Goal: Transaction & Acquisition: Book appointment/travel/reservation

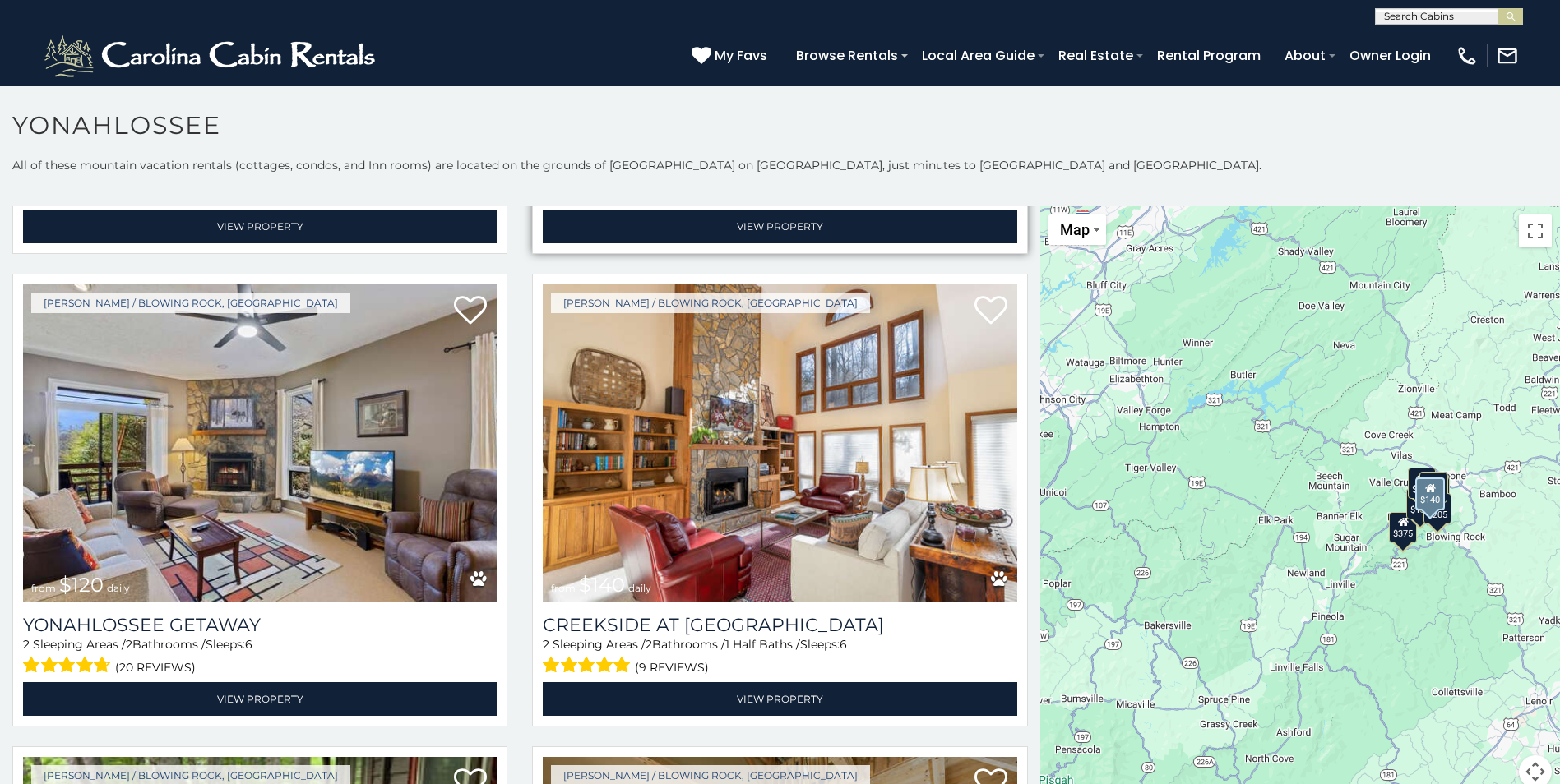
scroll to position [1891, 0]
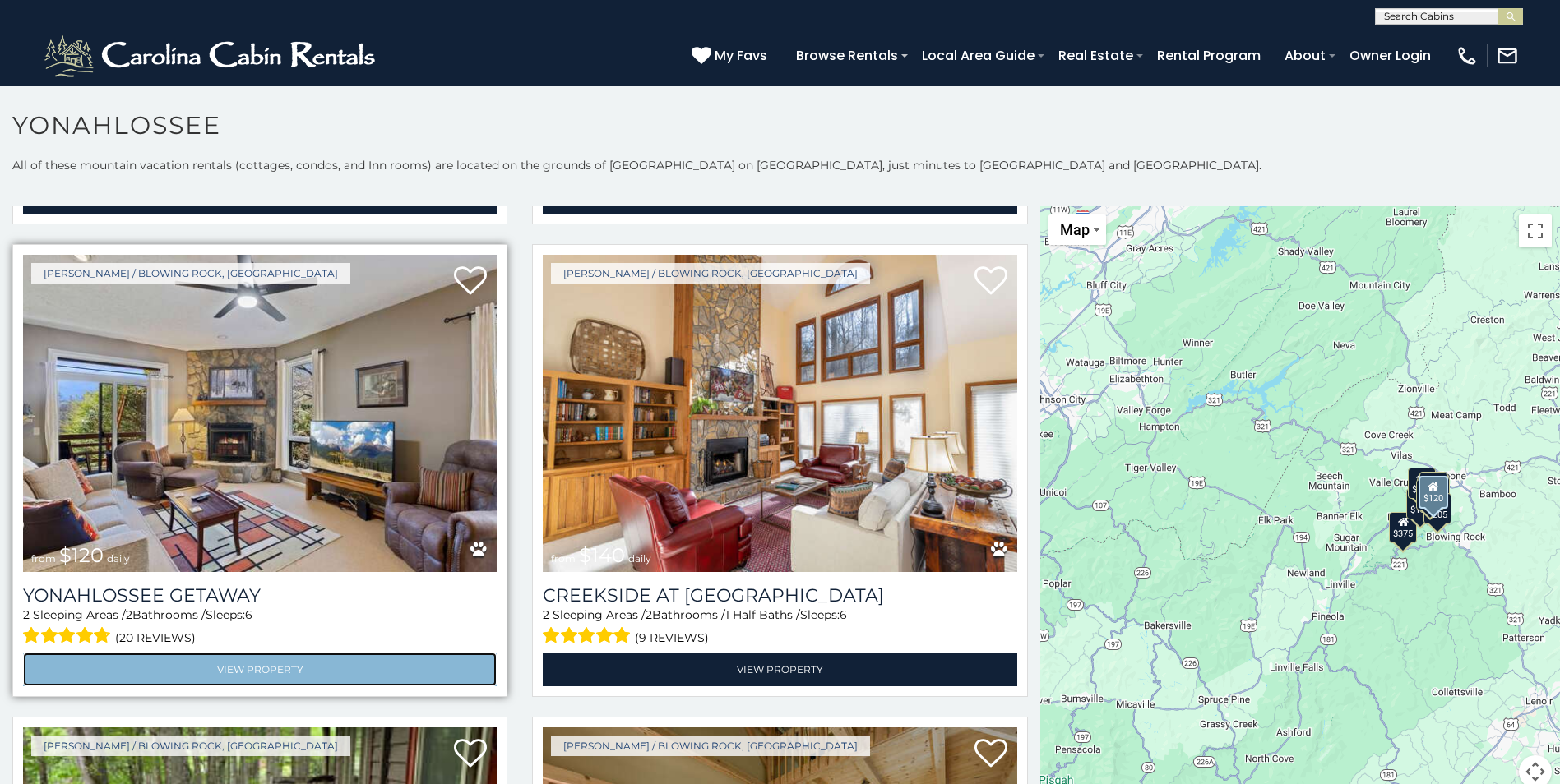
click at [263, 653] on link "View Property" at bounding box center [260, 670] width 474 height 33
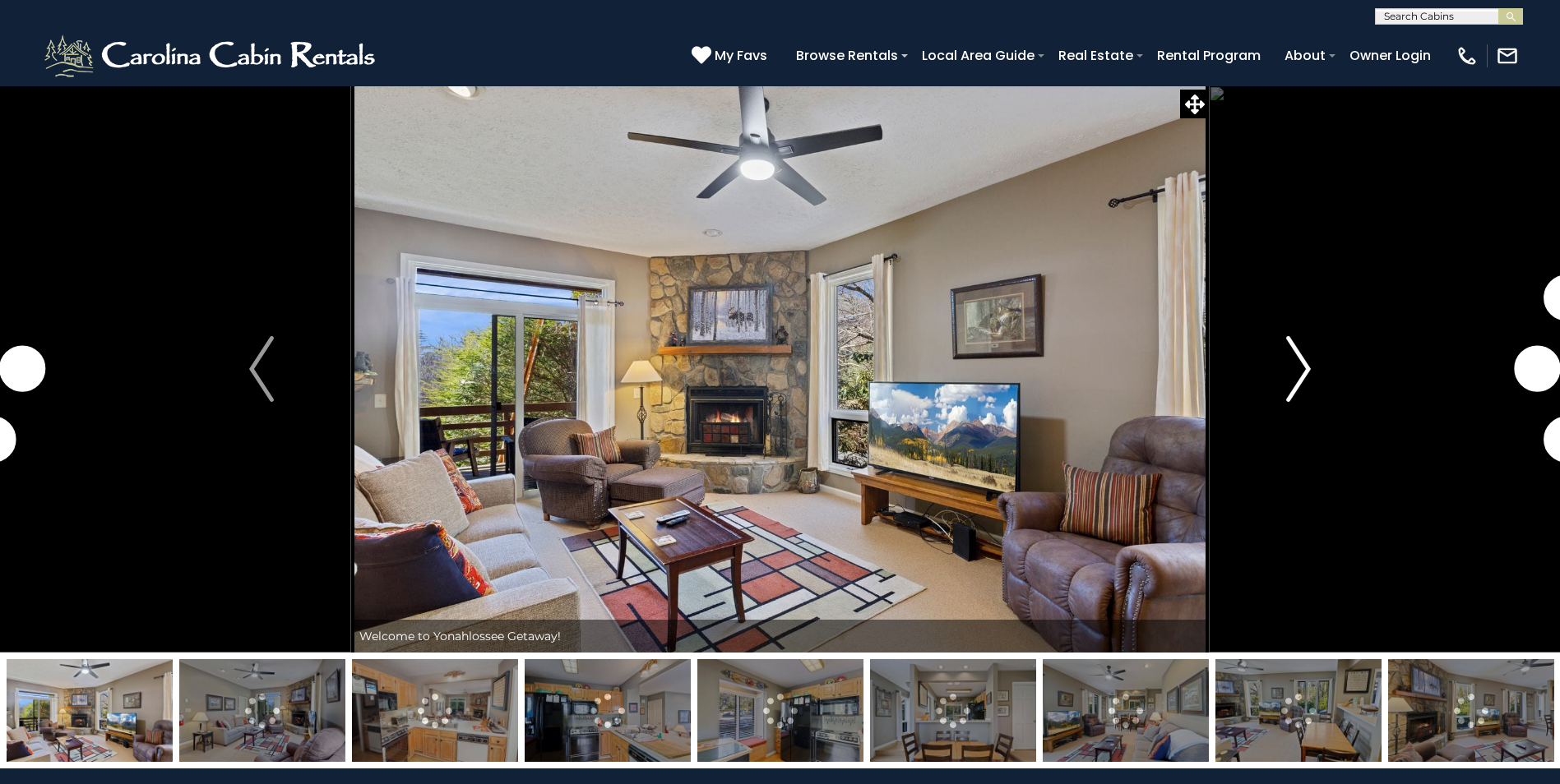
click at [1296, 363] on img "Next" at bounding box center [1299, 369] width 25 height 66
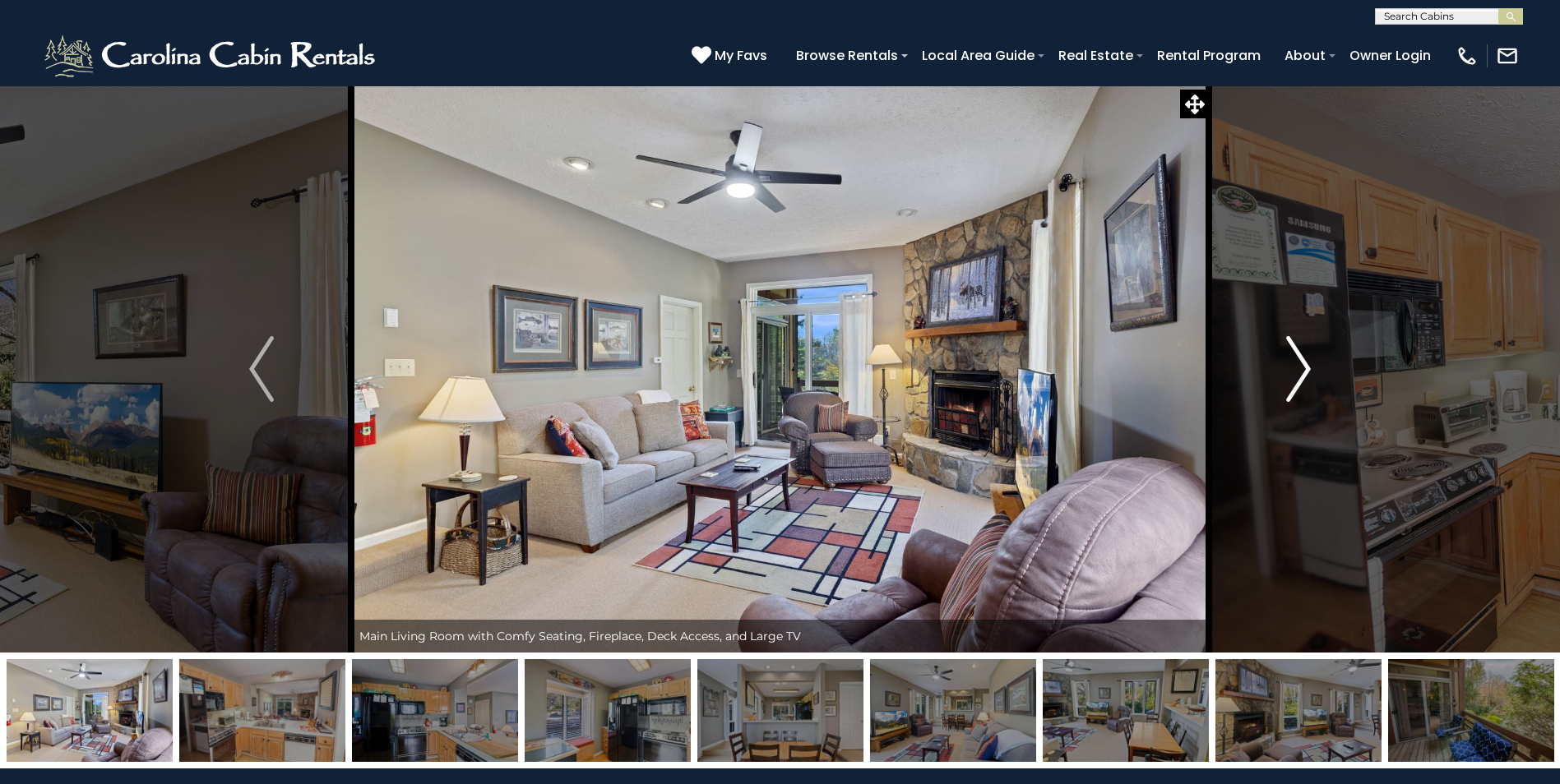
click at [1296, 363] on img "Next" at bounding box center [1299, 369] width 25 height 66
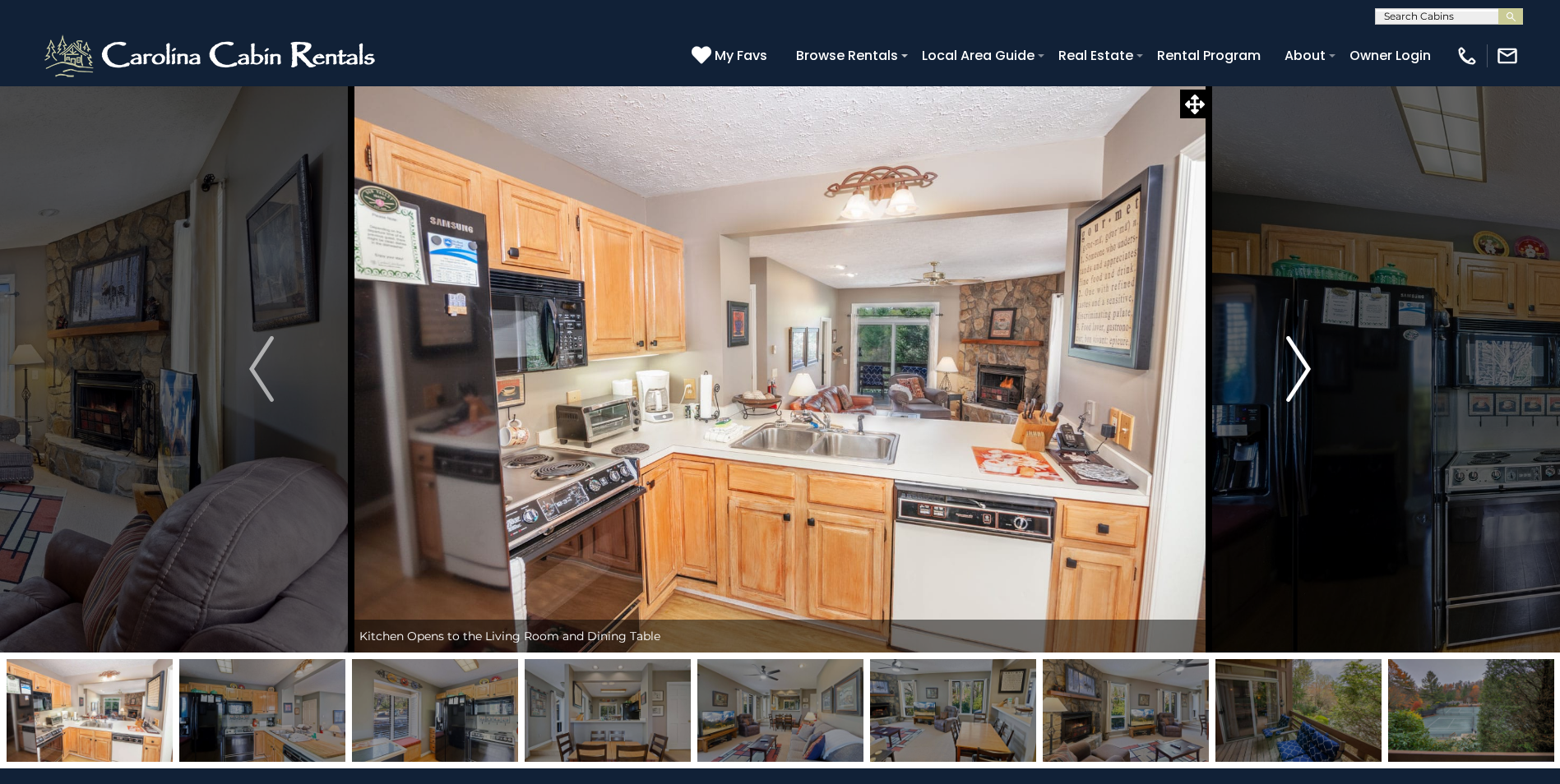
click at [1296, 363] on img "Next" at bounding box center [1299, 369] width 25 height 66
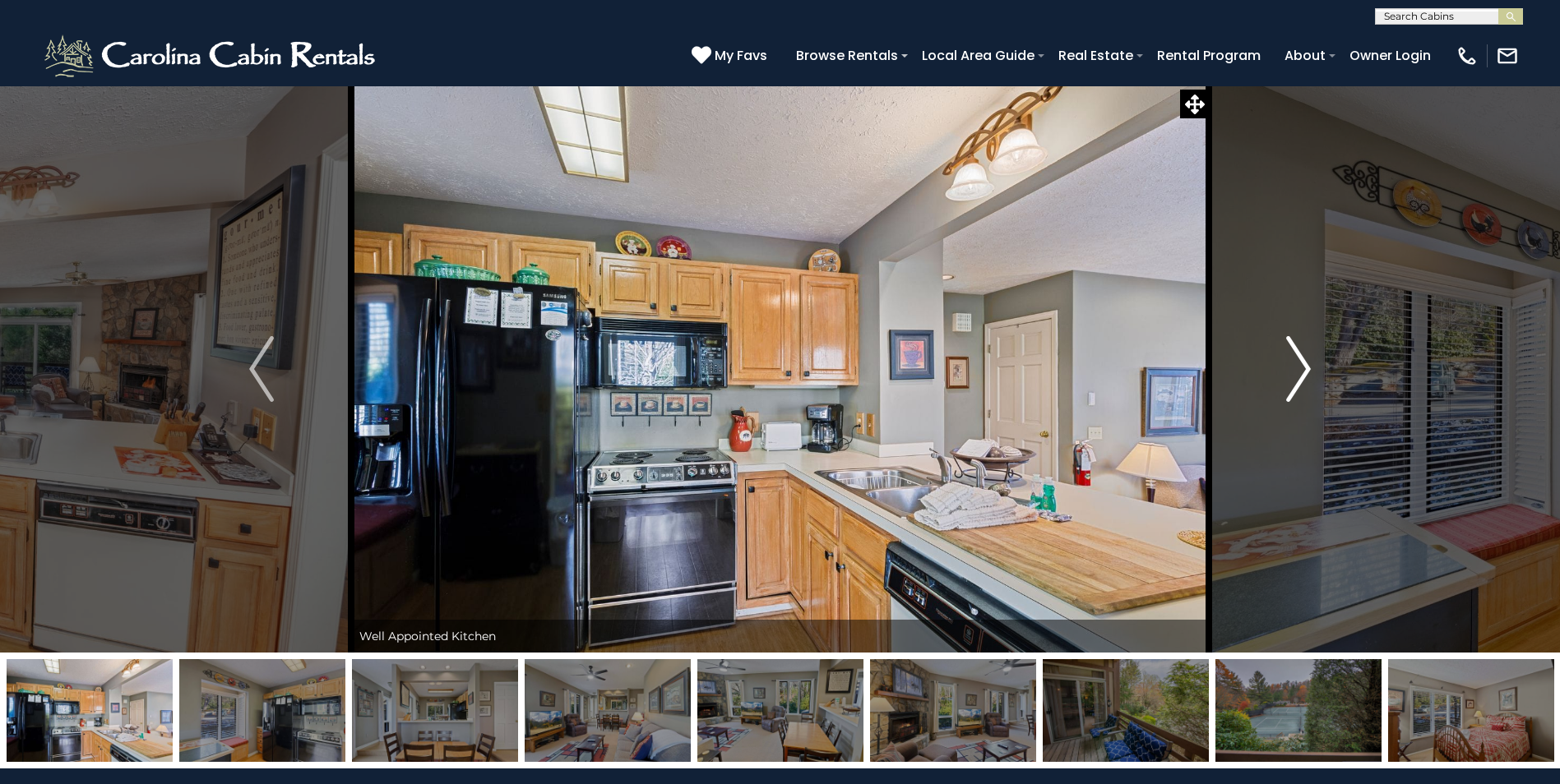
click at [1296, 363] on img "Next" at bounding box center [1299, 369] width 25 height 66
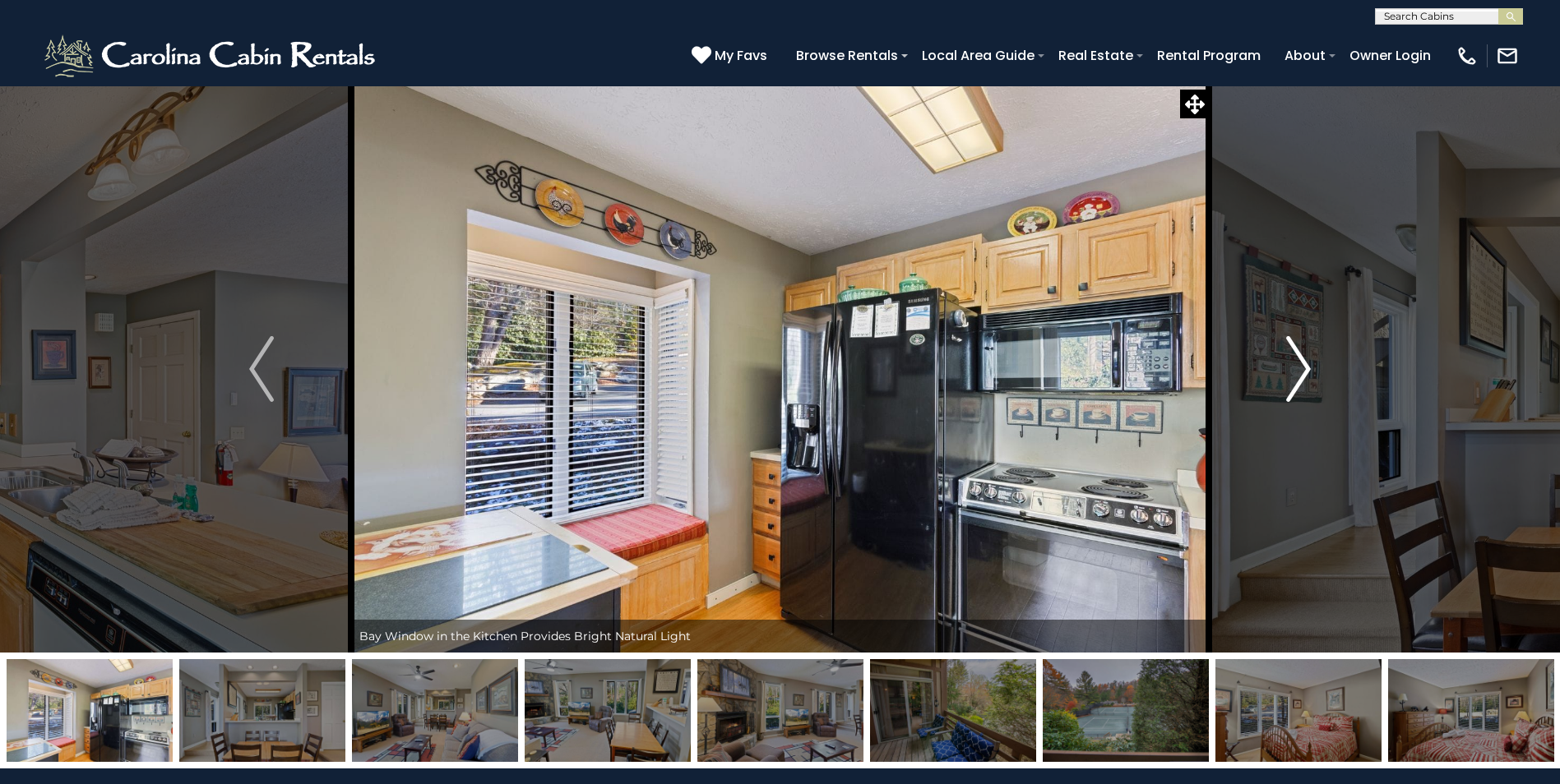
click at [1296, 363] on img "Next" at bounding box center [1299, 369] width 25 height 66
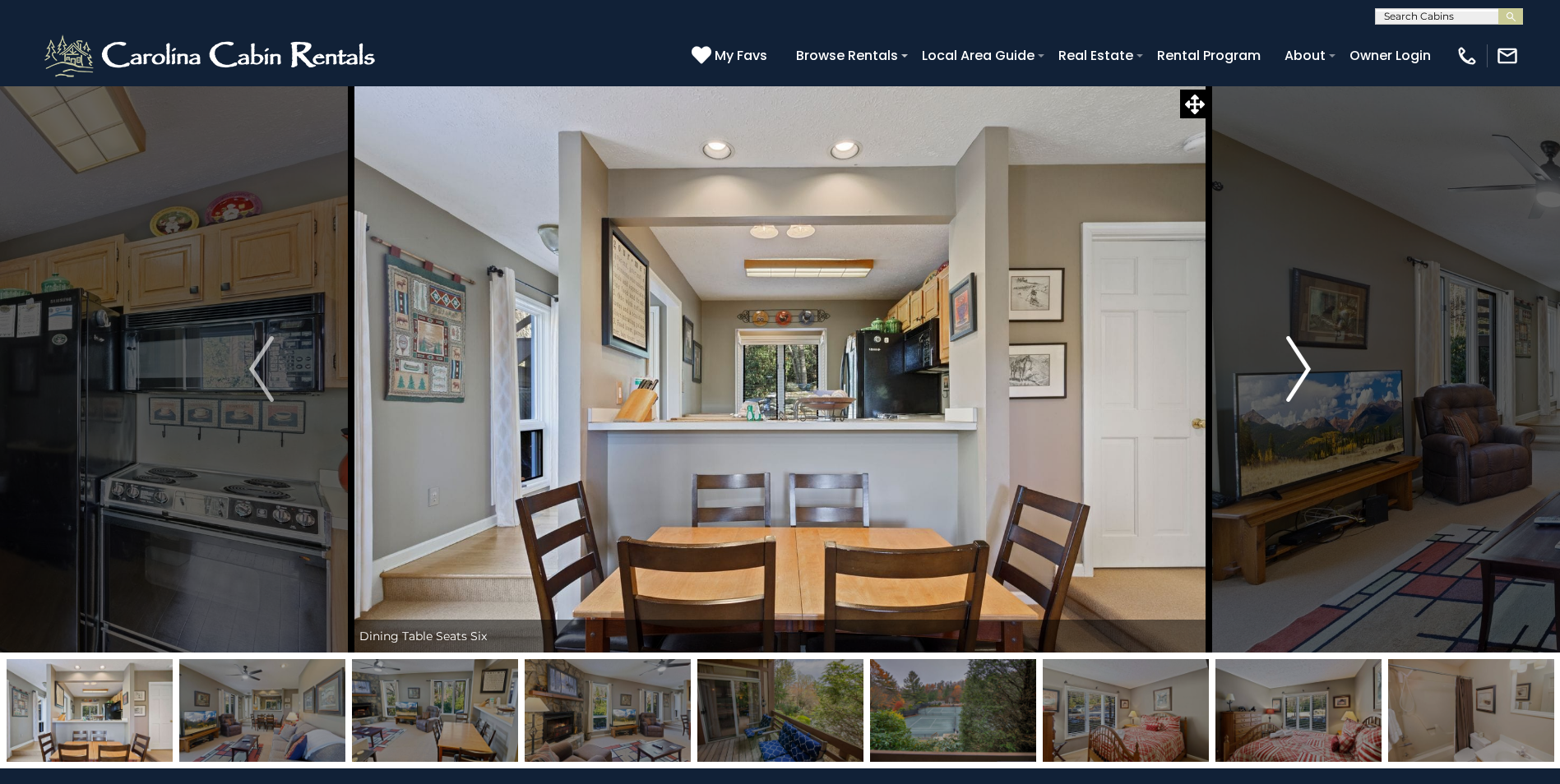
click at [1296, 363] on img "Next" at bounding box center [1299, 369] width 25 height 66
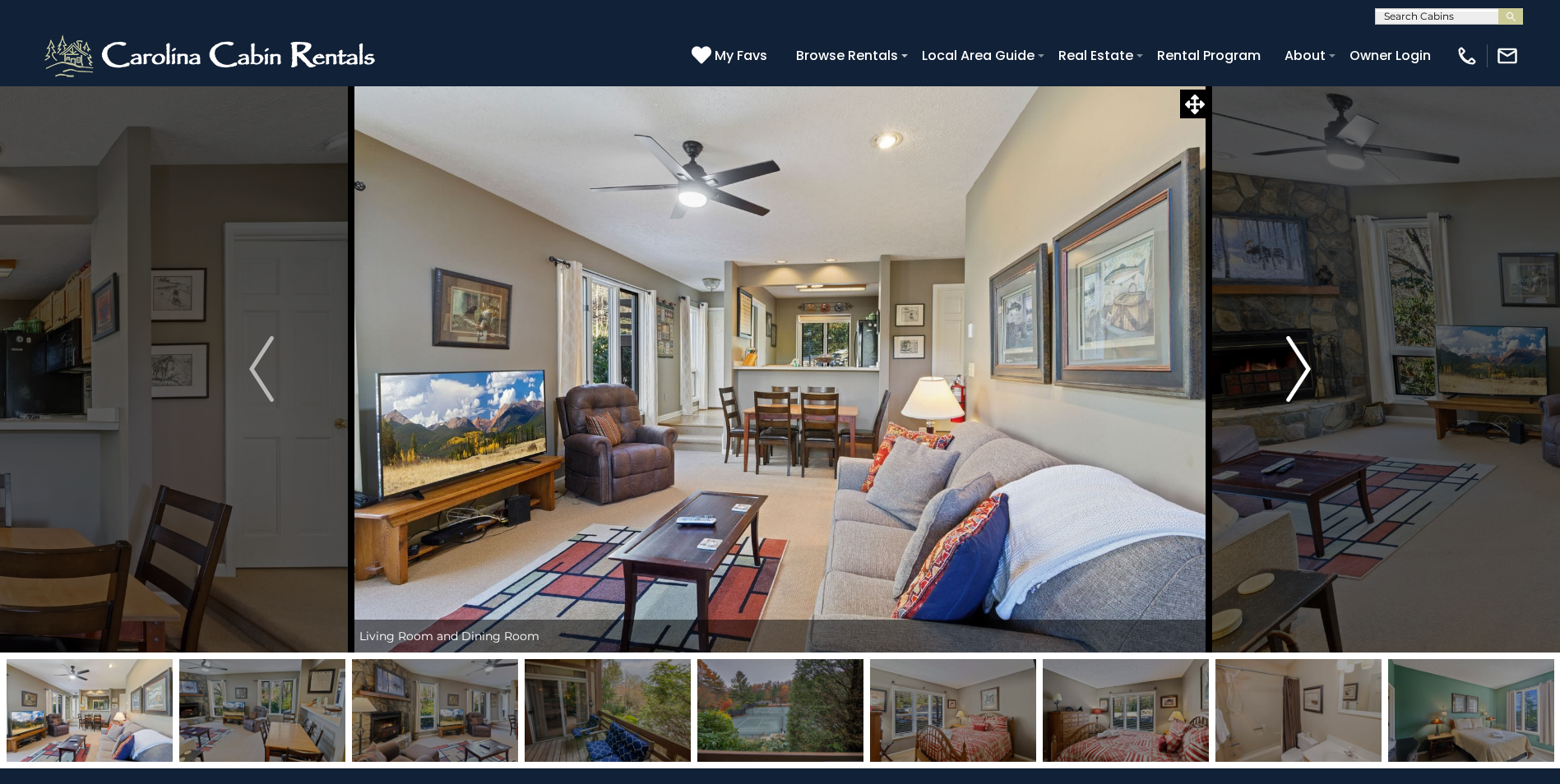
click at [1296, 363] on img "Next" at bounding box center [1299, 369] width 25 height 66
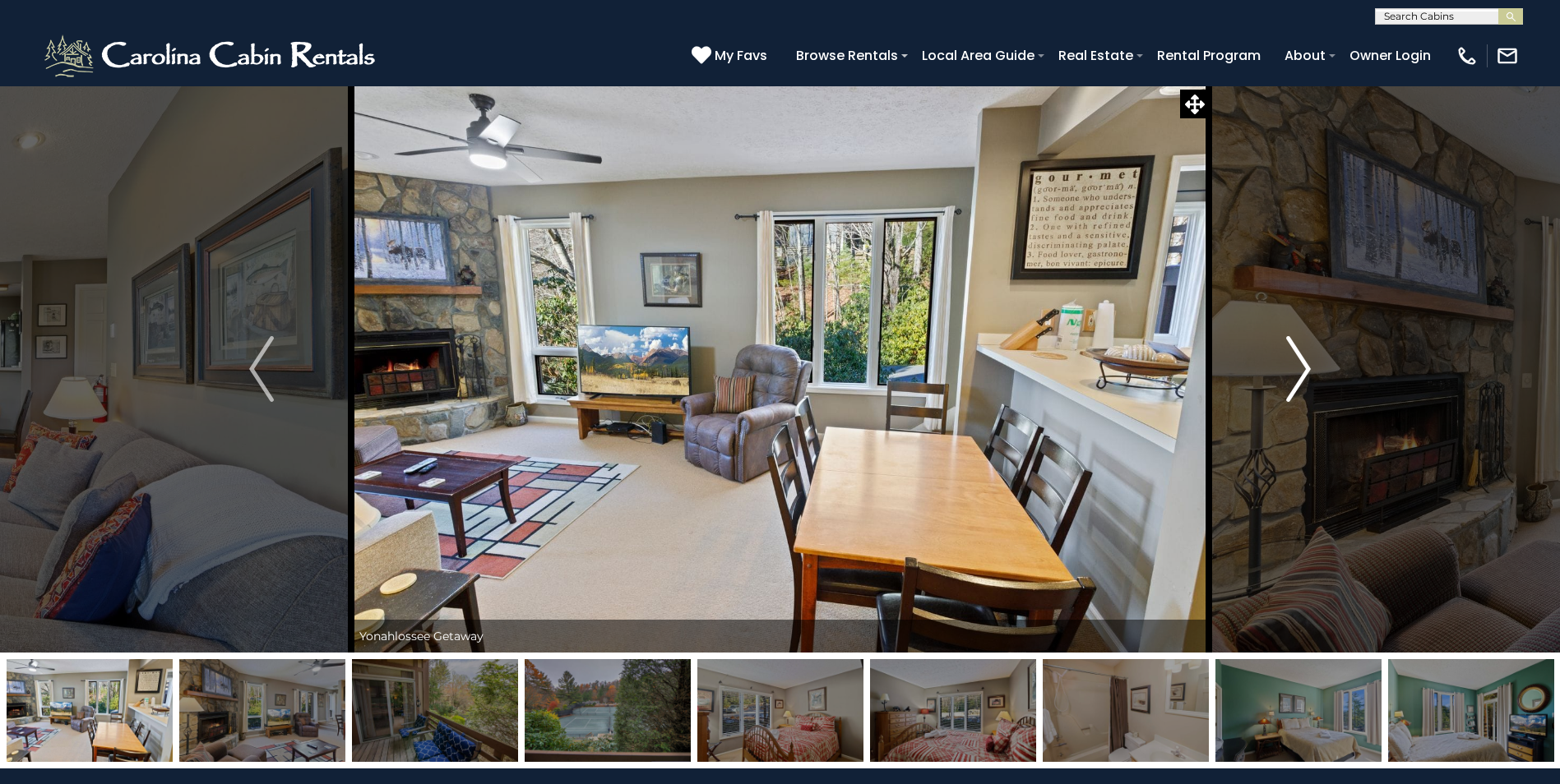
click at [1296, 363] on img "Next" at bounding box center [1299, 369] width 25 height 66
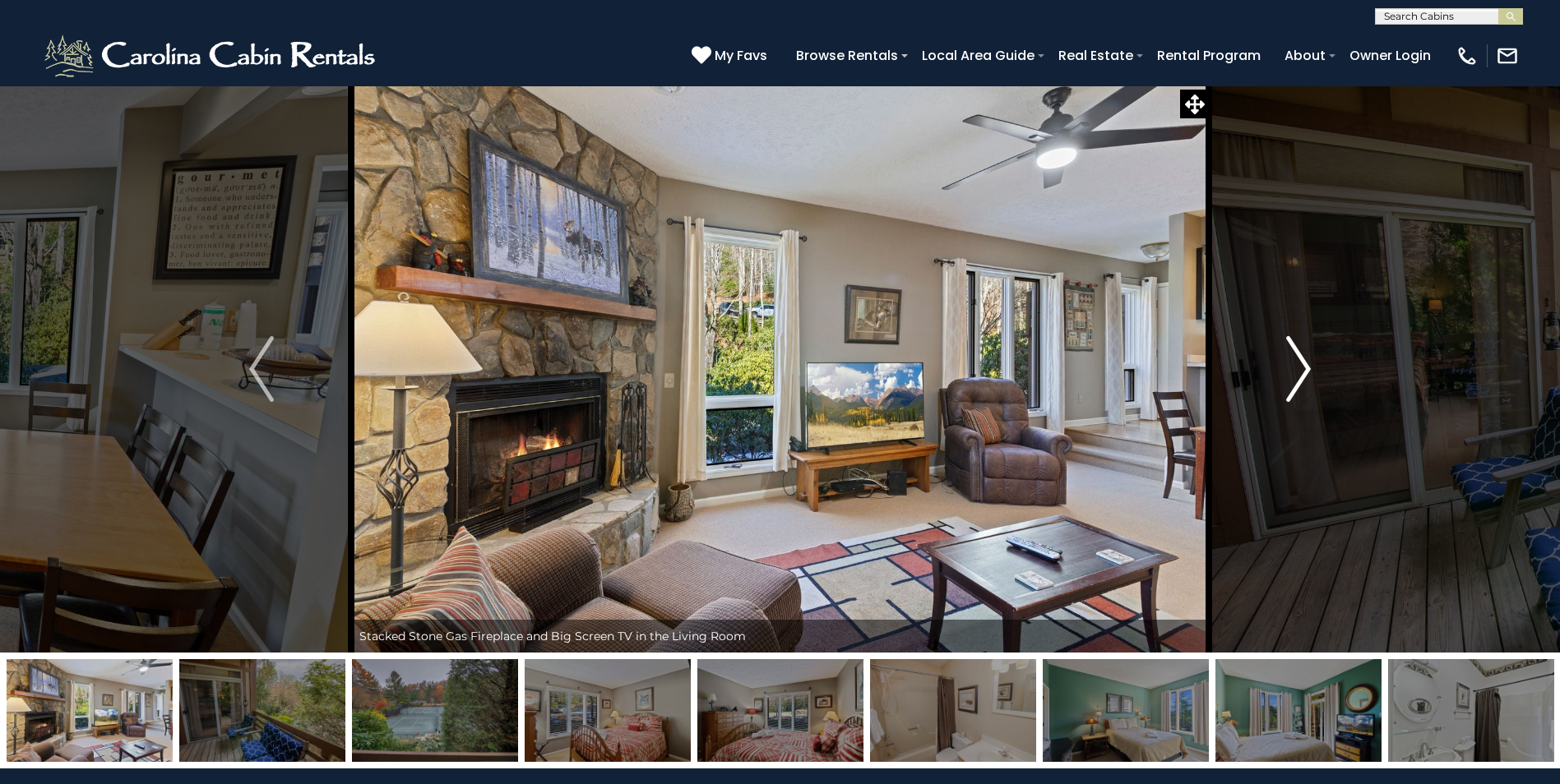
click at [1296, 363] on img "Next" at bounding box center [1299, 369] width 25 height 66
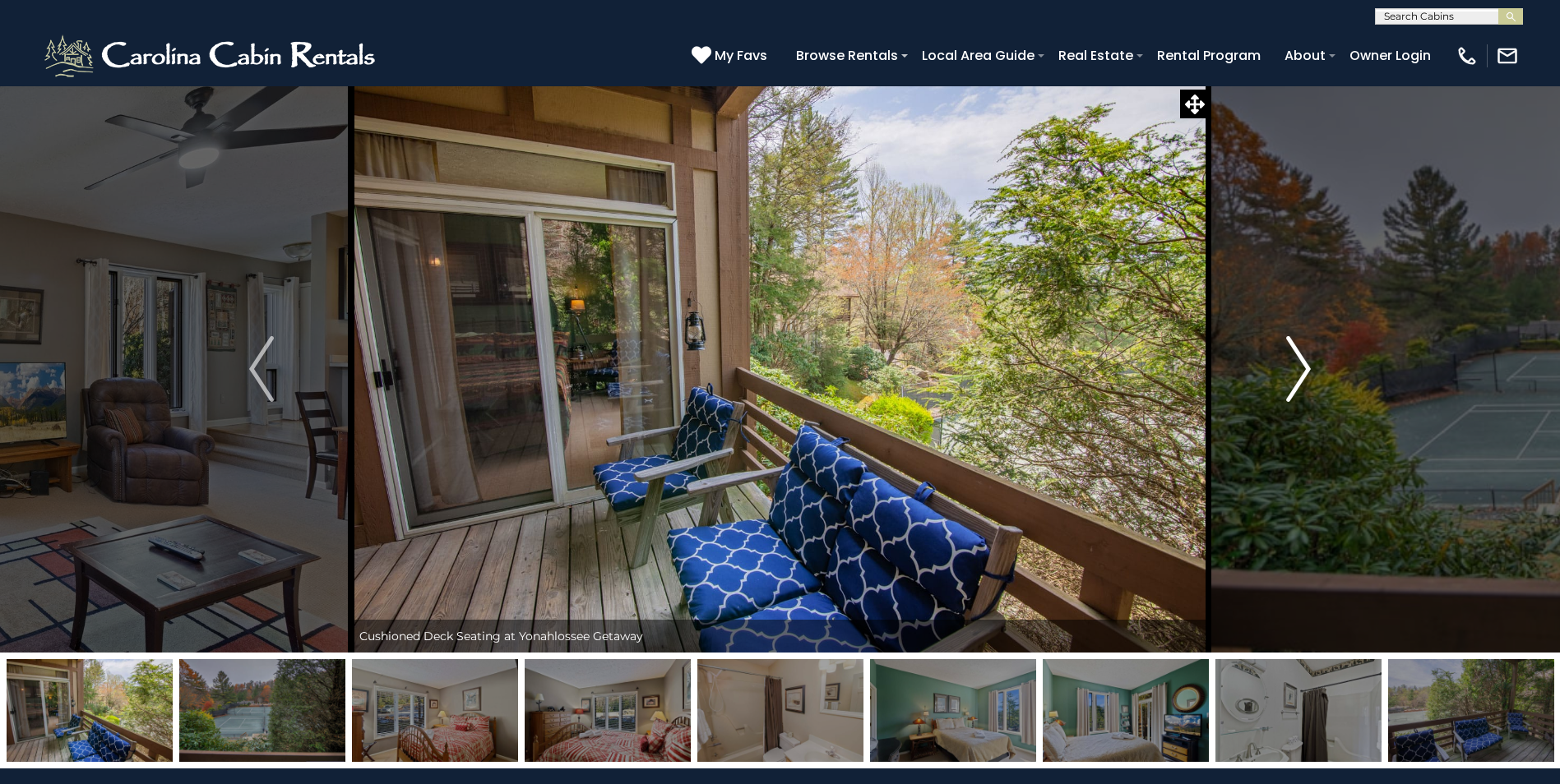
click at [1296, 363] on img "Next" at bounding box center [1299, 369] width 25 height 66
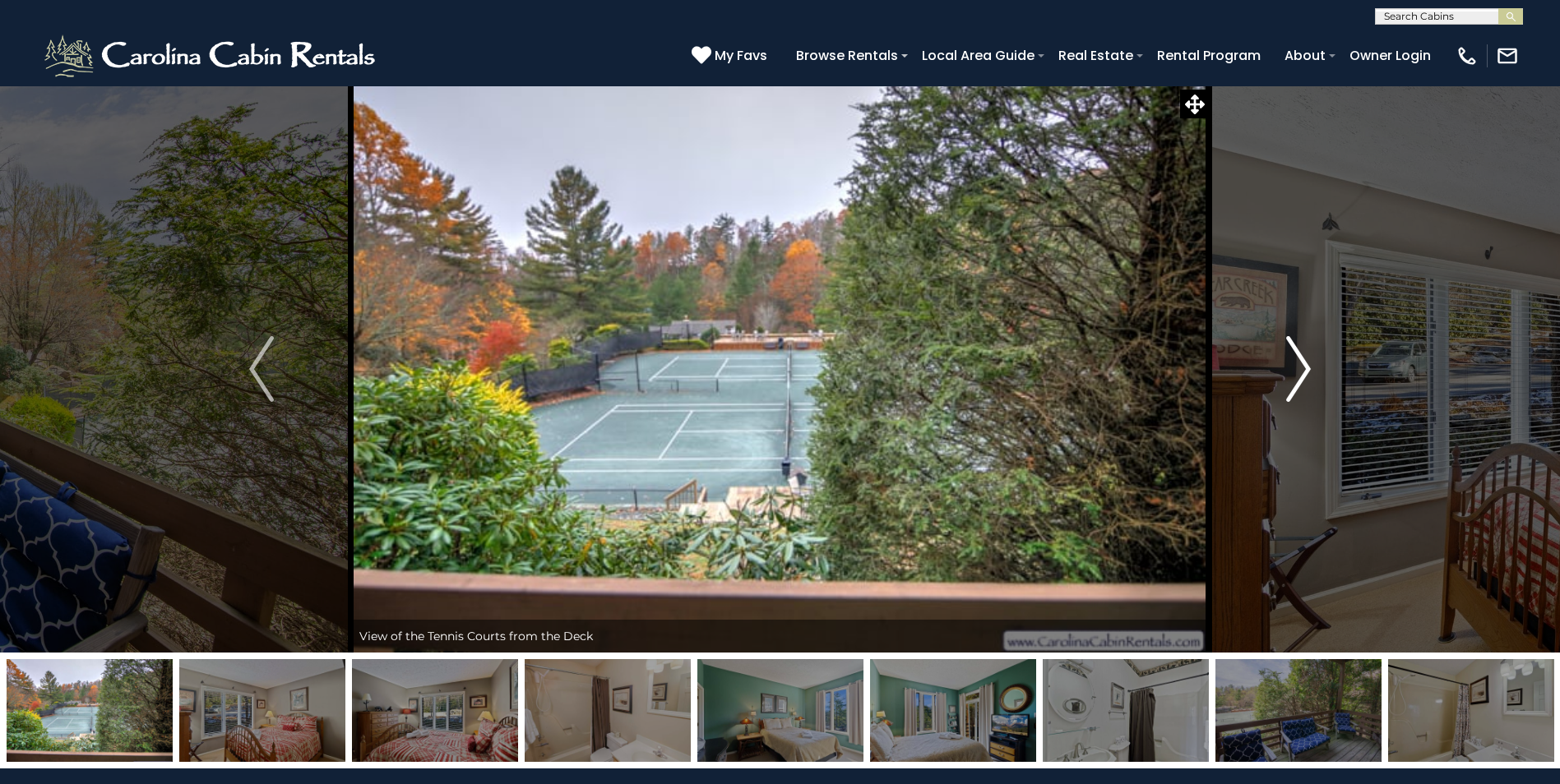
click at [1296, 363] on img "Next" at bounding box center [1299, 369] width 25 height 66
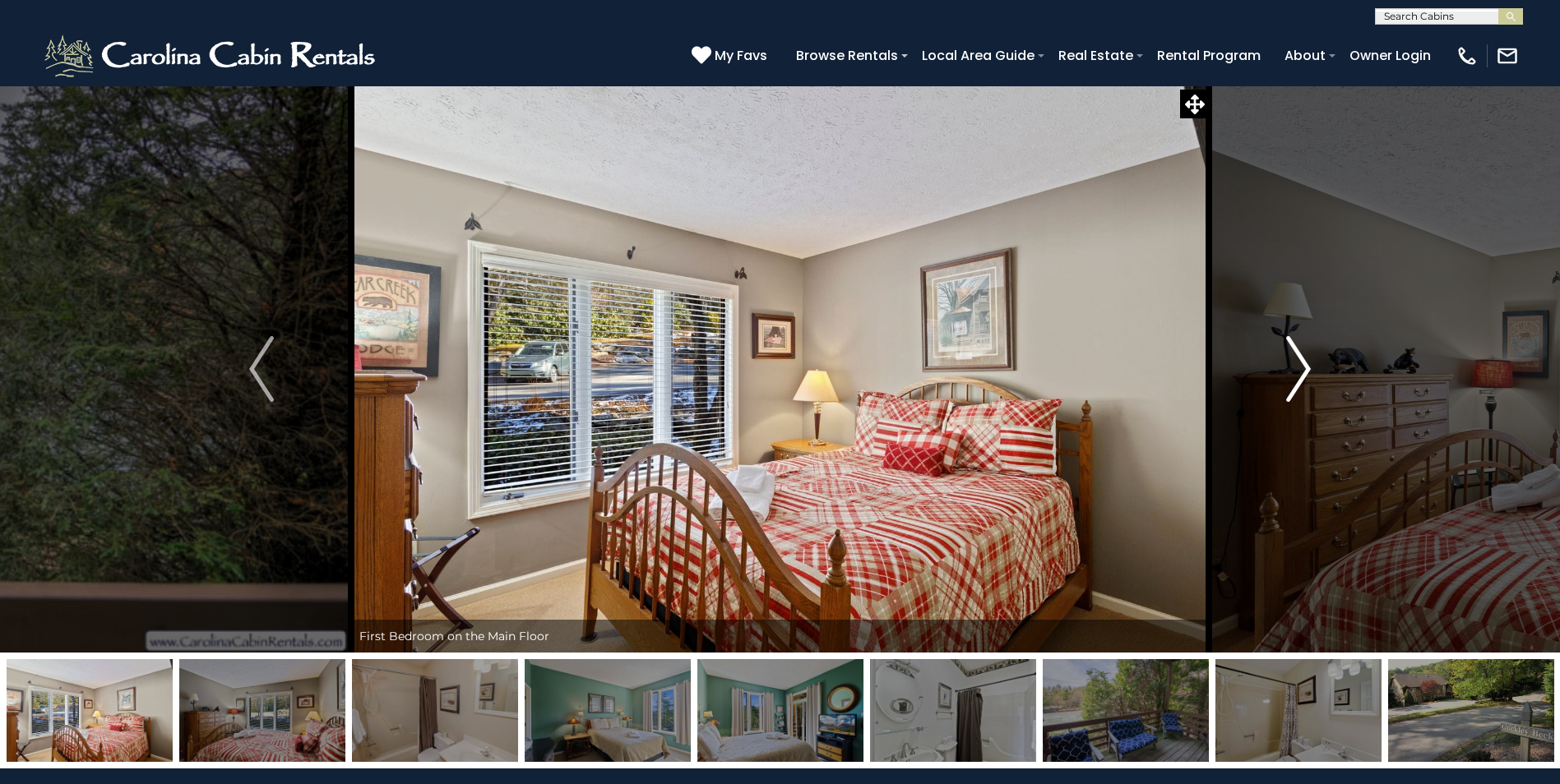
click at [1296, 363] on img "Next" at bounding box center [1299, 369] width 25 height 66
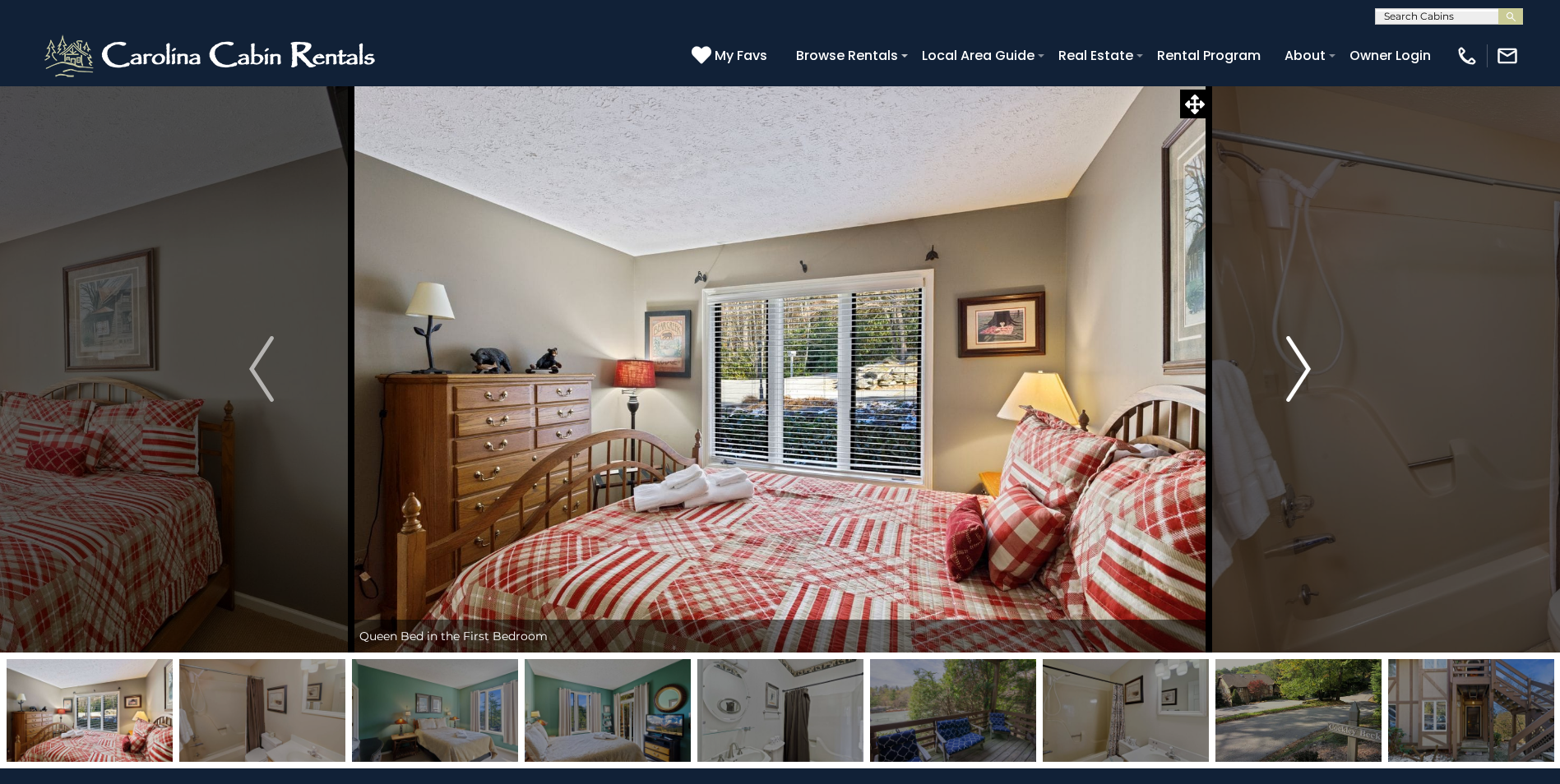
click at [1296, 363] on img "Next" at bounding box center [1299, 369] width 25 height 66
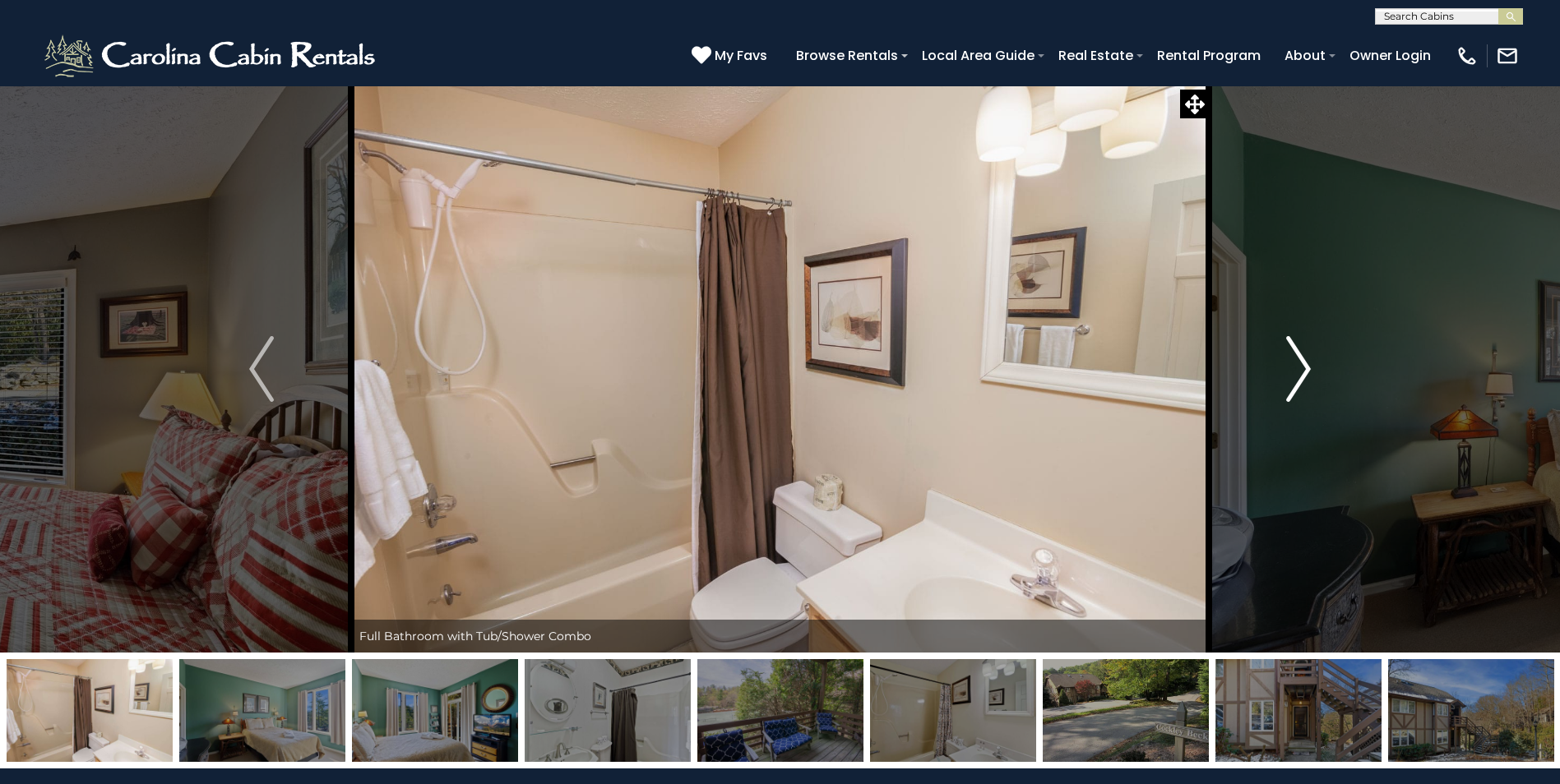
click at [1296, 363] on img "Next" at bounding box center [1299, 369] width 25 height 66
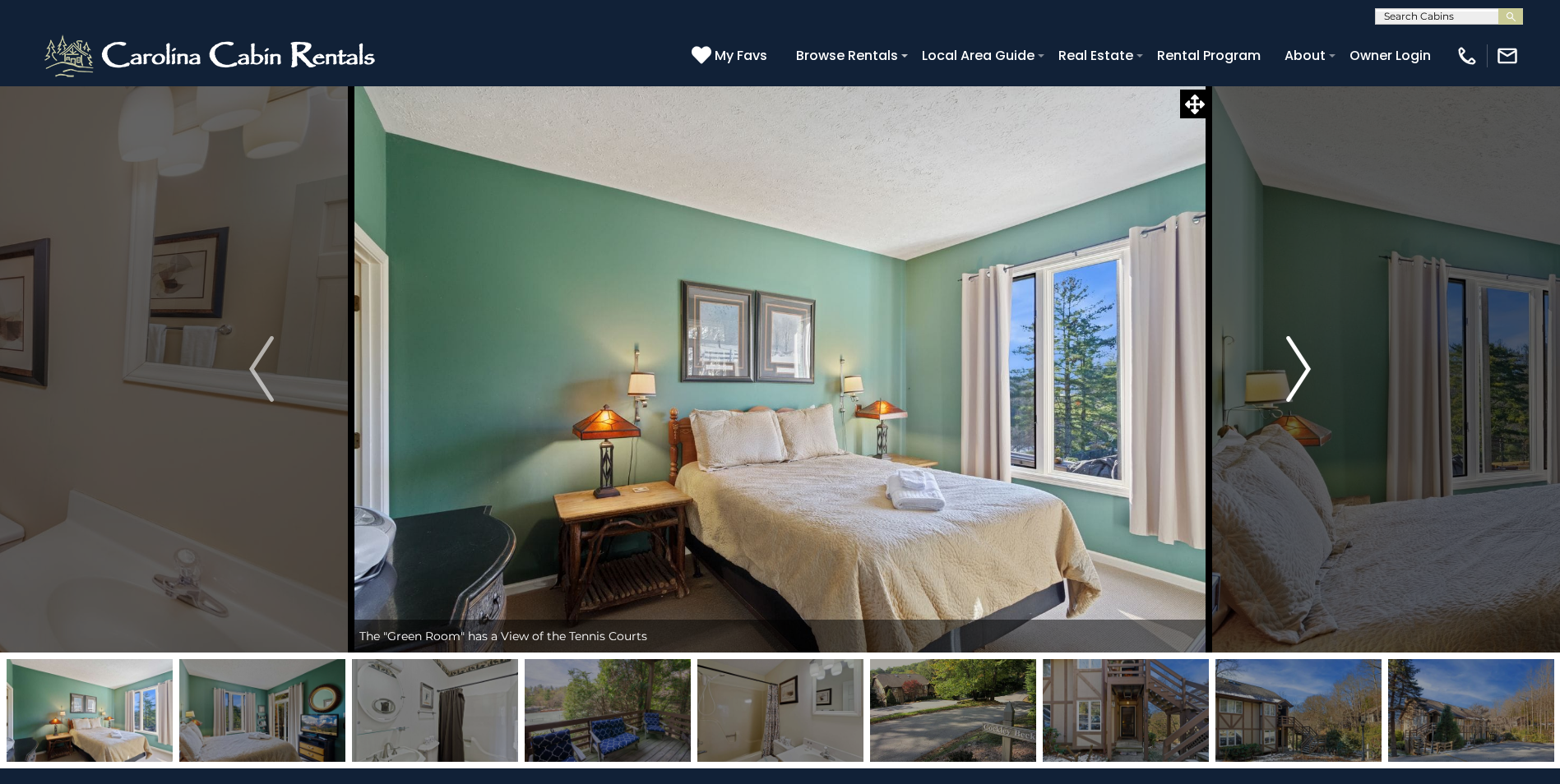
click at [1296, 363] on img "Next" at bounding box center [1299, 369] width 25 height 66
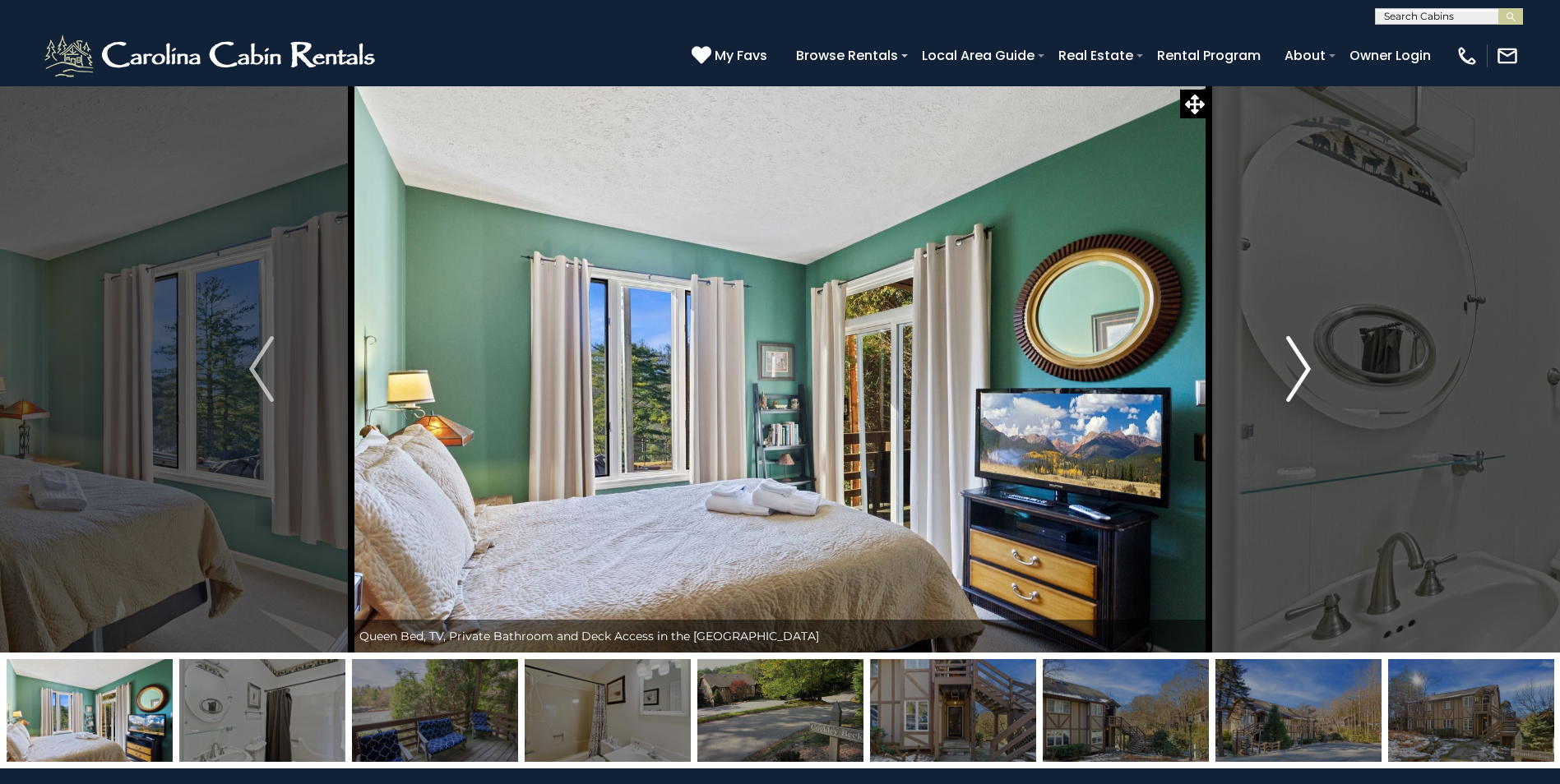
click at [1296, 363] on img "Next" at bounding box center [1299, 369] width 25 height 66
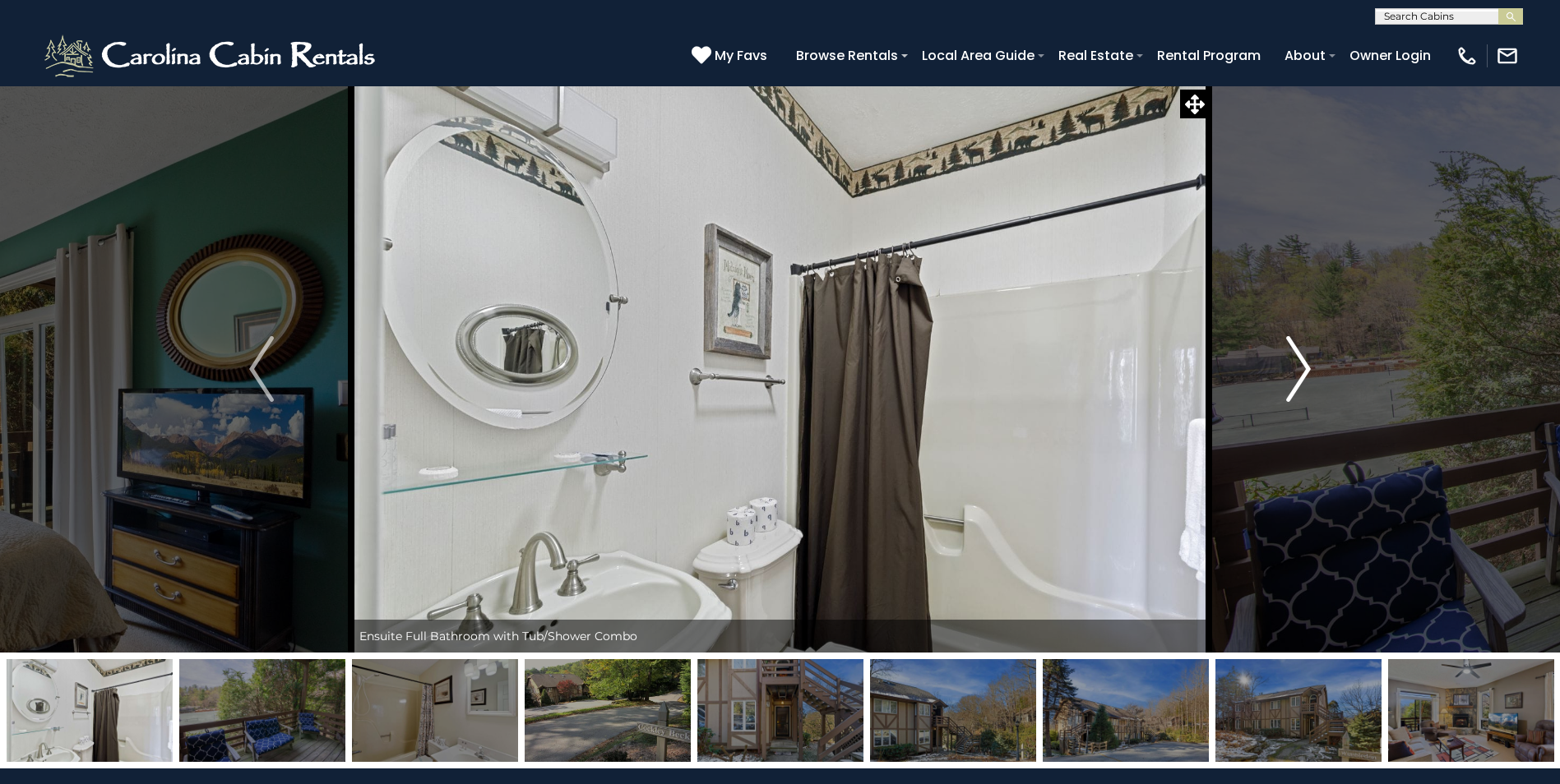
click at [1296, 363] on img "Next" at bounding box center [1299, 369] width 25 height 66
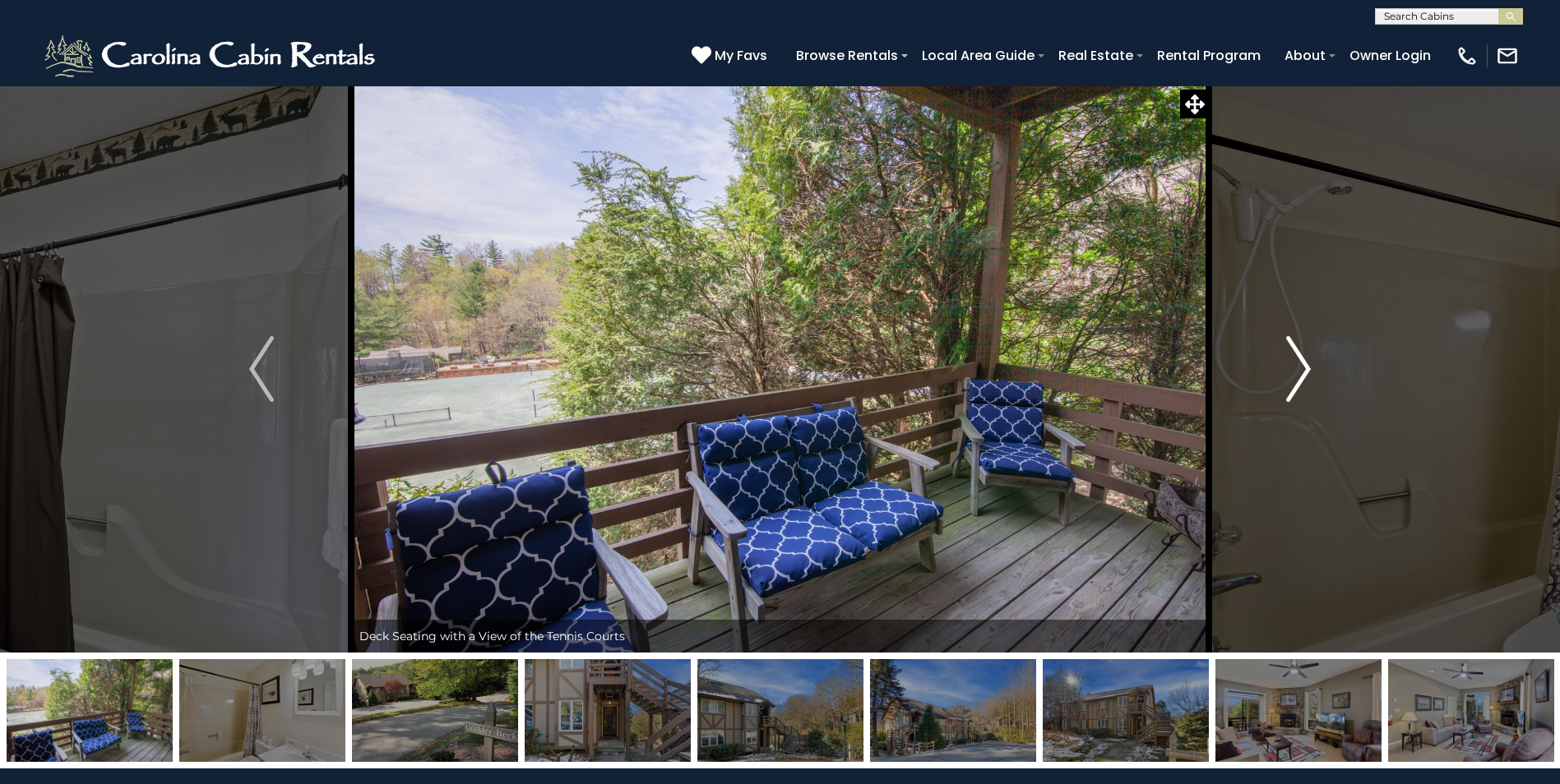
click at [1296, 363] on img "Next" at bounding box center [1299, 369] width 25 height 66
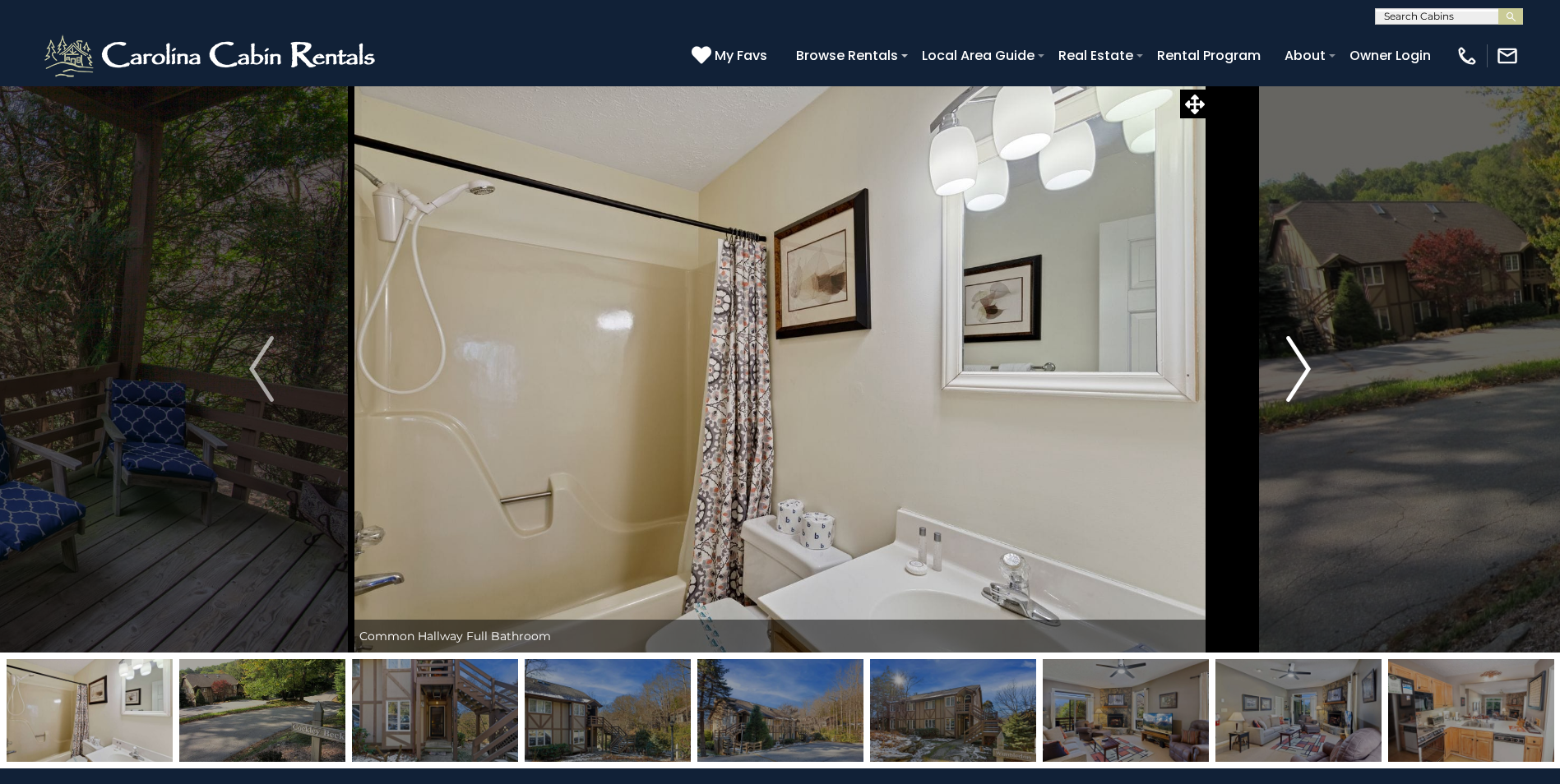
click at [1296, 363] on img "Next" at bounding box center [1299, 369] width 25 height 66
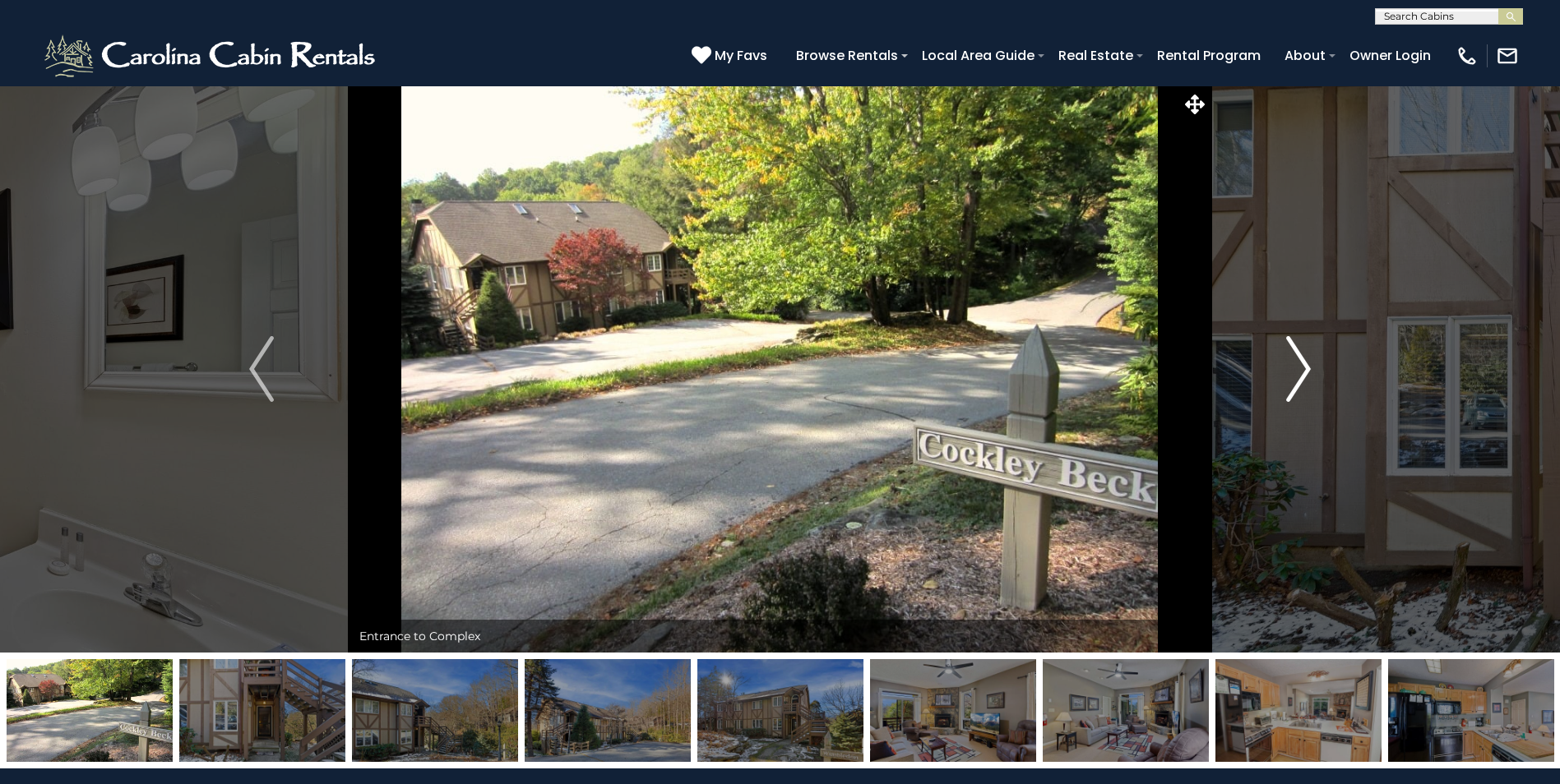
click at [1296, 363] on img "Next" at bounding box center [1299, 369] width 25 height 66
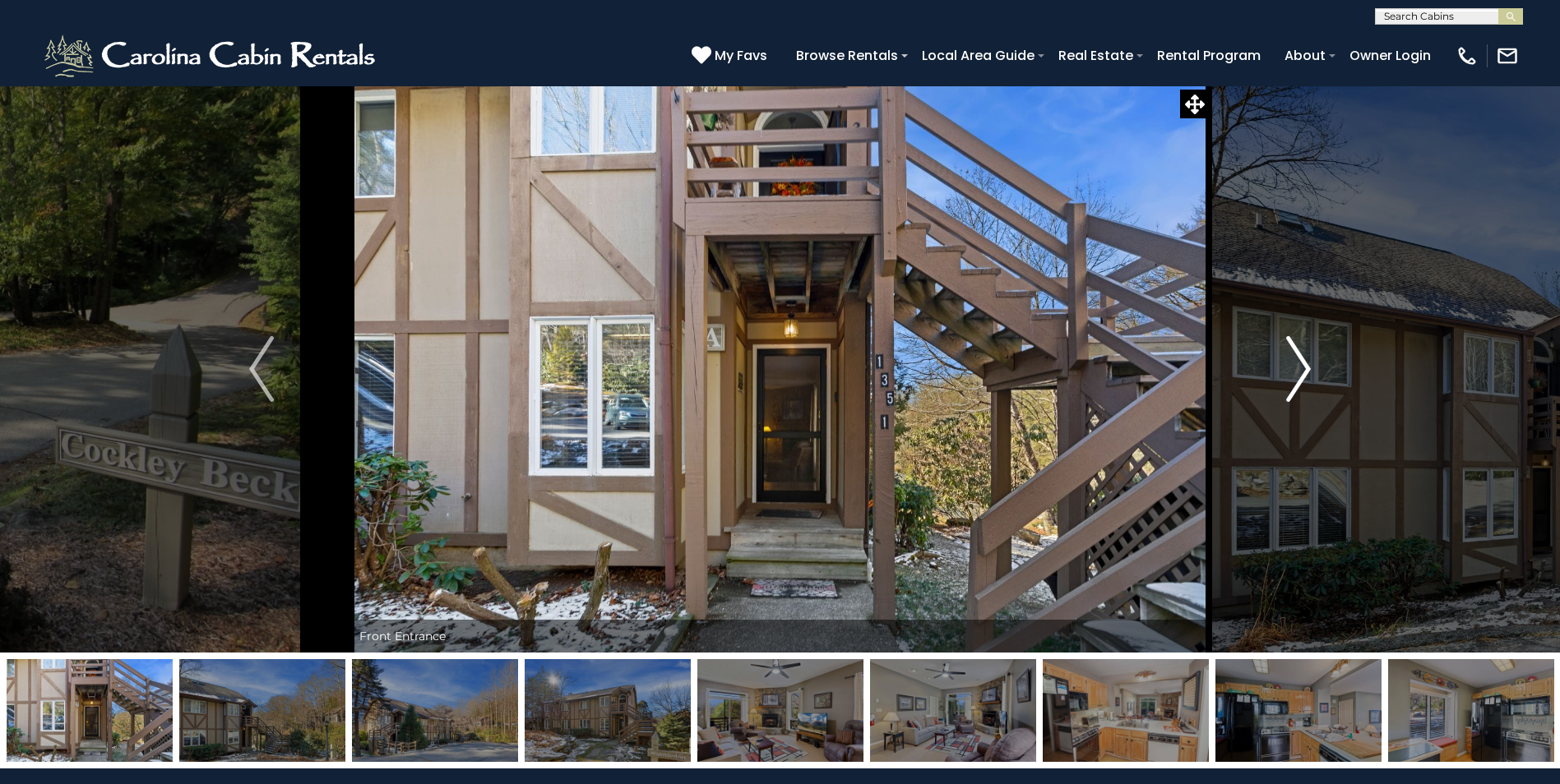
click at [1296, 363] on img "Next" at bounding box center [1299, 369] width 25 height 66
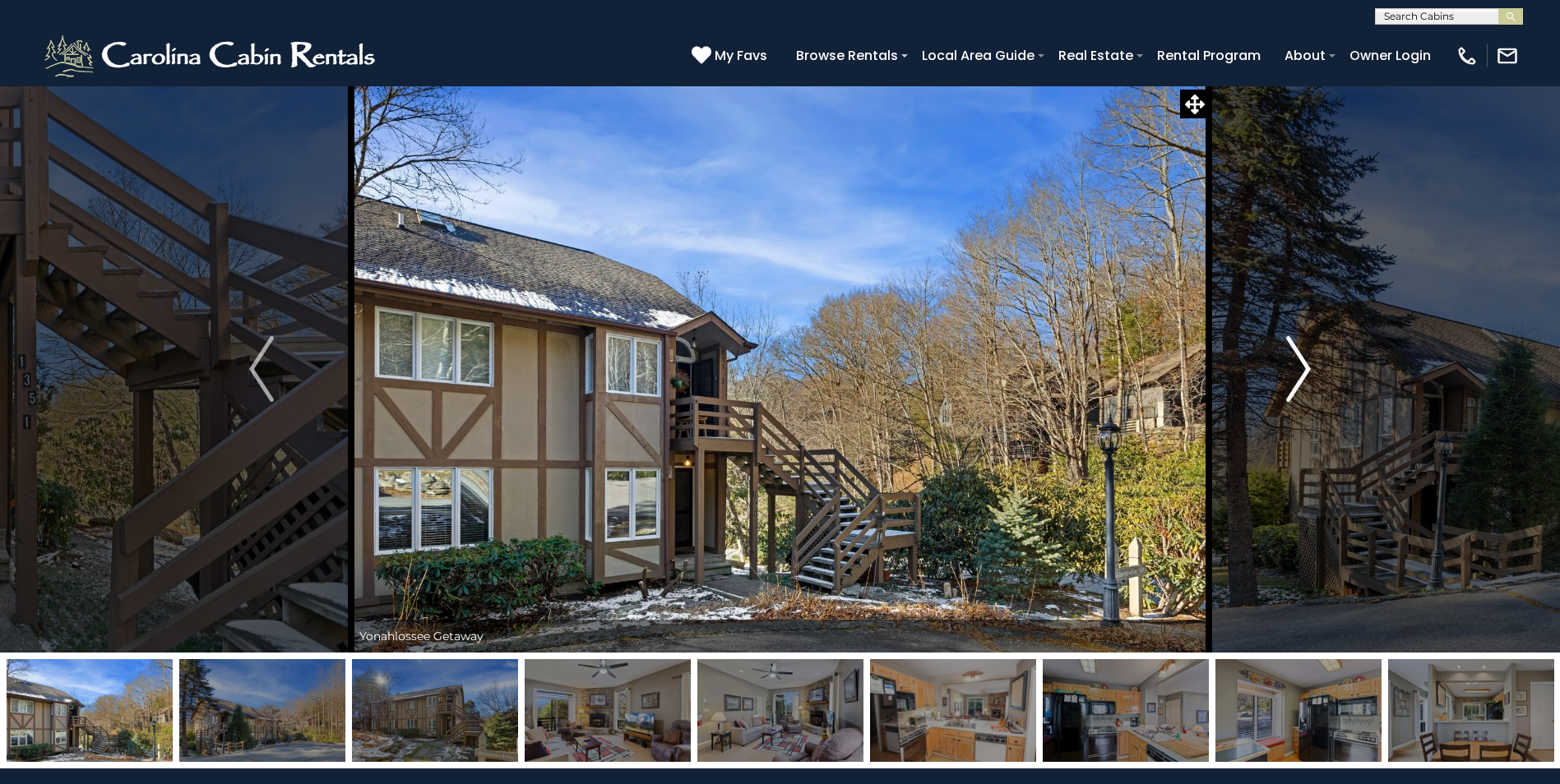
click at [1296, 363] on img "Next" at bounding box center [1299, 369] width 25 height 66
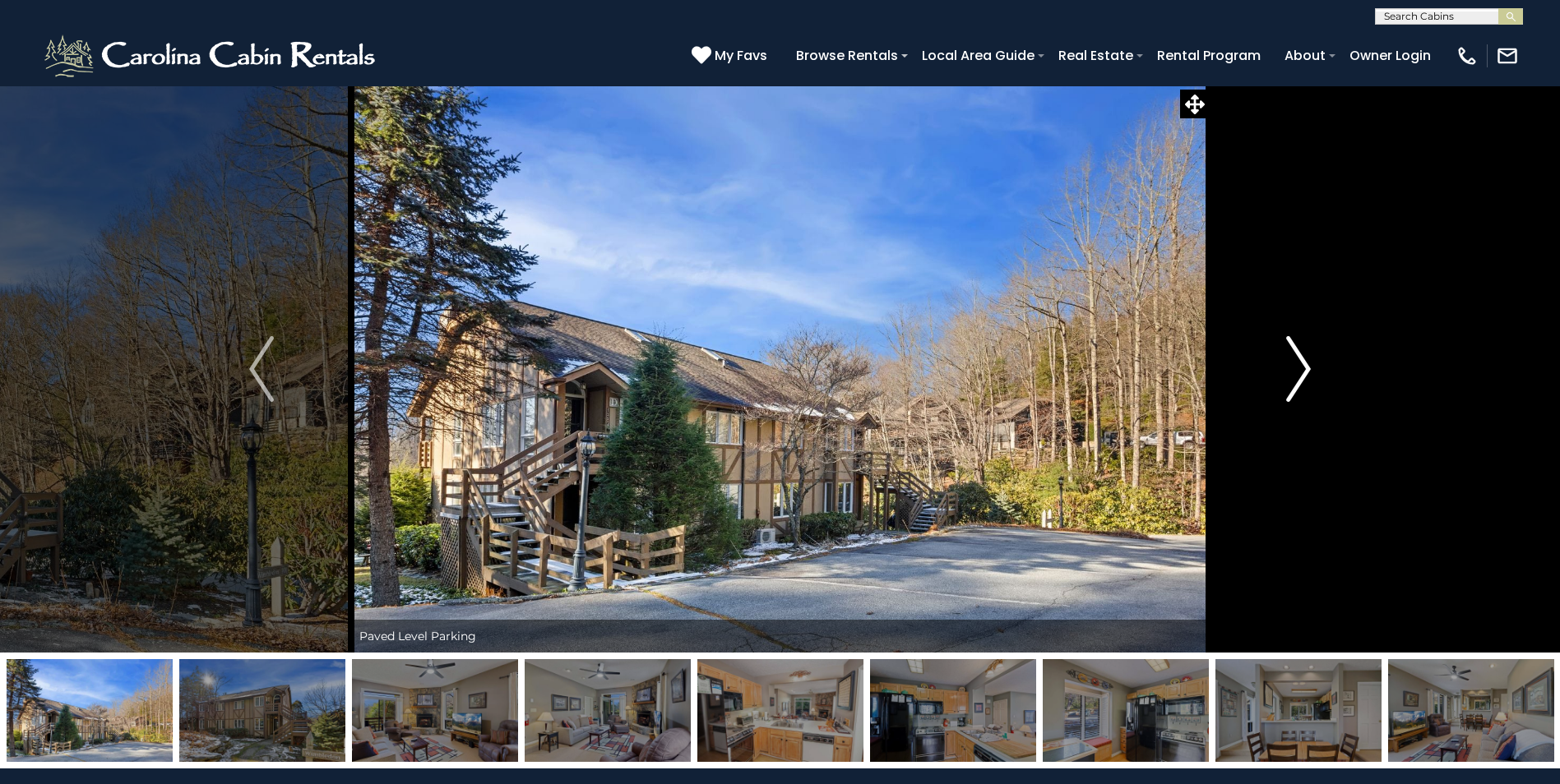
click at [1296, 363] on img "Next" at bounding box center [1299, 369] width 25 height 66
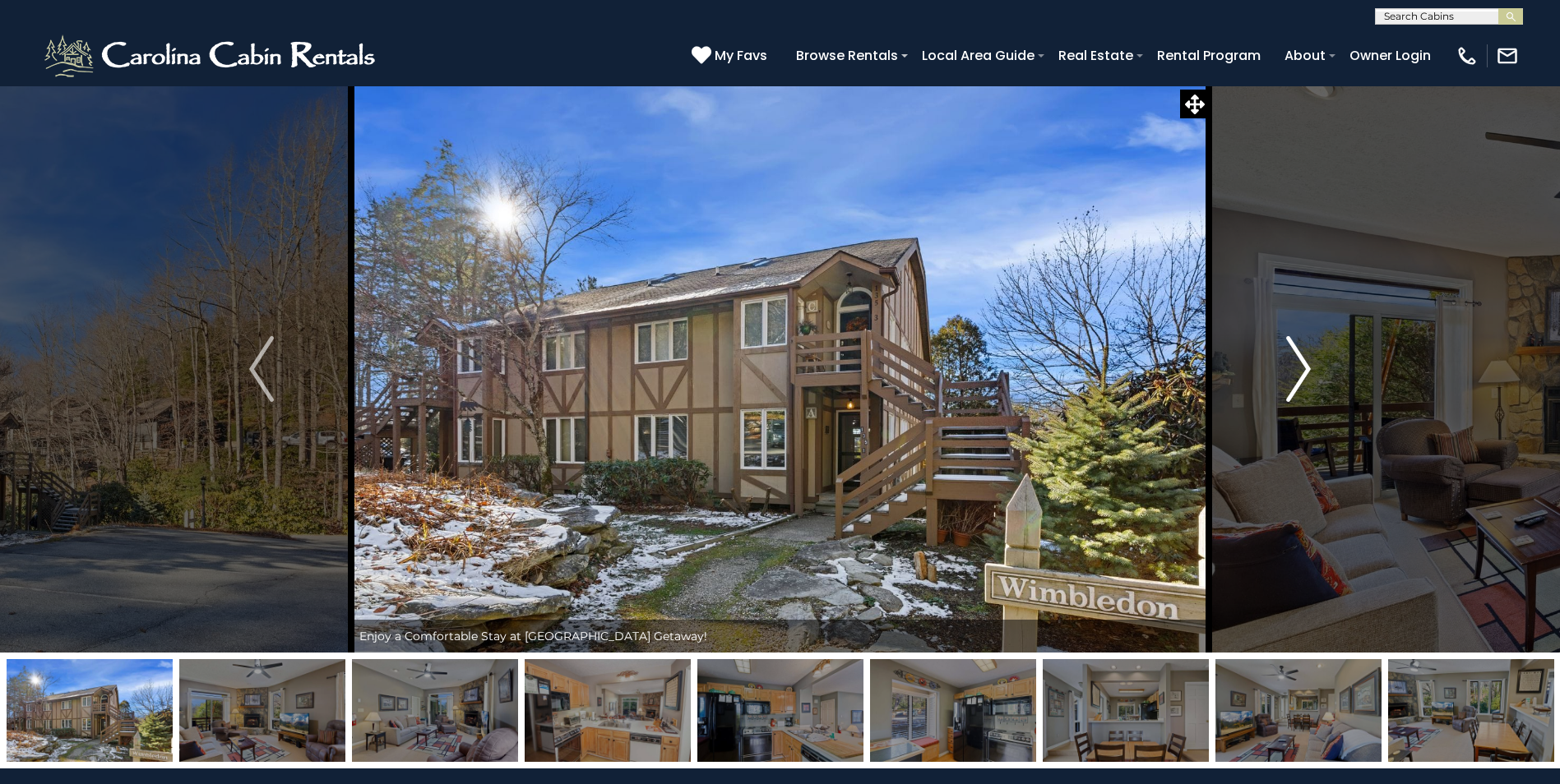
click at [1296, 363] on img "Next" at bounding box center [1299, 369] width 25 height 66
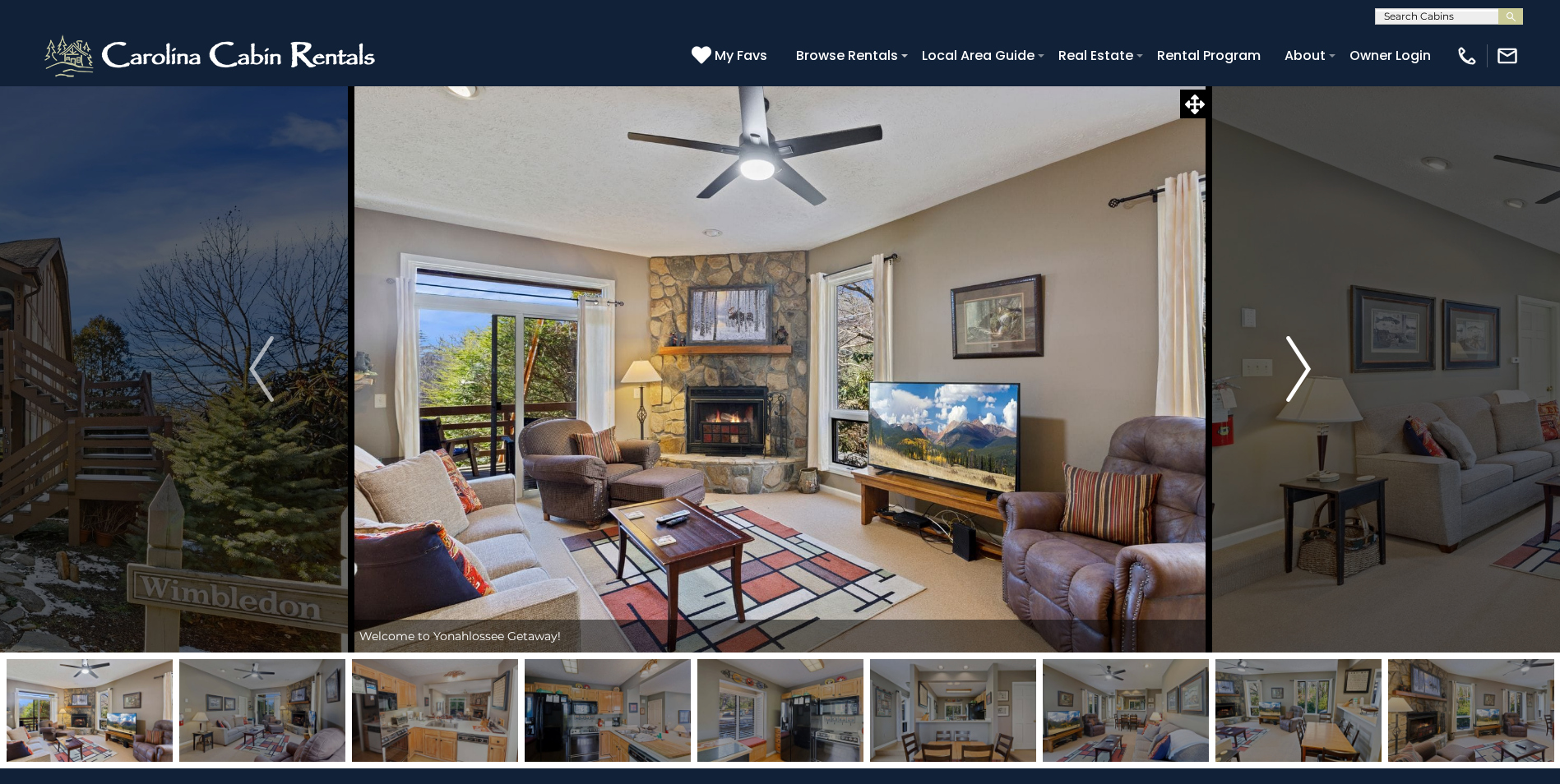
click at [1296, 363] on img "Next" at bounding box center [1299, 369] width 25 height 66
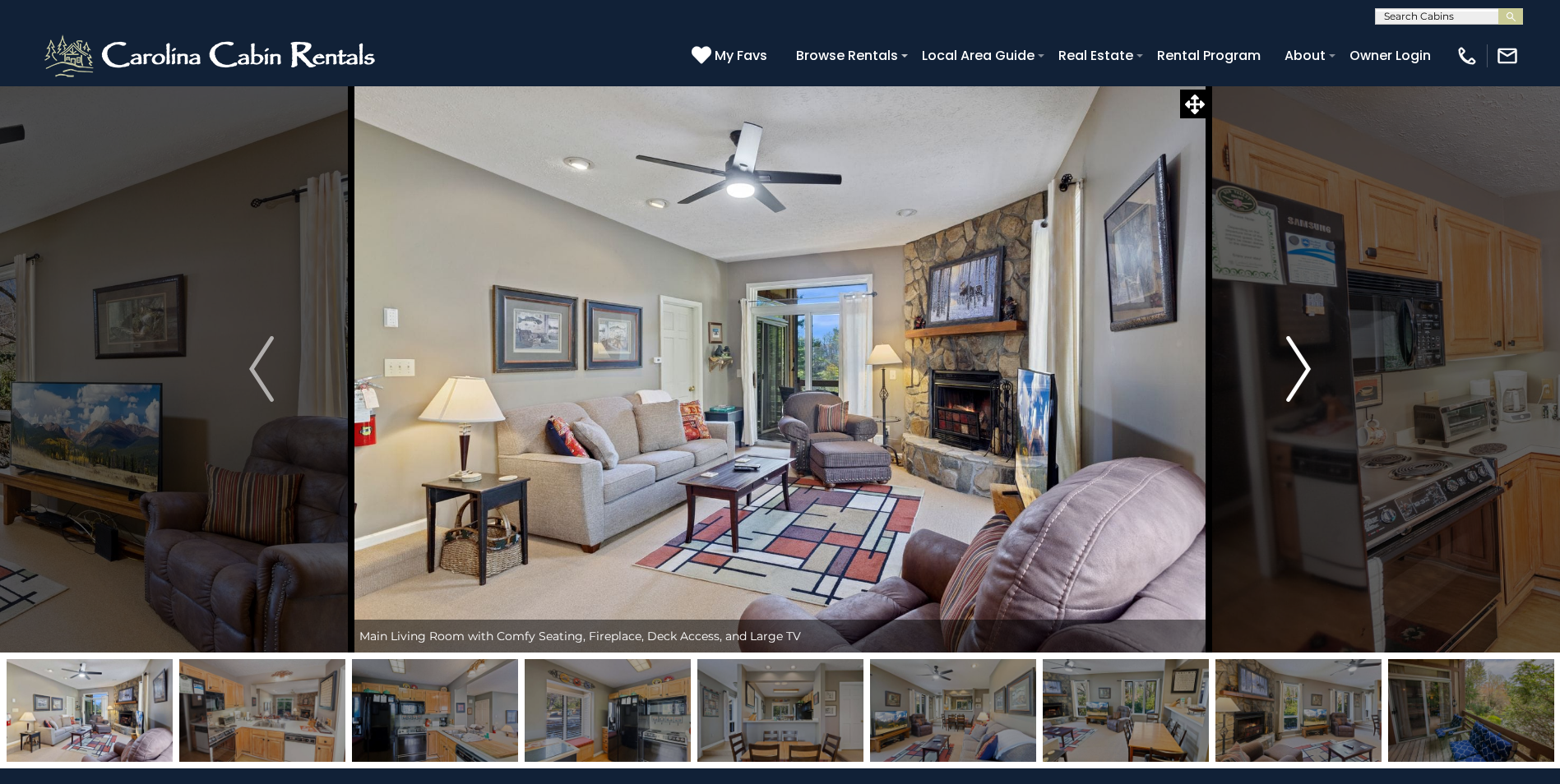
click at [1296, 363] on img "Next" at bounding box center [1299, 369] width 25 height 66
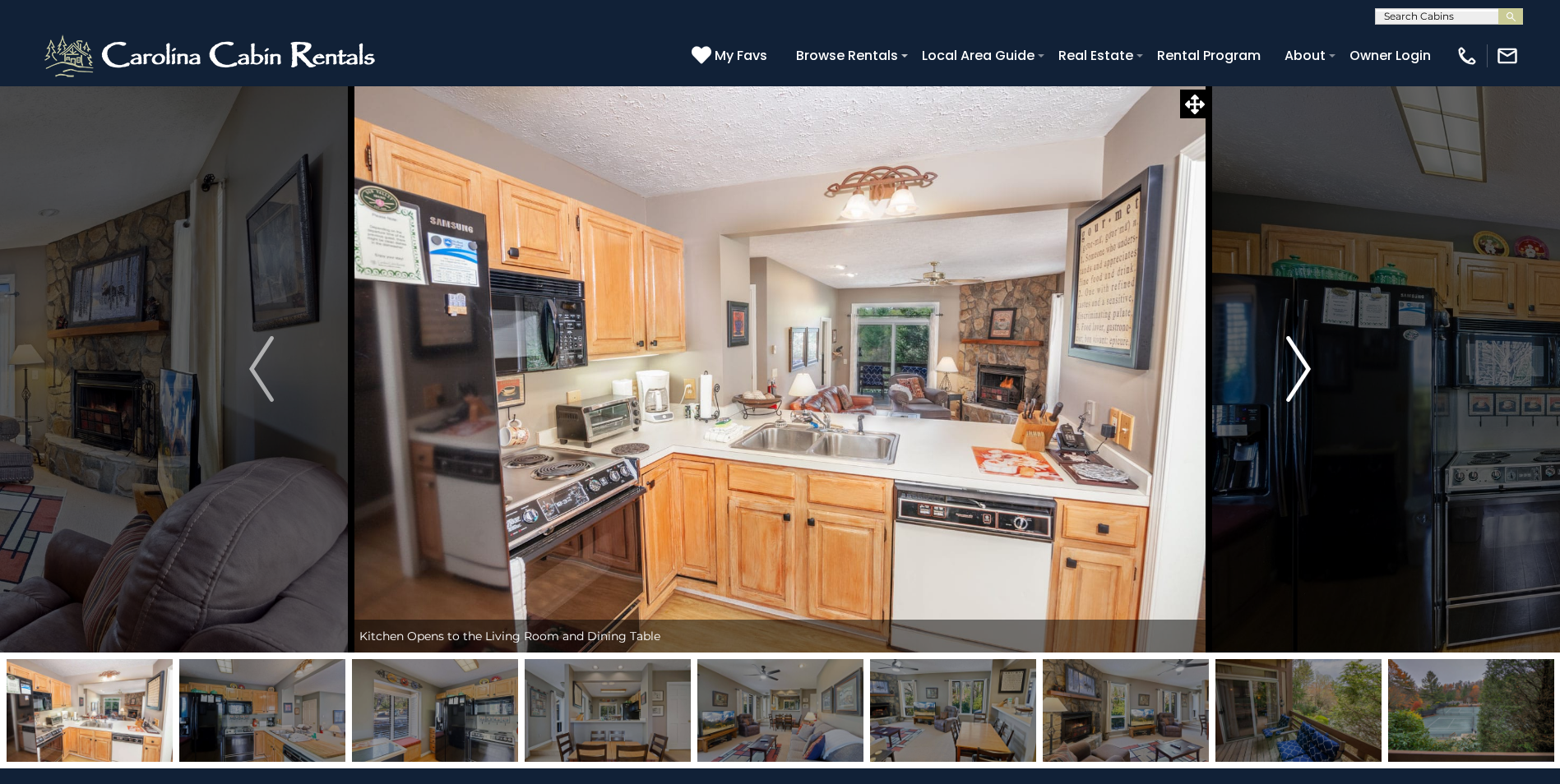
click at [1296, 363] on img "Next" at bounding box center [1299, 369] width 25 height 66
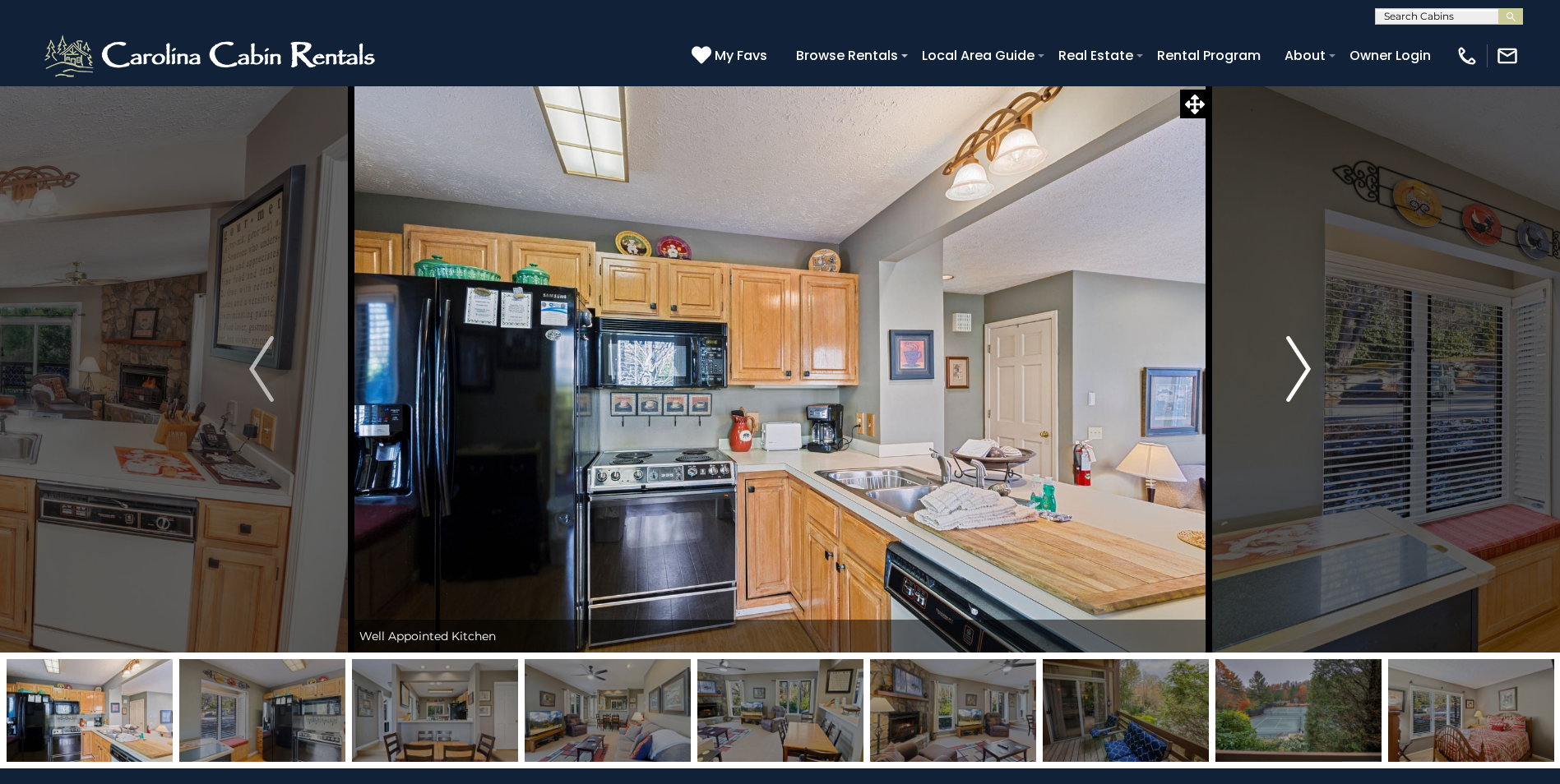
click at [1296, 363] on img "Next" at bounding box center [1299, 369] width 25 height 66
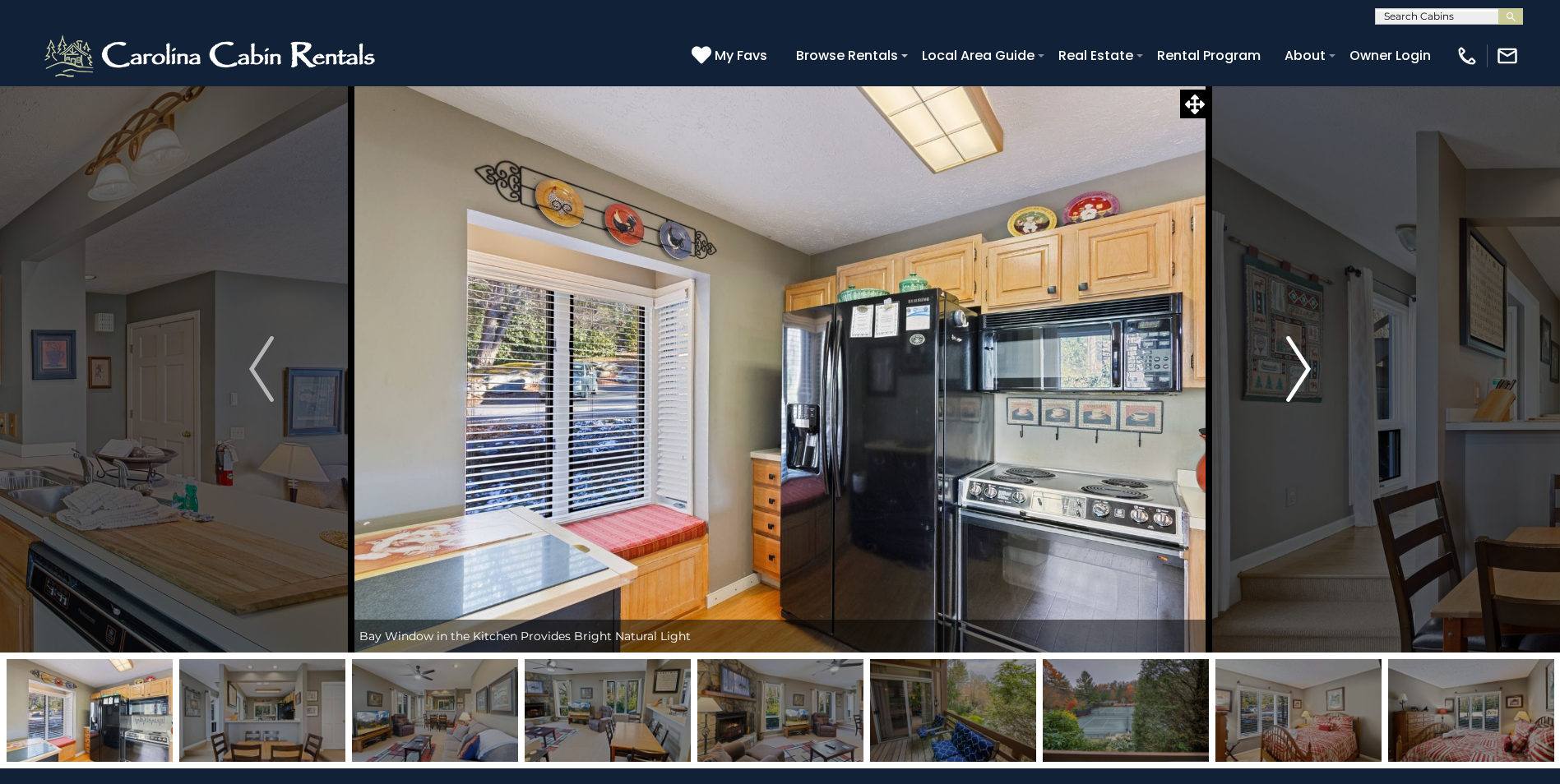
click at [1296, 363] on img "Next" at bounding box center [1299, 369] width 25 height 66
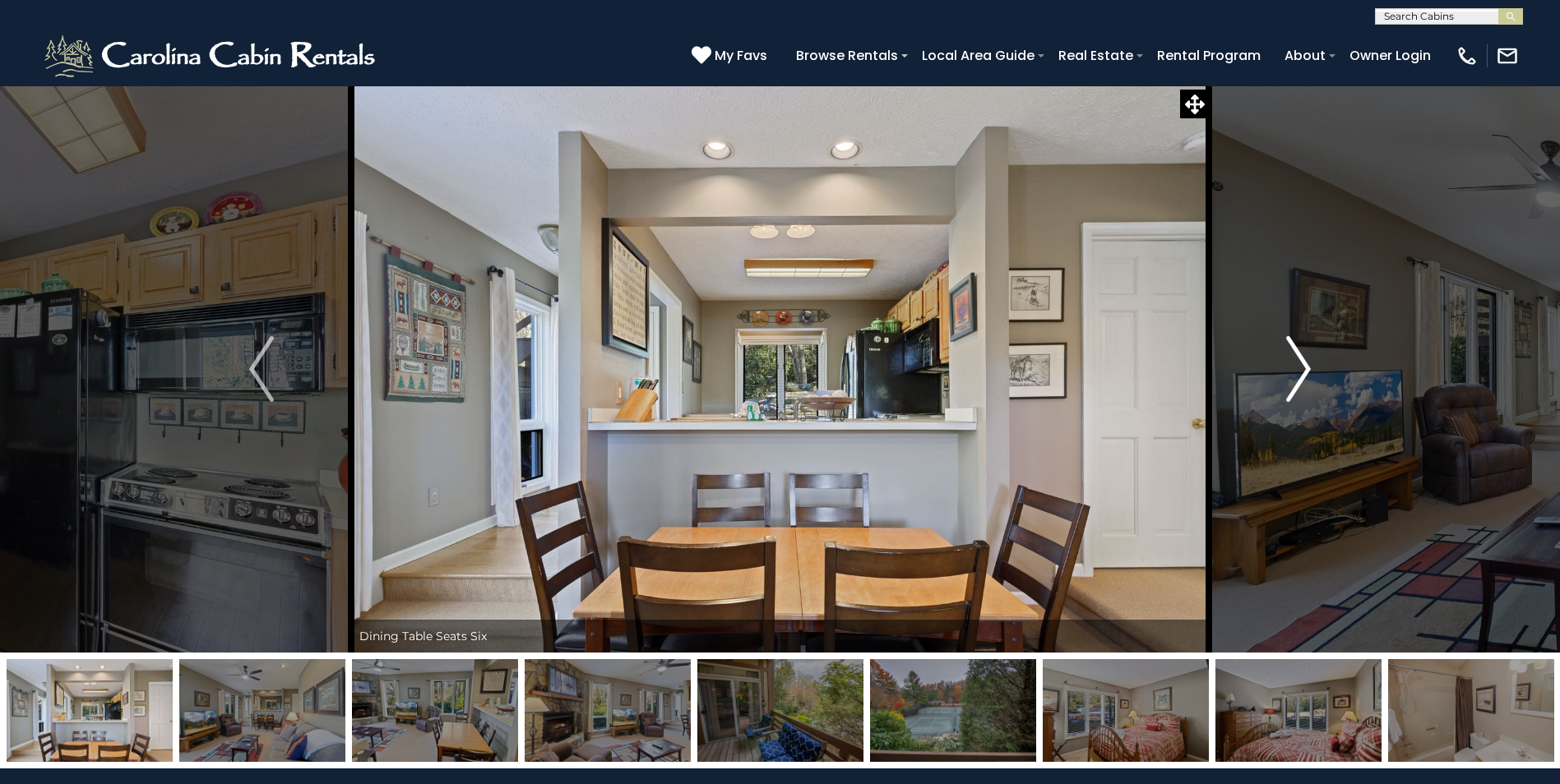
click at [1296, 363] on img "Next" at bounding box center [1299, 369] width 25 height 66
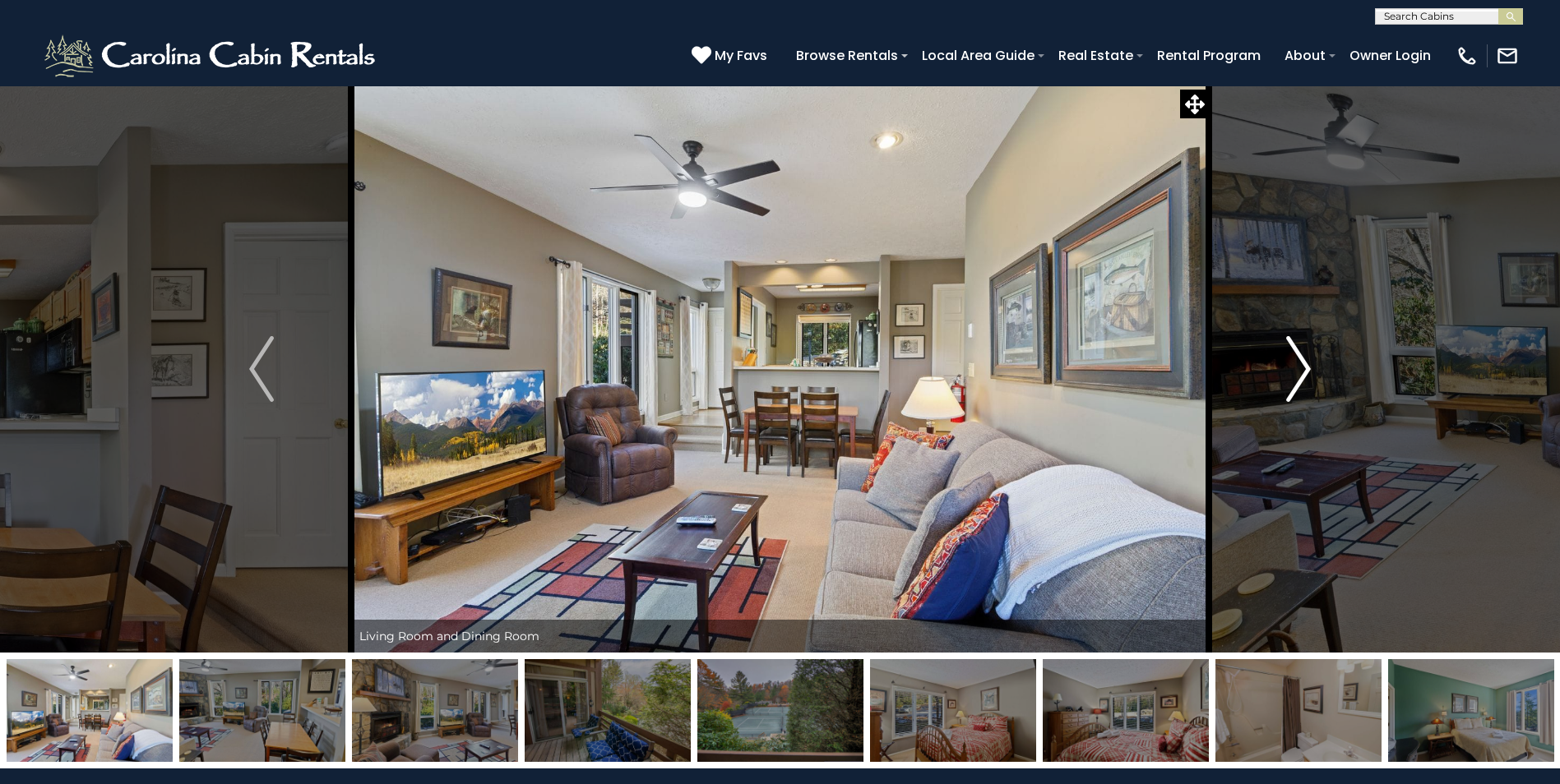
click at [1296, 363] on img "Next" at bounding box center [1299, 369] width 25 height 66
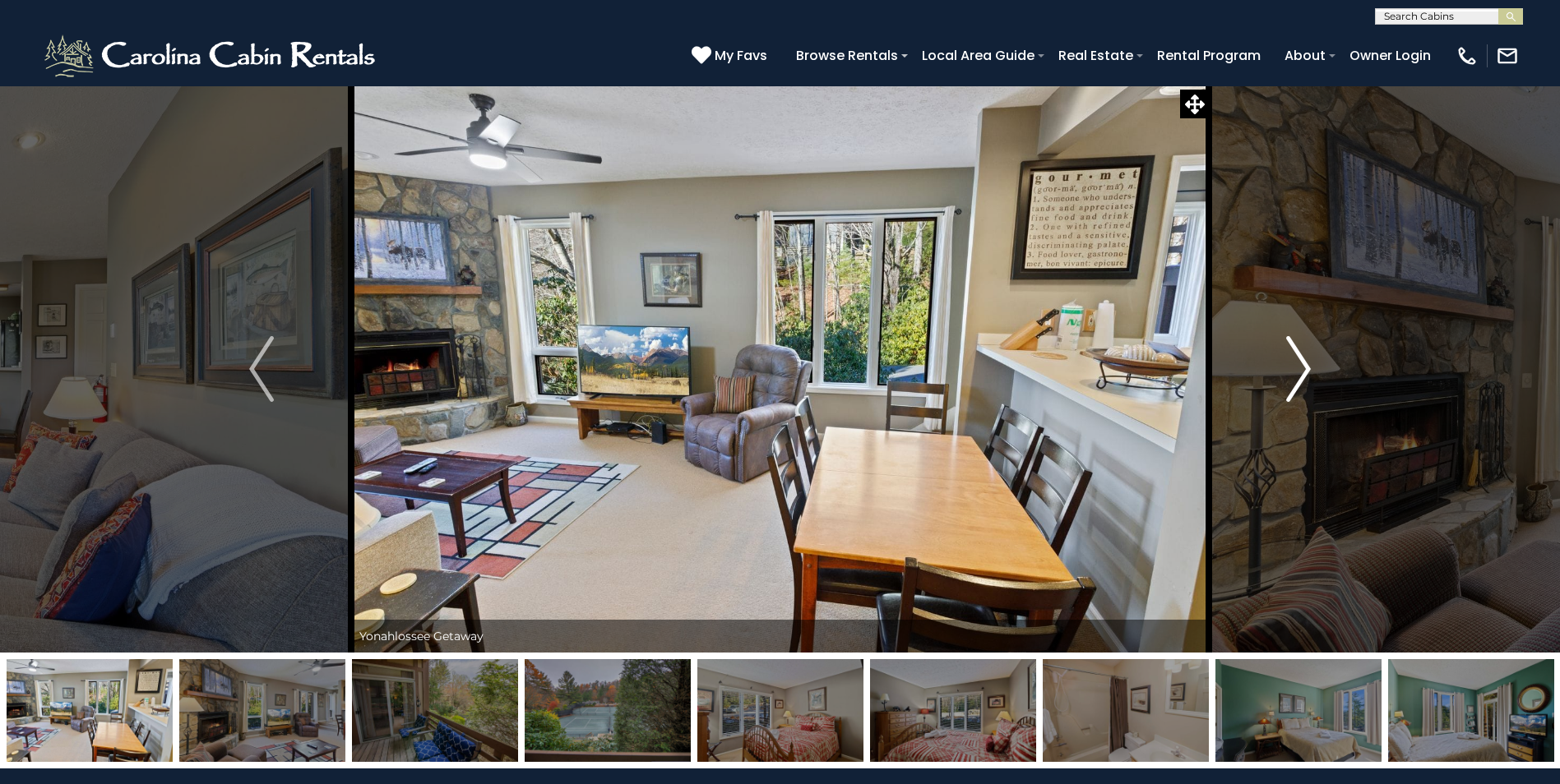
click at [1296, 363] on img "Next" at bounding box center [1299, 369] width 25 height 66
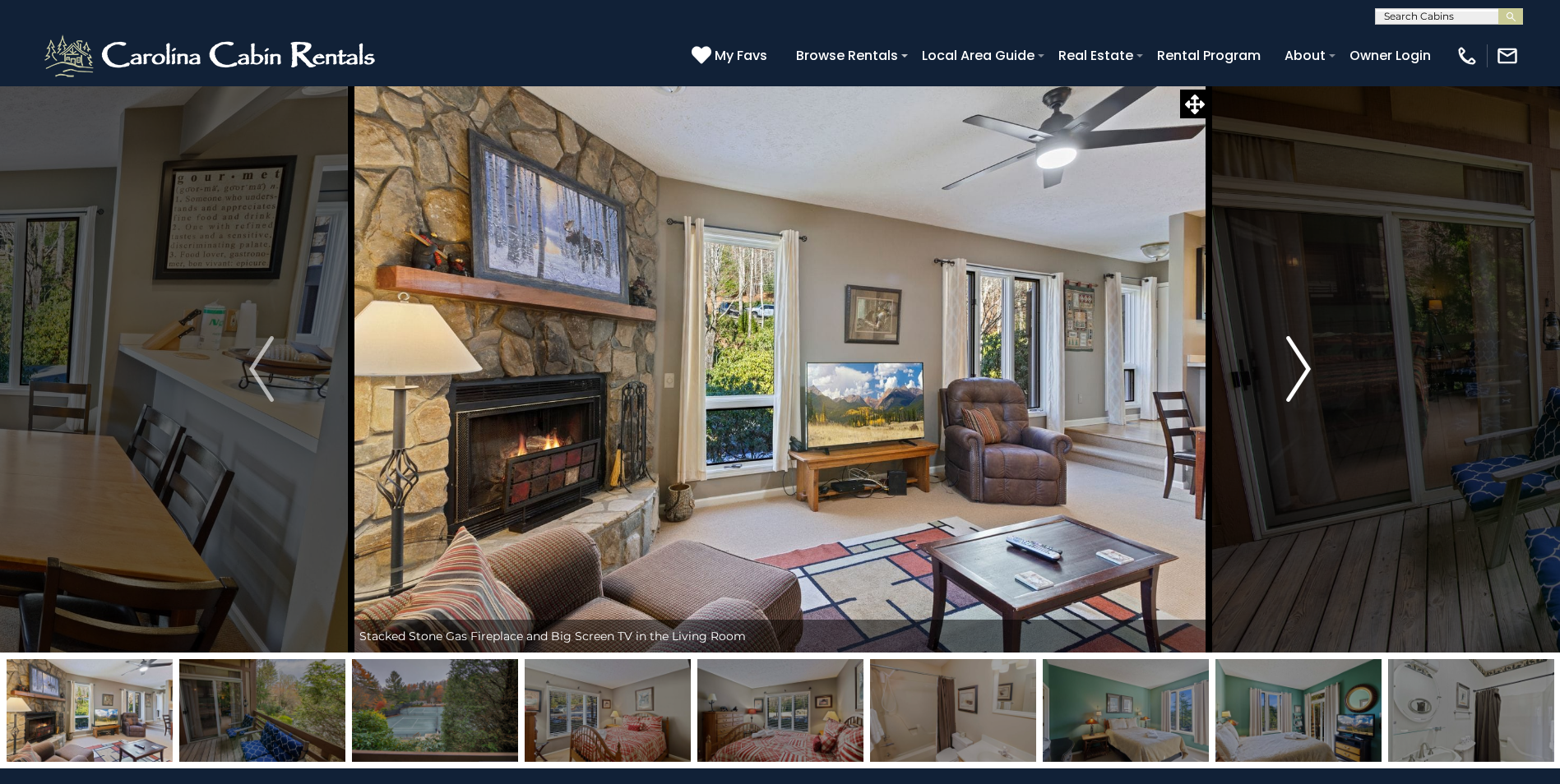
click at [1296, 363] on img "Next" at bounding box center [1299, 369] width 25 height 66
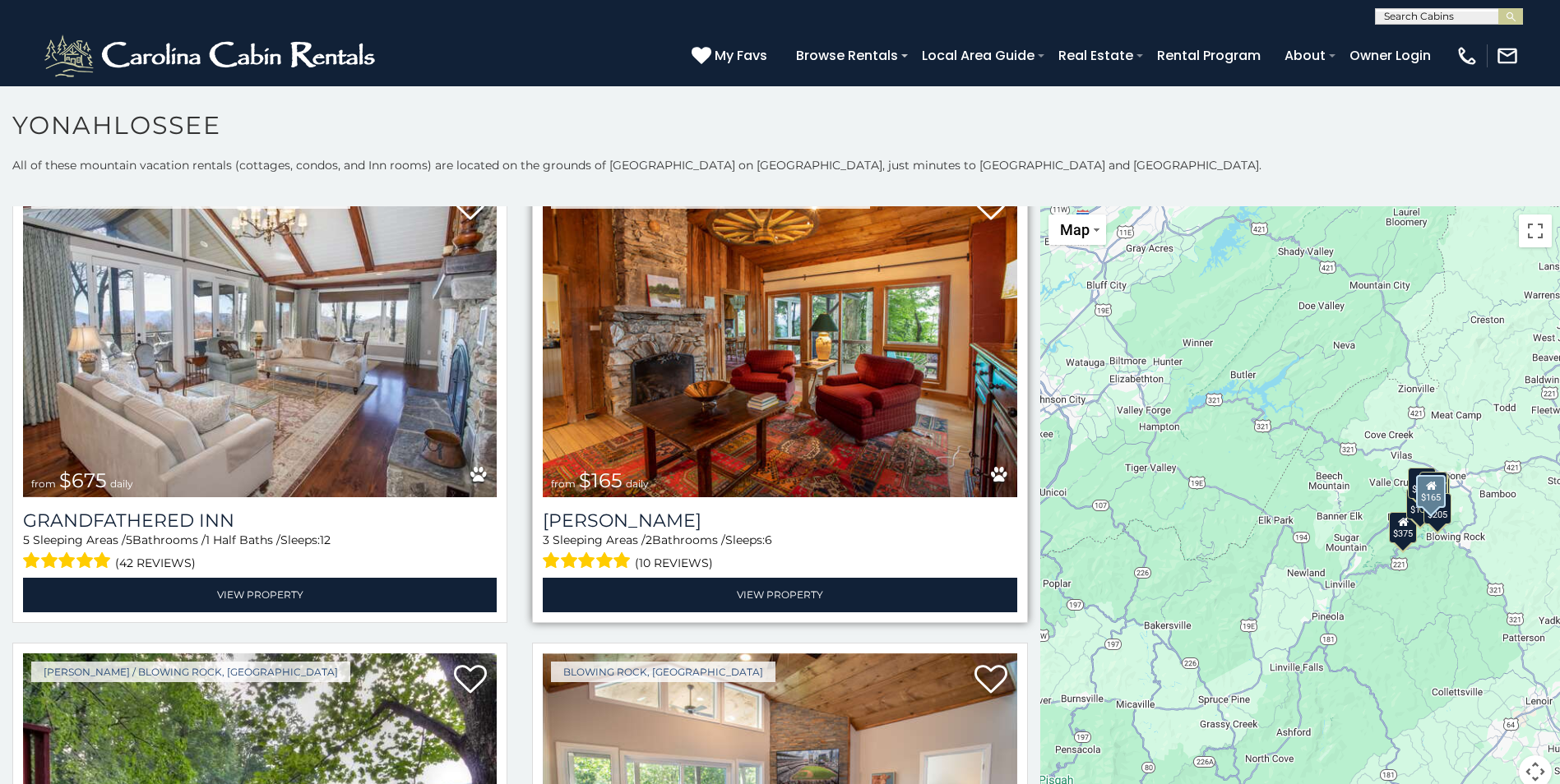
scroll to position [575, 0]
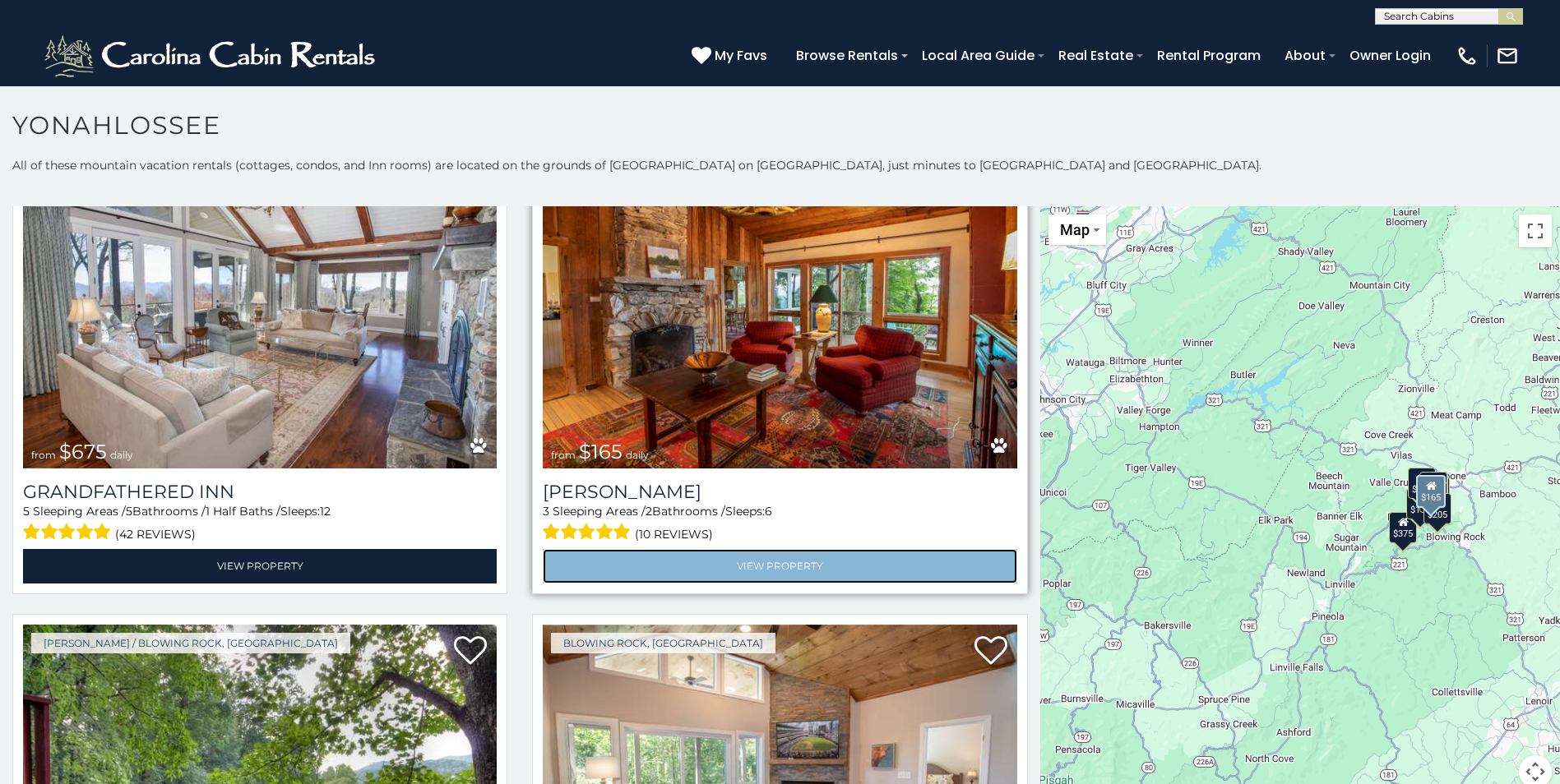
click at [760, 551] on link "View Property" at bounding box center [779, 566] width 474 height 33
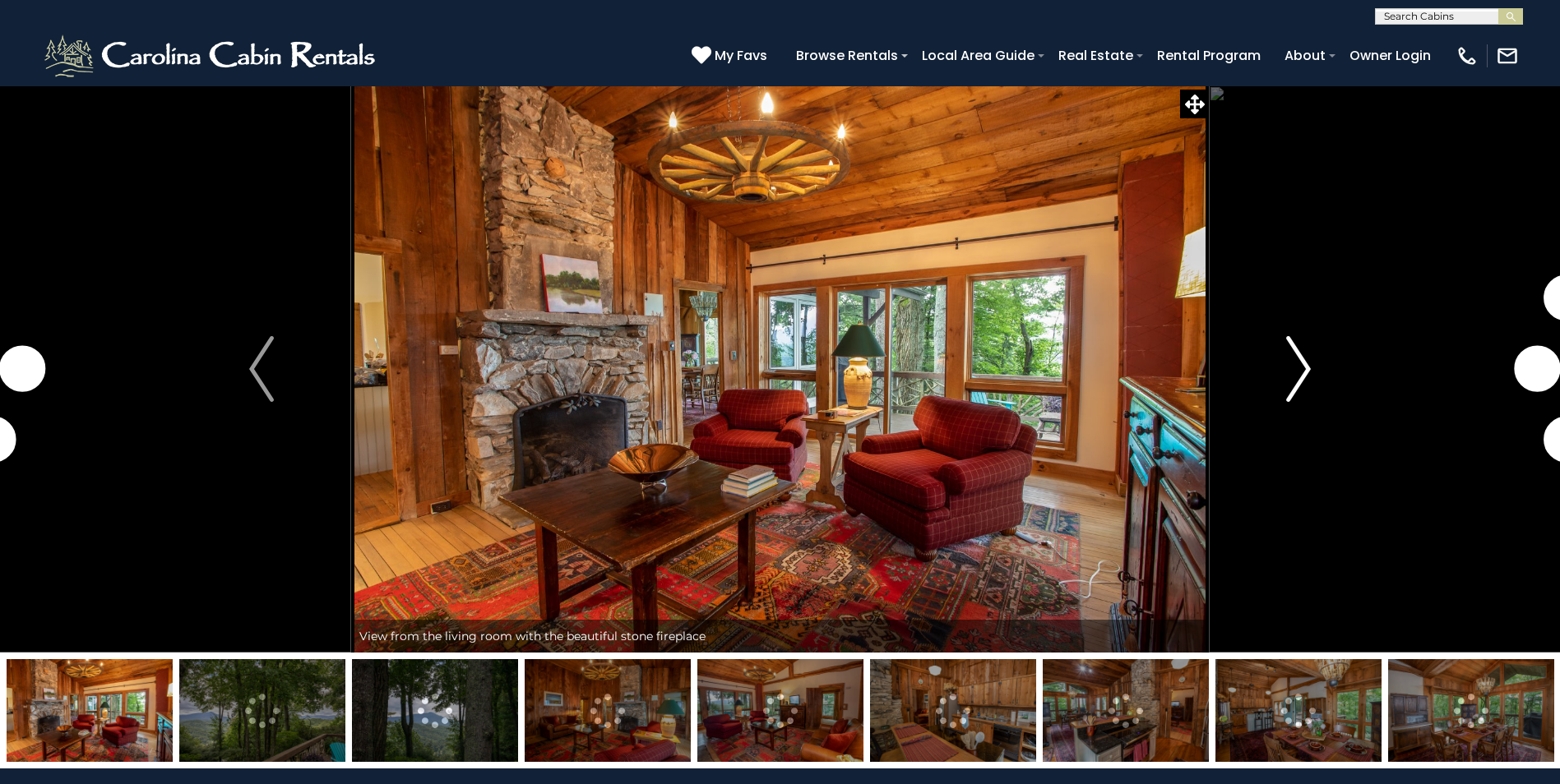
click at [1308, 367] on img "Next" at bounding box center [1299, 369] width 25 height 66
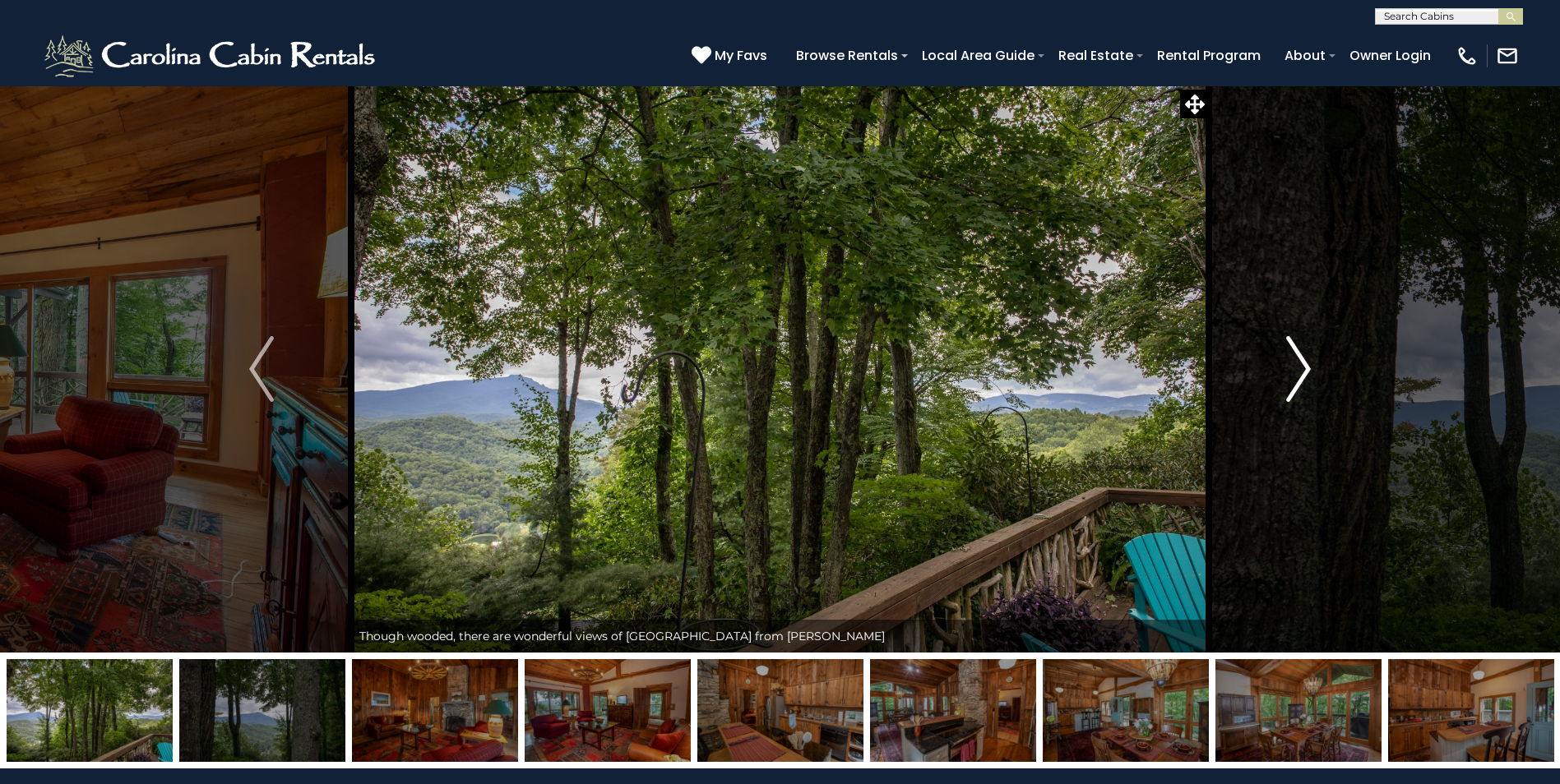
click at [1304, 370] on img "Next" at bounding box center [1299, 369] width 25 height 66
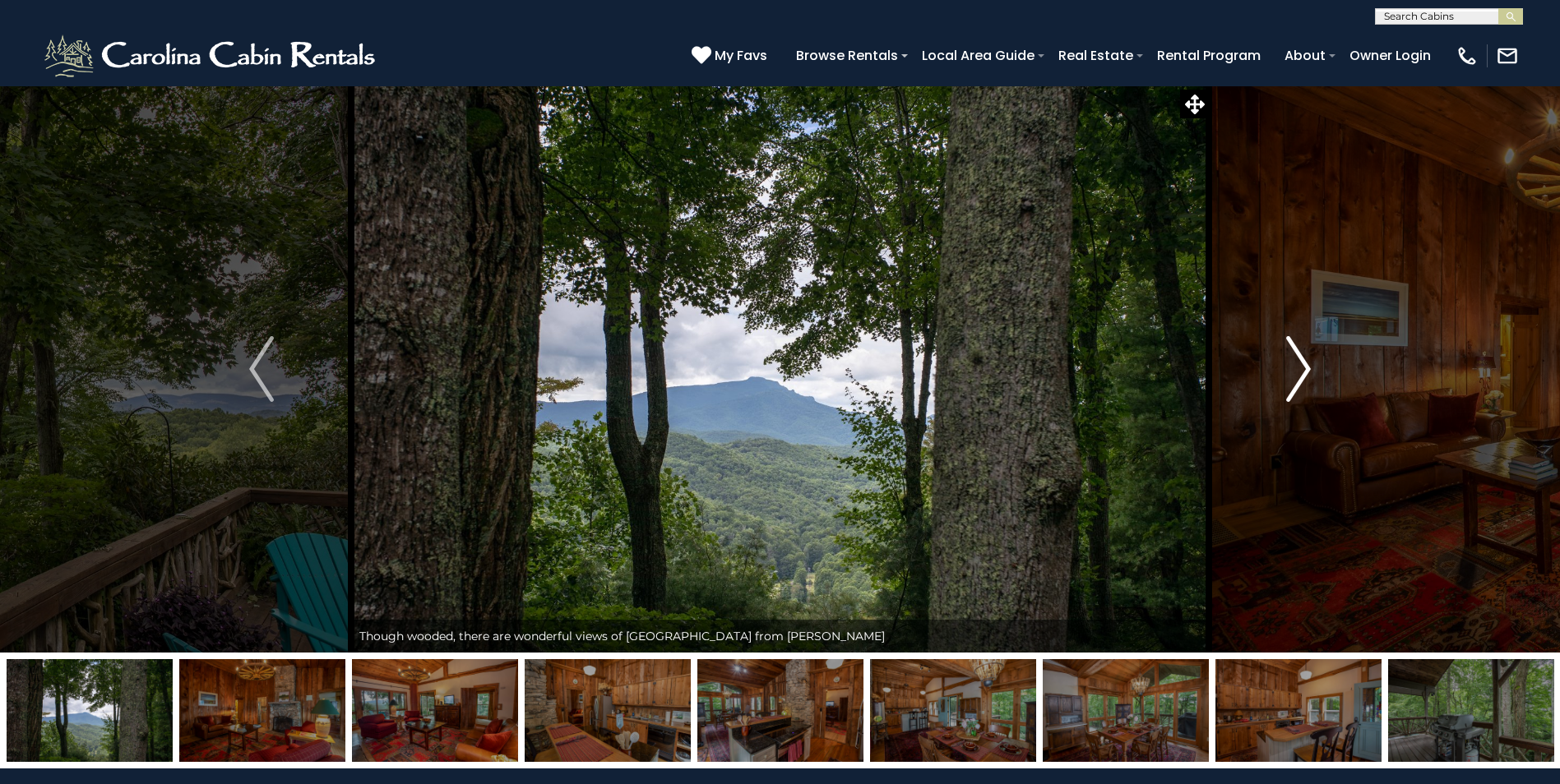
click at [1304, 370] on img "Next" at bounding box center [1299, 369] width 25 height 66
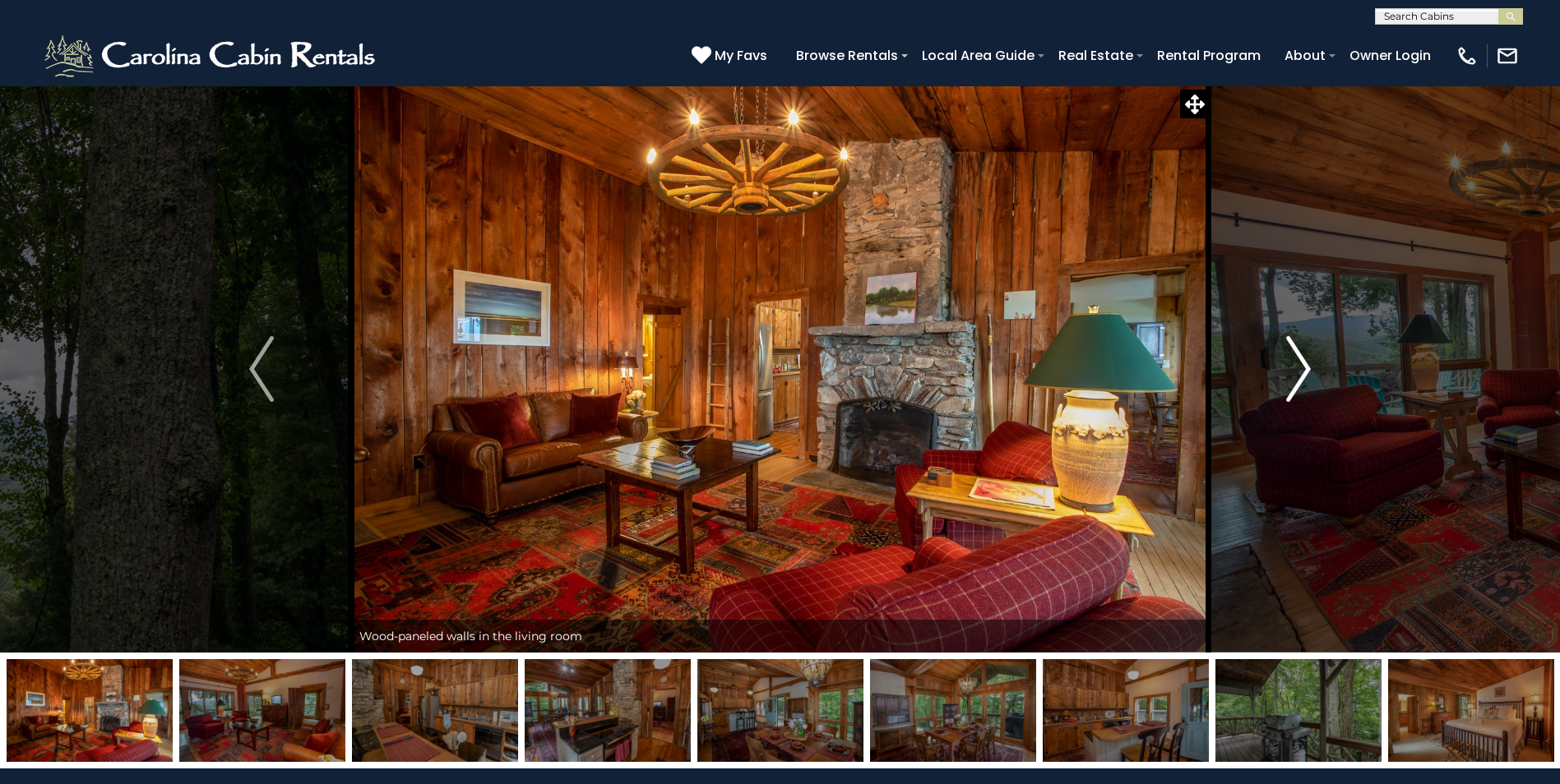
click at [1304, 370] on img "Next" at bounding box center [1299, 369] width 25 height 66
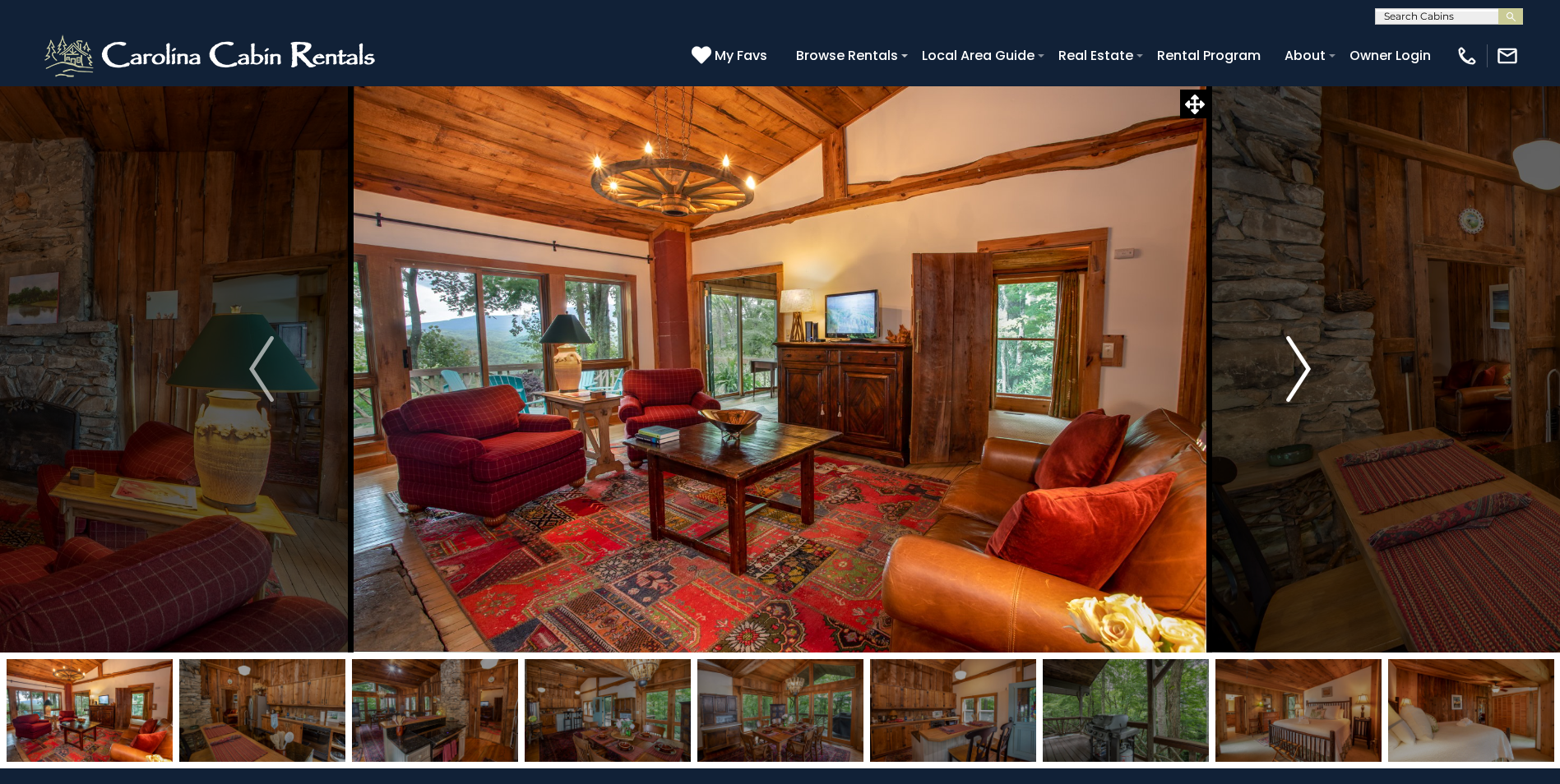
click at [1304, 370] on img "Next" at bounding box center [1299, 369] width 25 height 66
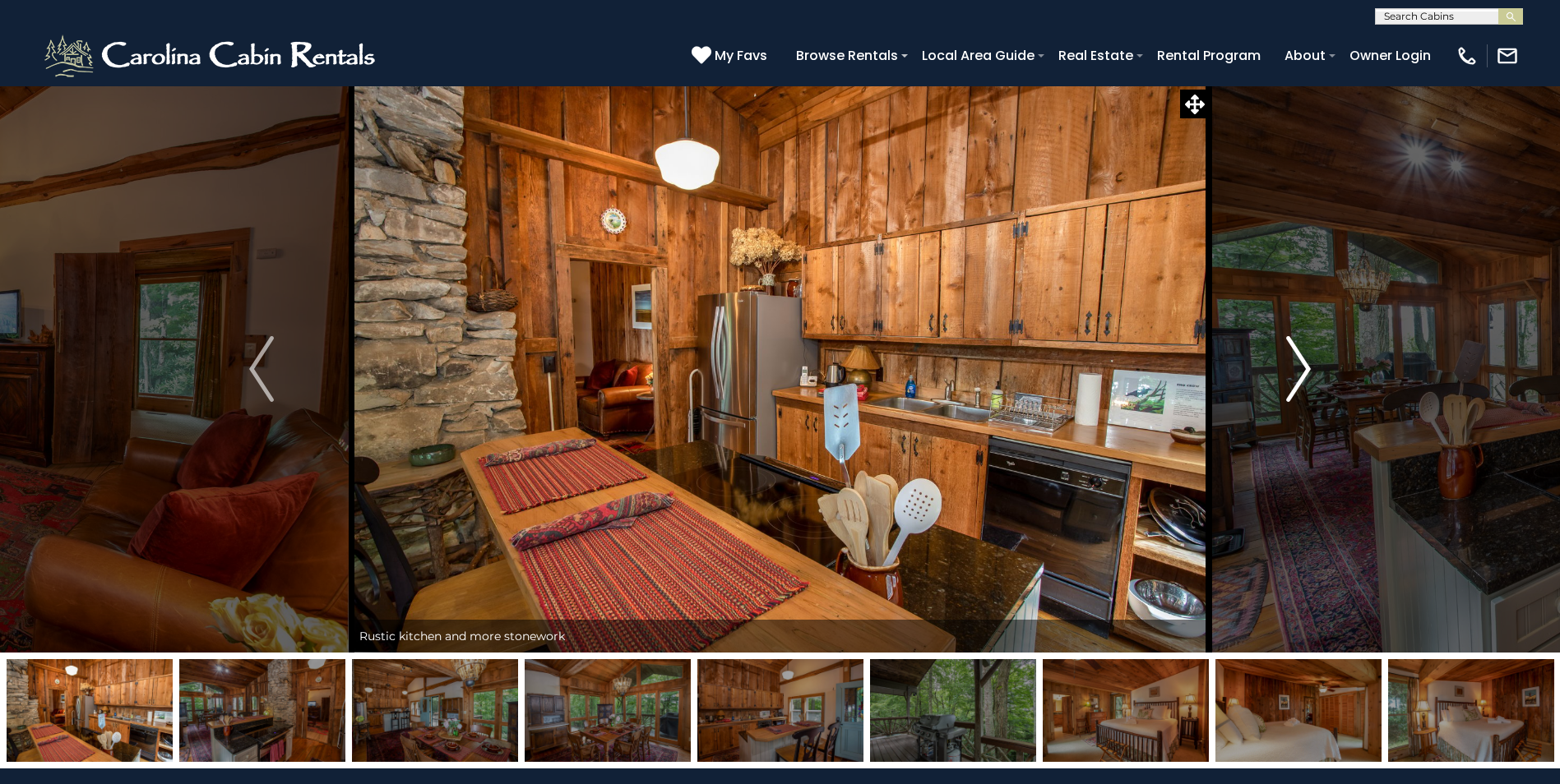
click at [1304, 370] on img "Next" at bounding box center [1299, 369] width 25 height 66
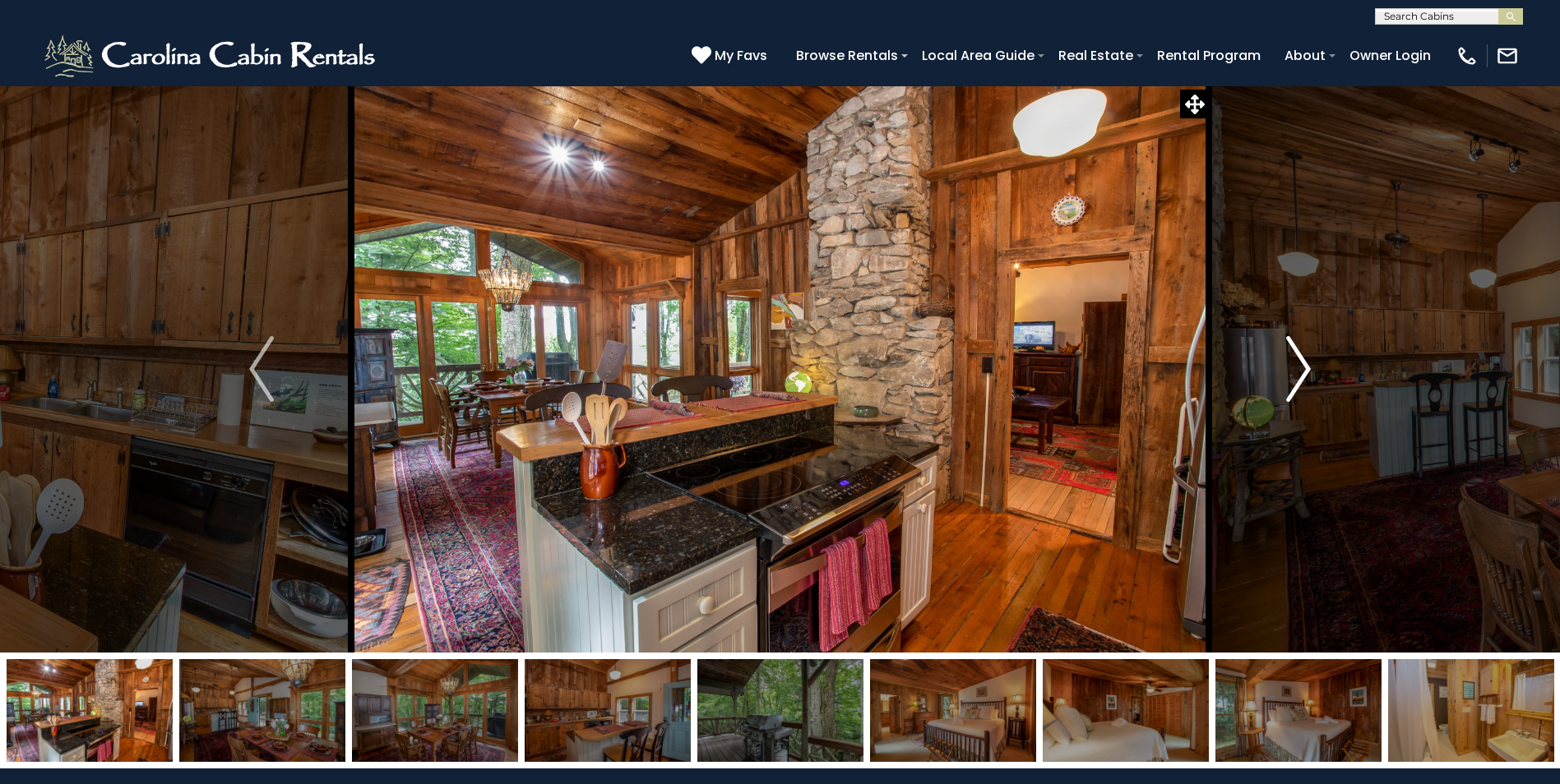
click at [1304, 370] on img "Next" at bounding box center [1299, 369] width 25 height 66
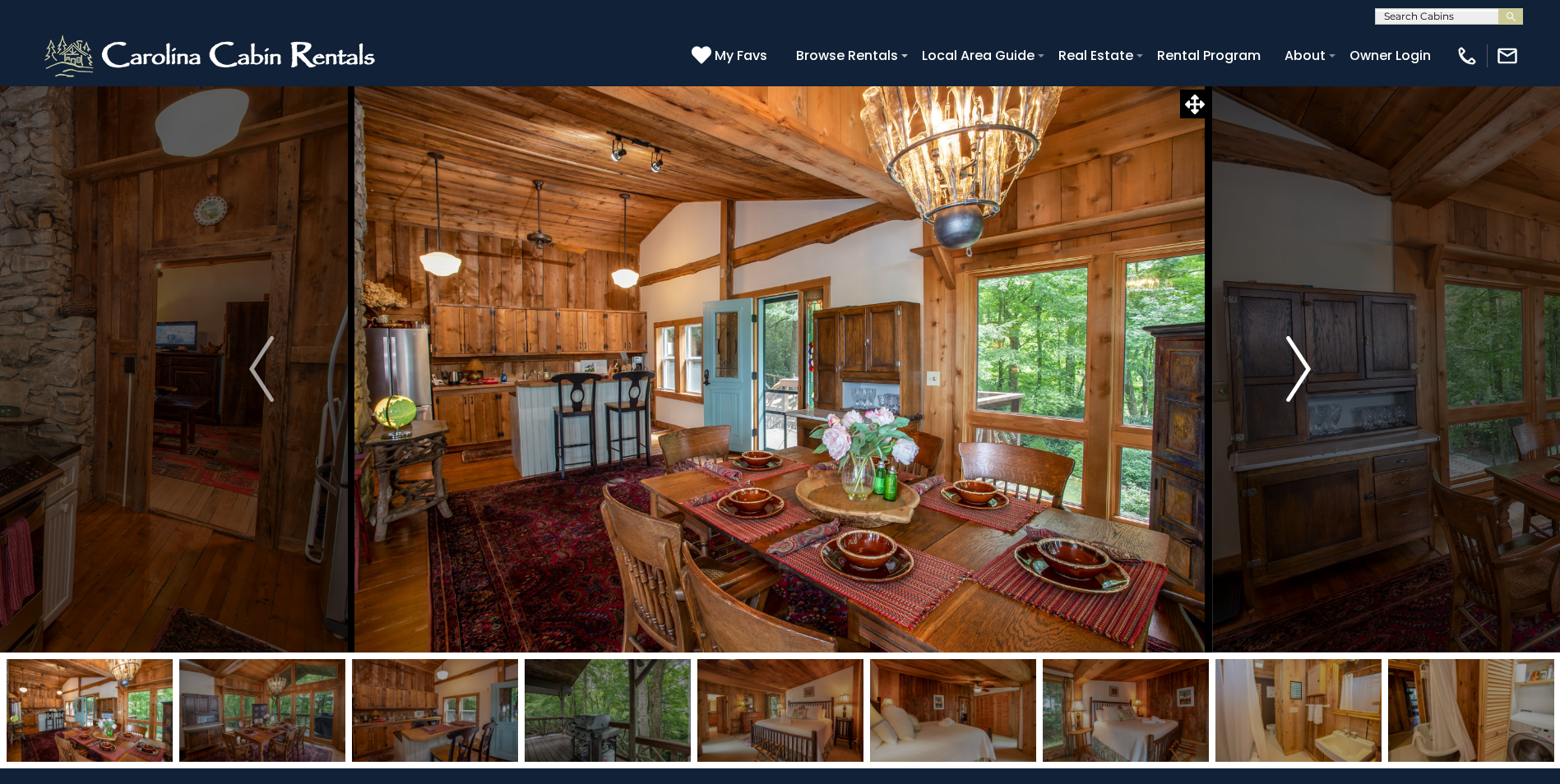
click at [1304, 370] on img "Next" at bounding box center [1299, 369] width 25 height 66
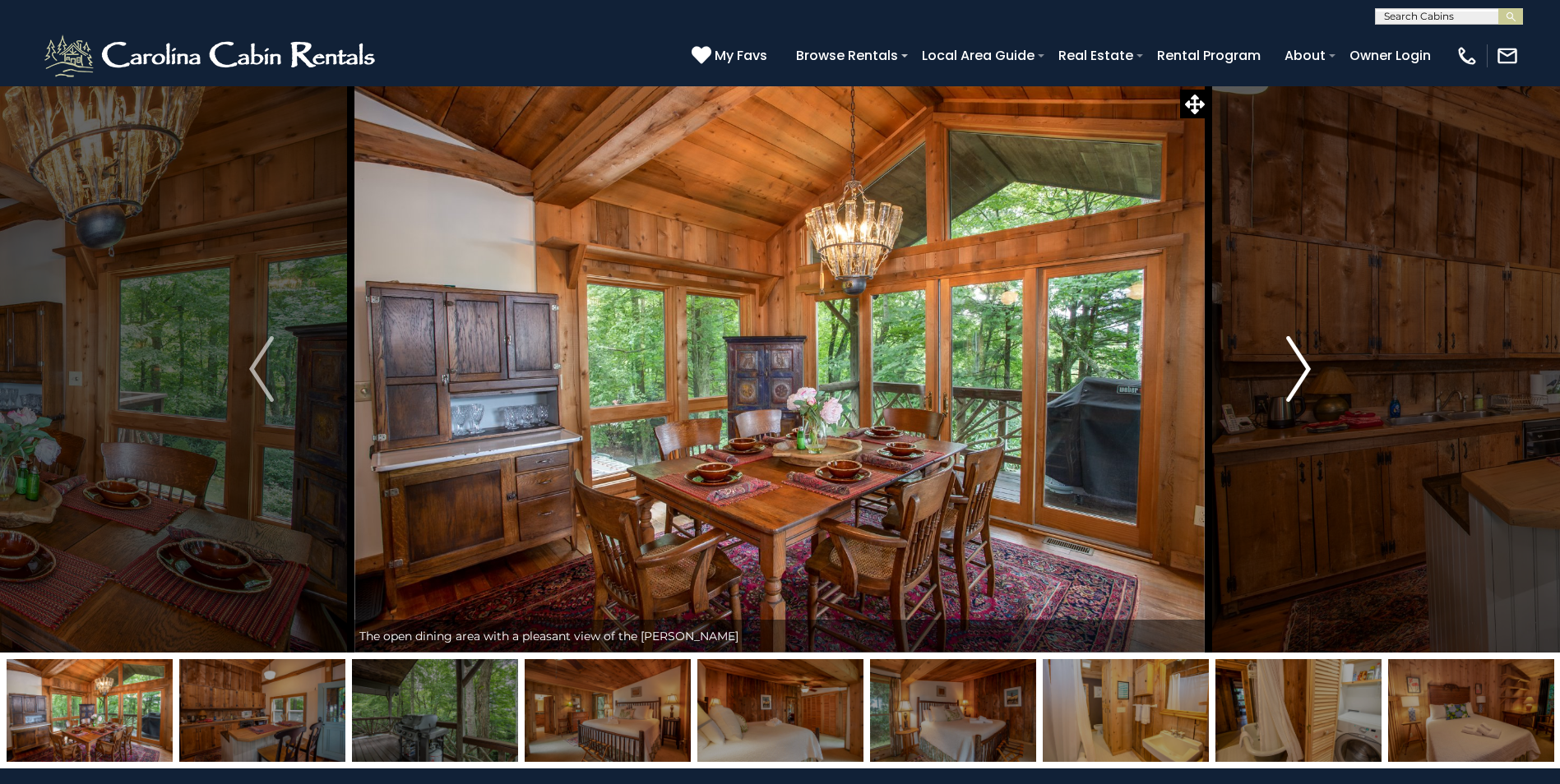
click at [1304, 370] on img "Next" at bounding box center [1299, 369] width 25 height 66
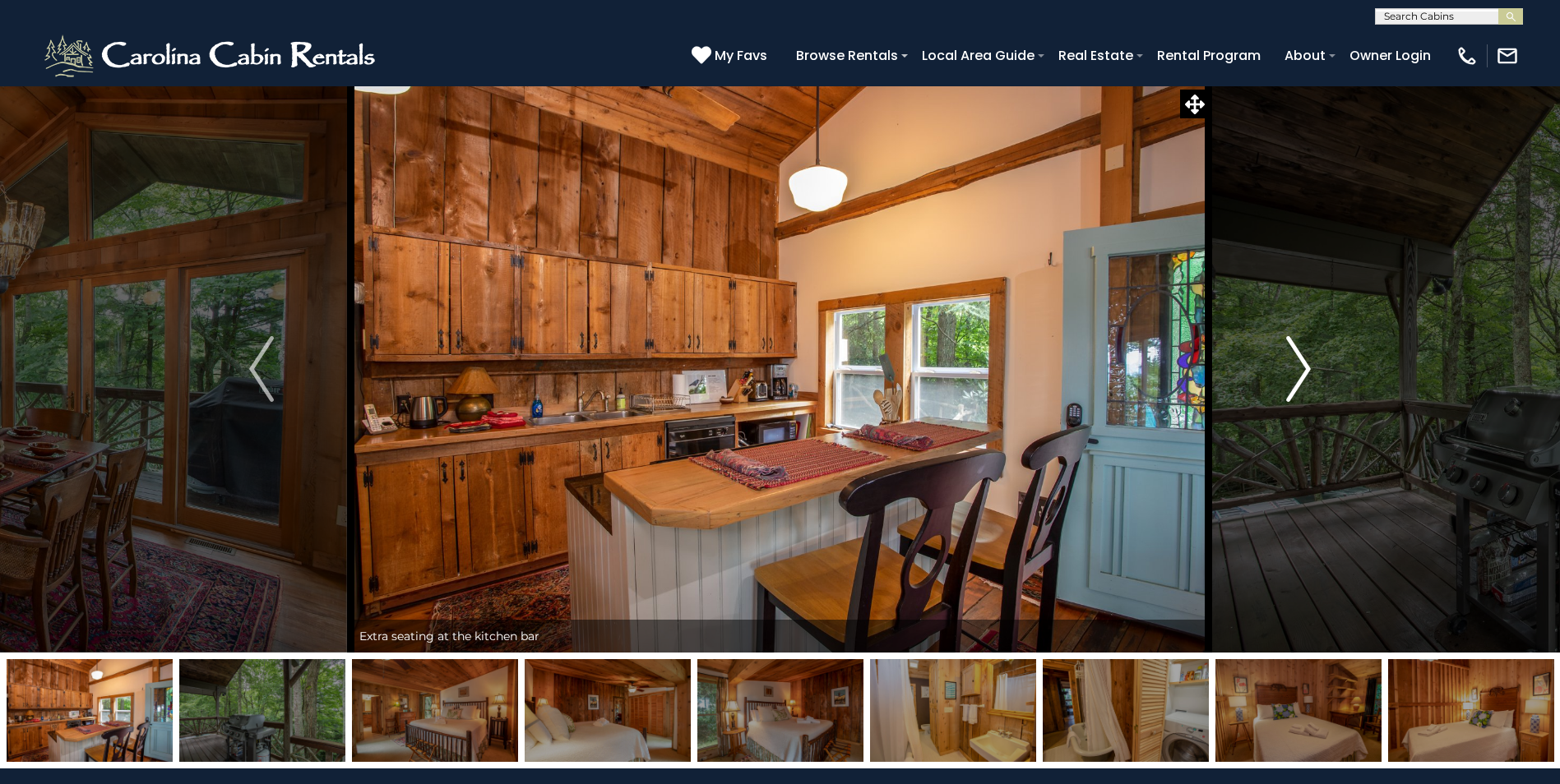
click at [1304, 370] on img "Next" at bounding box center [1299, 369] width 25 height 66
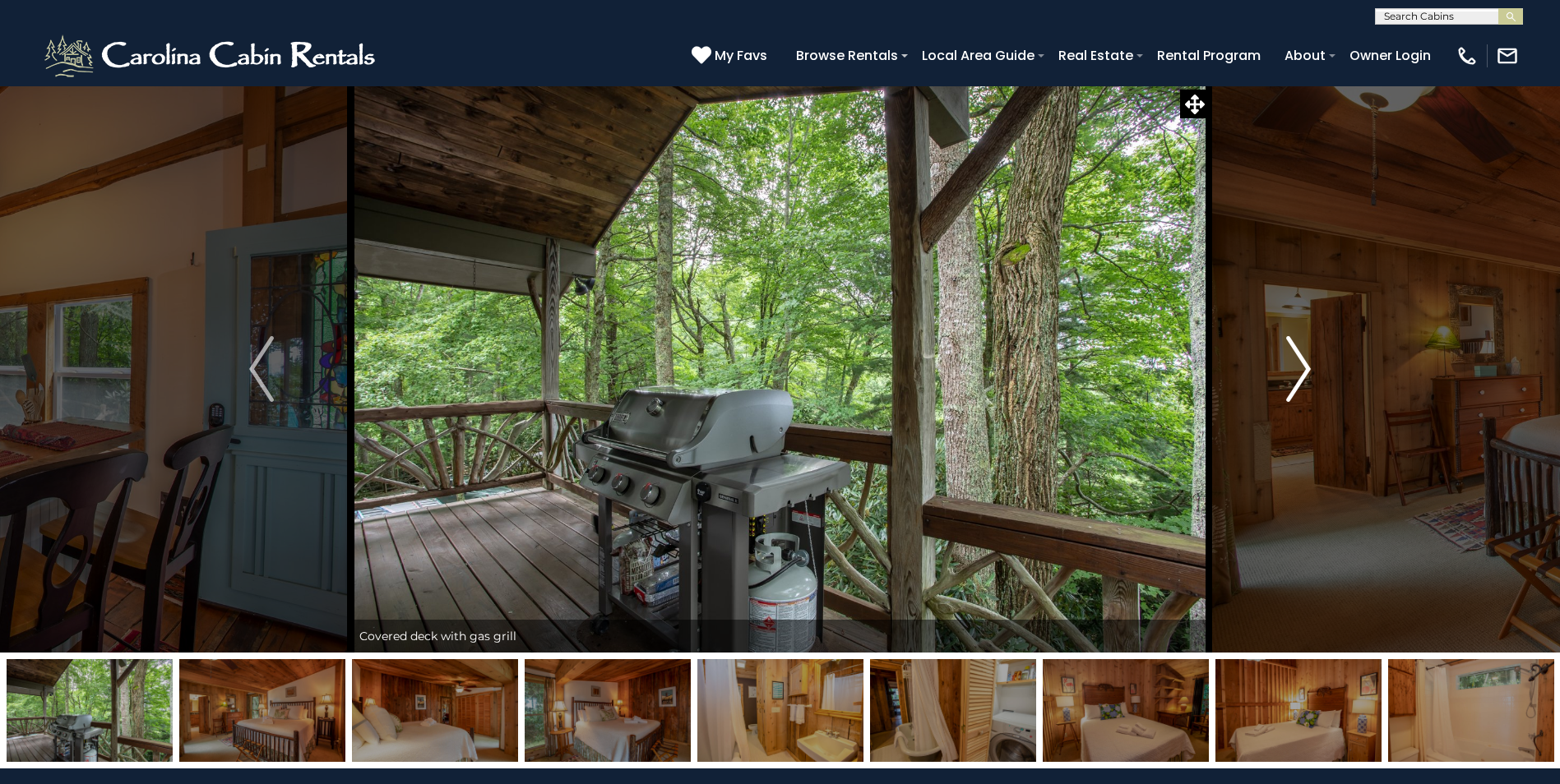
click at [1304, 370] on img "Next" at bounding box center [1299, 369] width 25 height 66
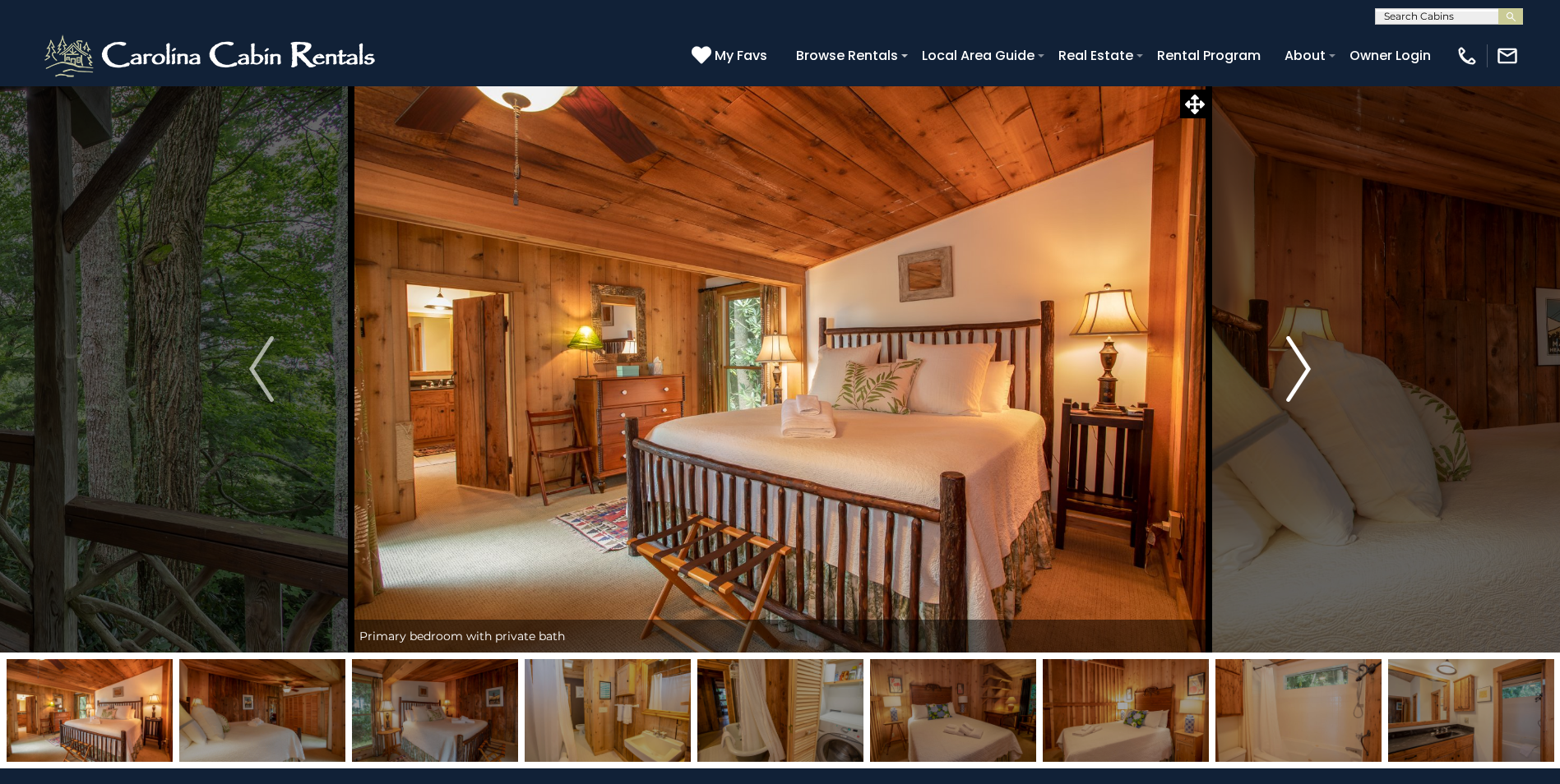
click at [1304, 370] on img "Next" at bounding box center [1299, 369] width 25 height 66
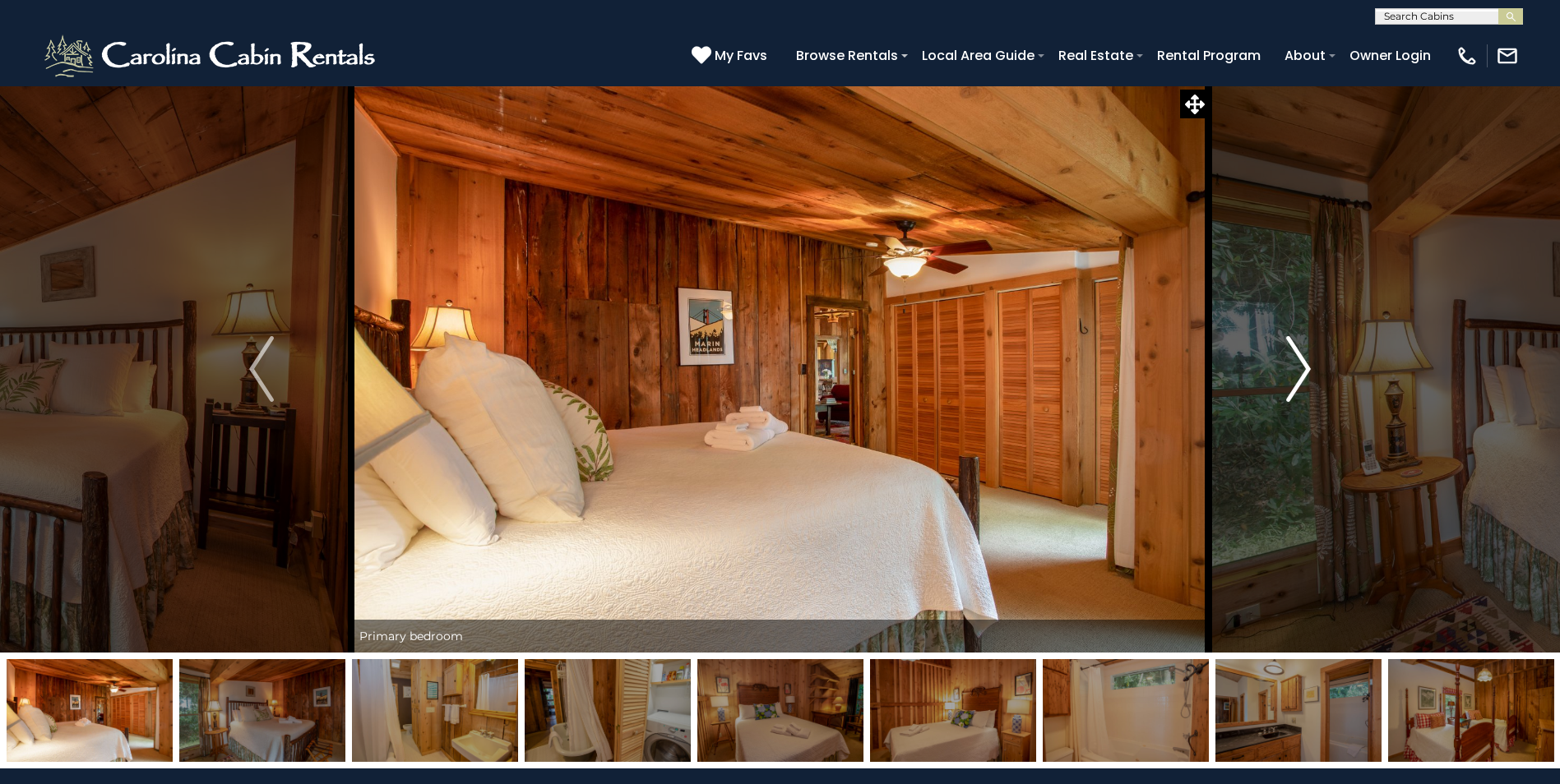
click at [1304, 370] on img "Next" at bounding box center [1299, 369] width 25 height 66
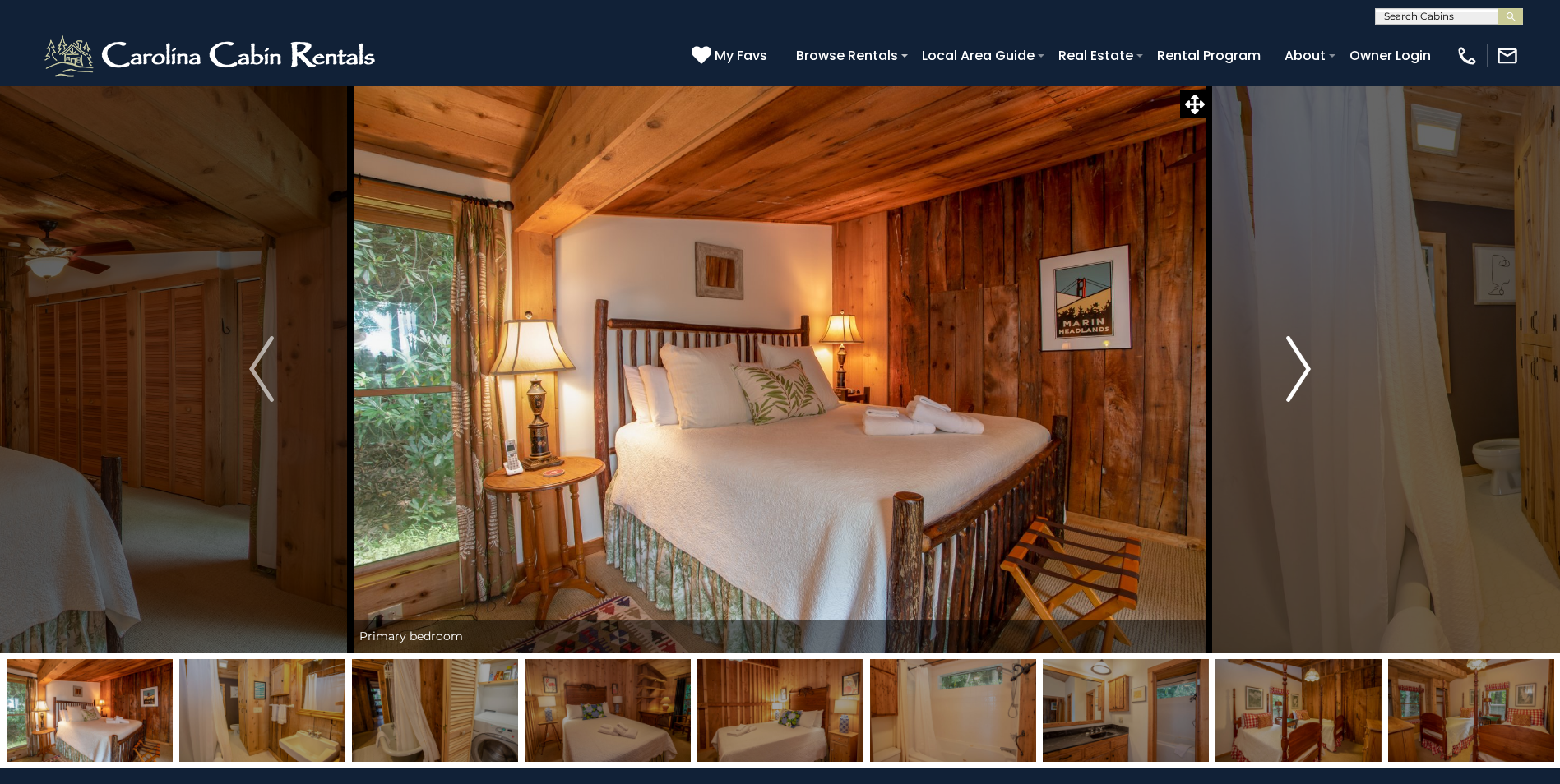
click at [1304, 370] on img "Next" at bounding box center [1299, 369] width 25 height 66
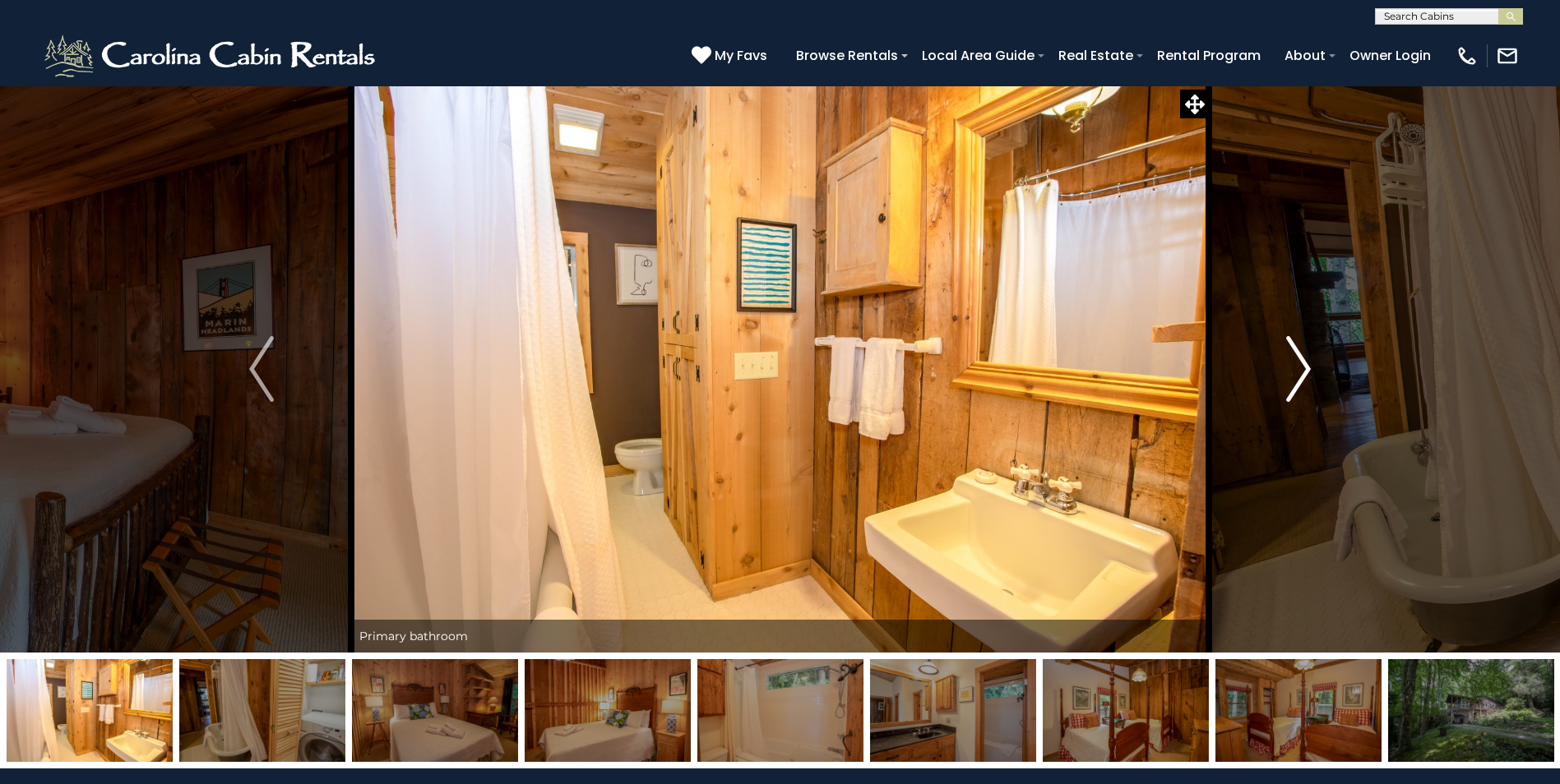
click at [1304, 370] on img "Next" at bounding box center [1299, 369] width 25 height 66
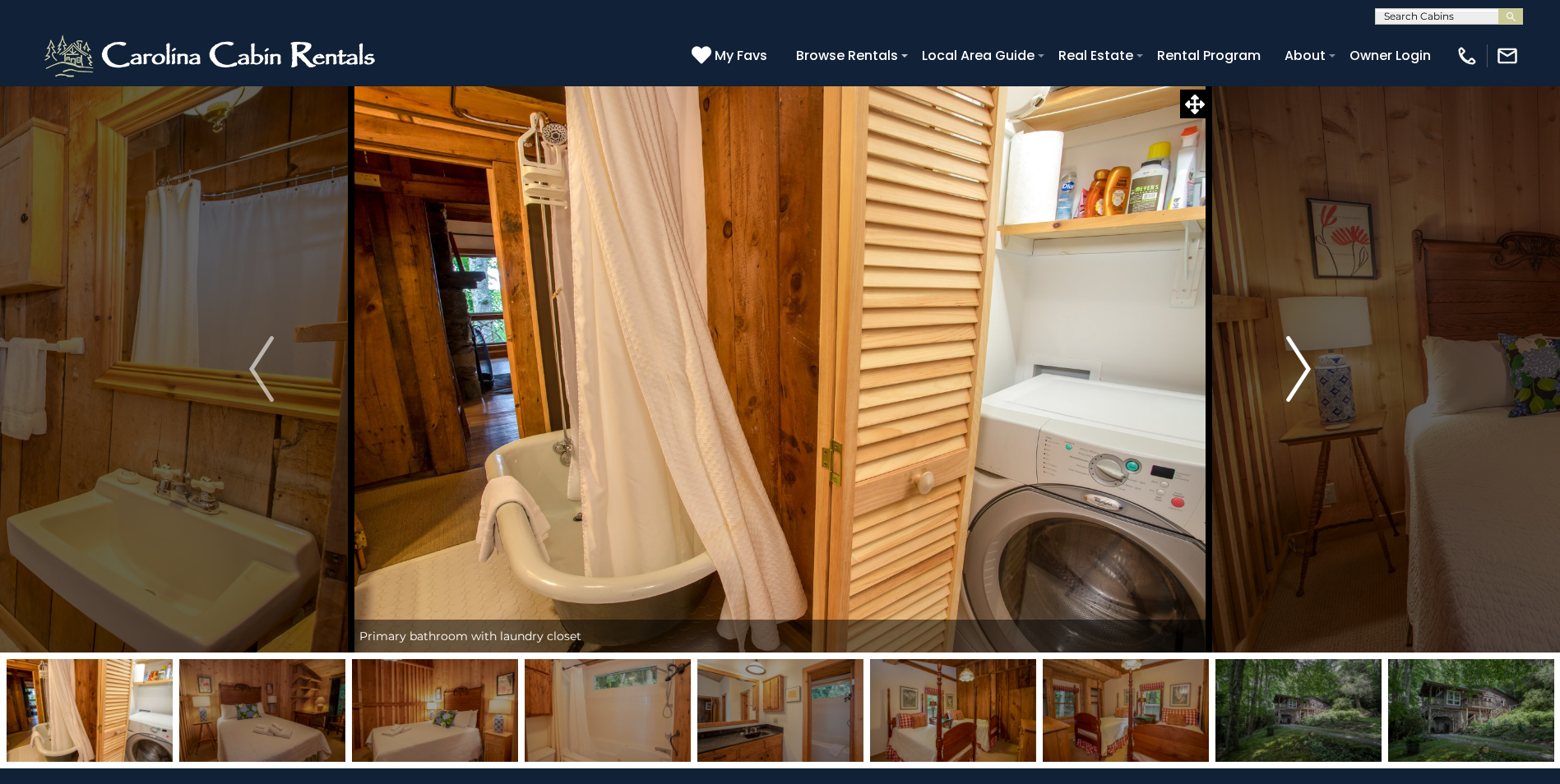
click at [1304, 370] on img "Next" at bounding box center [1299, 369] width 25 height 66
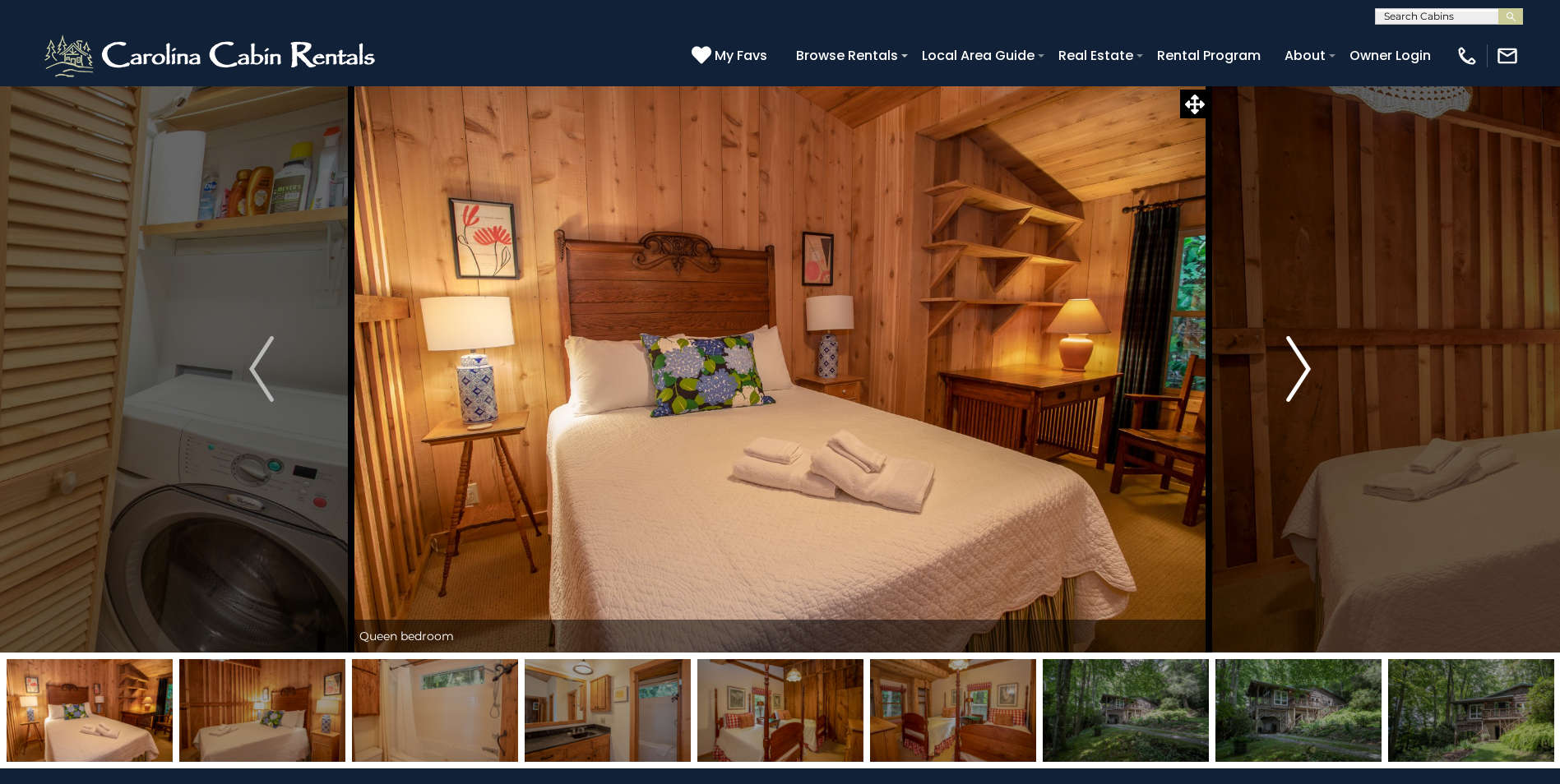
click at [1304, 370] on img "Next" at bounding box center [1299, 369] width 25 height 66
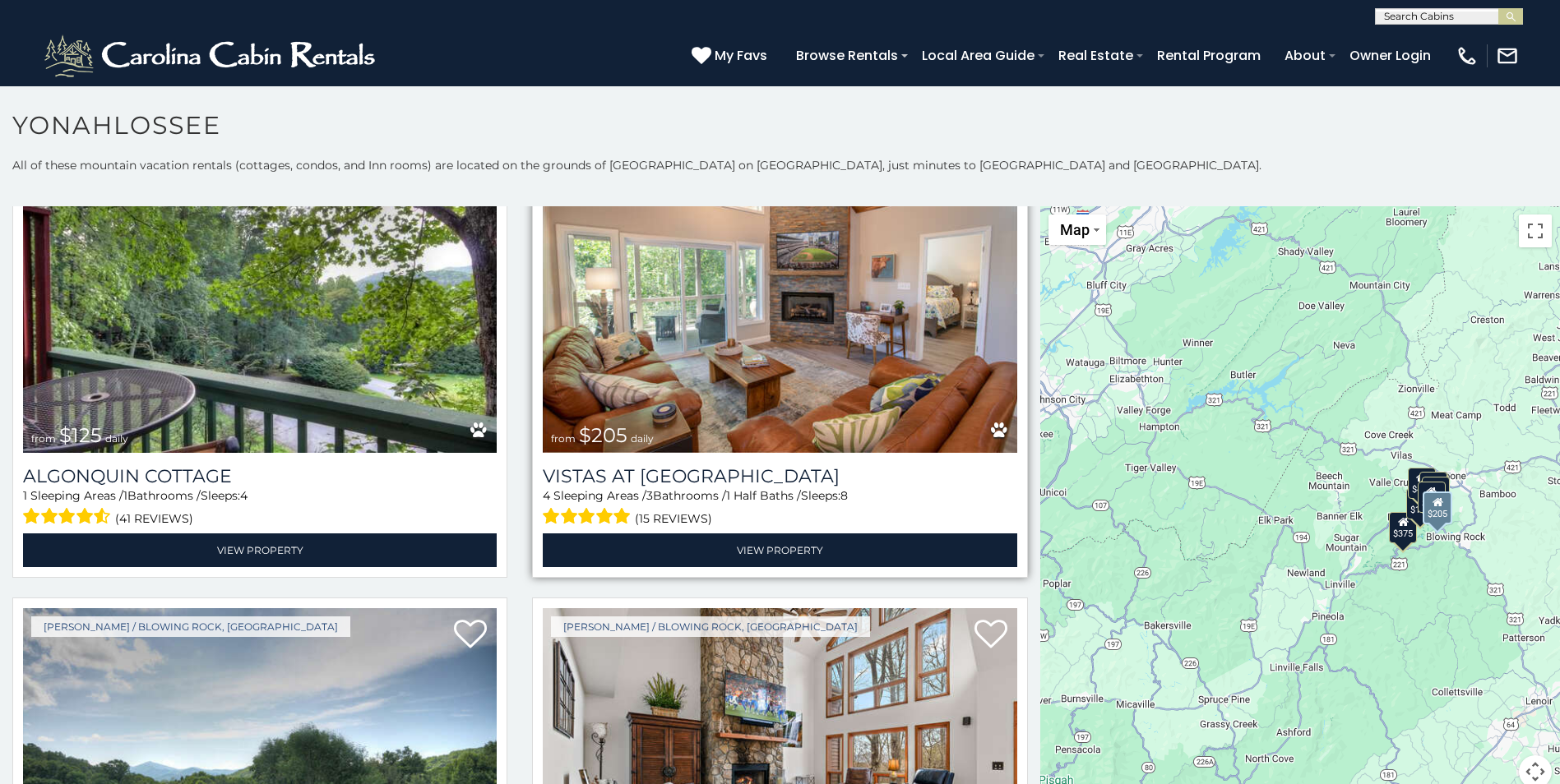
scroll to position [1069, 0]
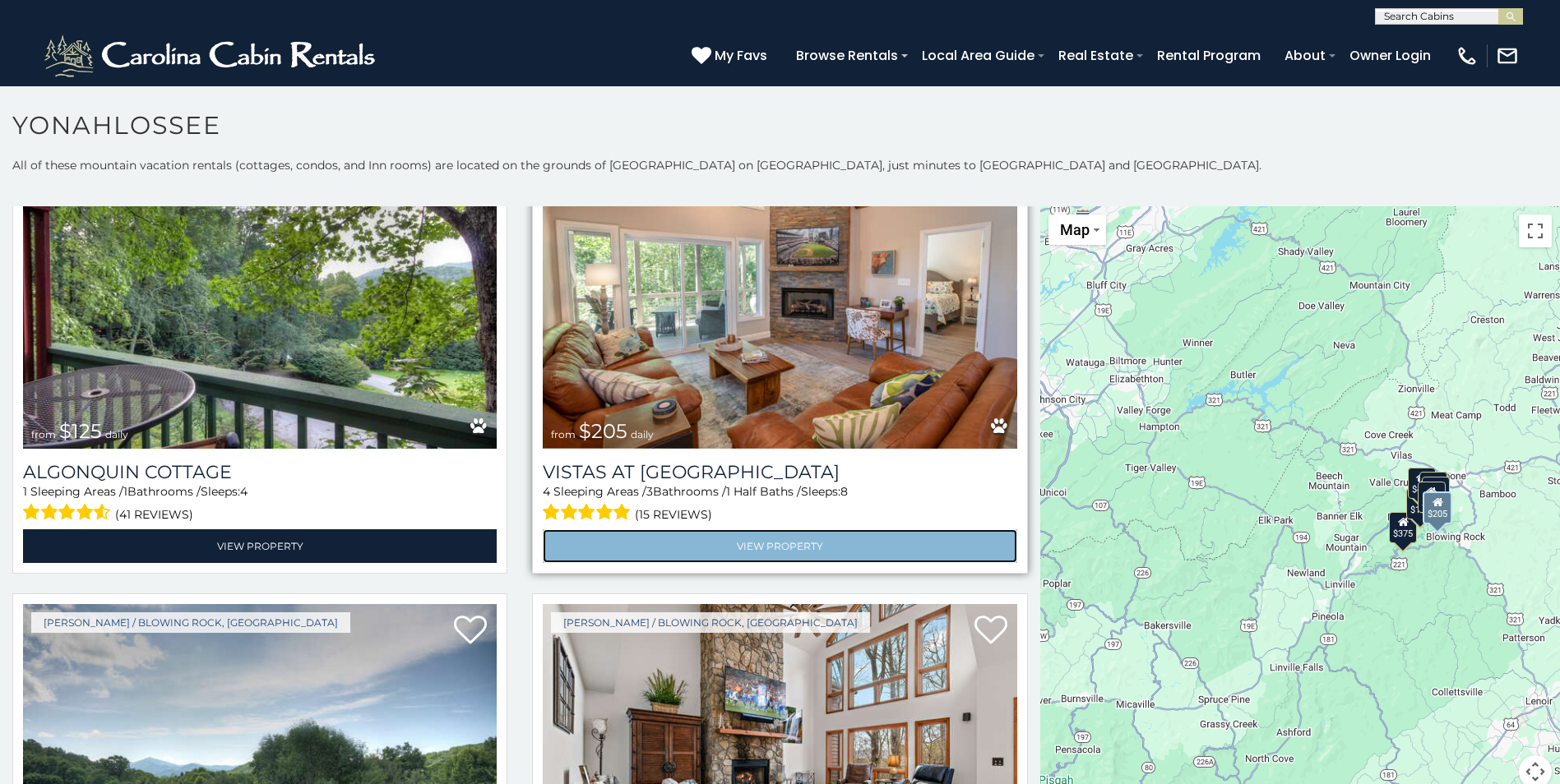
click at [722, 529] on link "View Property" at bounding box center [779, 546] width 474 height 33
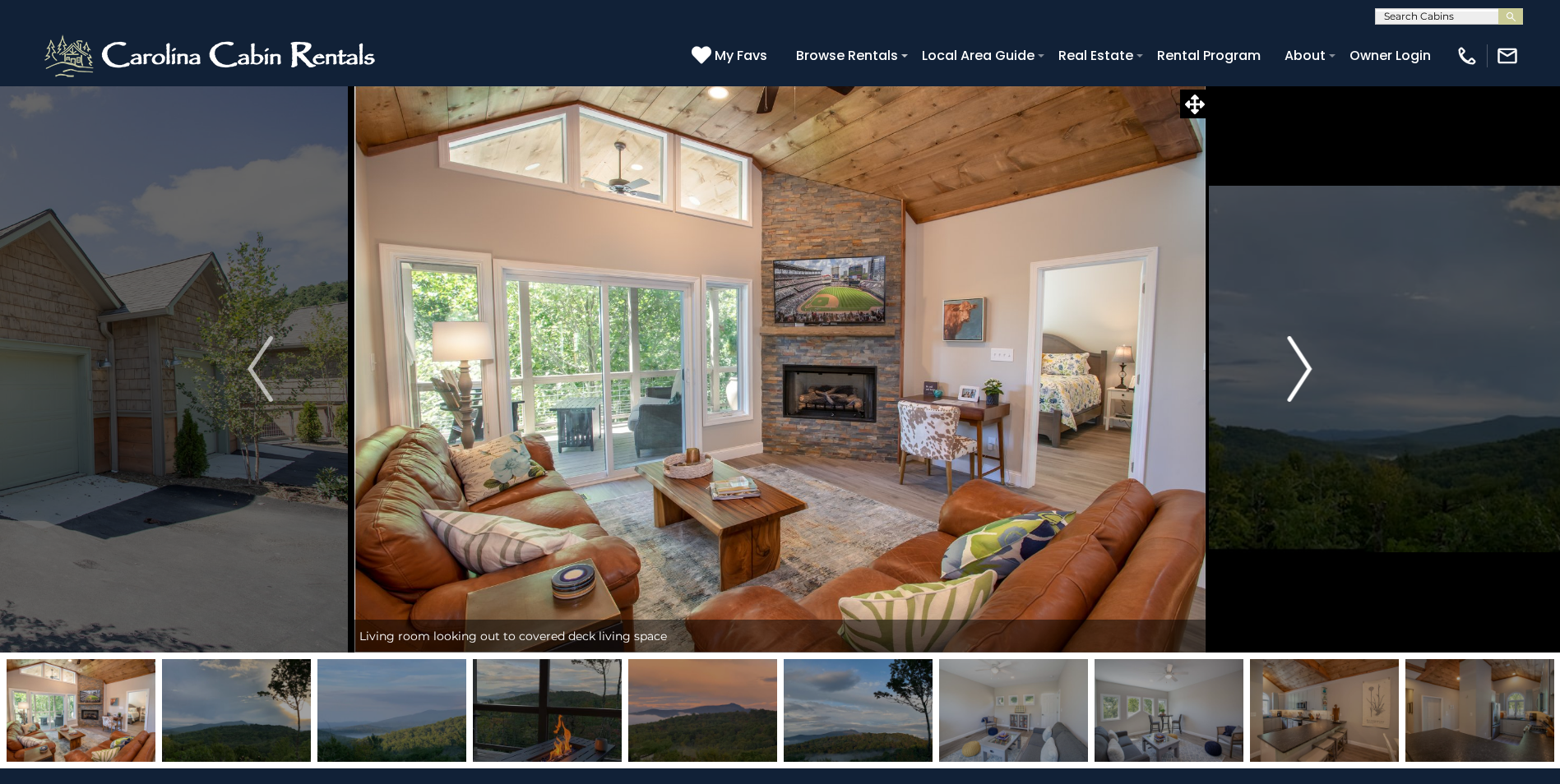
click at [1303, 356] on img "Next" at bounding box center [1299, 369] width 25 height 66
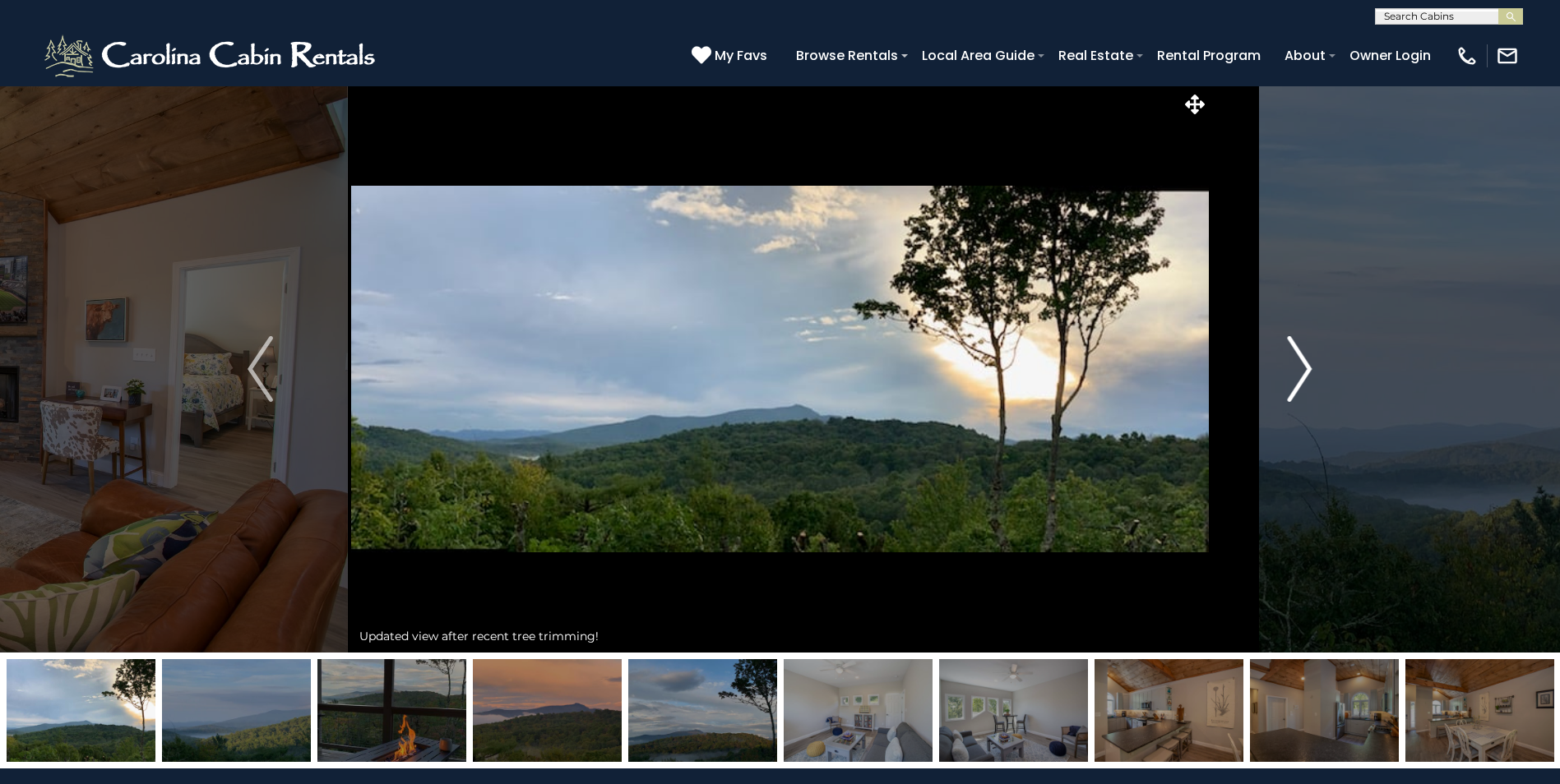
click at [1304, 361] on img "Next" at bounding box center [1299, 369] width 25 height 66
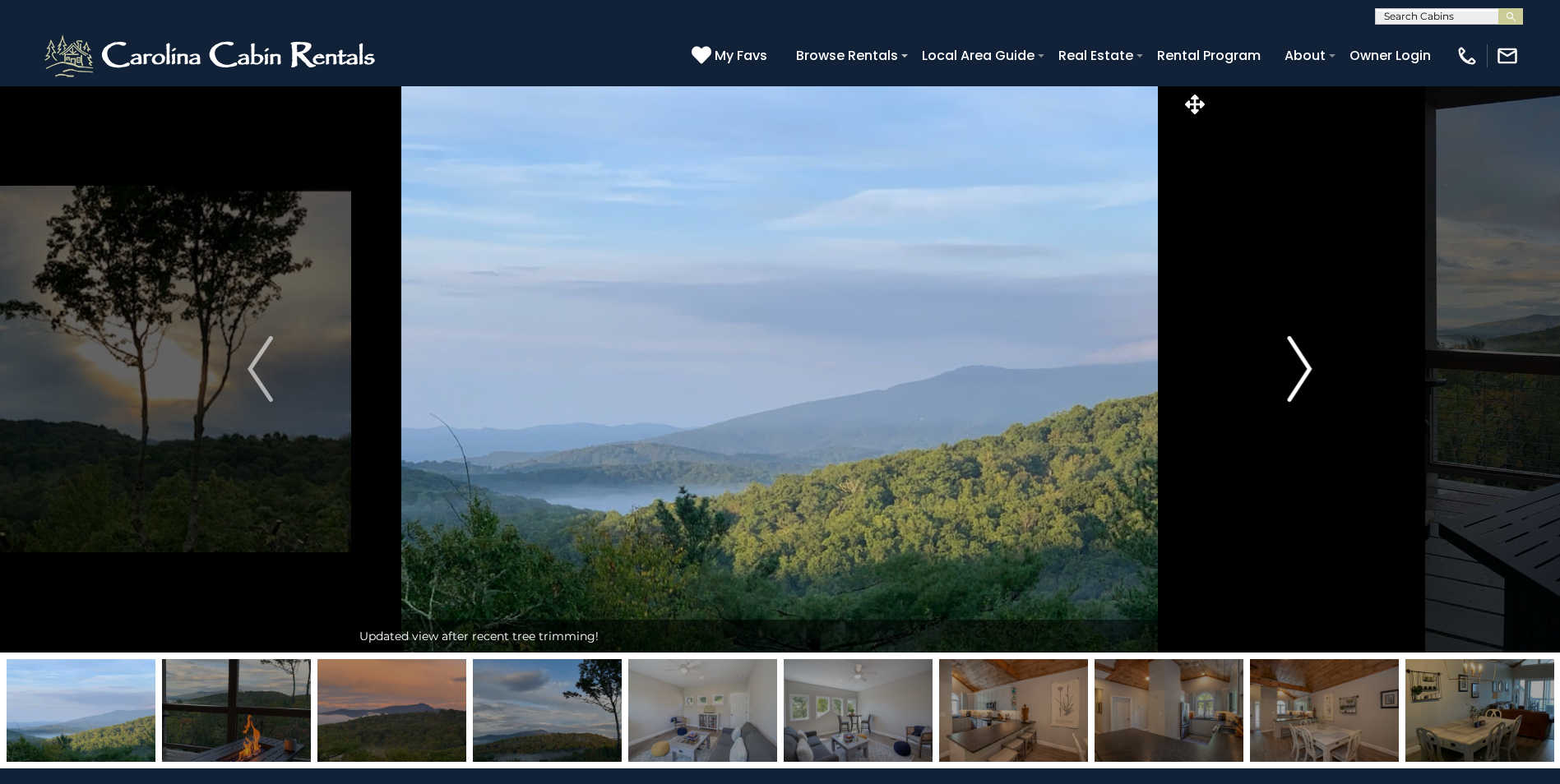
click at [1306, 368] on img "Next" at bounding box center [1299, 369] width 25 height 66
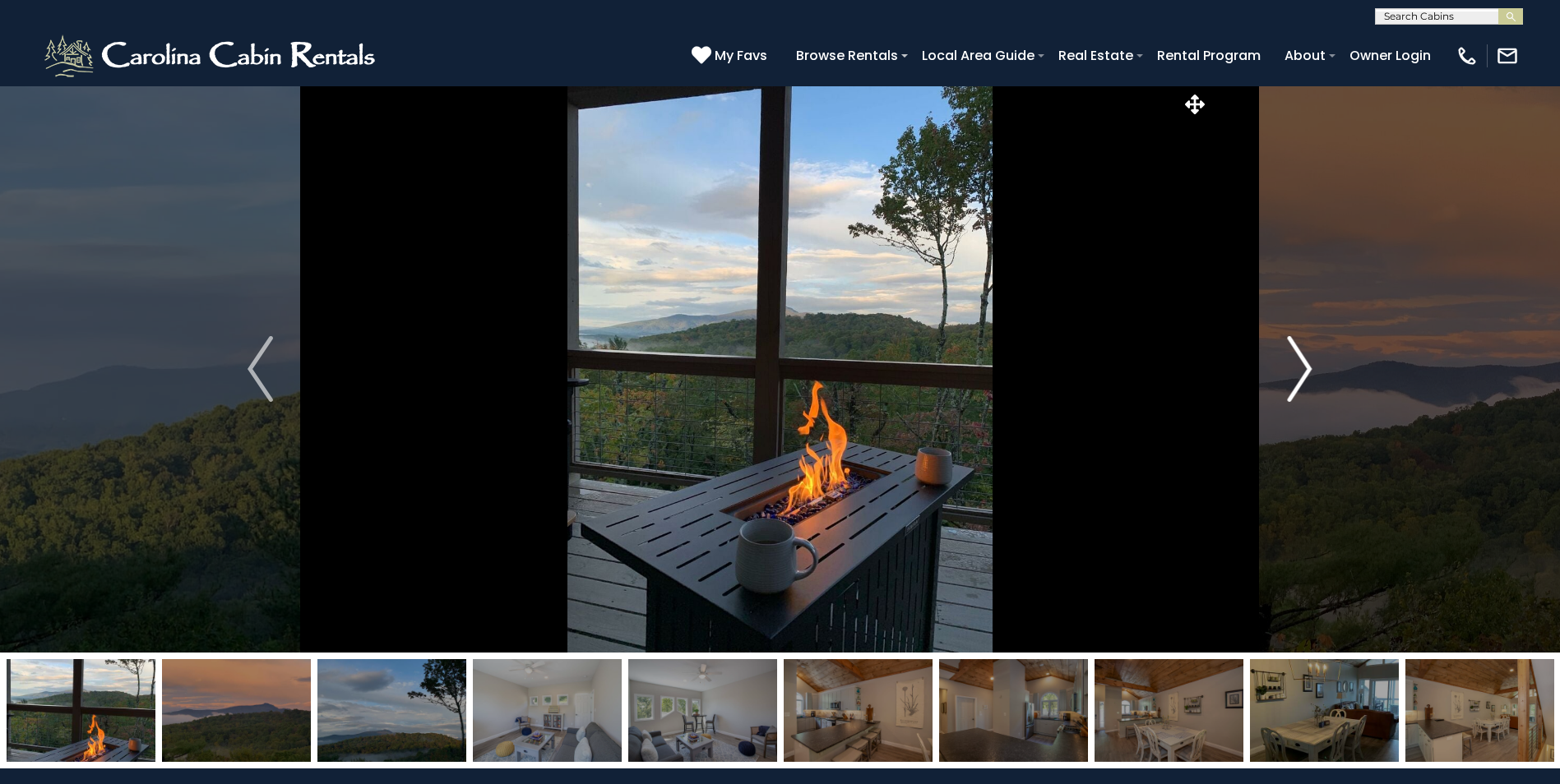
click at [1304, 351] on img "Next" at bounding box center [1299, 369] width 25 height 66
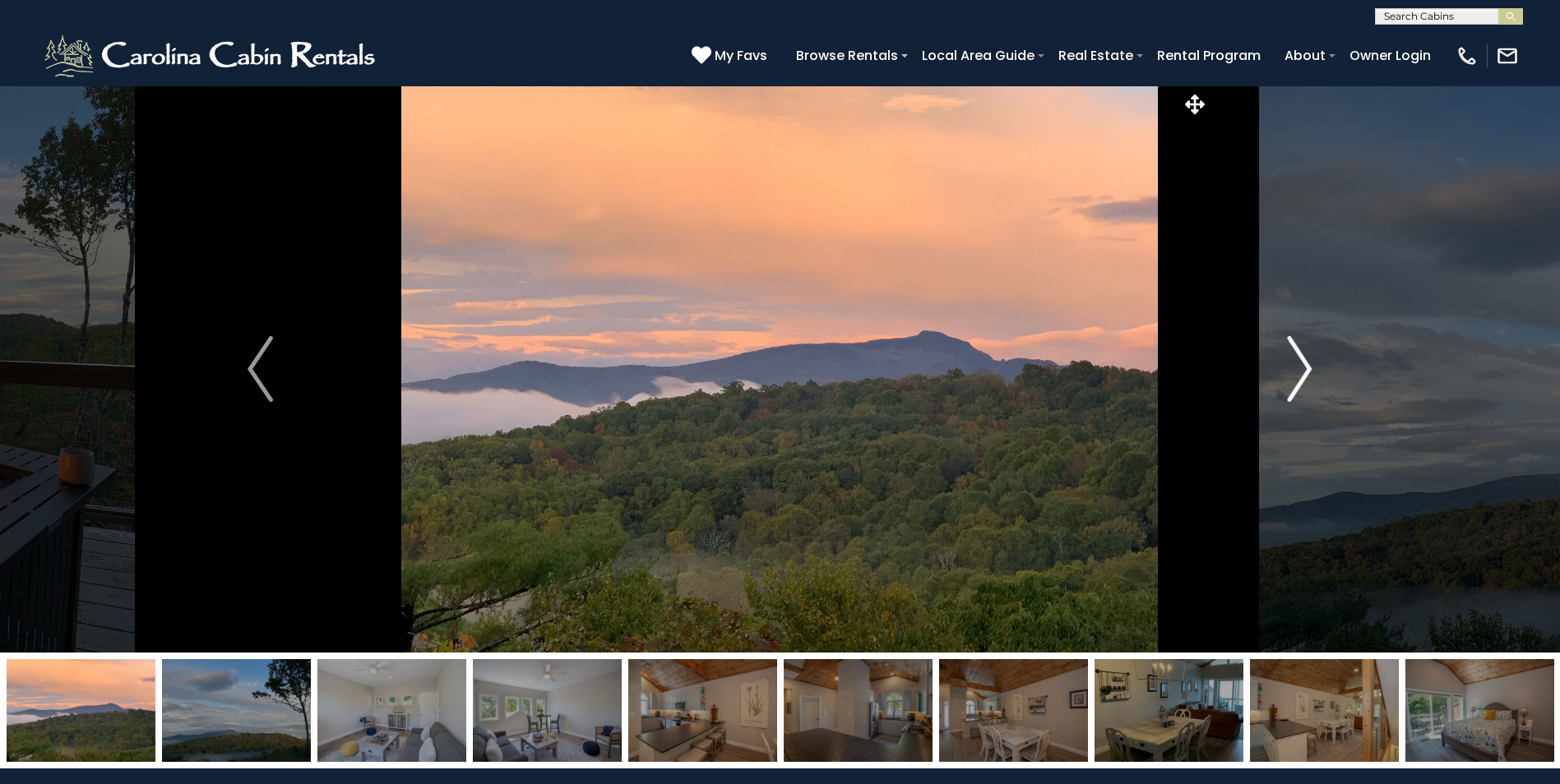
click at [1304, 360] on img "Next" at bounding box center [1299, 369] width 25 height 66
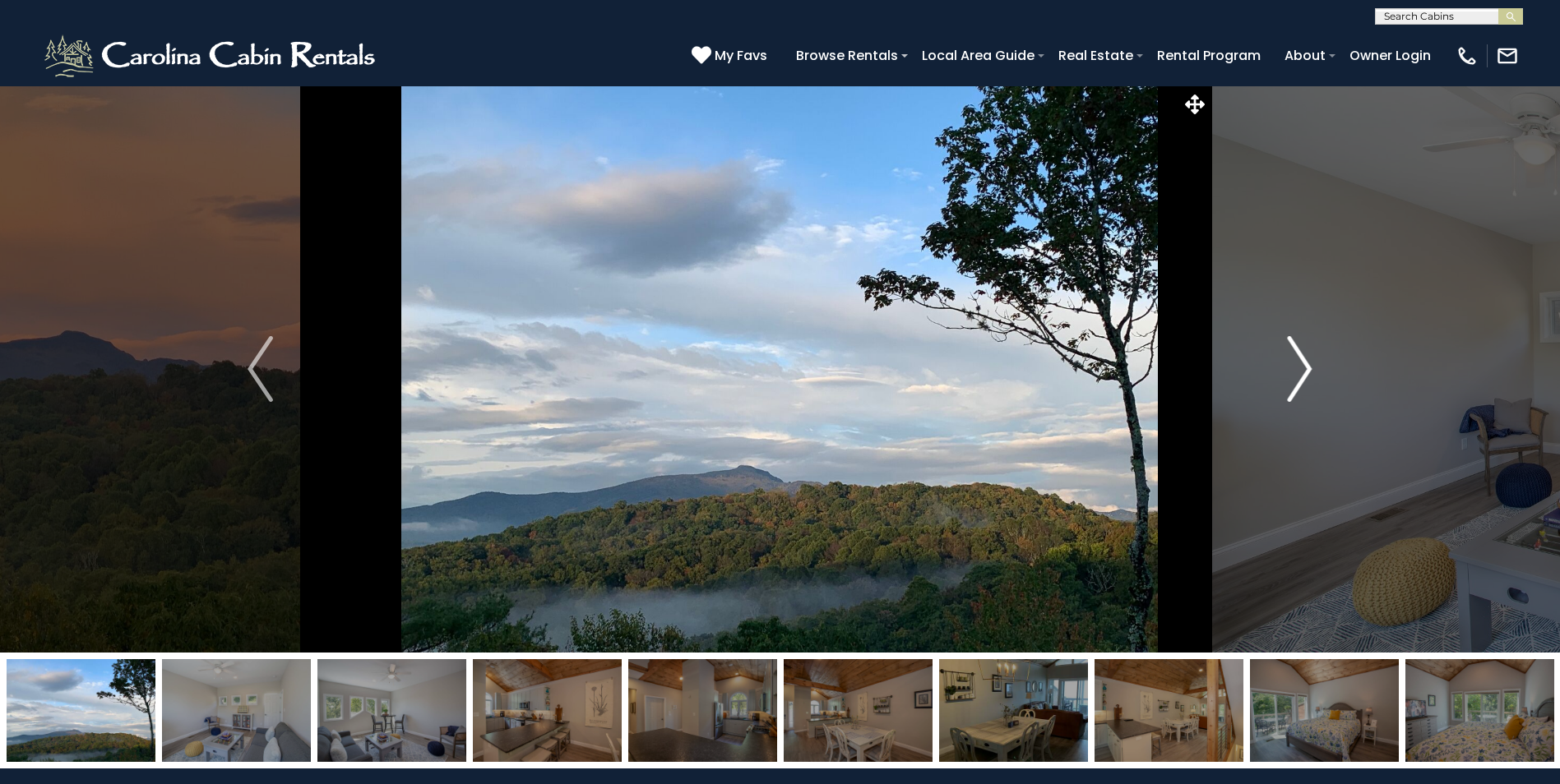
click at [1304, 360] on img "Next" at bounding box center [1299, 369] width 25 height 66
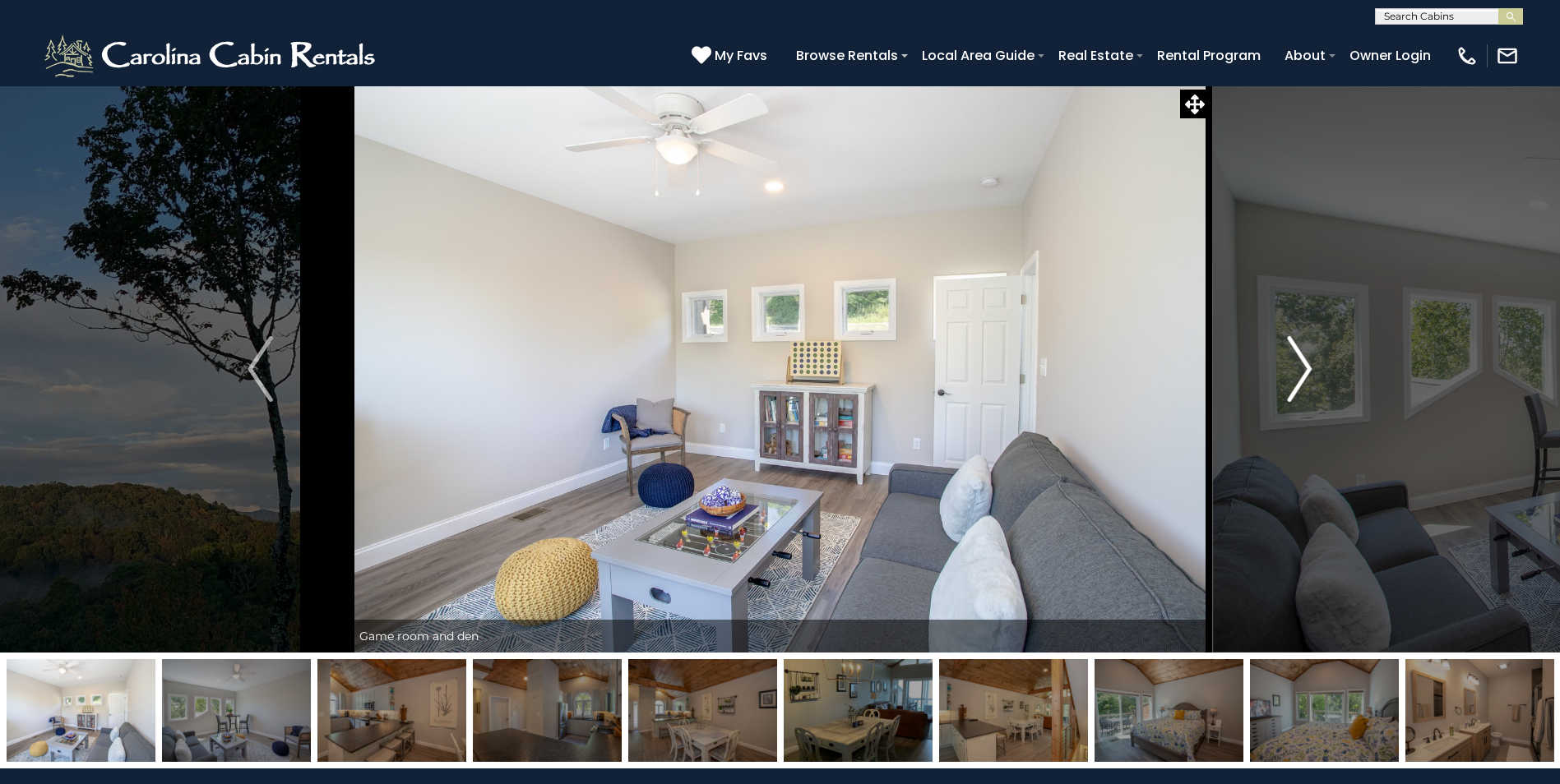
click at [1304, 360] on img "Next" at bounding box center [1299, 369] width 25 height 66
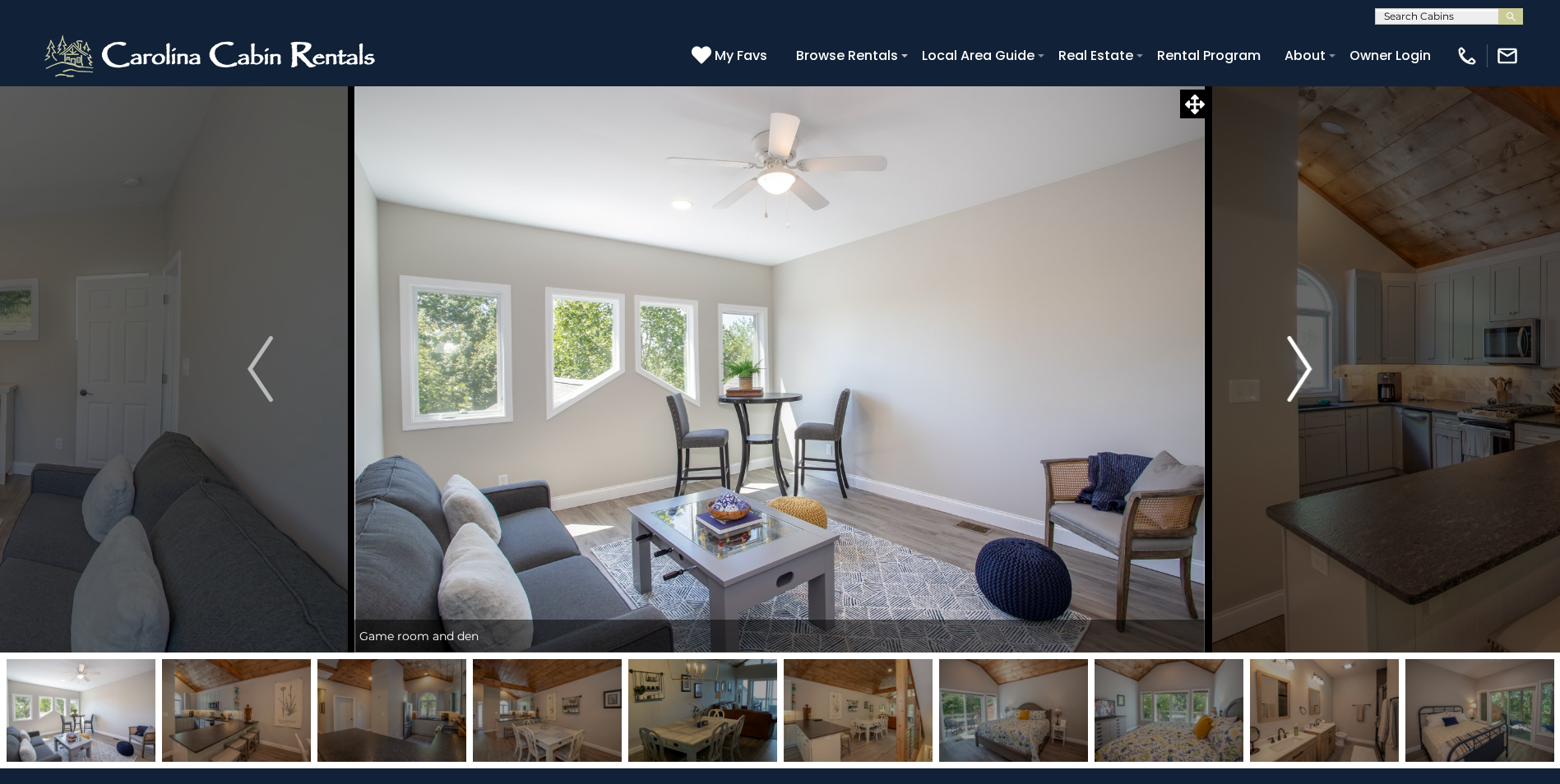
click at [1304, 360] on img "Next" at bounding box center [1299, 369] width 25 height 66
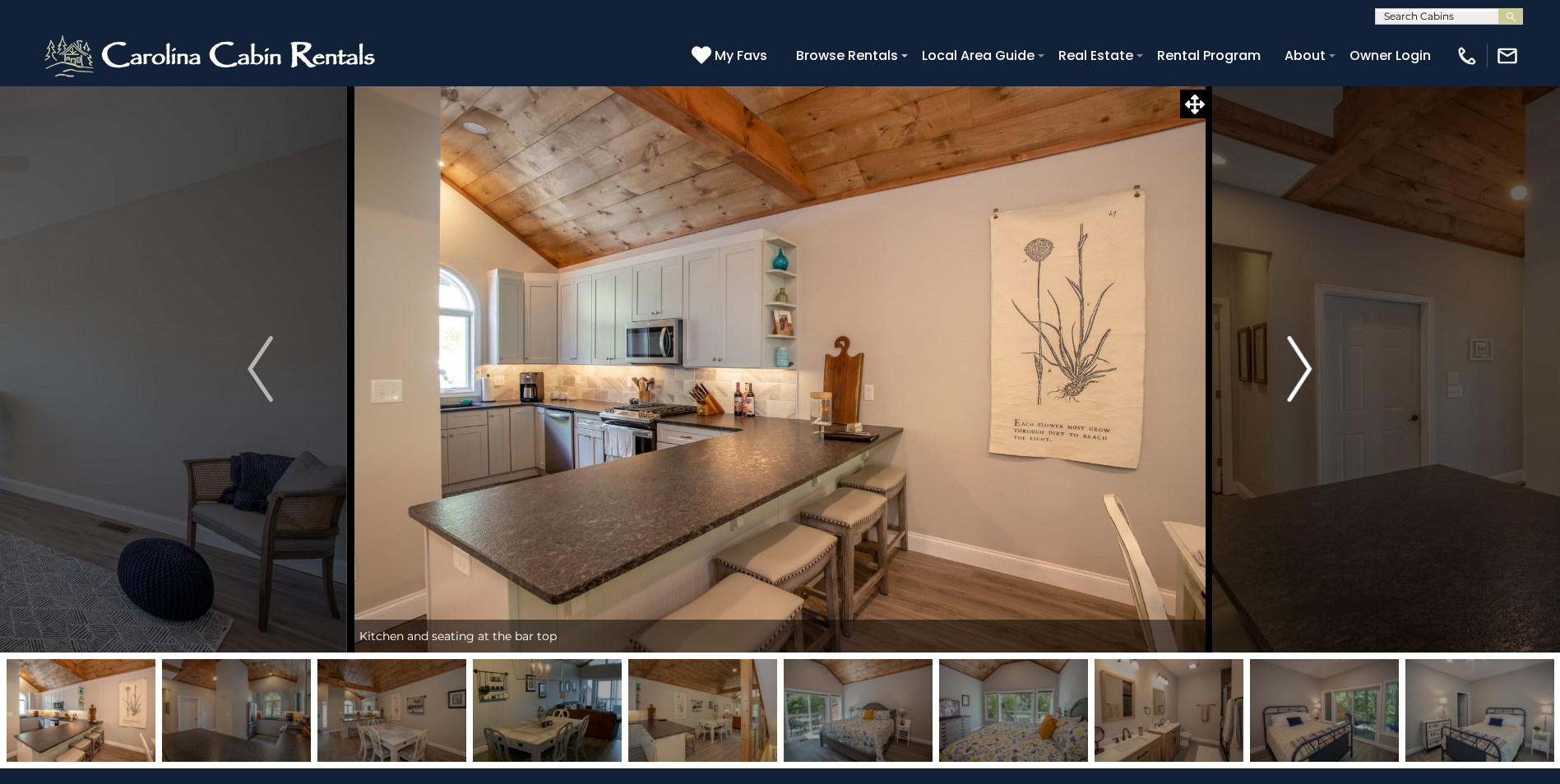
click at [1304, 360] on img "Next" at bounding box center [1299, 369] width 25 height 66
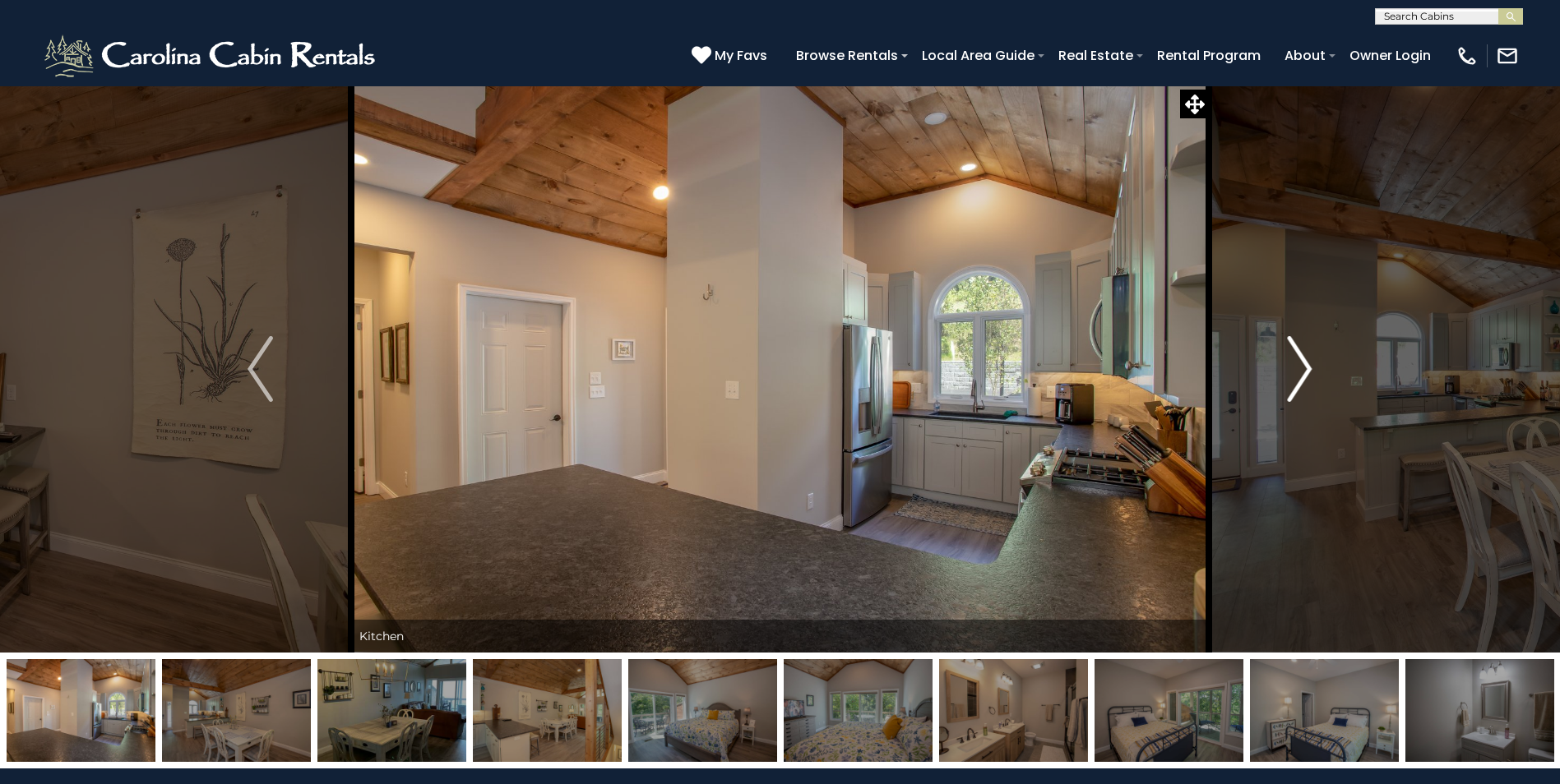
click at [1304, 360] on img "Next" at bounding box center [1299, 369] width 25 height 66
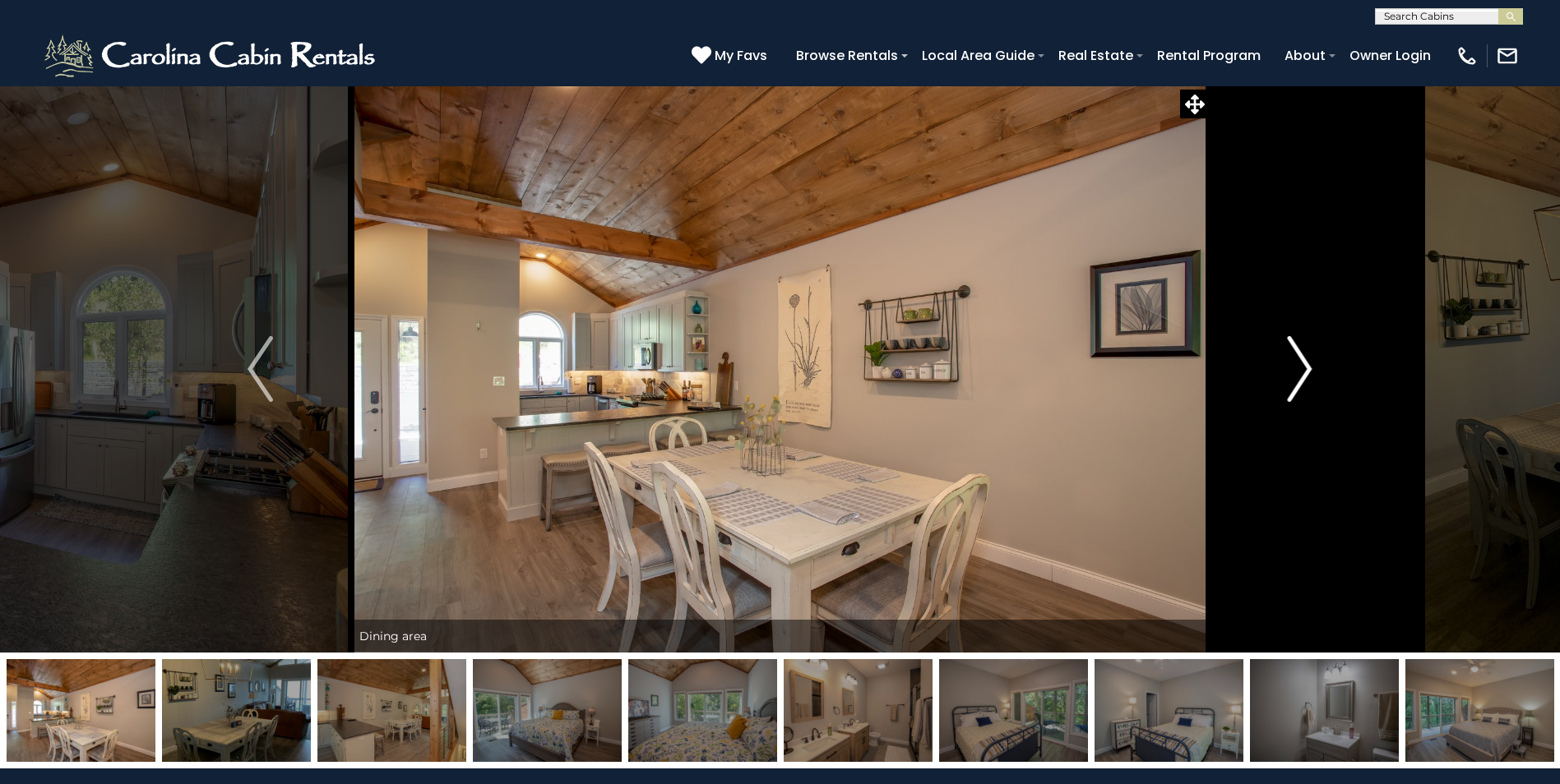
click at [1304, 360] on img "Next" at bounding box center [1299, 369] width 25 height 66
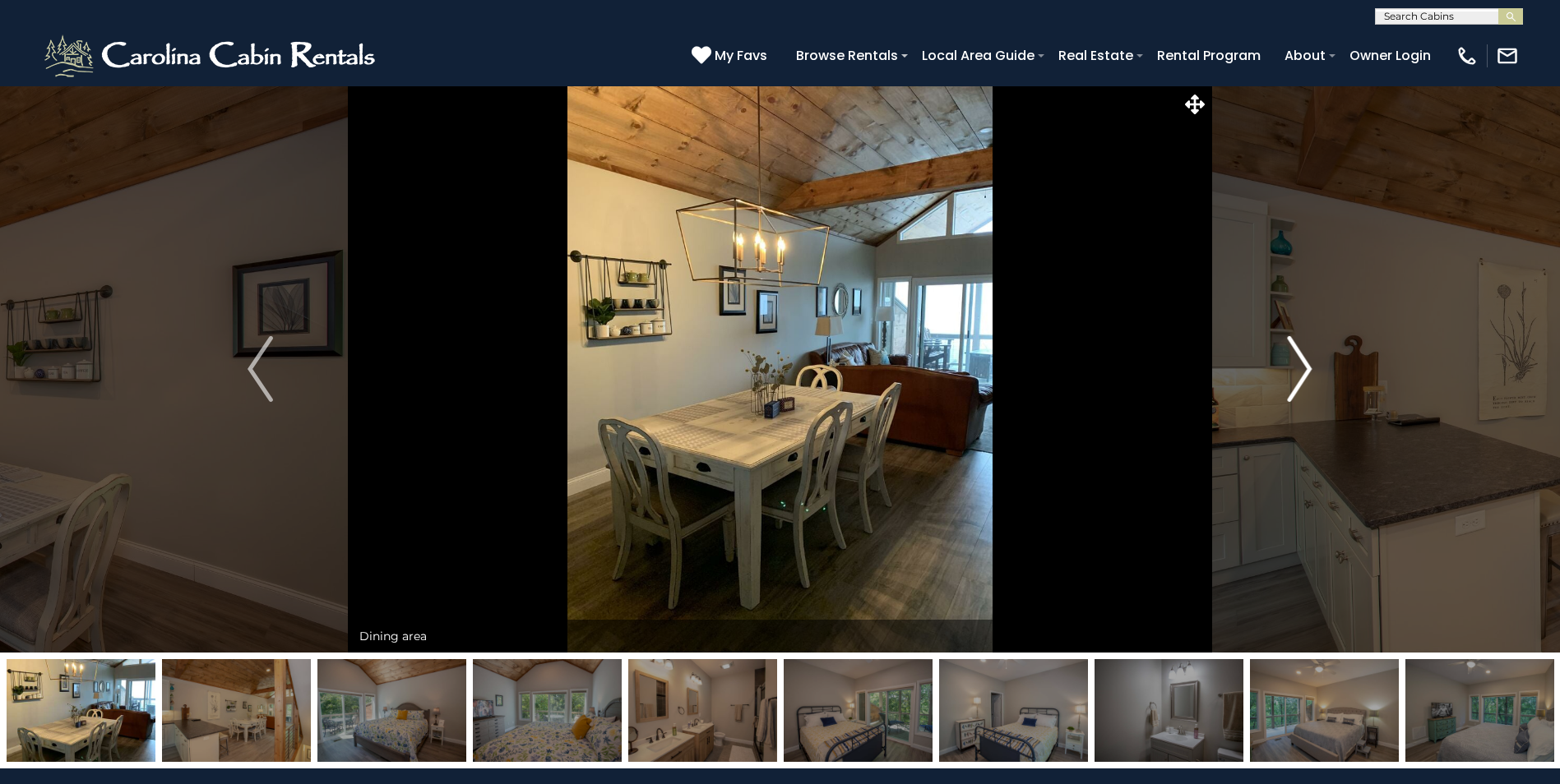
click at [1304, 360] on img "Next" at bounding box center [1299, 369] width 25 height 66
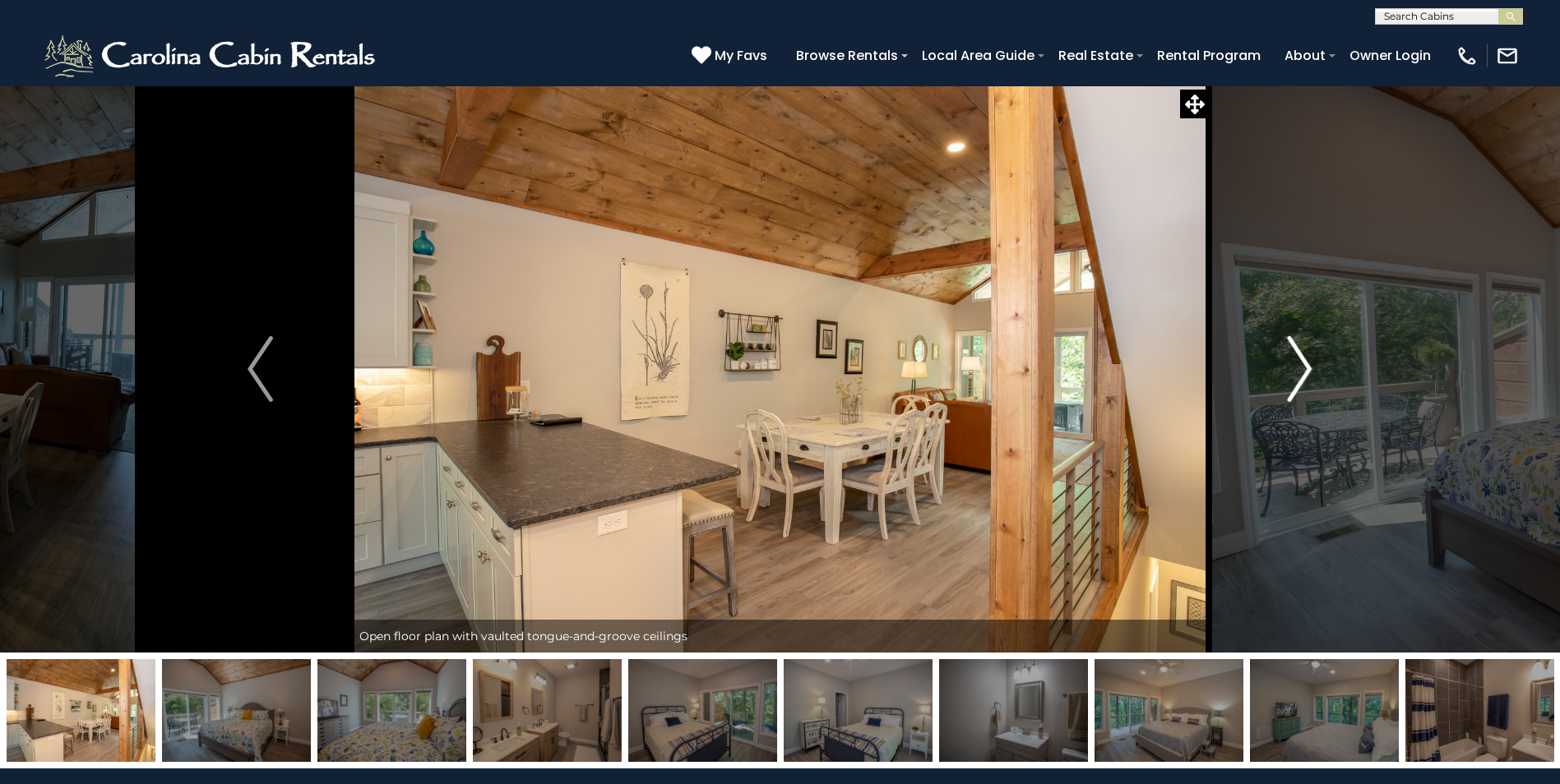
click at [1304, 360] on img "Next" at bounding box center [1299, 369] width 25 height 66
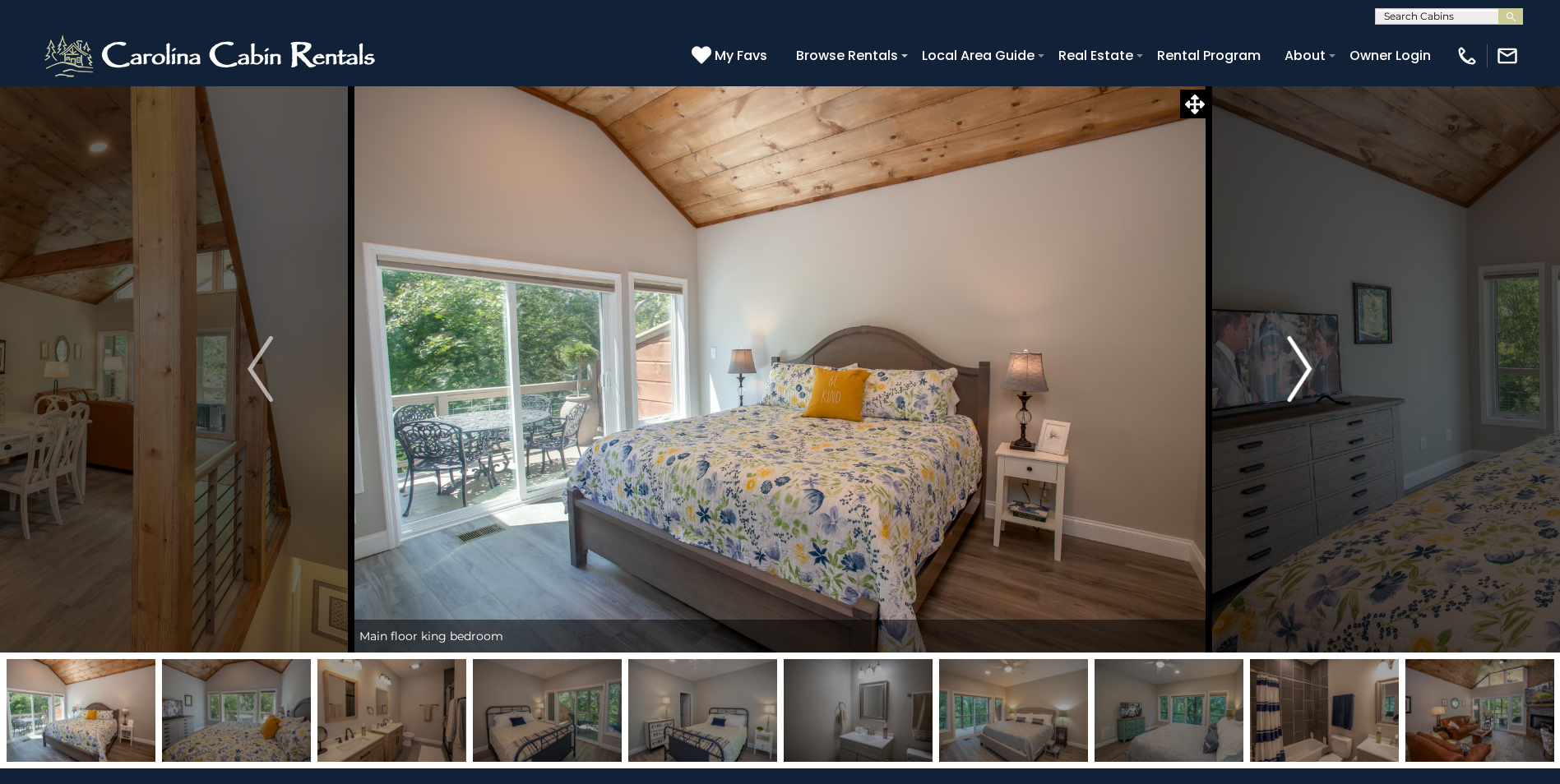
click at [1304, 360] on img "Next" at bounding box center [1299, 369] width 25 height 66
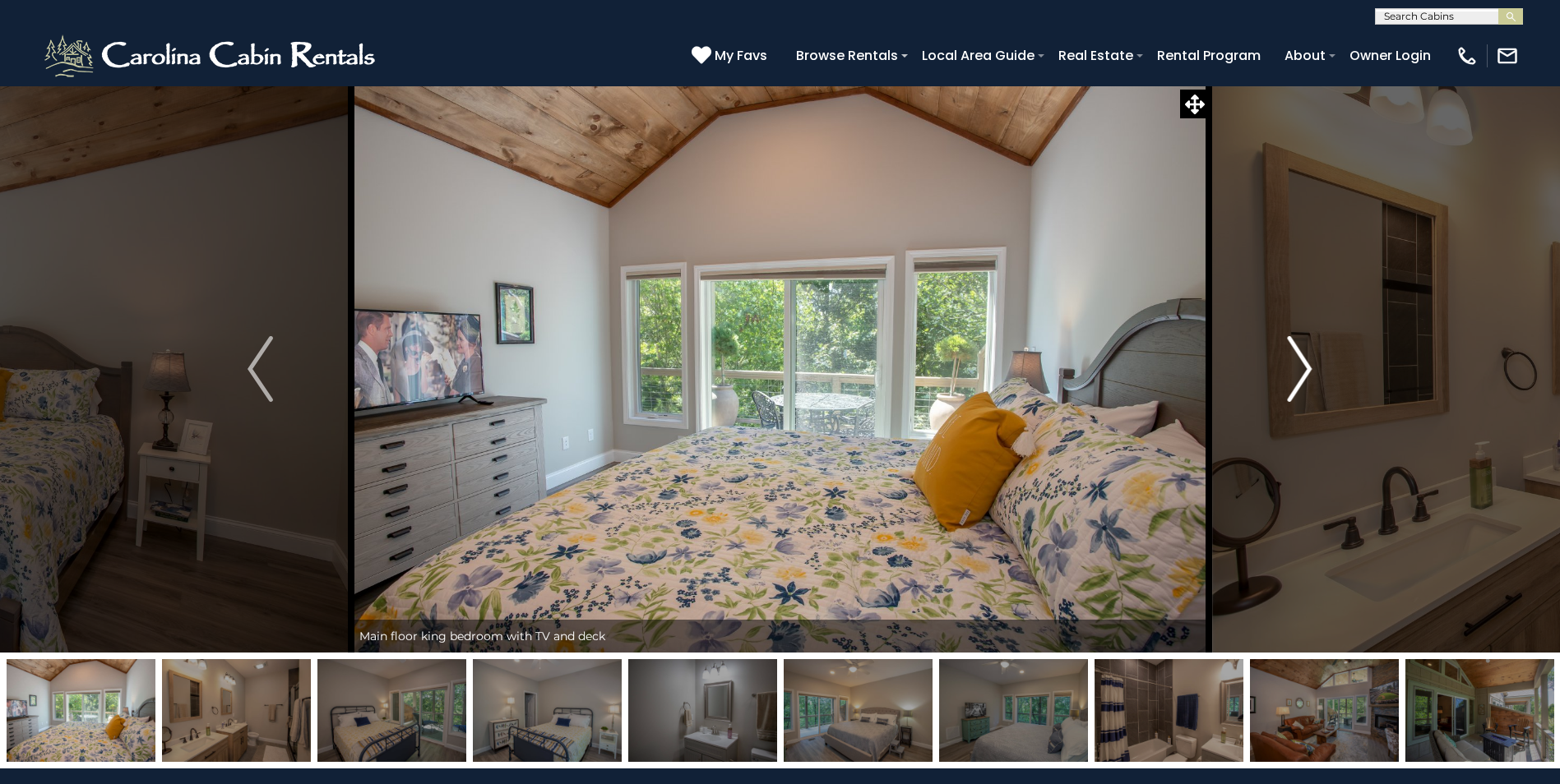
click at [1304, 360] on img "Next" at bounding box center [1299, 369] width 25 height 66
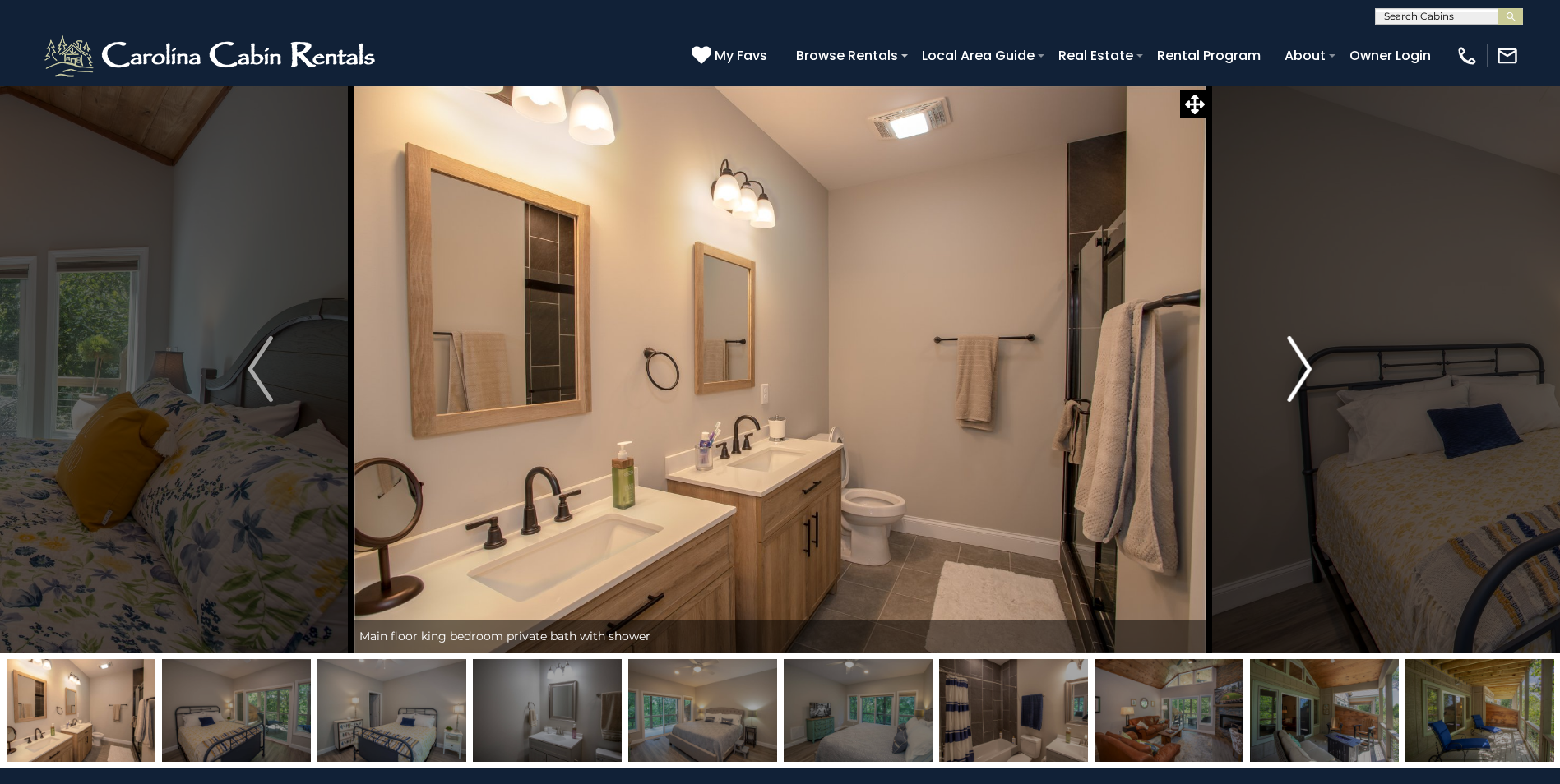
click at [1304, 360] on img "Next" at bounding box center [1299, 369] width 25 height 66
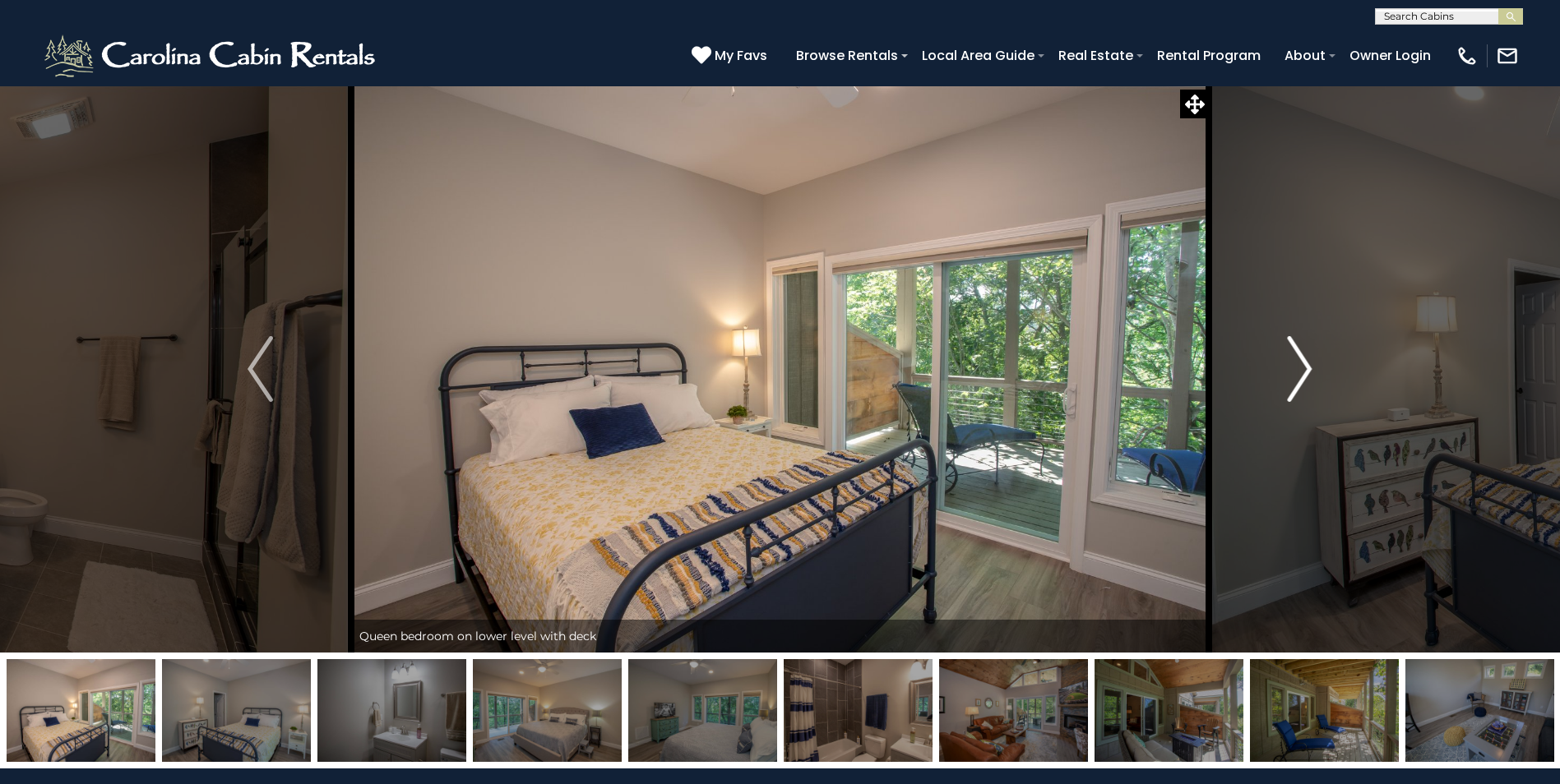
click at [1304, 360] on img "Next" at bounding box center [1299, 369] width 25 height 66
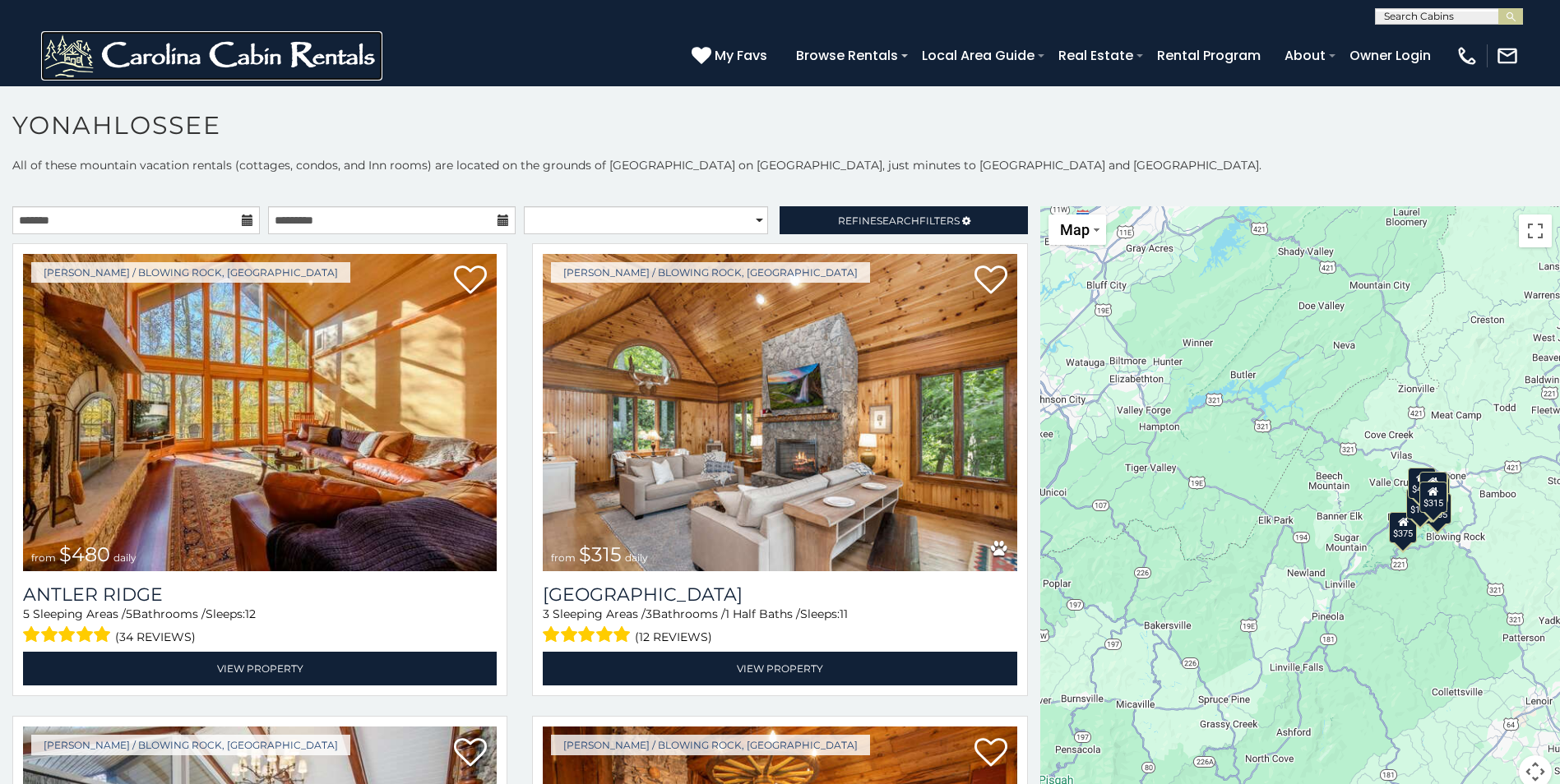
click at [306, 60] on img at bounding box center [211, 55] width 342 height 49
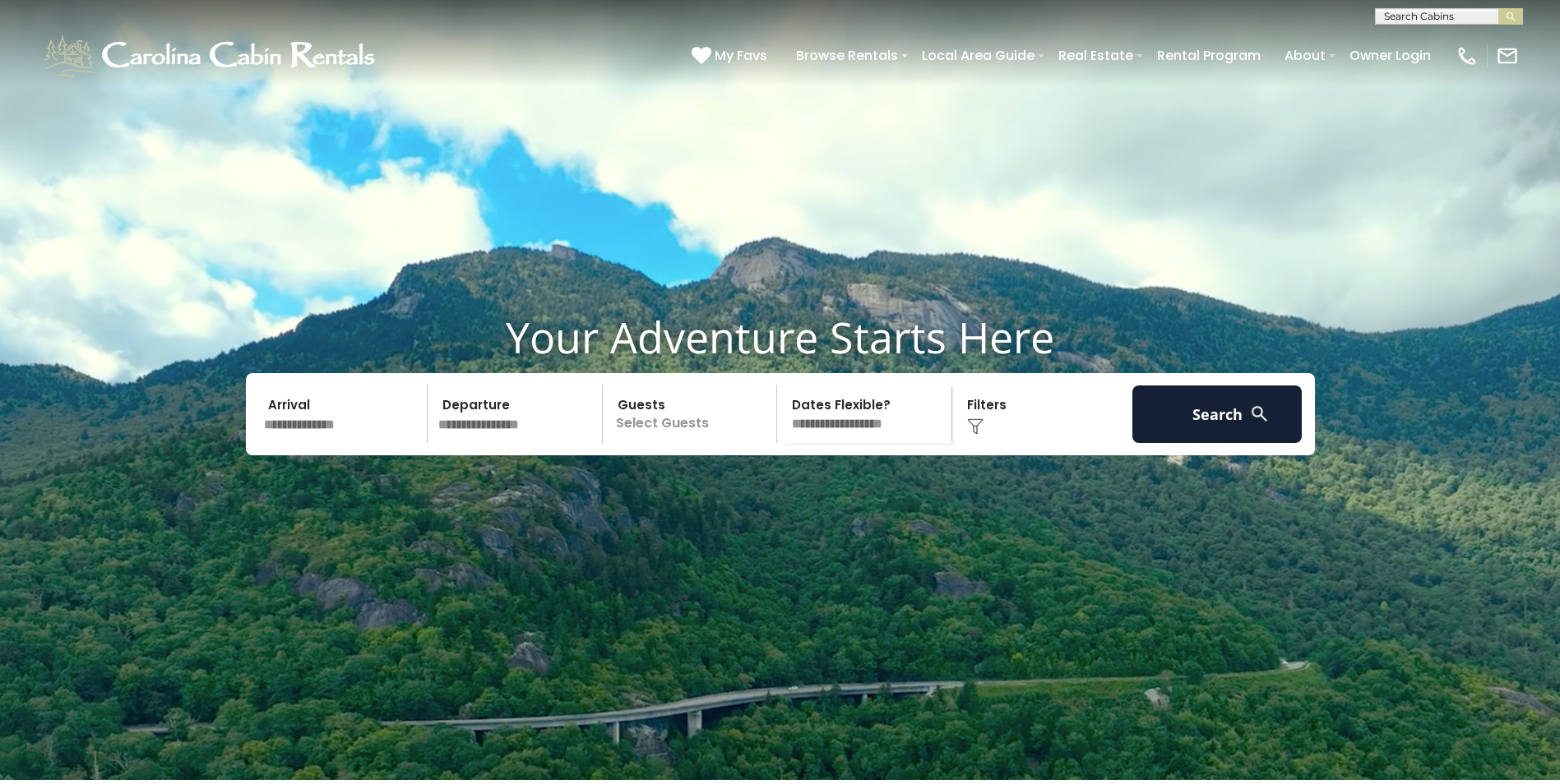
click at [314, 443] on input "text" at bounding box center [343, 414] width 170 height 58
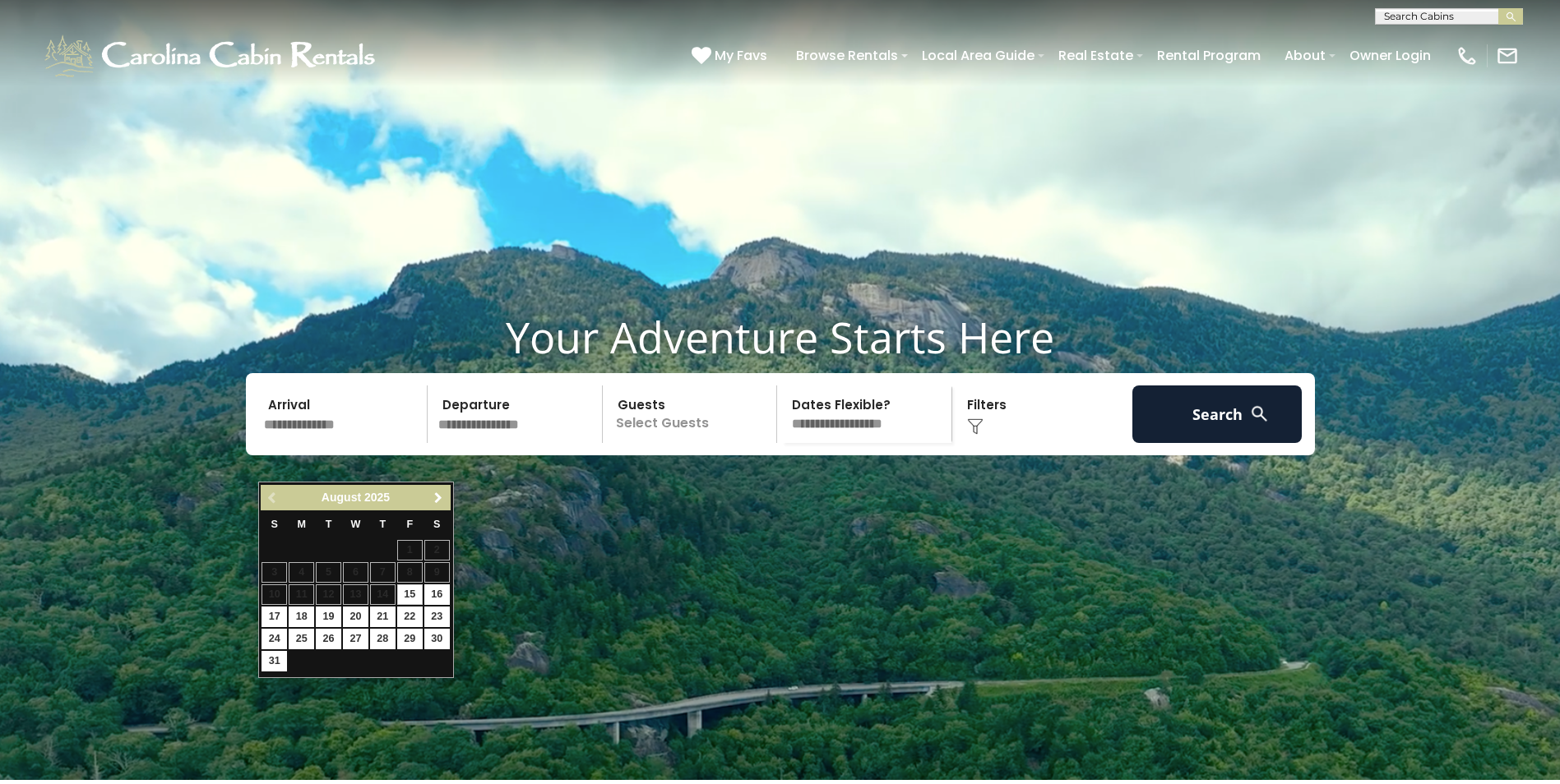
click at [439, 501] on span "Next" at bounding box center [438, 498] width 13 height 13
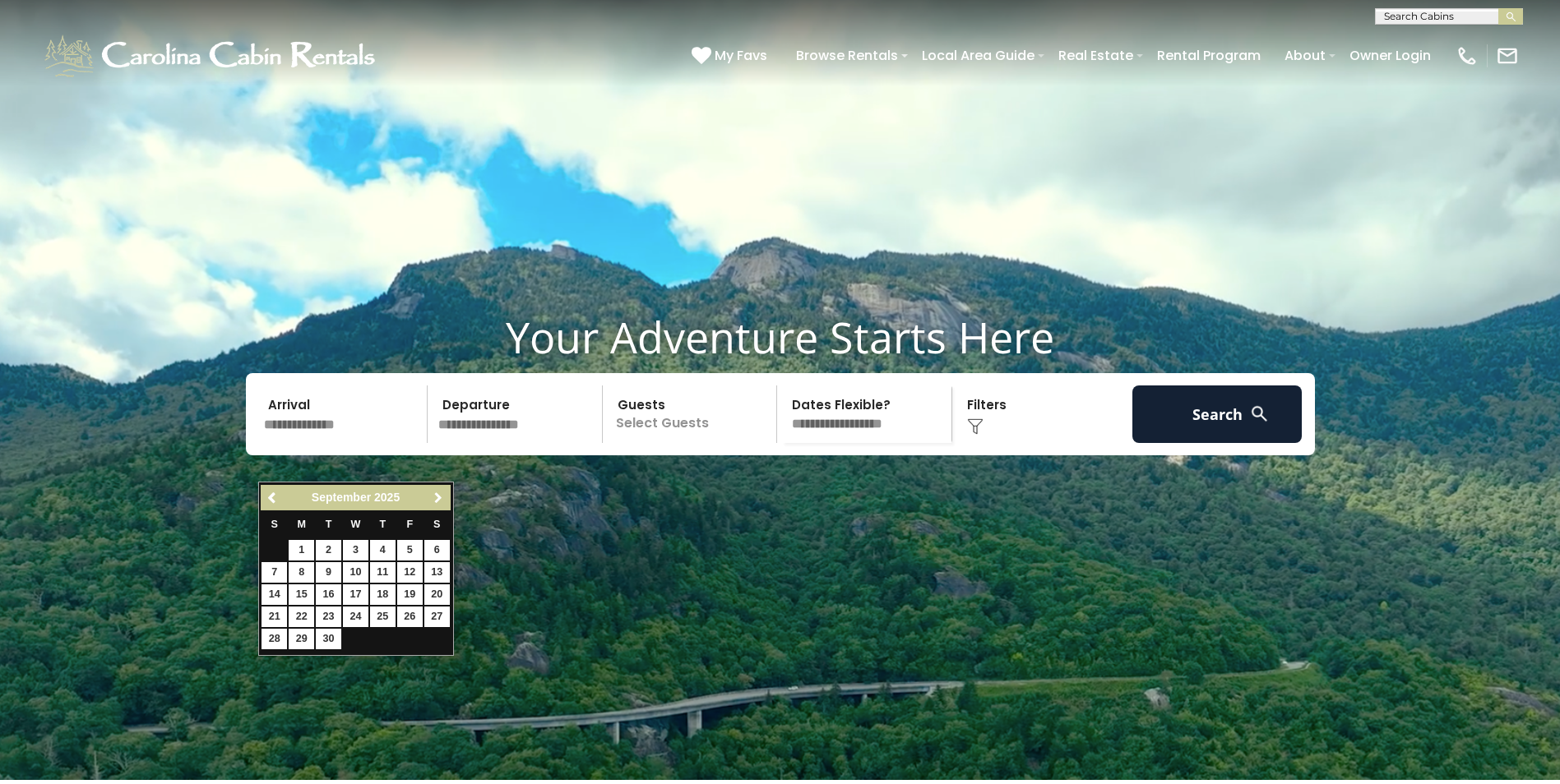
click at [439, 501] on span "Next" at bounding box center [438, 498] width 13 height 13
click at [438, 576] on link "11" at bounding box center [437, 573] width 26 height 21
type input "********"
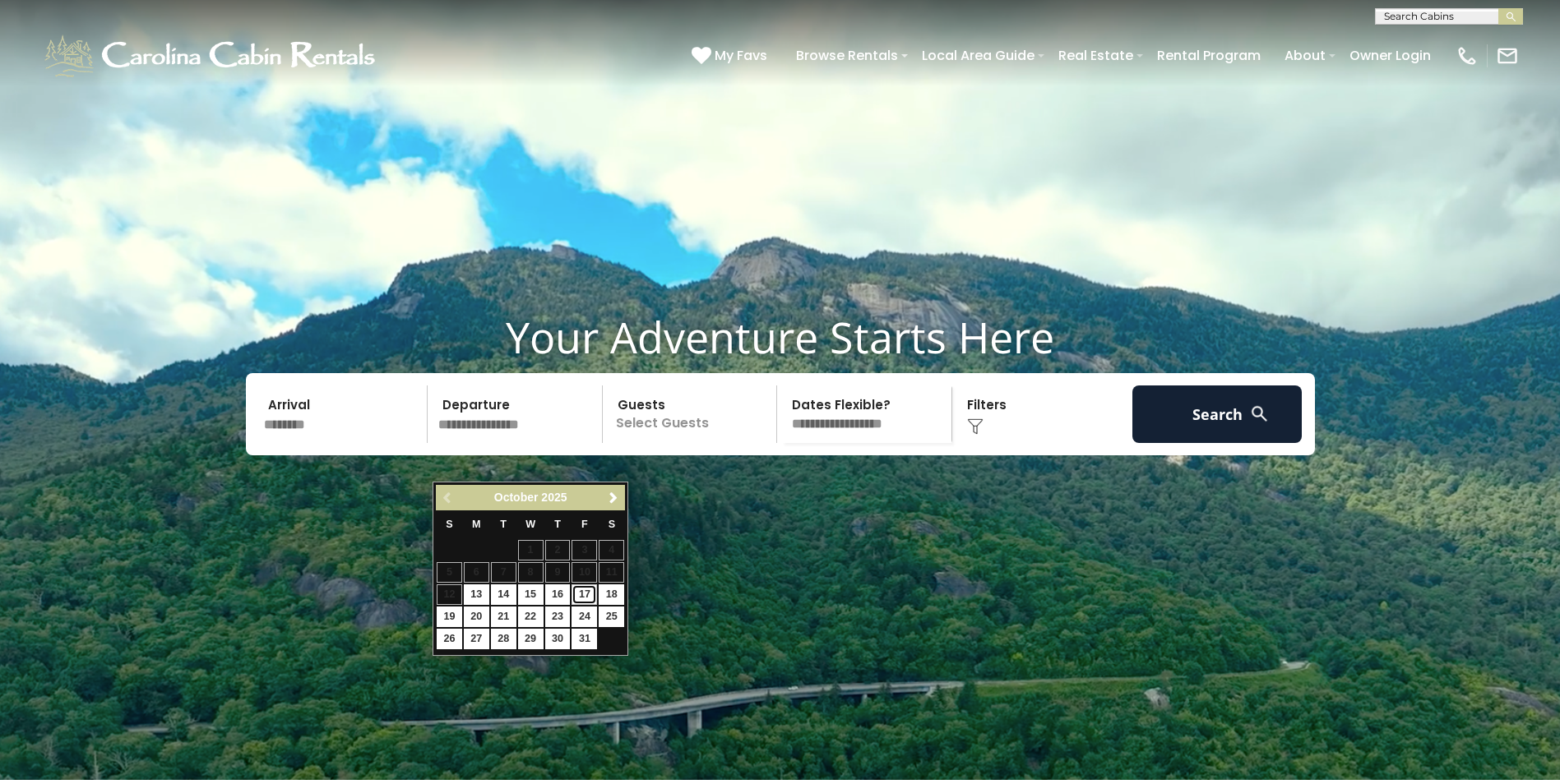
click at [583, 599] on link "17" at bounding box center [584, 594] width 26 height 21
type input "********"
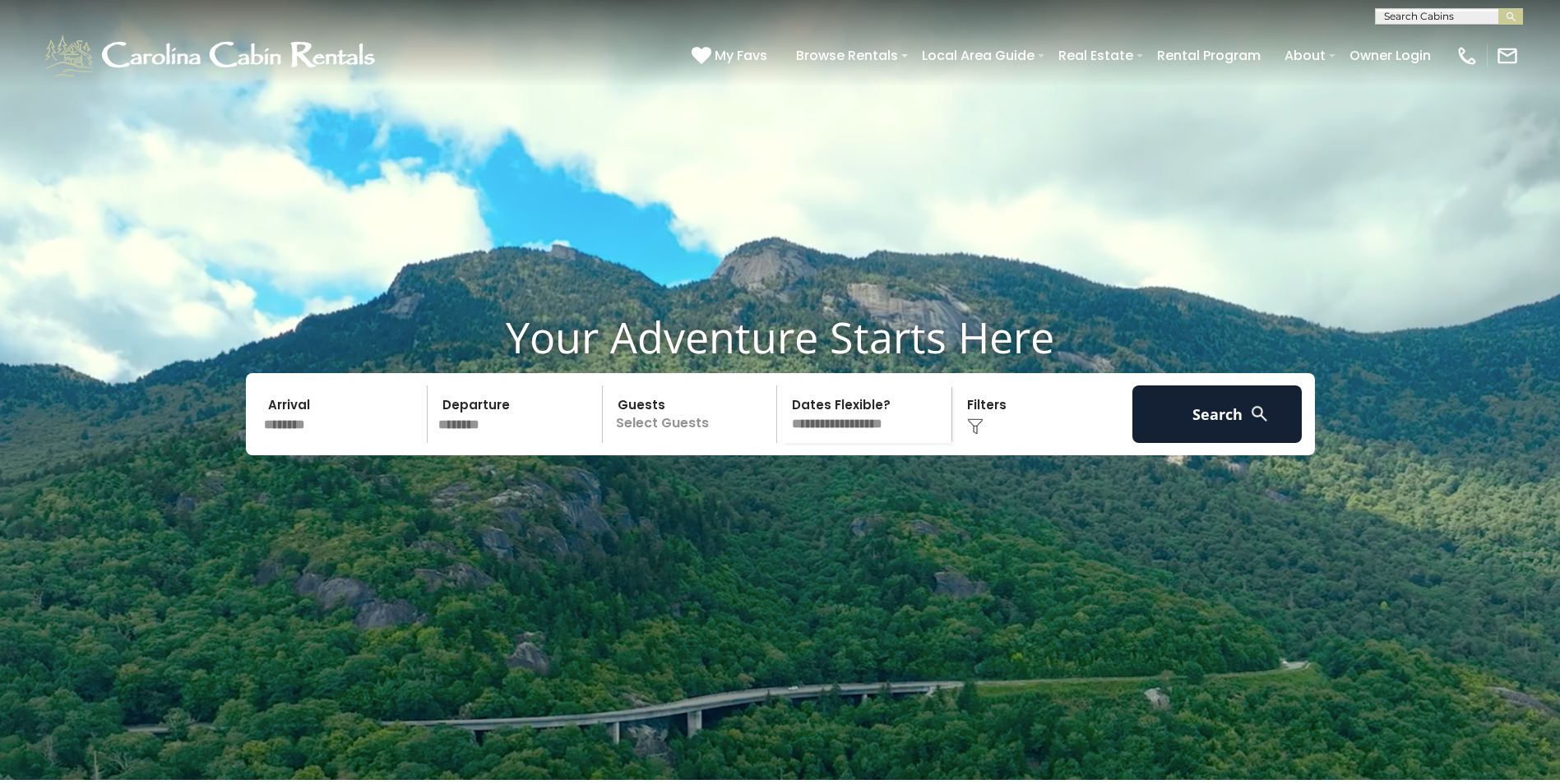
click at [690, 443] on p "Select Guests" at bounding box center [692, 414] width 170 height 58
click at [766, 492] on div "+" at bounding box center [772, 482] width 19 height 19
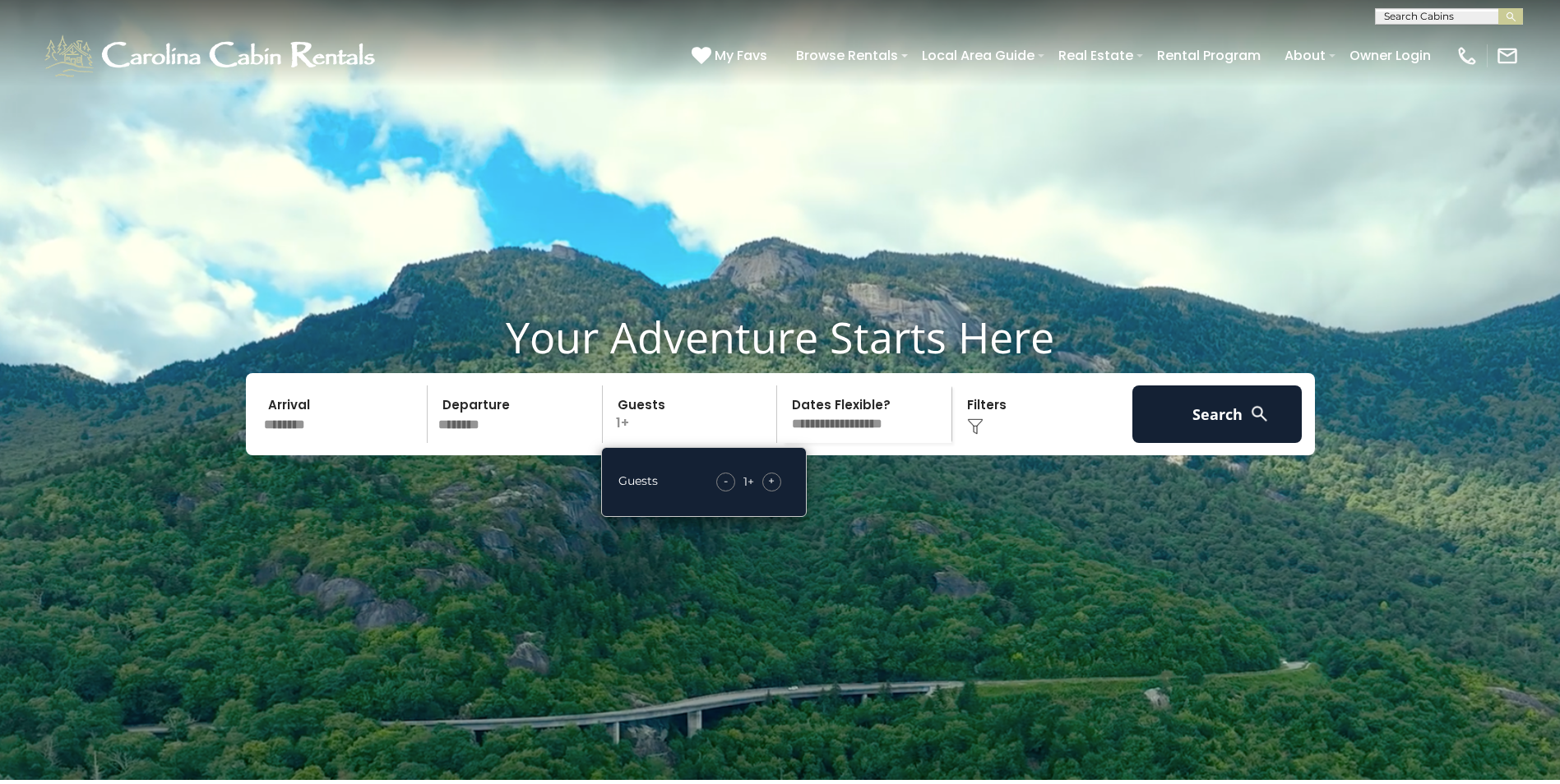
click at [768, 489] on span "+" at bounding box center [772, 481] width 7 height 17
click at [1245, 443] on button "Search" at bounding box center [1218, 414] width 170 height 58
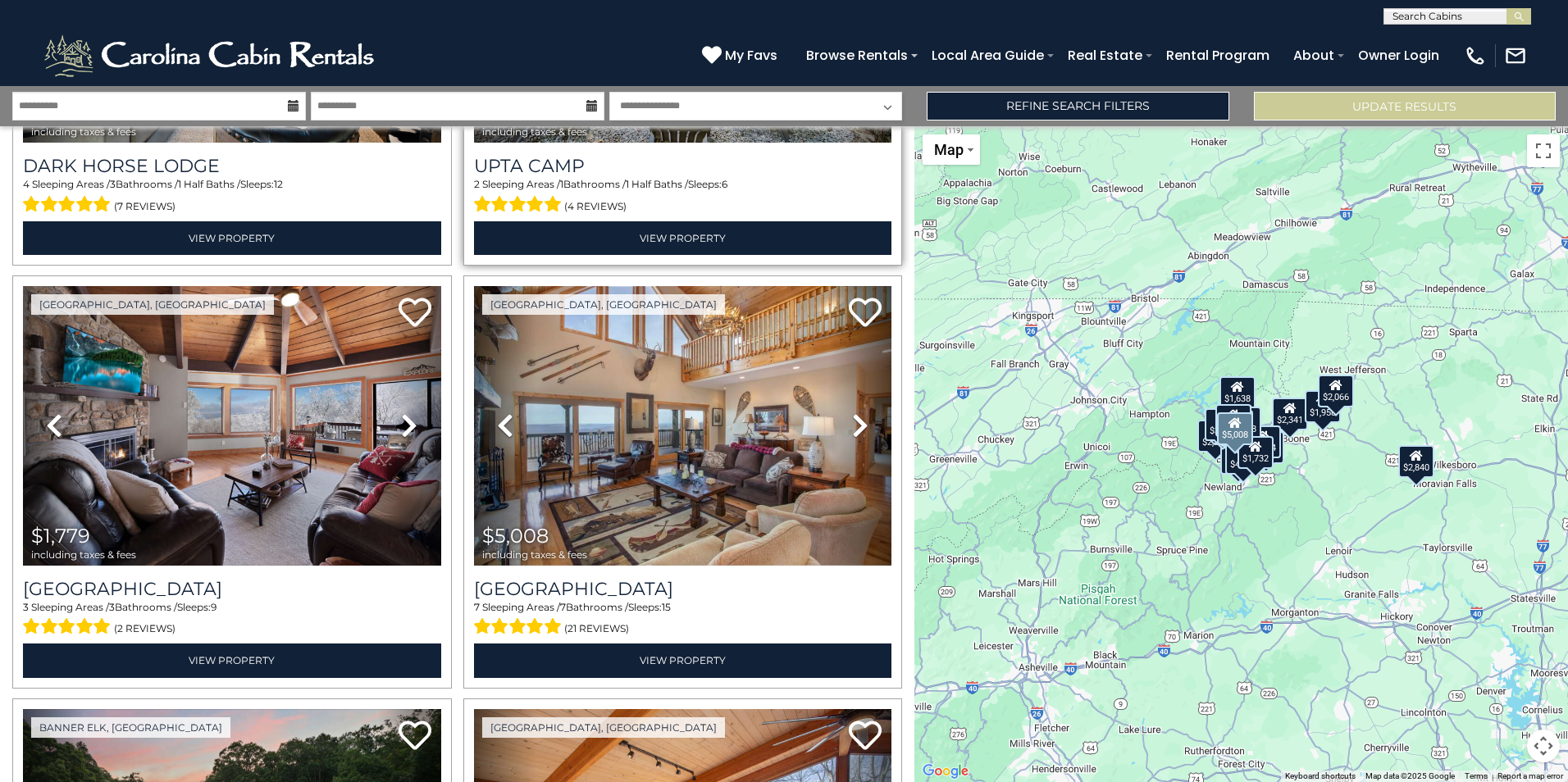
scroll to position [410, 0]
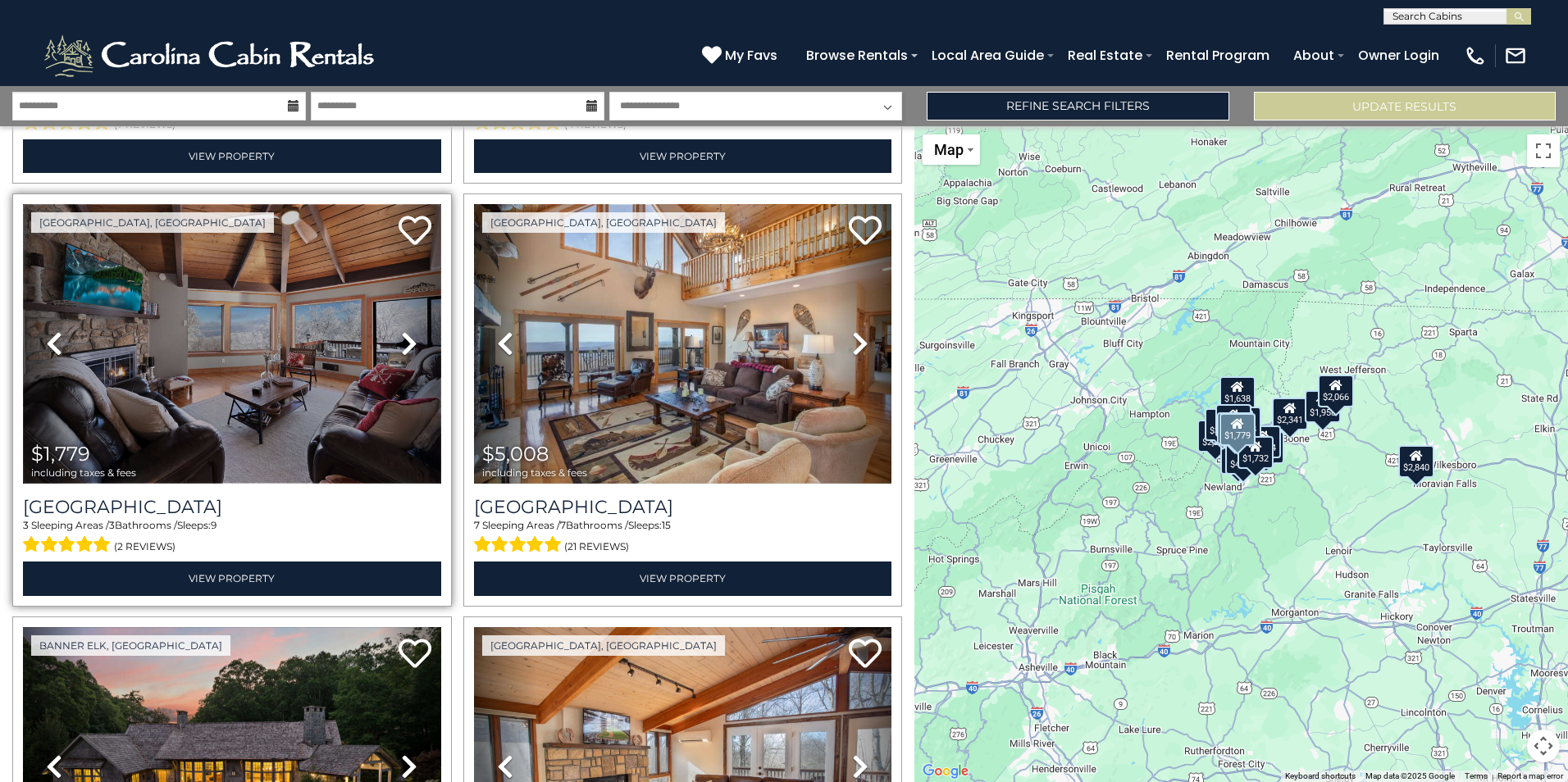
click at [258, 385] on img at bounding box center [232, 344] width 418 height 280
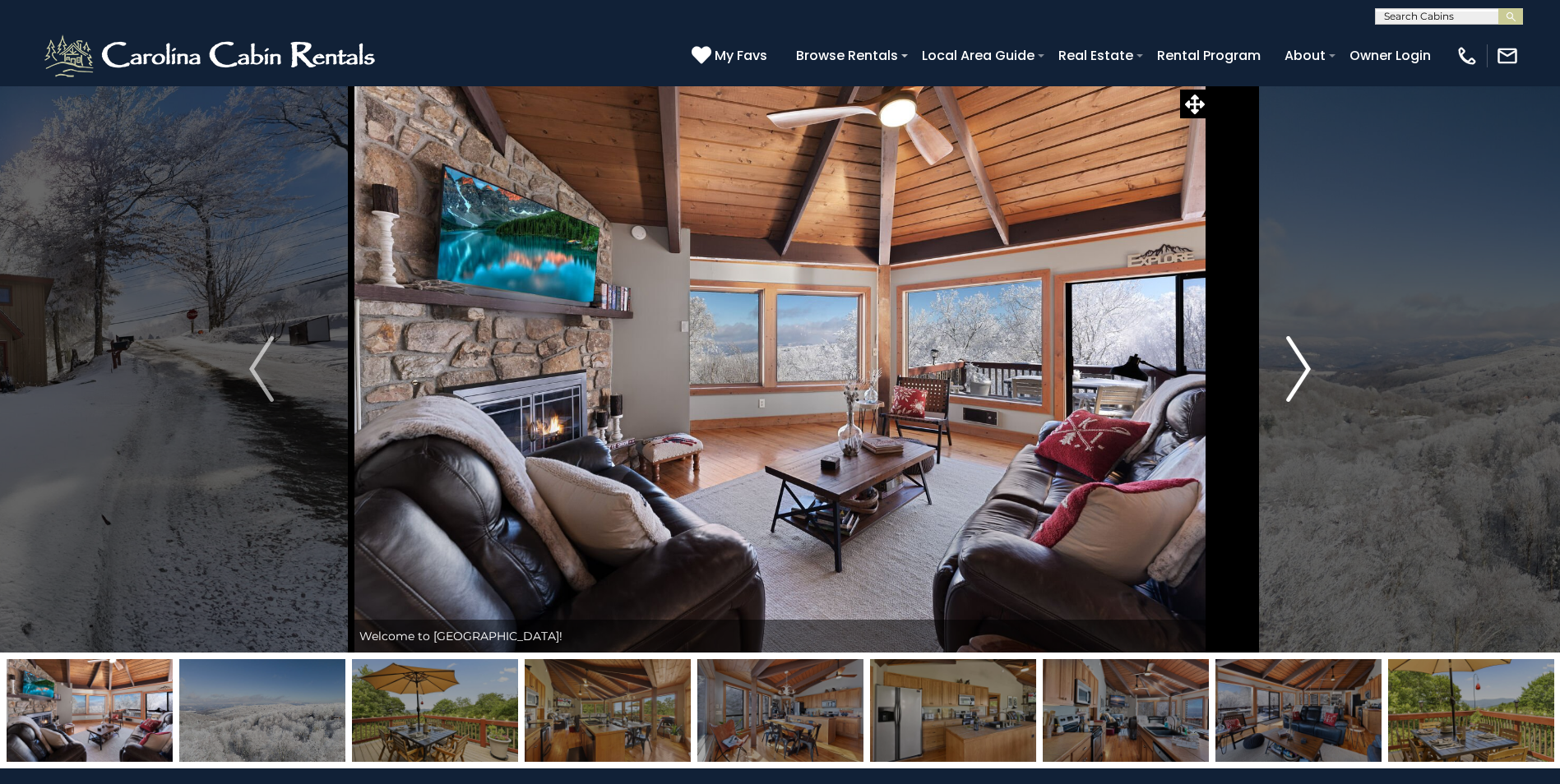
click at [1295, 373] on img "Next" at bounding box center [1299, 369] width 25 height 66
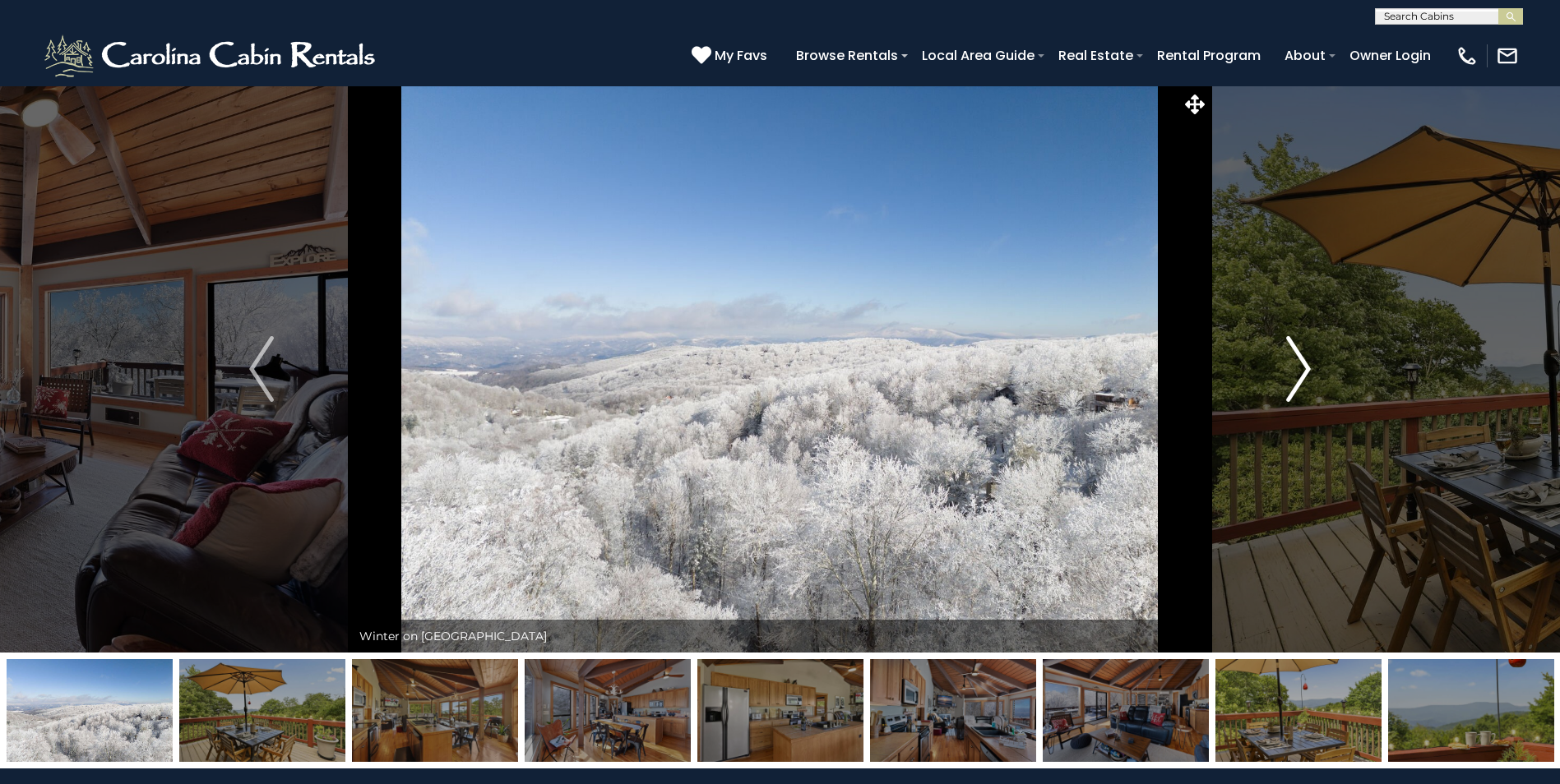
click at [1295, 373] on img "Next" at bounding box center [1299, 369] width 25 height 66
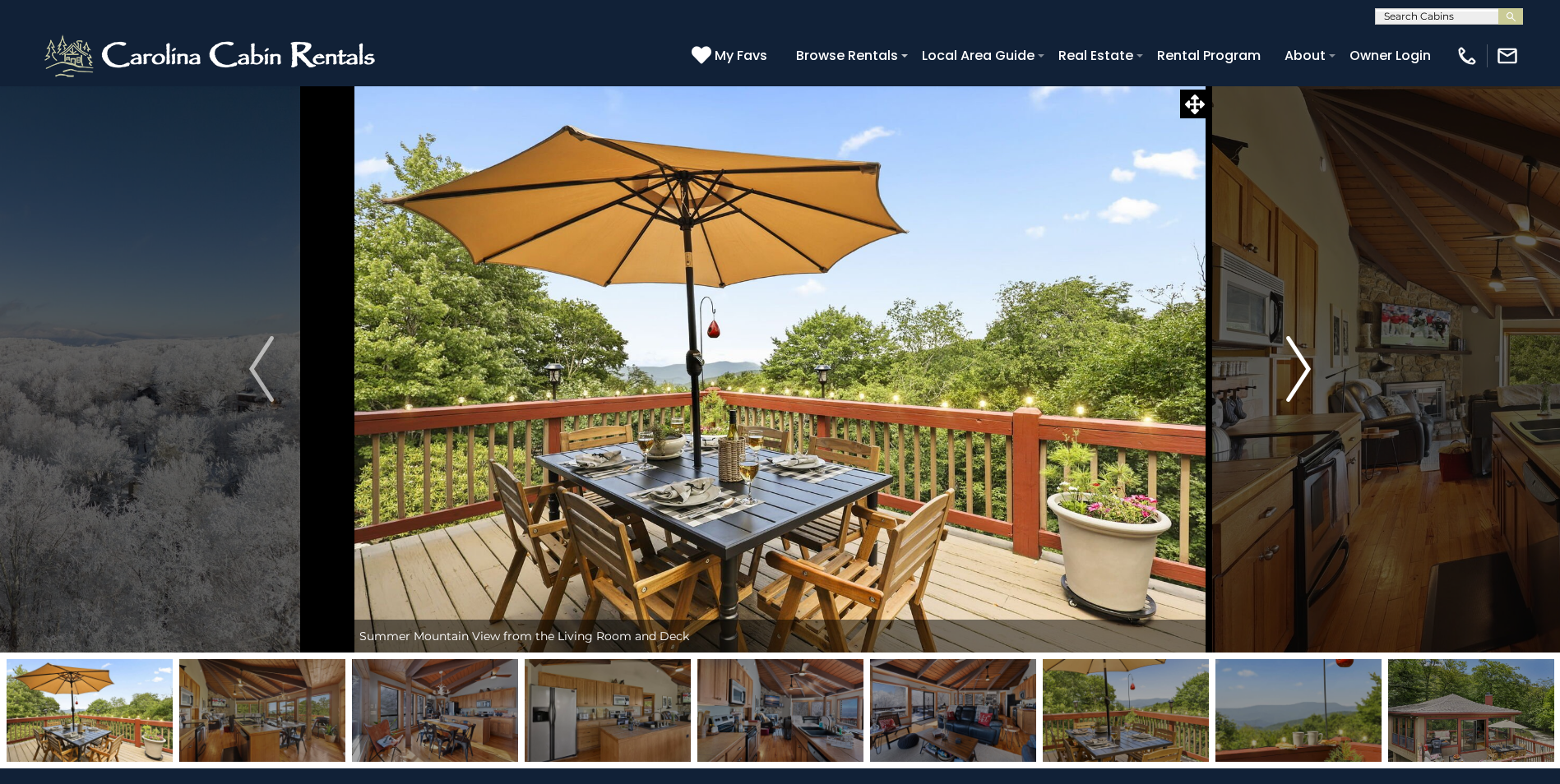
click at [1295, 373] on img "Next" at bounding box center [1299, 369] width 25 height 66
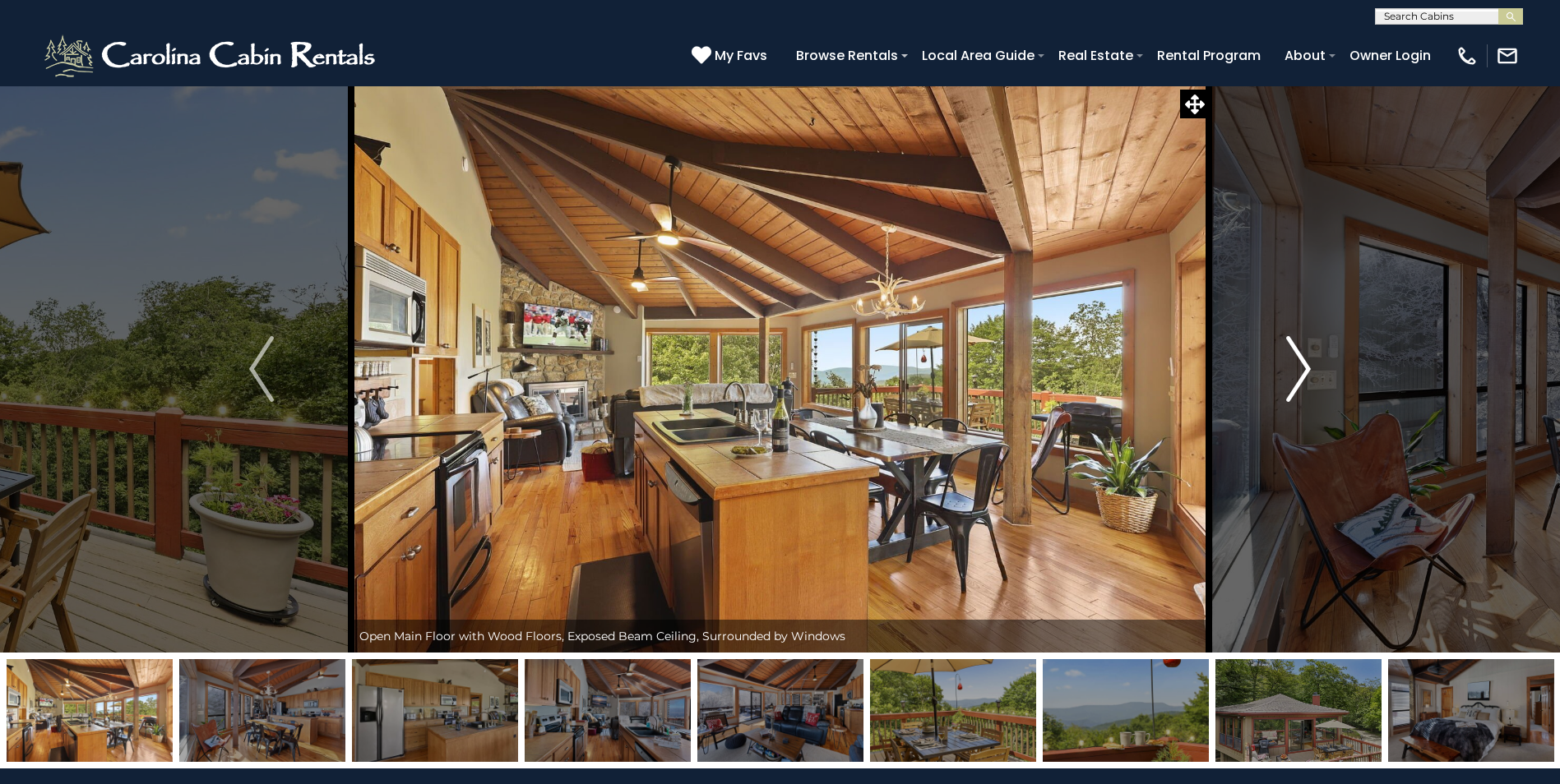
click at [1295, 373] on img "Next" at bounding box center [1299, 369] width 25 height 66
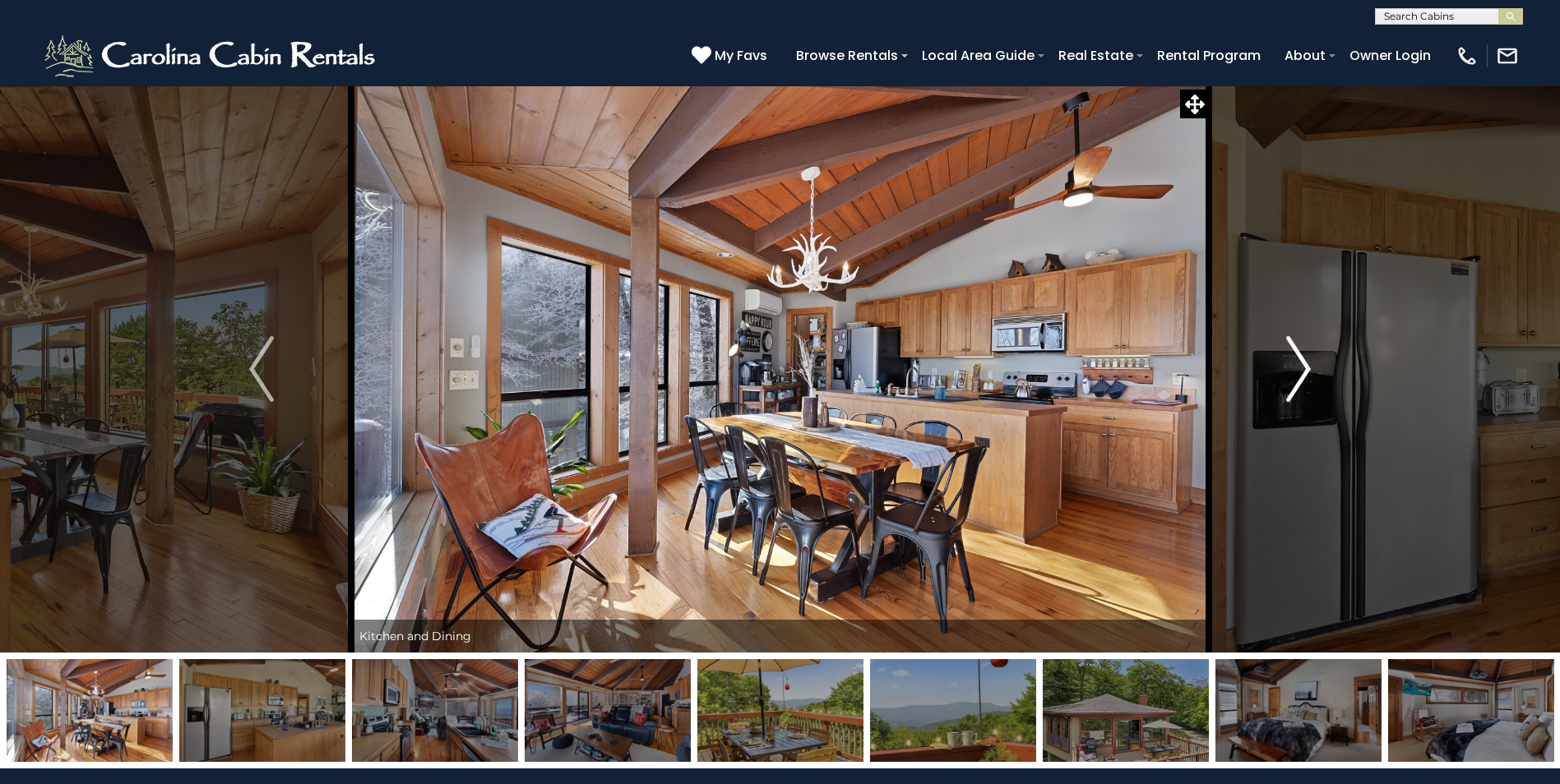
click at [1295, 373] on img "Next" at bounding box center [1299, 369] width 25 height 66
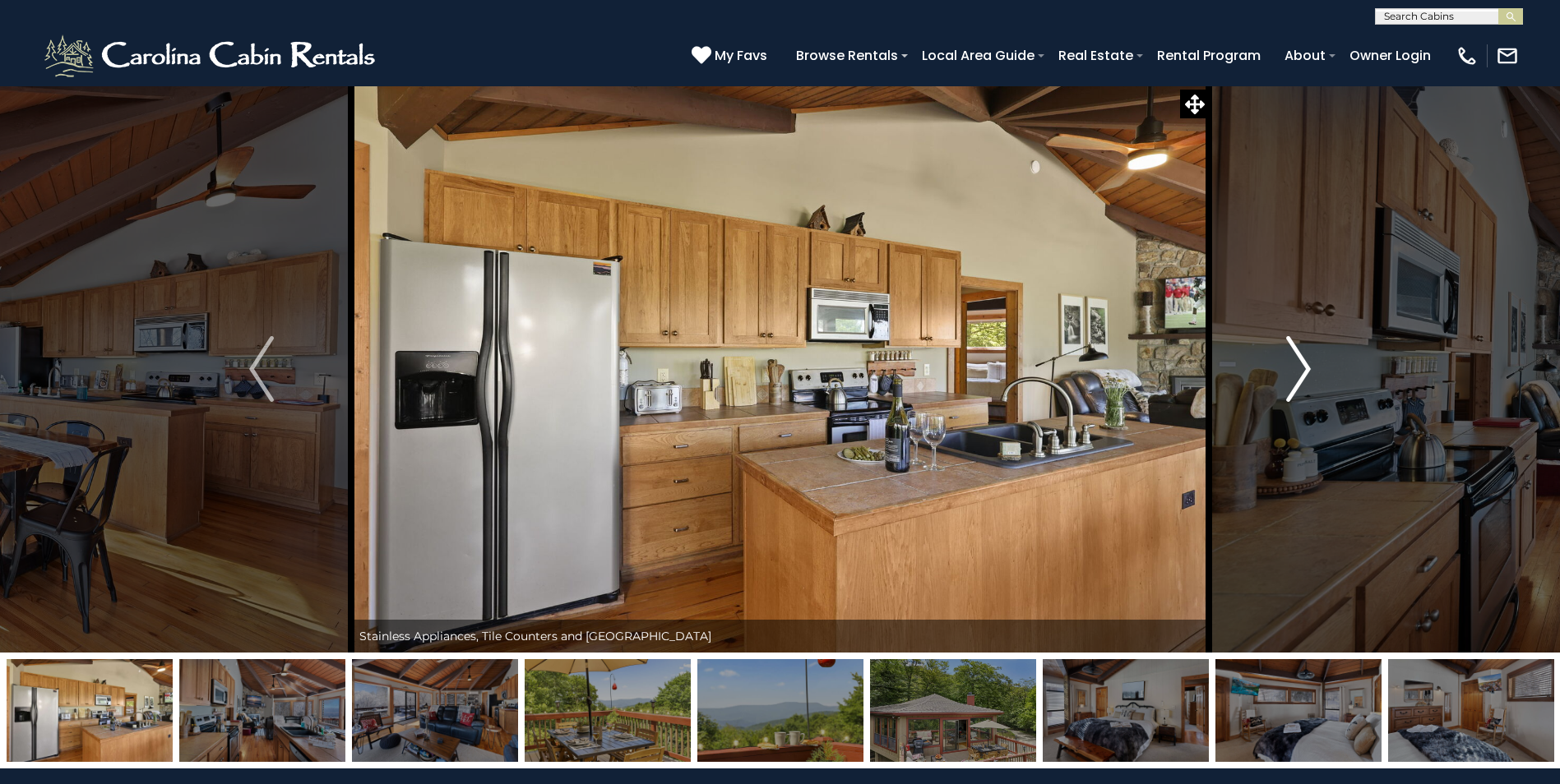
click at [1295, 373] on img "Next" at bounding box center [1299, 369] width 25 height 66
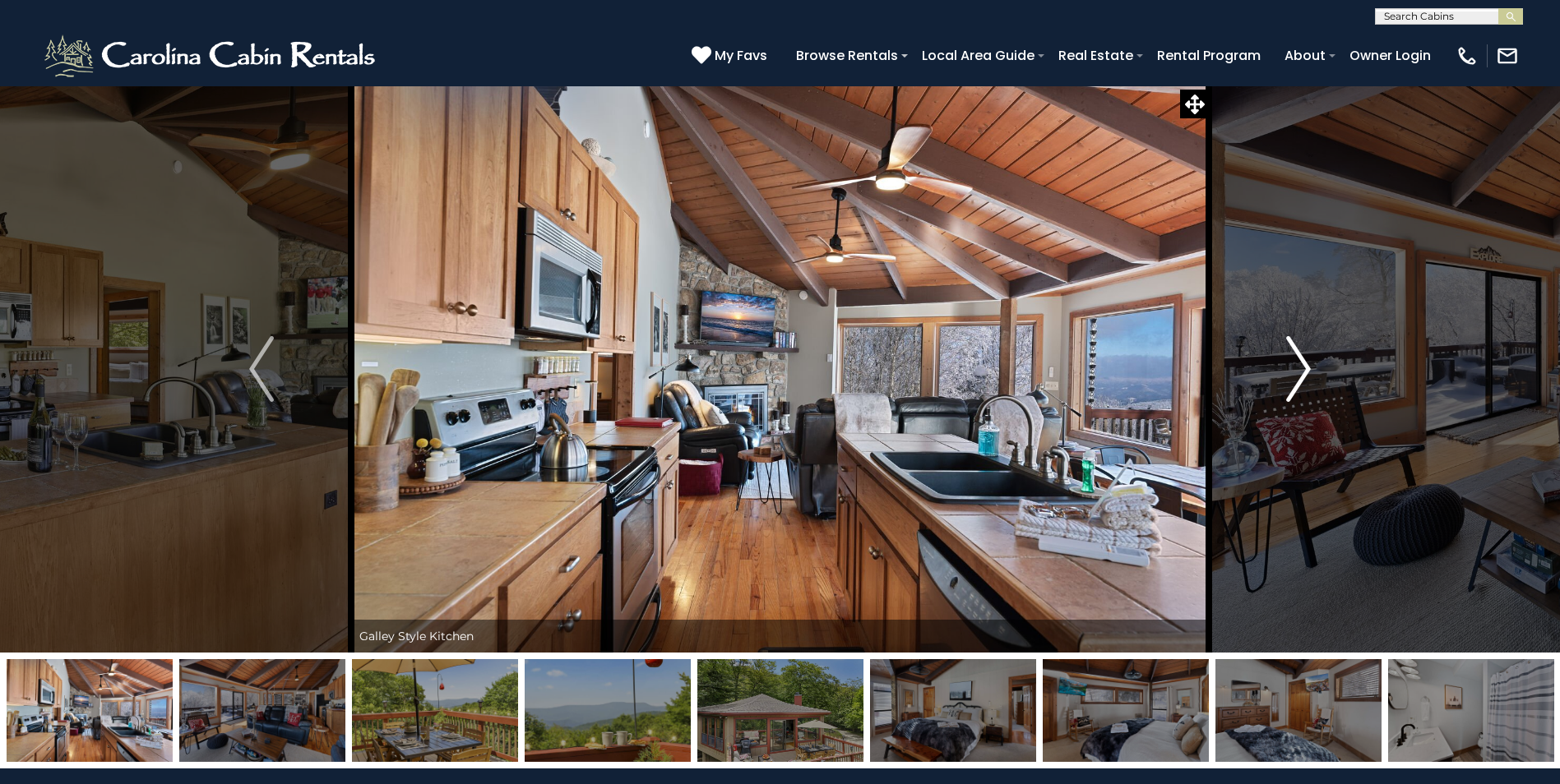
click at [1295, 373] on img "Next" at bounding box center [1299, 369] width 25 height 66
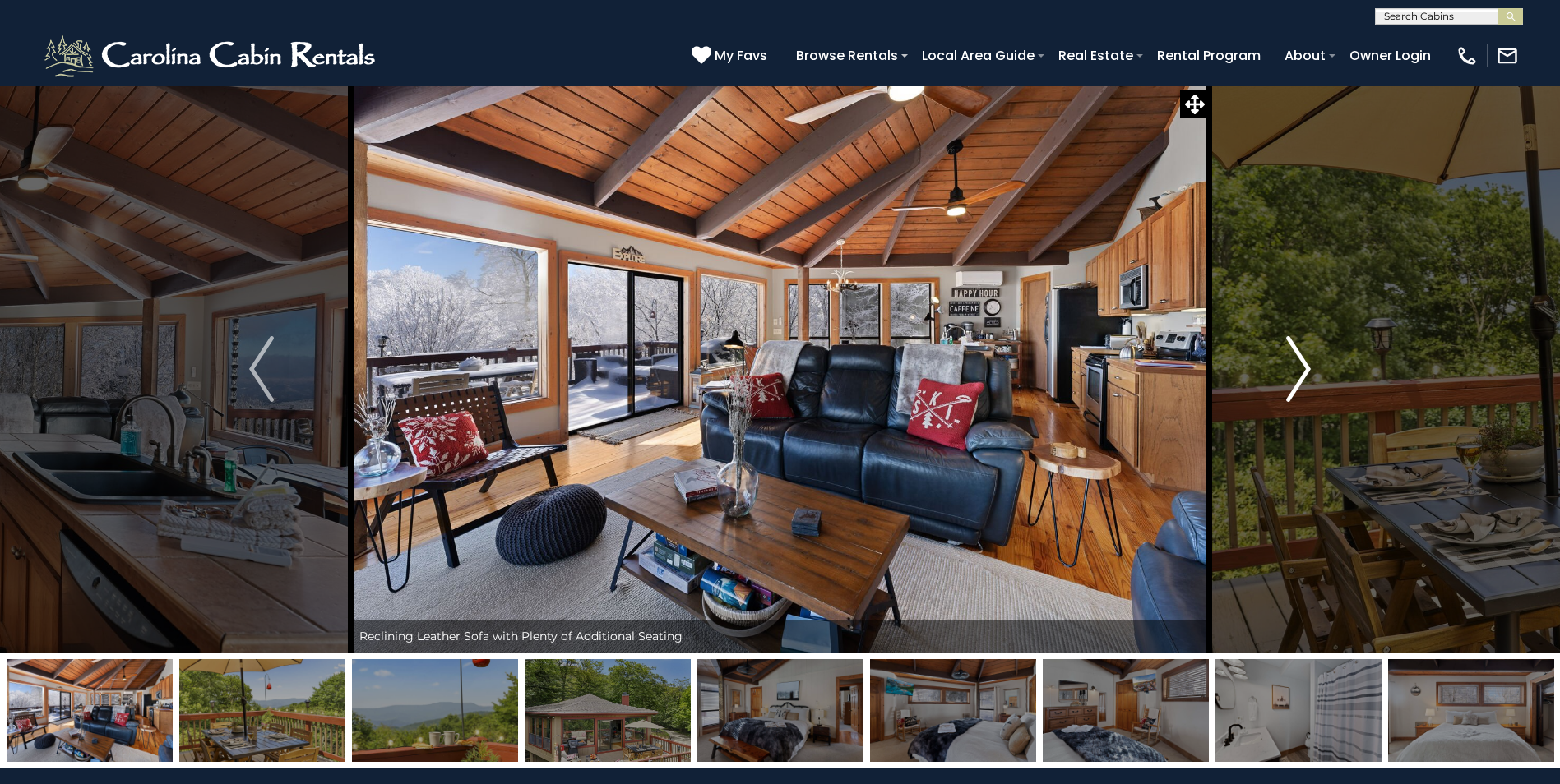
click at [1295, 373] on img "Next" at bounding box center [1299, 369] width 25 height 66
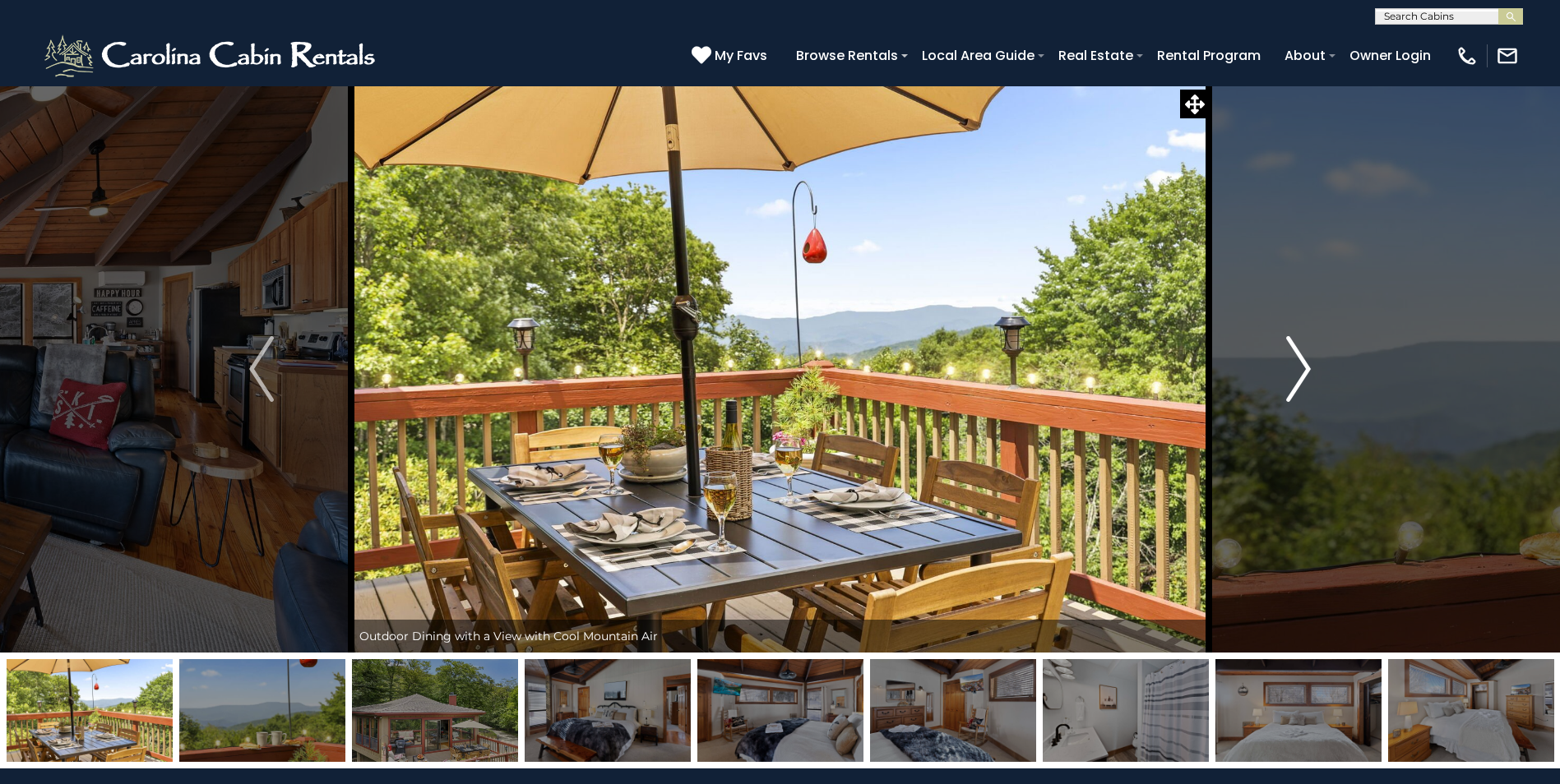
click at [1295, 373] on img "Next" at bounding box center [1299, 369] width 25 height 66
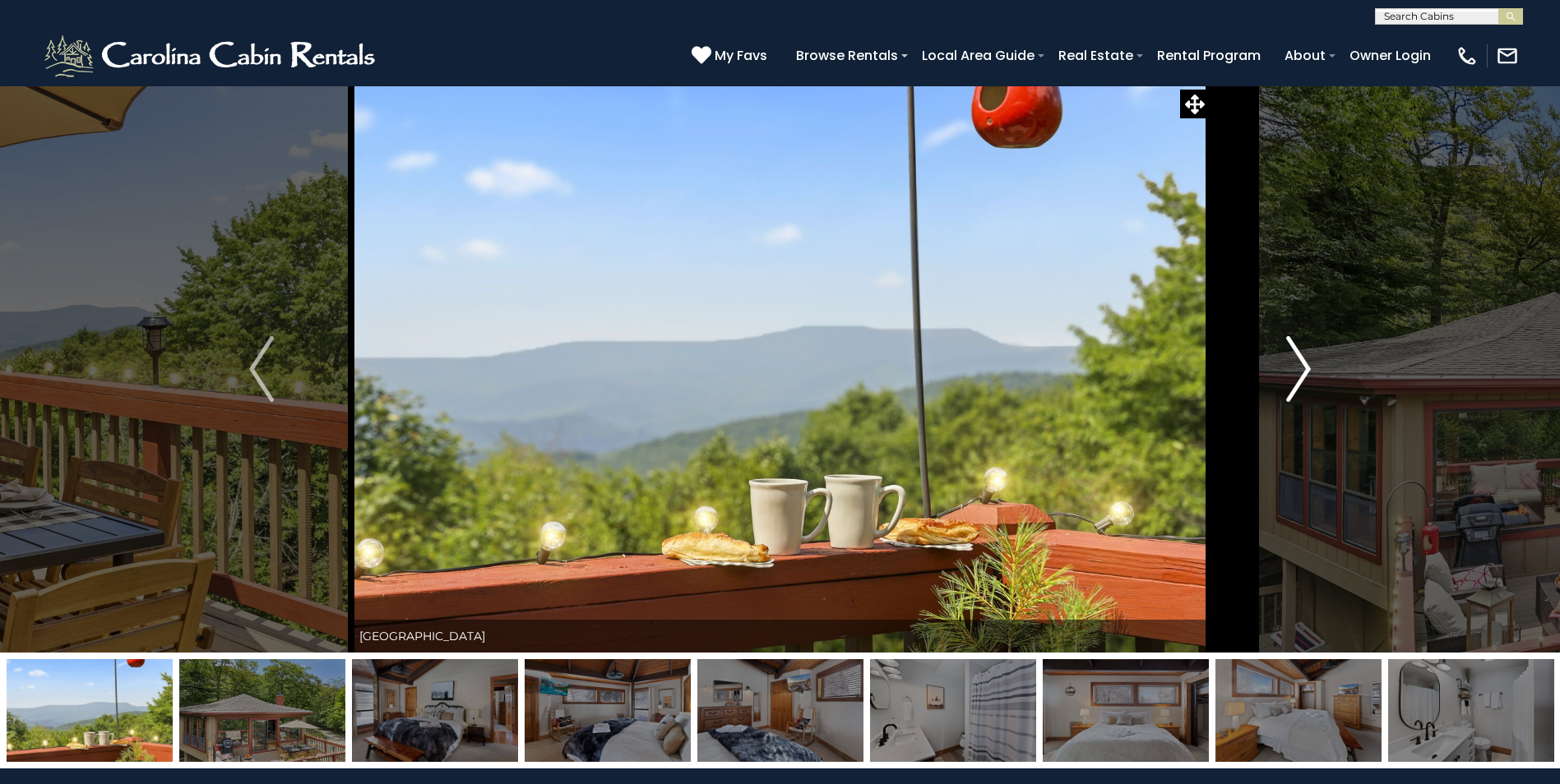
click at [1295, 373] on img "Next" at bounding box center [1299, 369] width 25 height 66
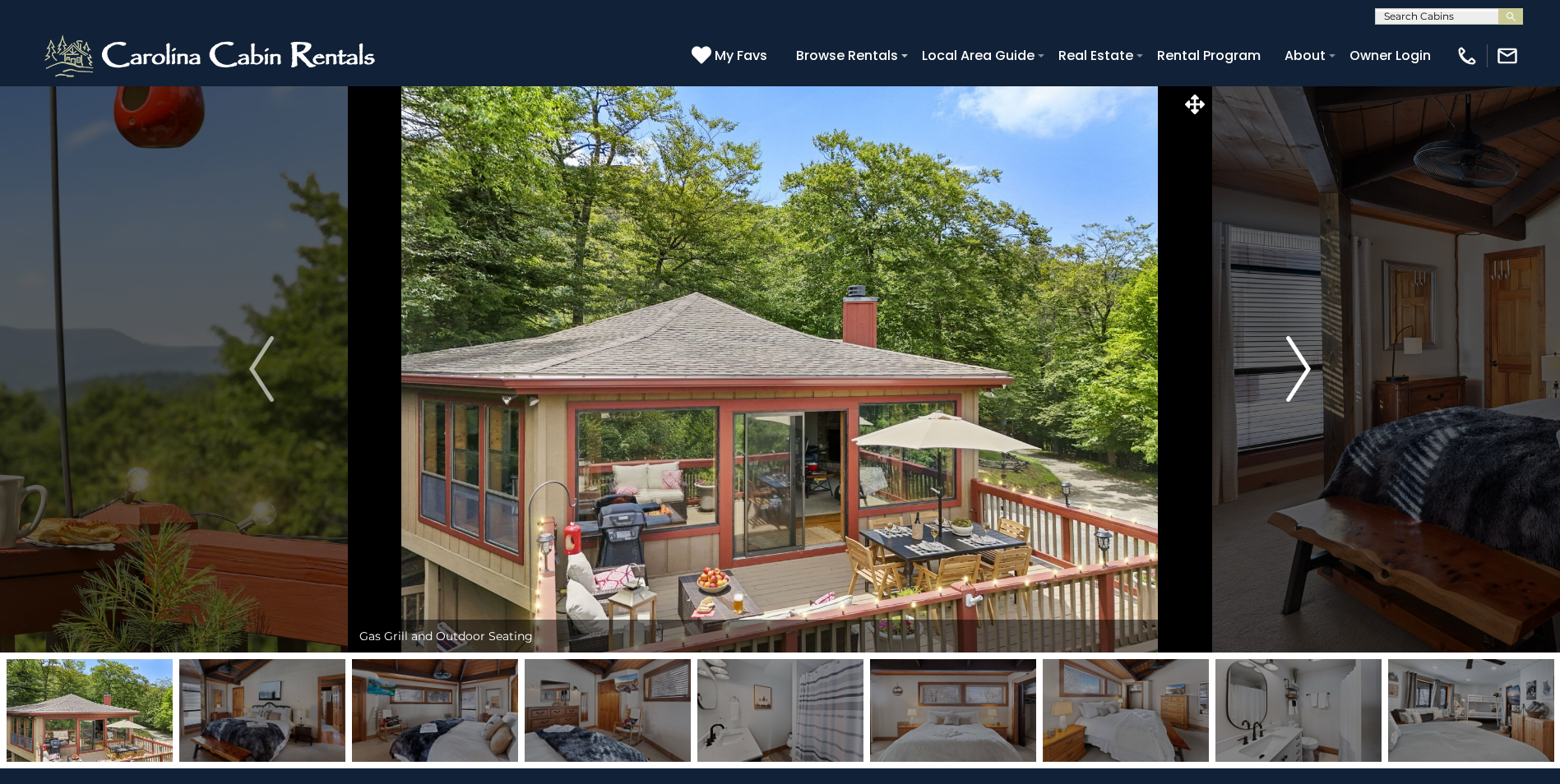
click at [1295, 373] on img "Next" at bounding box center [1299, 369] width 25 height 66
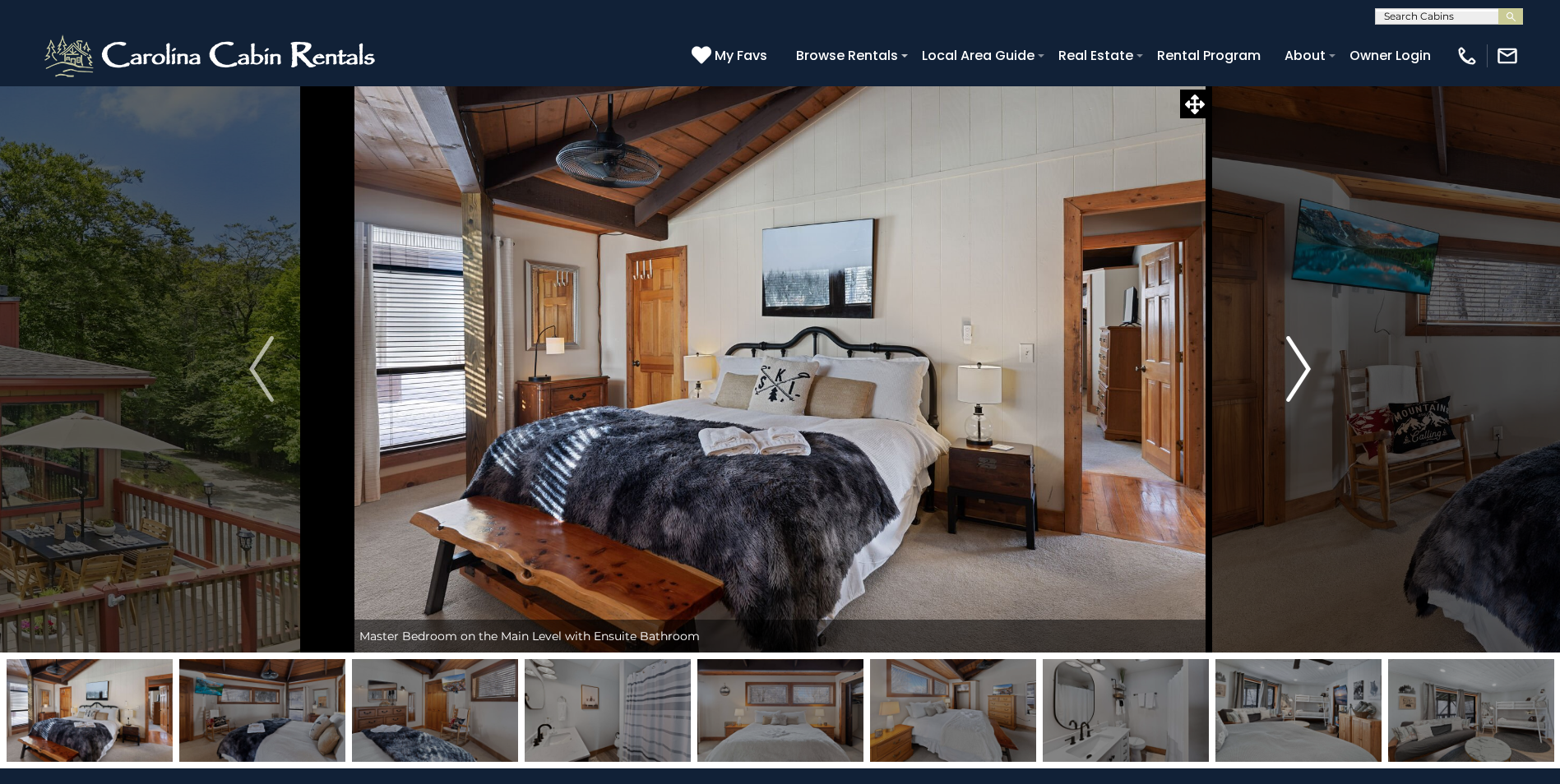
click at [1295, 373] on img "Next" at bounding box center [1299, 369] width 25 height 66
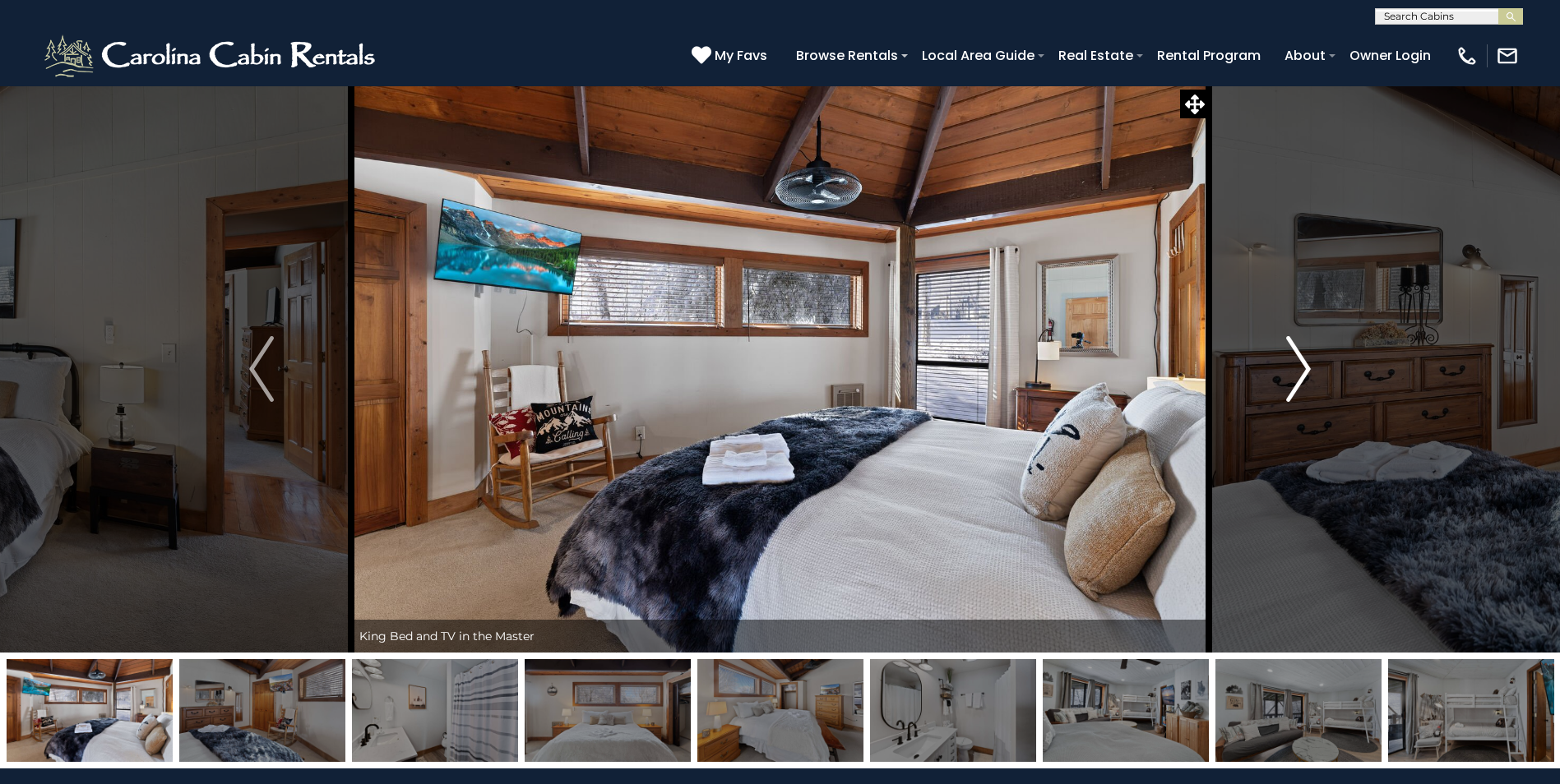
click at [1295, 373] on img "Next" at bounding box center [1299, 369] width 25 height 66
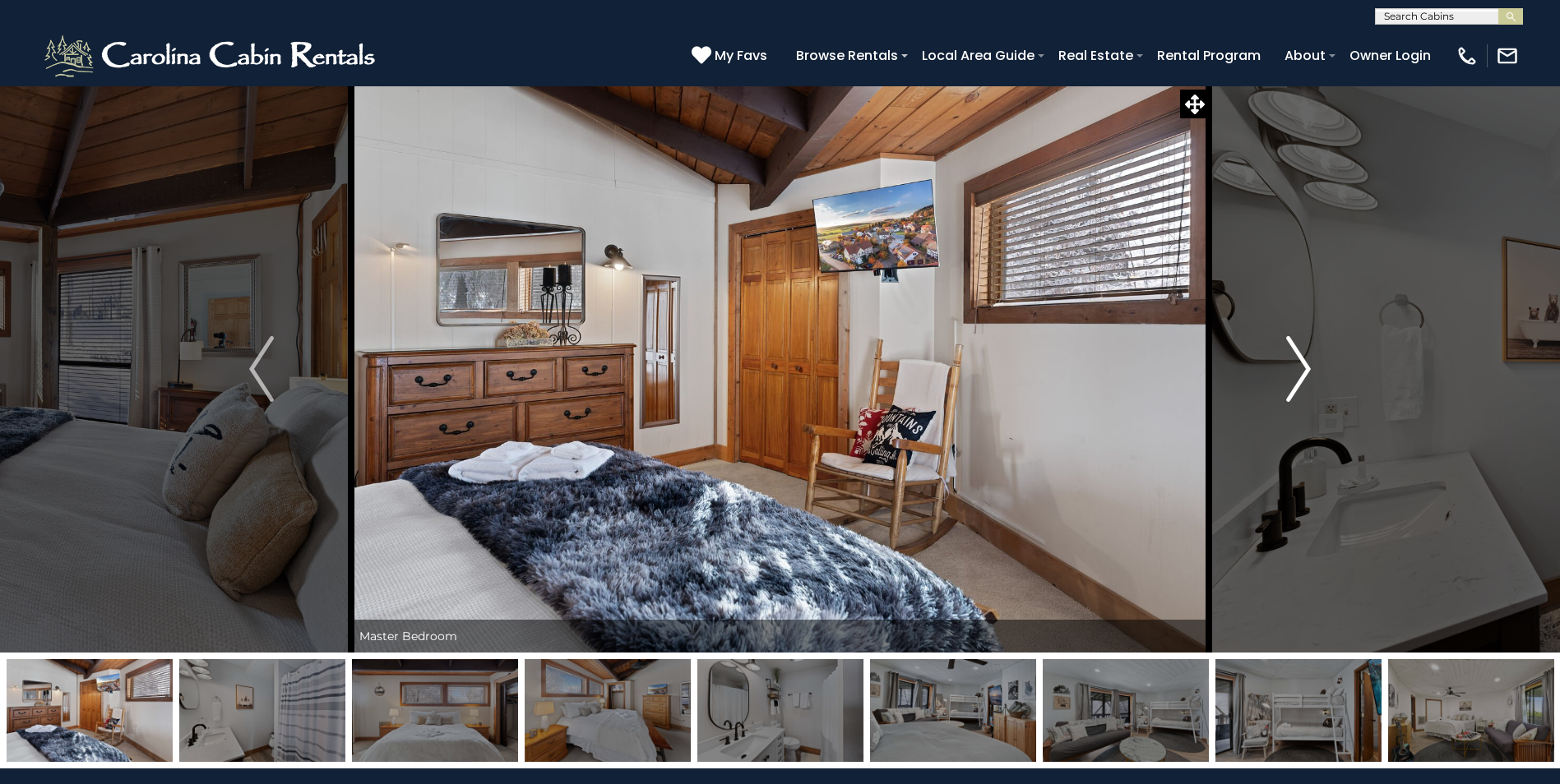
click at [1295, 373] on img "Next" at bounding box center [1299, 369] width 25 height 66
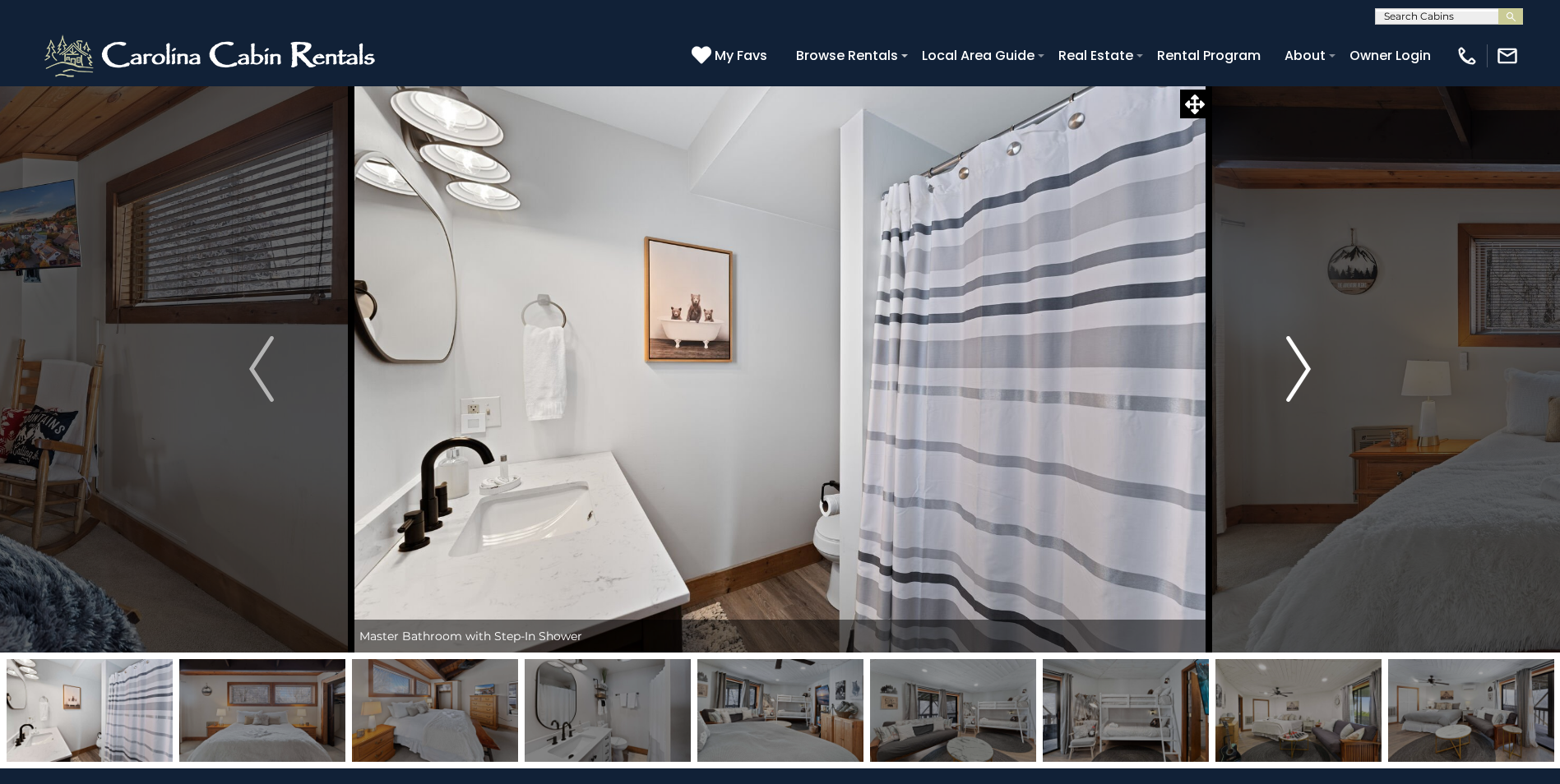
click at [1295, 373] on img "Next" at bounding box center [1299, 369] width 25 height 66
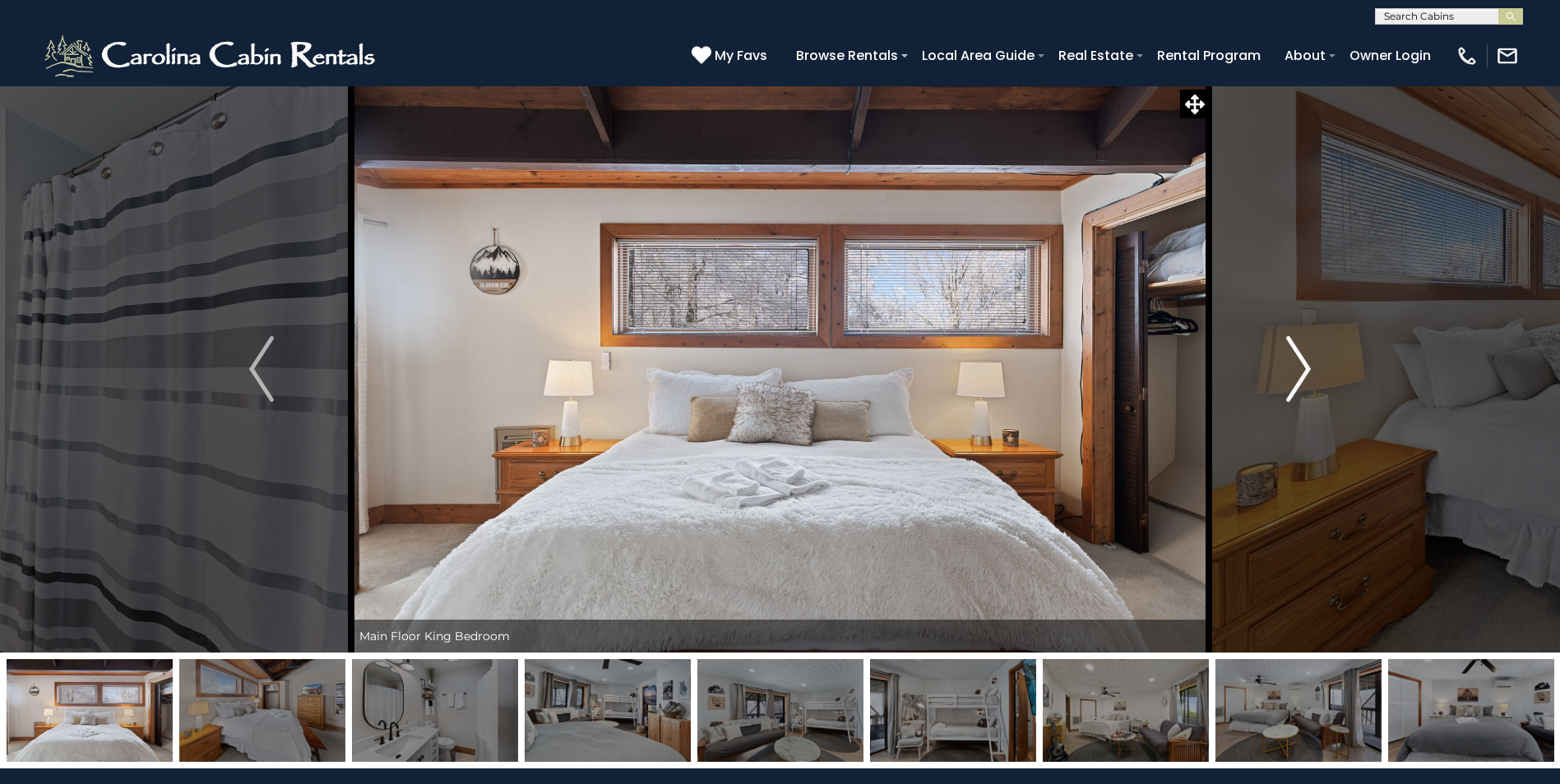
click at [1295, 373] on img "Next" at bounding box center [1299, 369] width 25 height 66
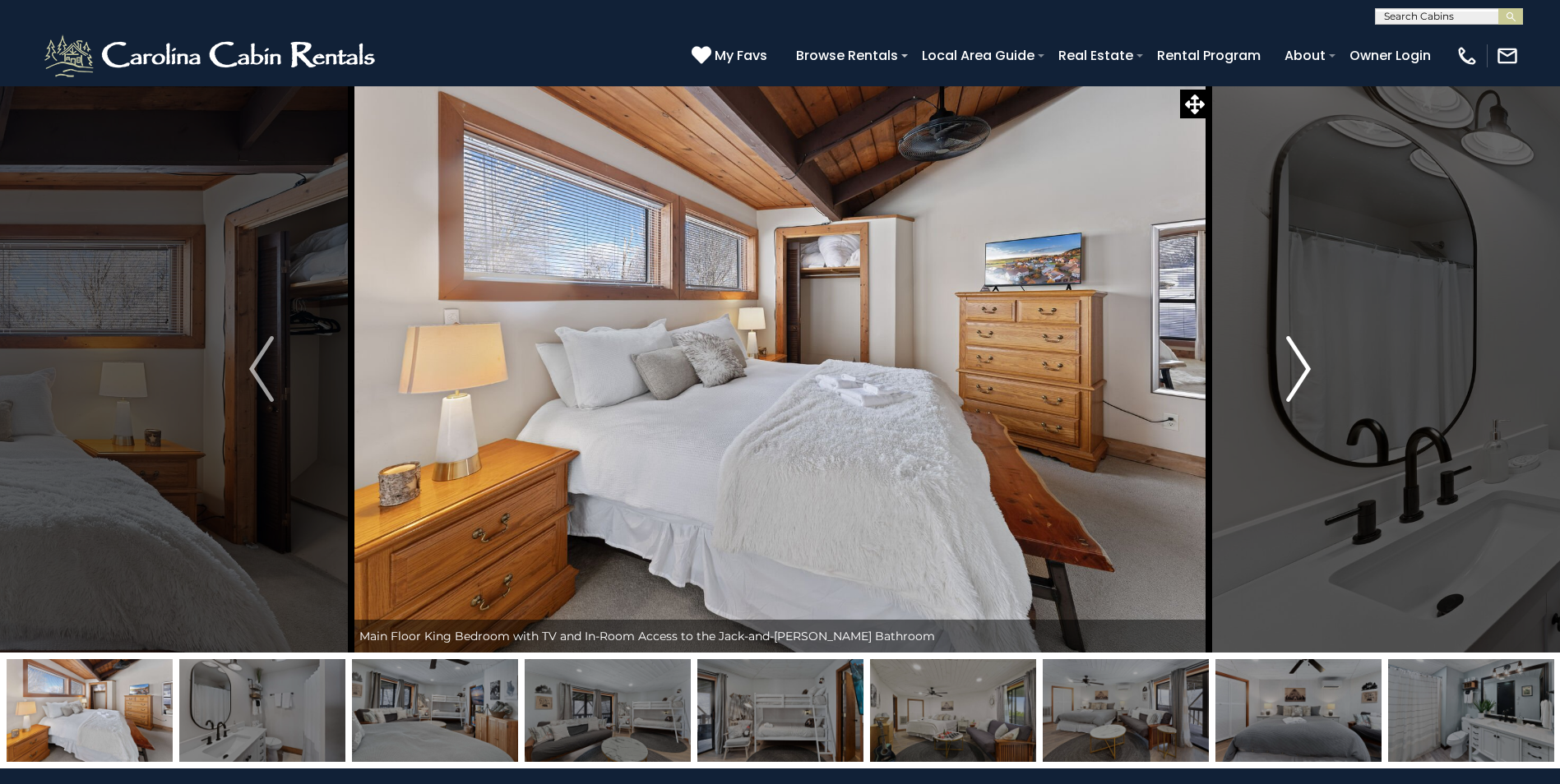
click at [1295, 373] on img "Next" at bounding box center [1299, 369] width 25 height 66
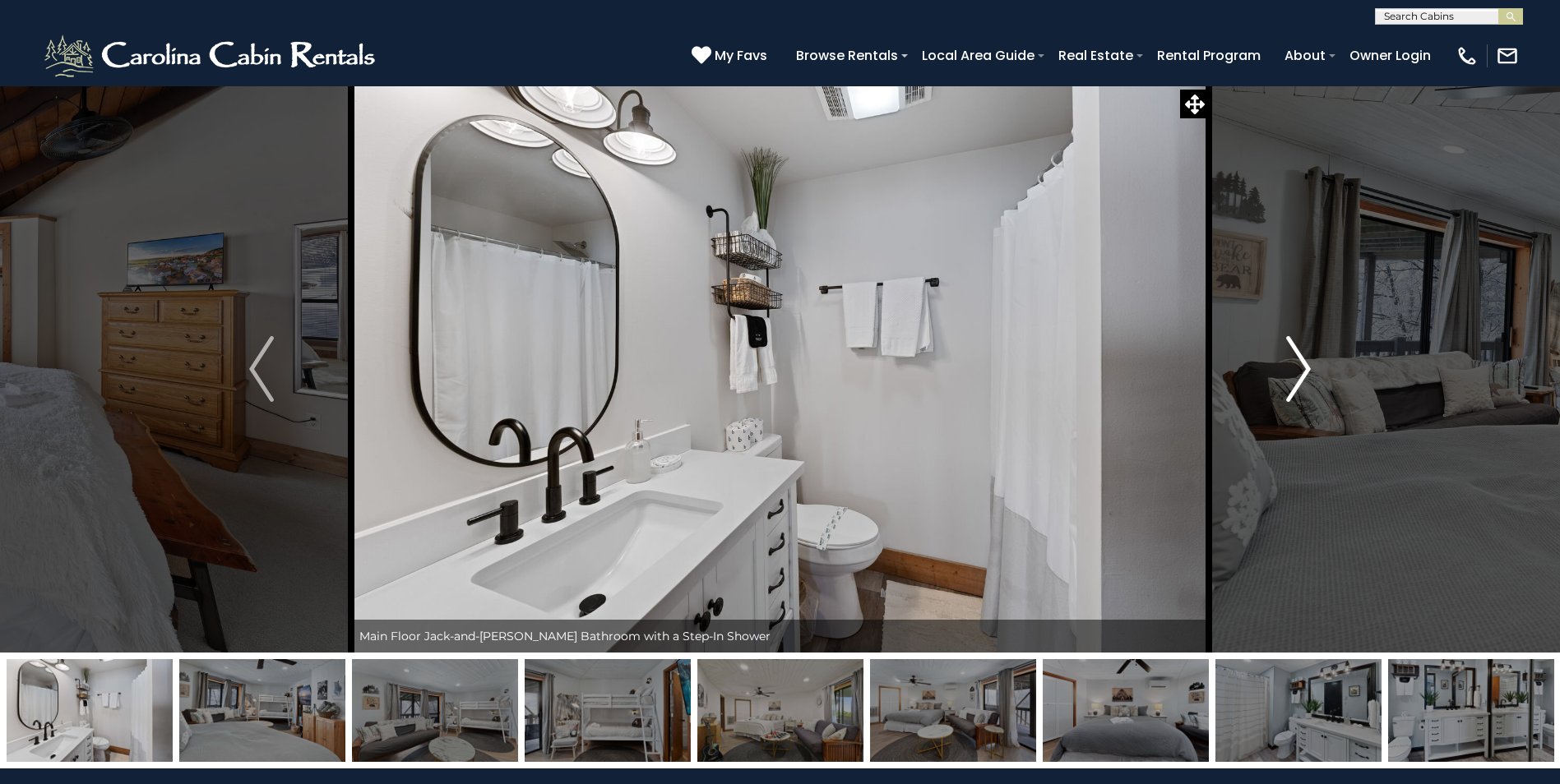
click at [1295, 373] on img "Next" at bounding box center [1299, 369] width 25 height 66
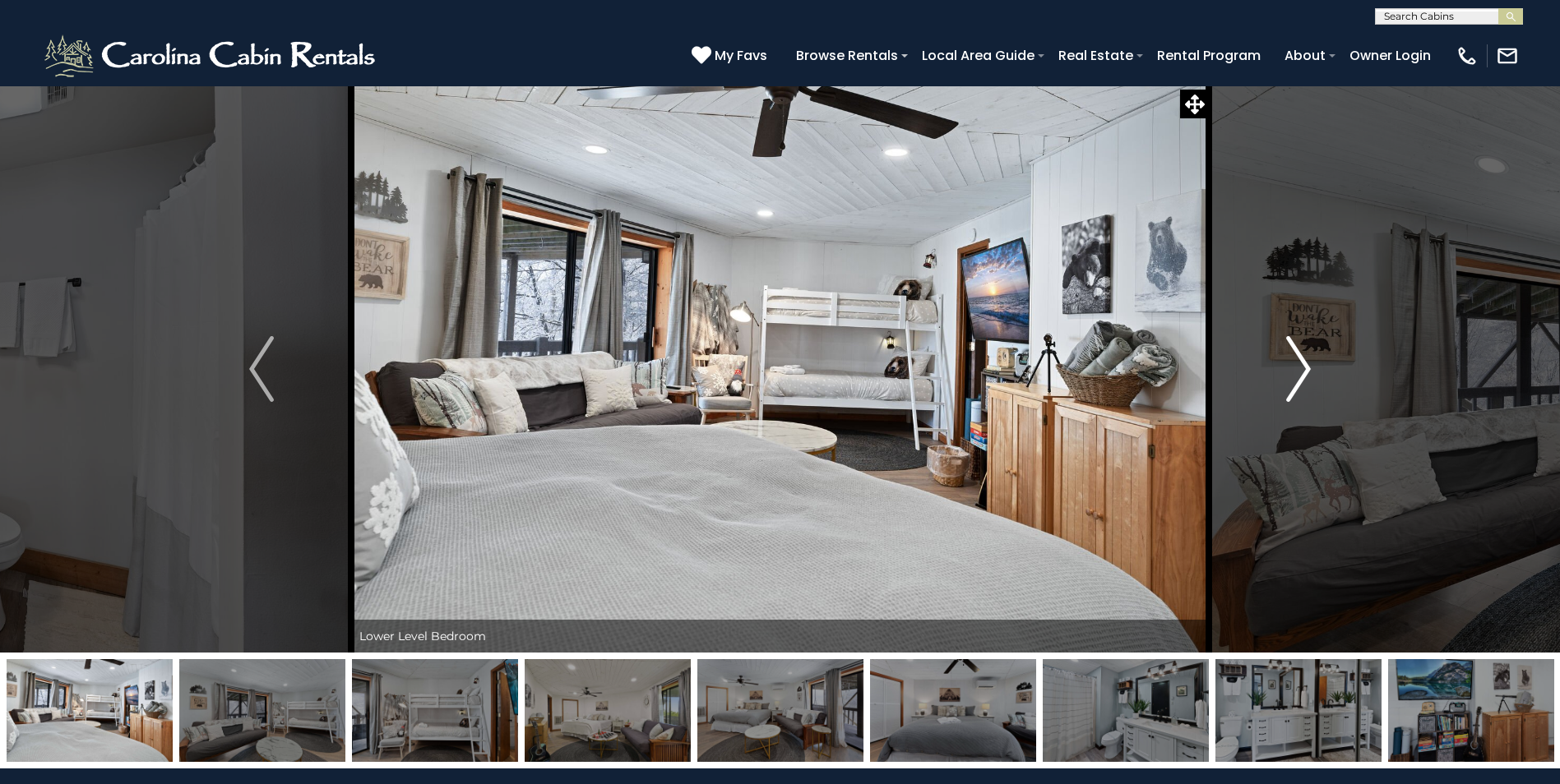
click at [1295, 373] on img "Next" at bounding box center [1299, 369] width 25 height 66
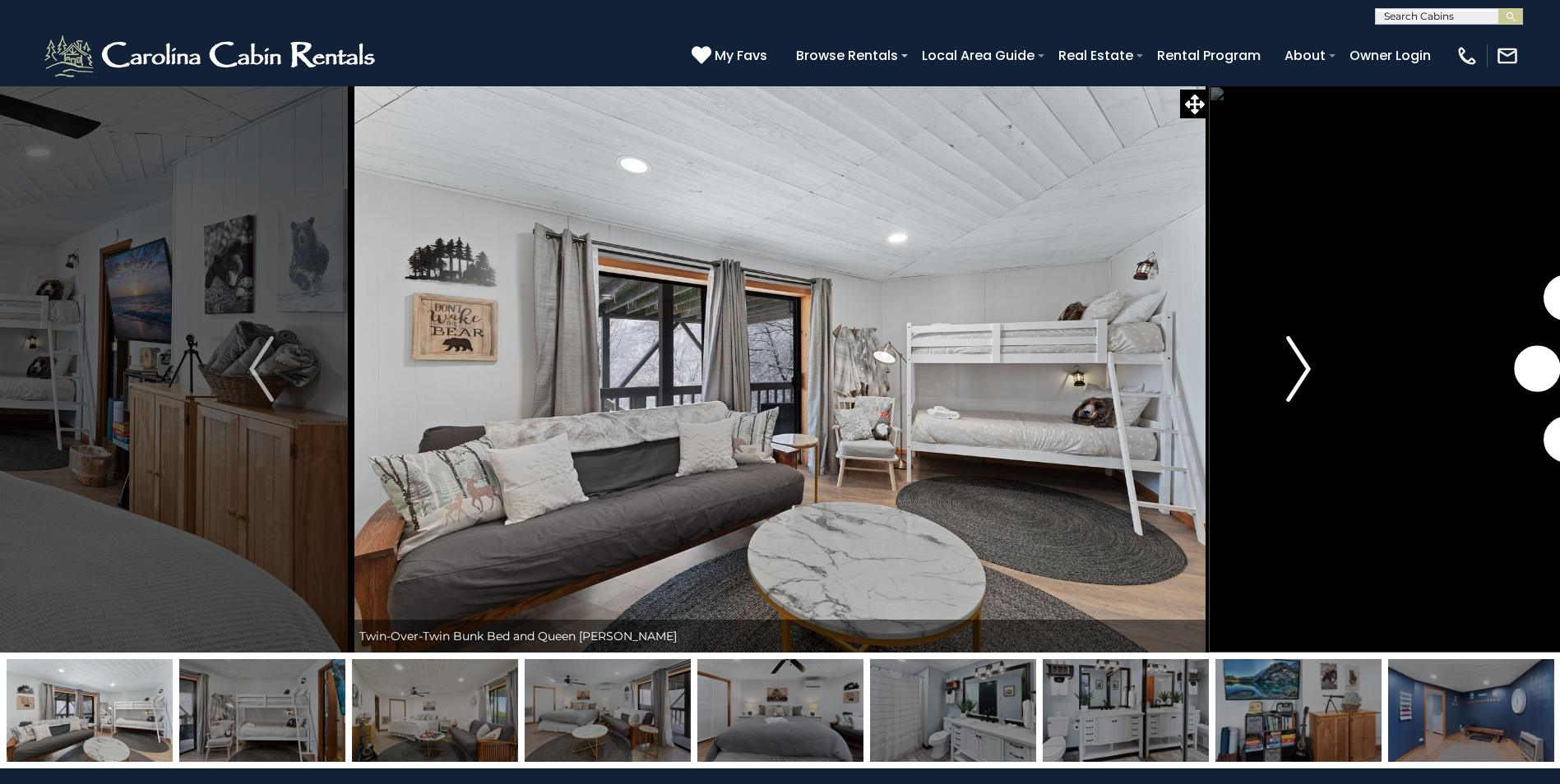
click at [1295, 373] on img "Next" at bounding box center [1299, 369] width 25 height 66
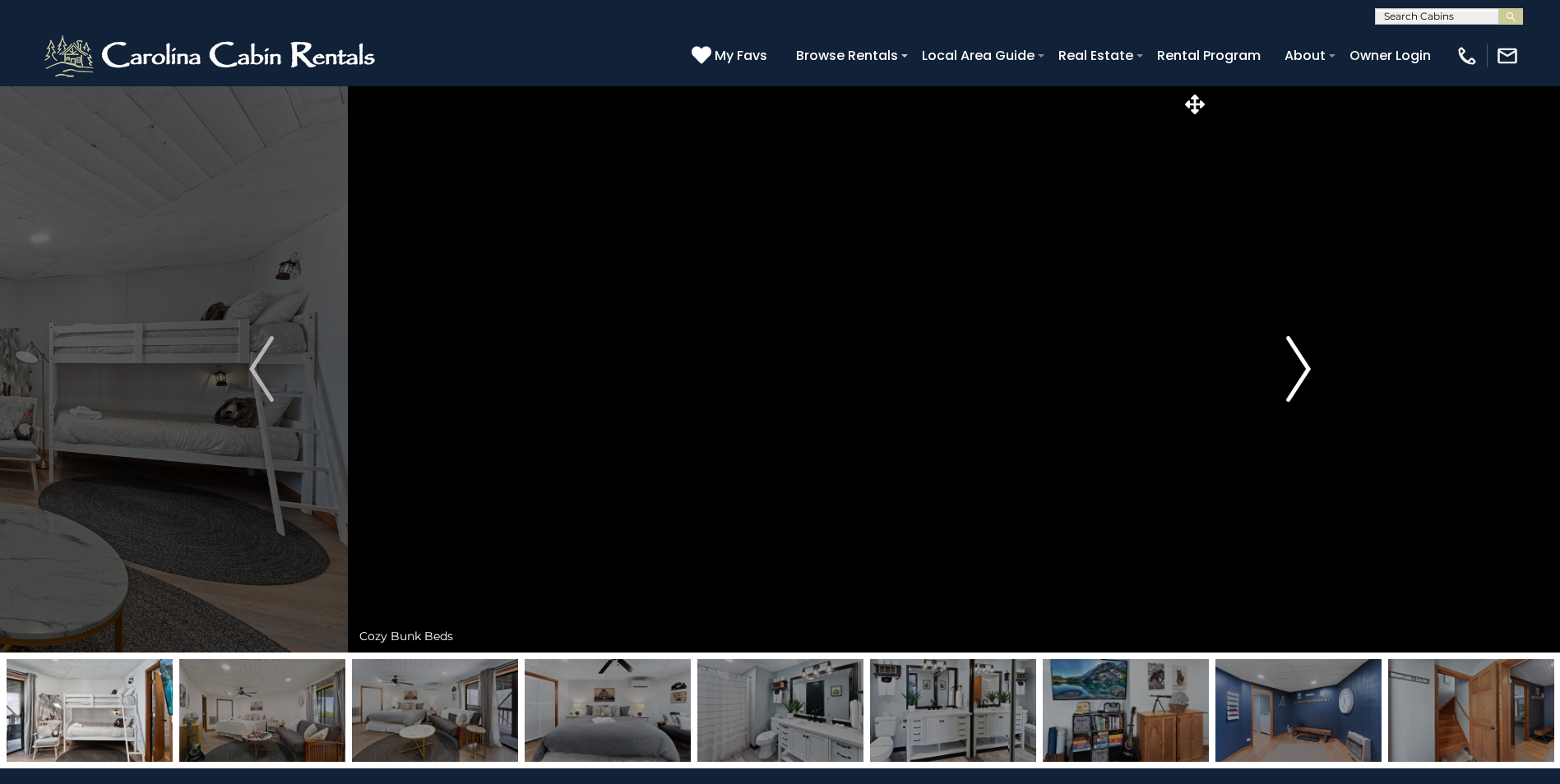
click at [1295, 373] on img "Next" at bounding box center [1299, 369] width 25 height 66
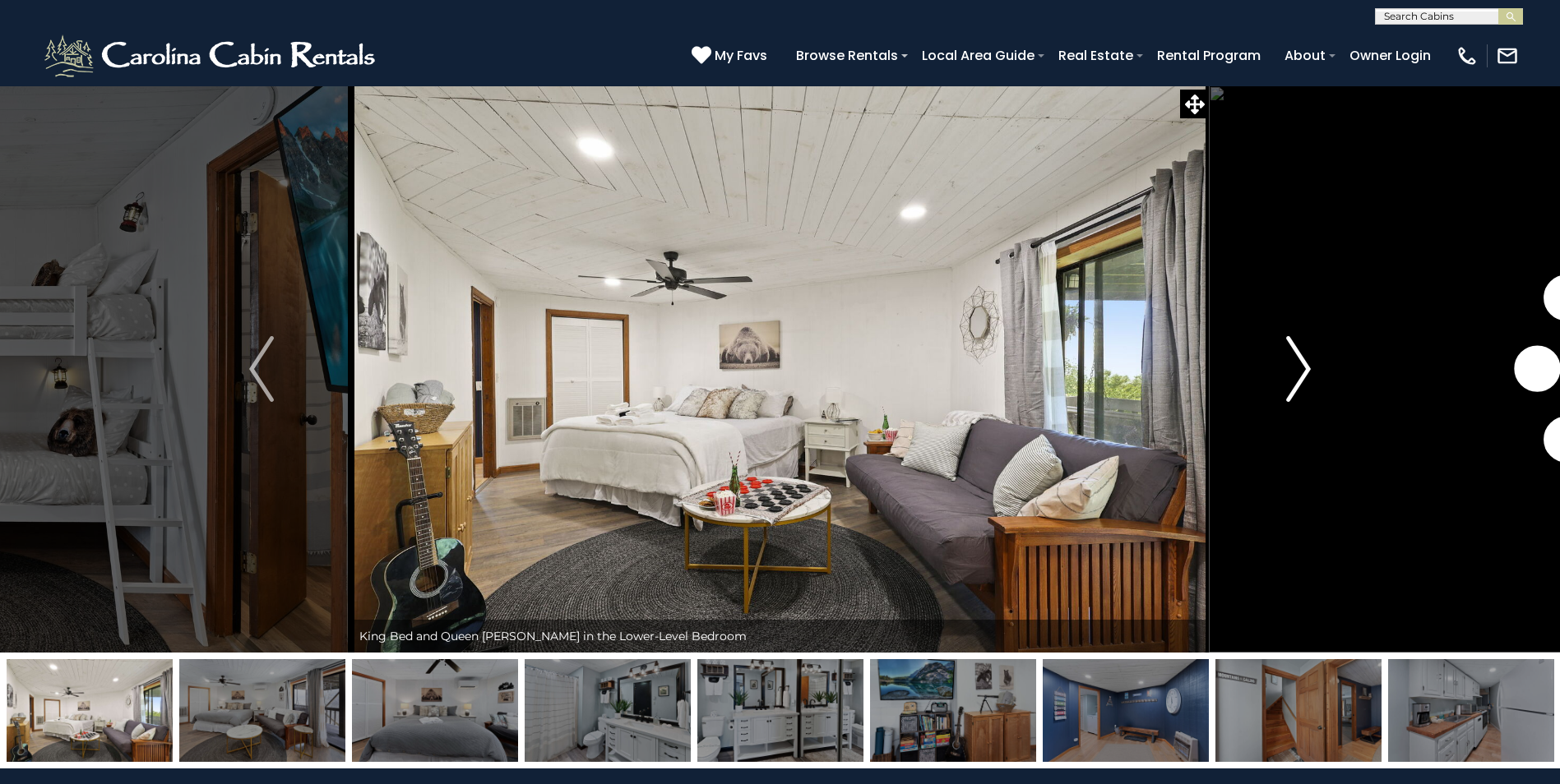
click at [1295, 373] on img "Next" at bounding box center [1299, 369] width 25 height 66
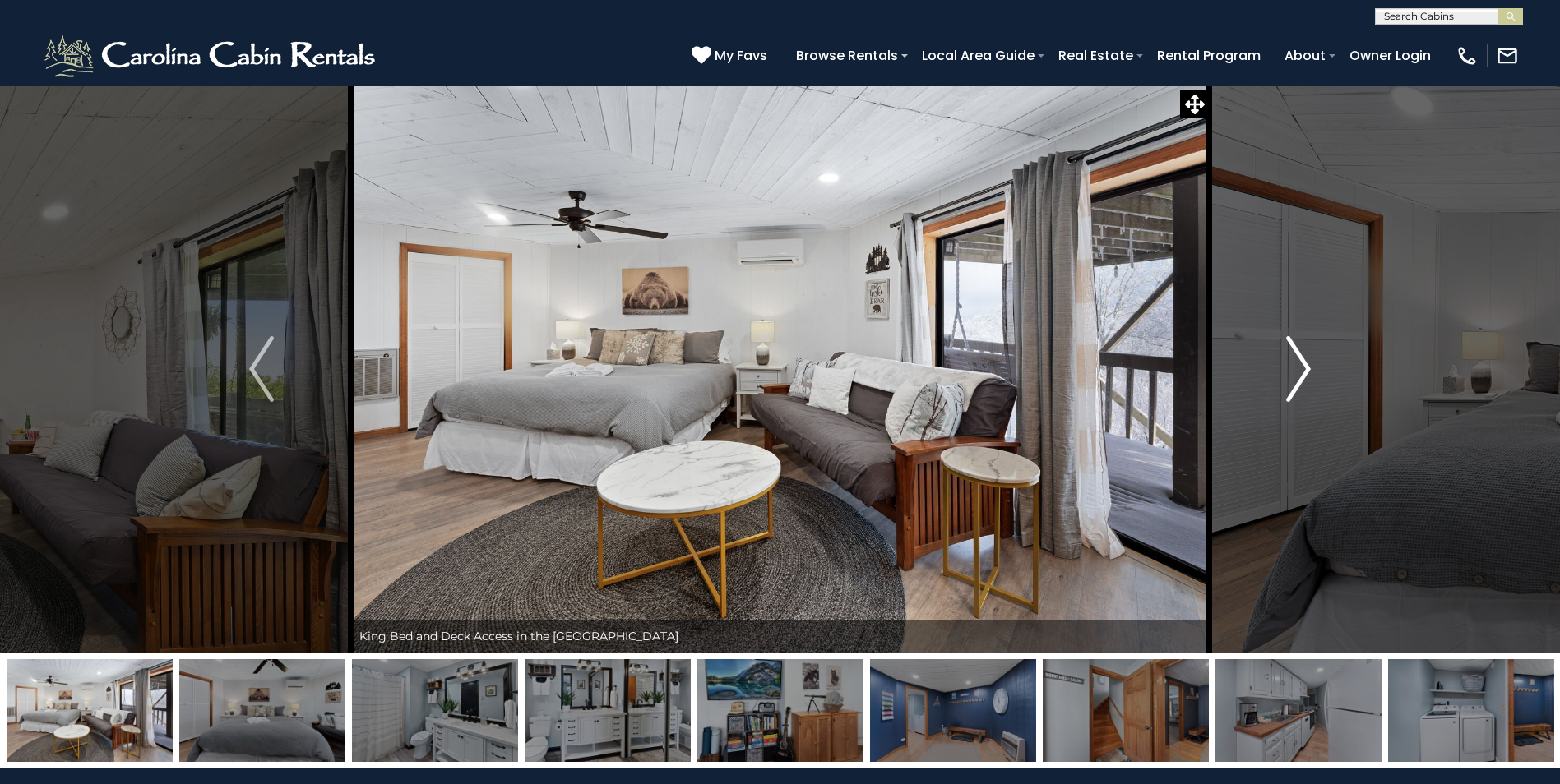
click at [1295, 373] on img "Next" at bounding box center [1299, 369] width 25 height 66
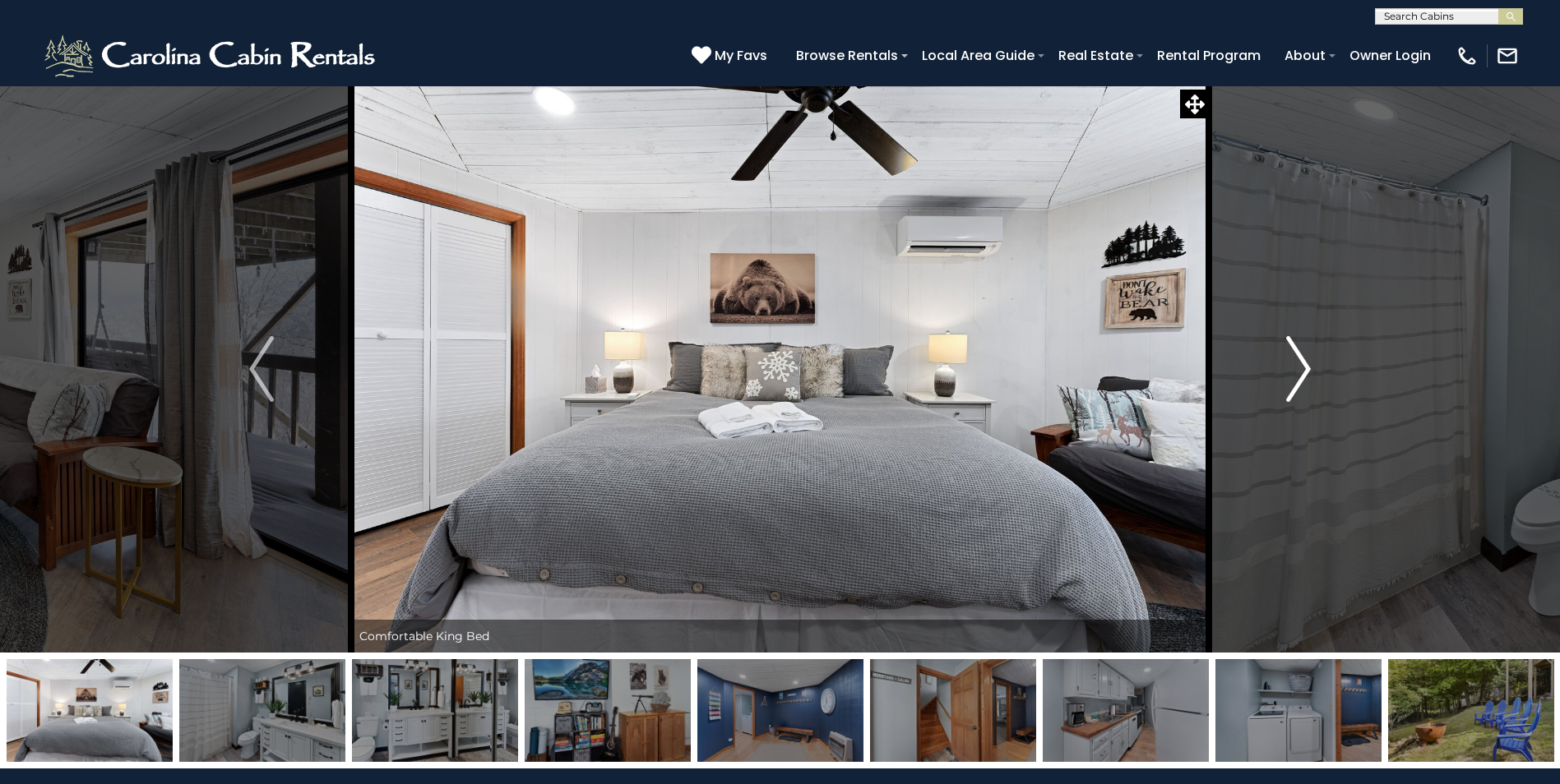
click at [1295, 373] on img "Next" at bounding box center [1299, 369] width 25 height 66
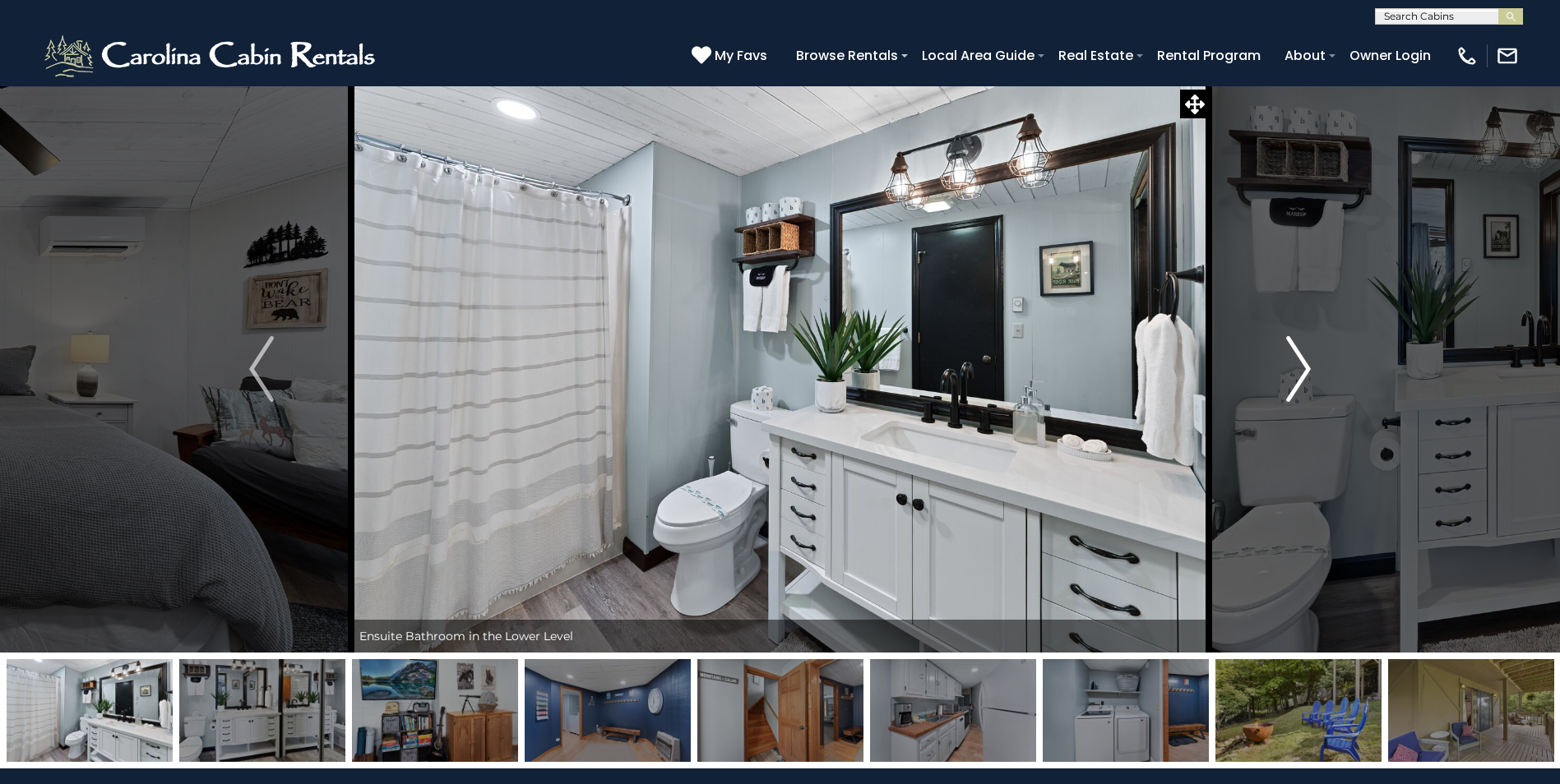
click at [1295, 373] on img "Next" at bounding box center [1299, 369] width 25 height 66
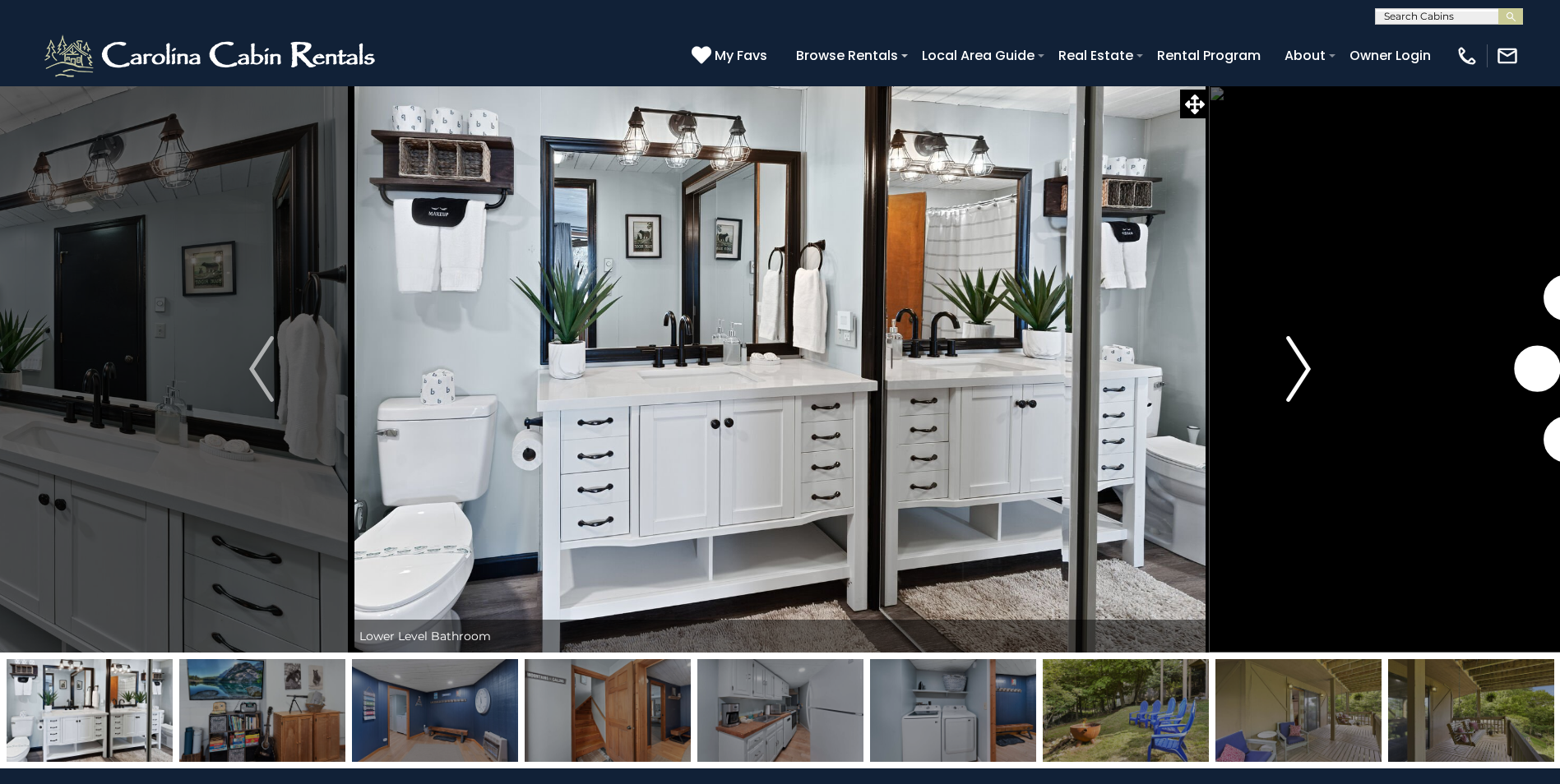
click at [1295, 373] on img "Next" at bounding box center [1299, 369] width 25 height 66
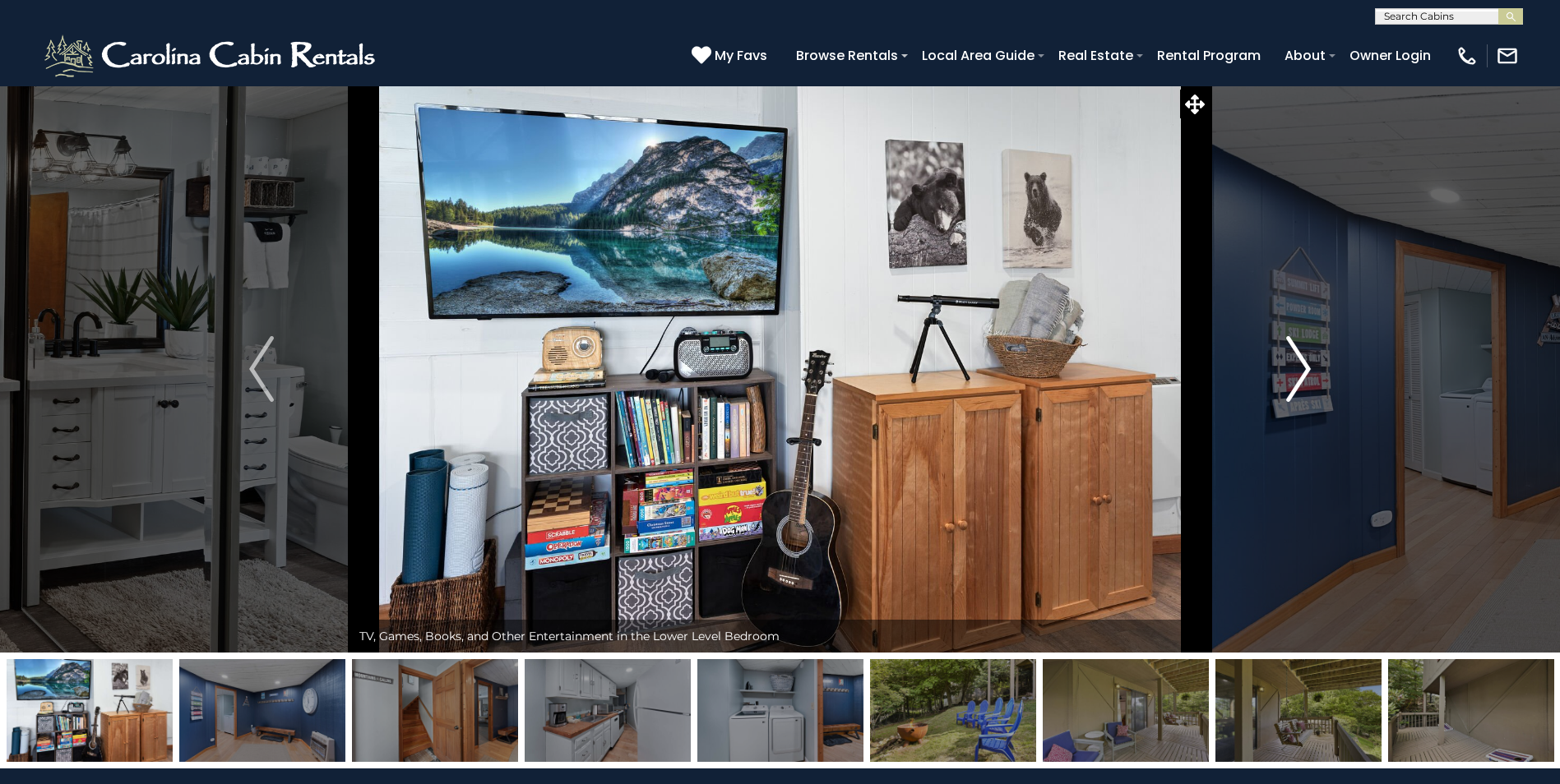
click at [1295, 373] on img "Next" at bounding box center [1299, 369] width 25 height 66
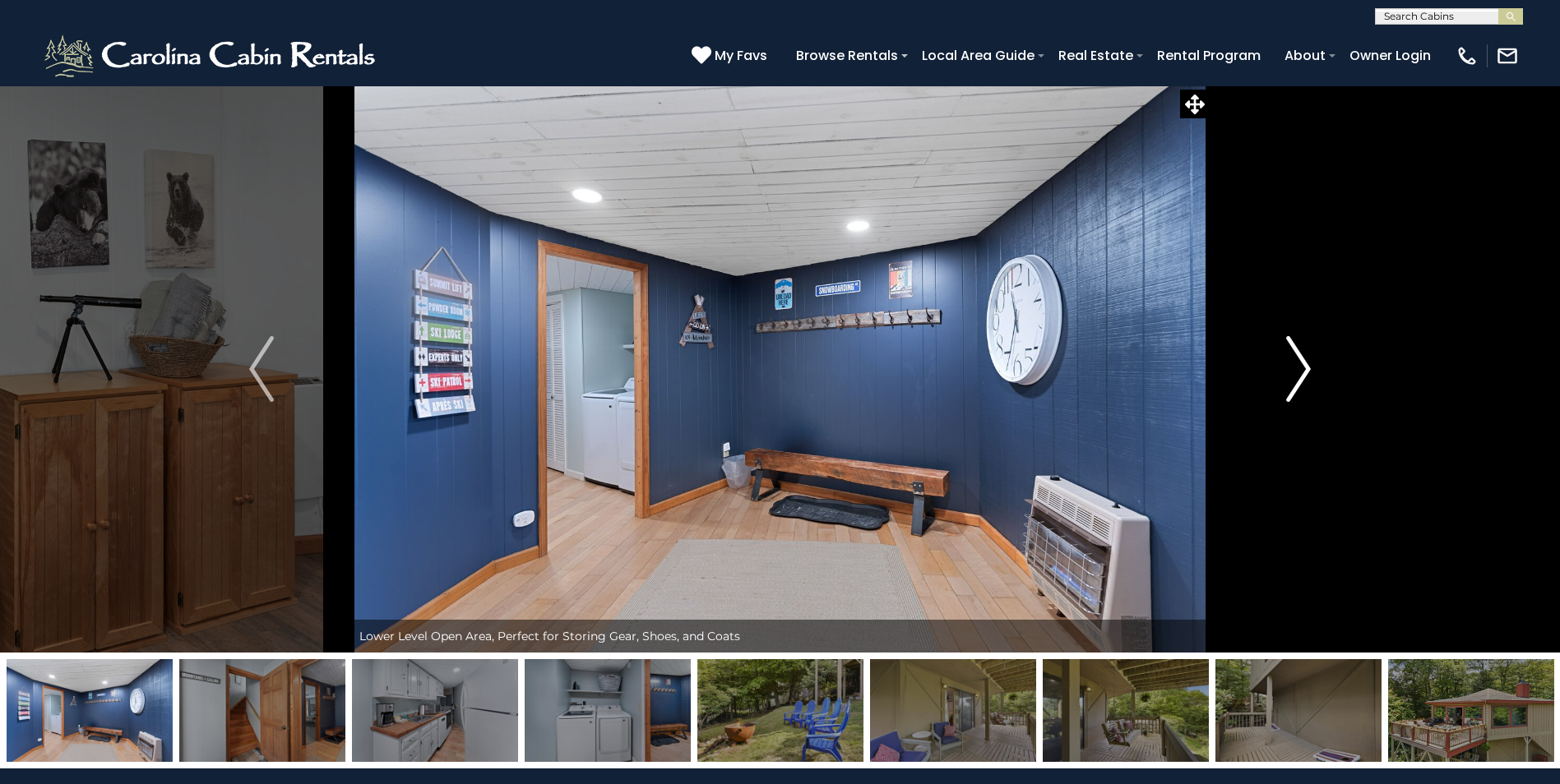
click at [1295, 373] on img "Next" at bounding box center [1299, 369] width 25 height 66
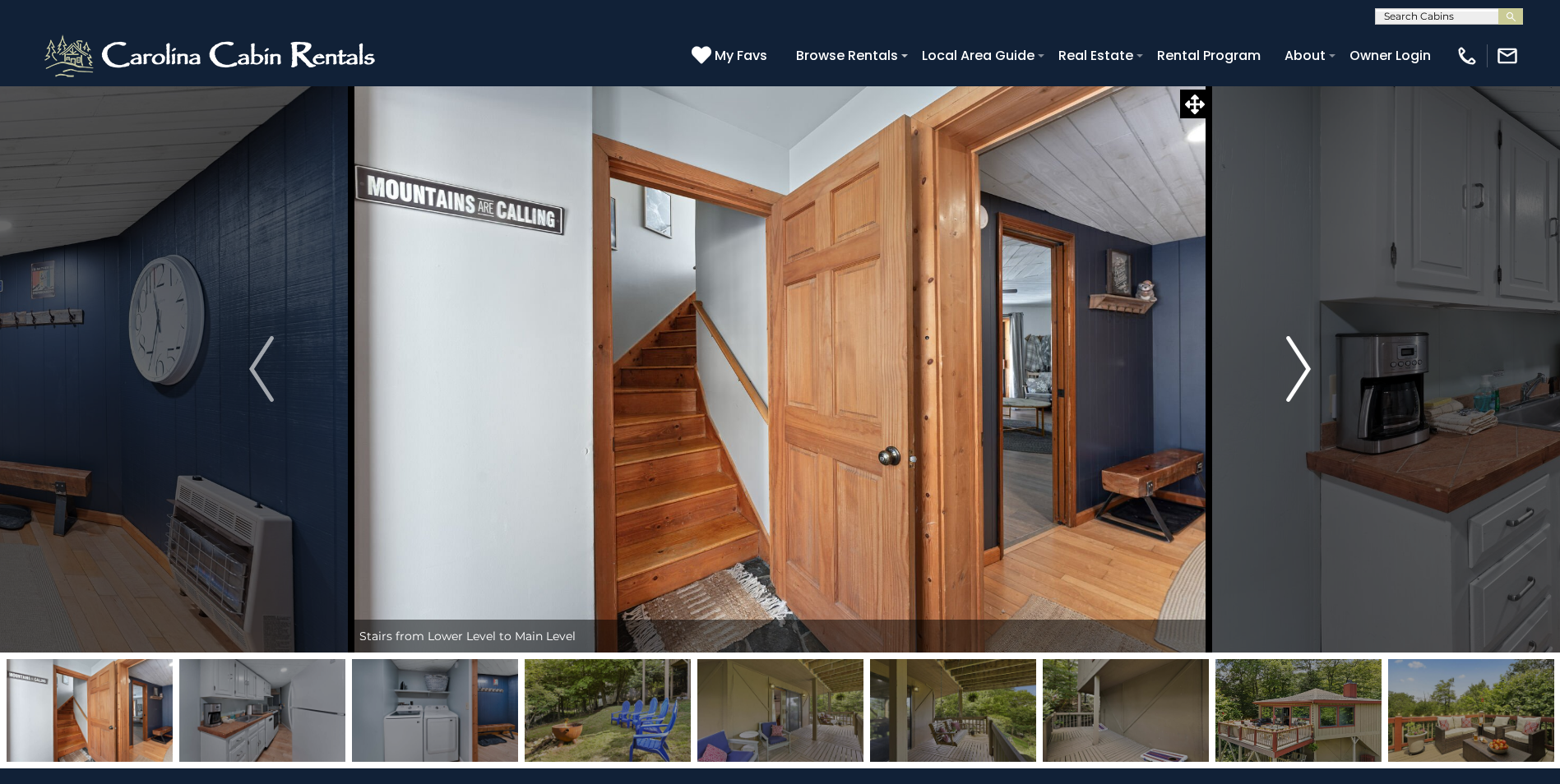
click at [1295, 373] on img "Next" at bounding box center [1299, 369] width 25 height 66
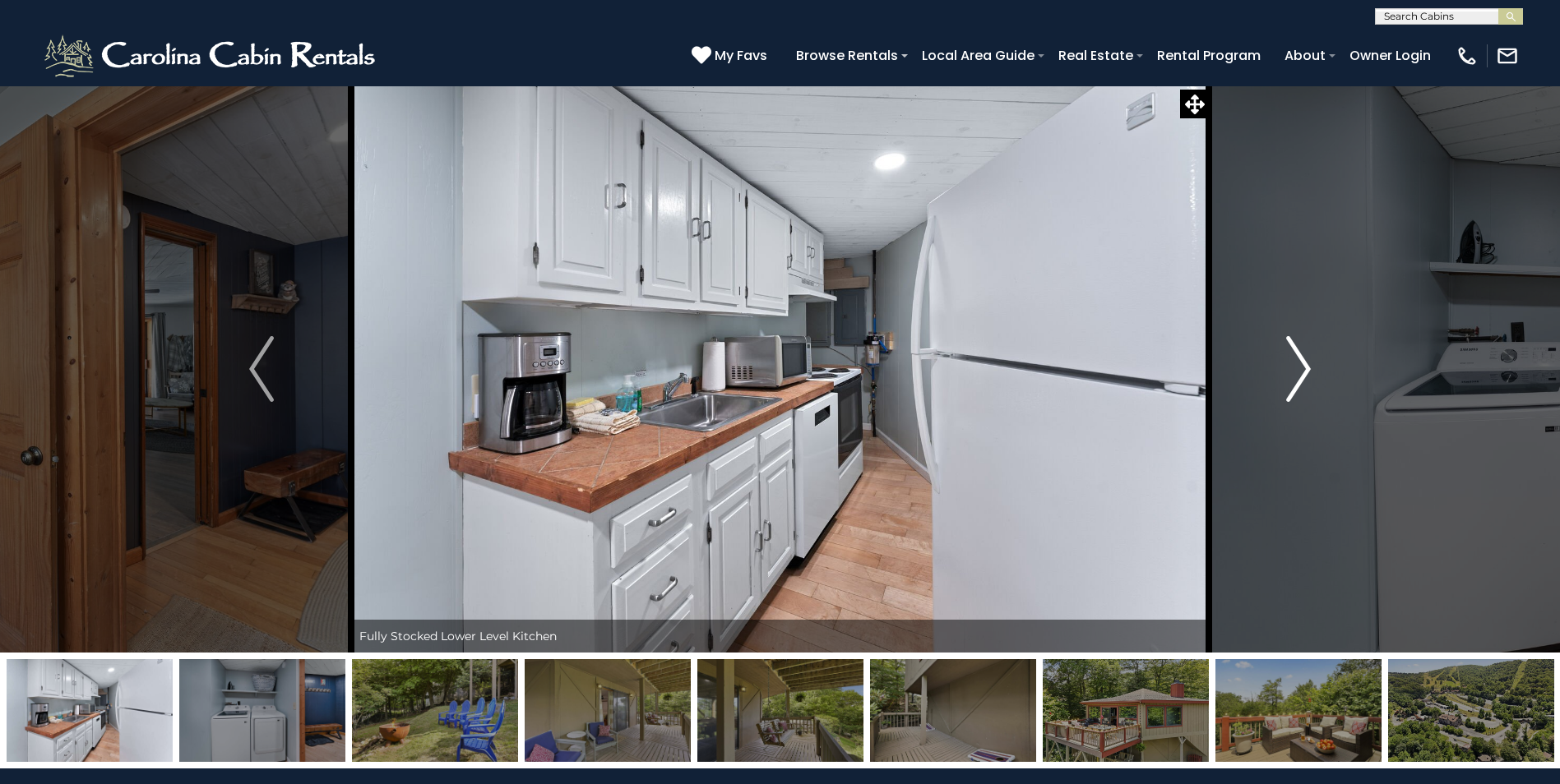
click at [1295, 373] on img "Next" at bounding box center [1299, 369] width 25 height 66
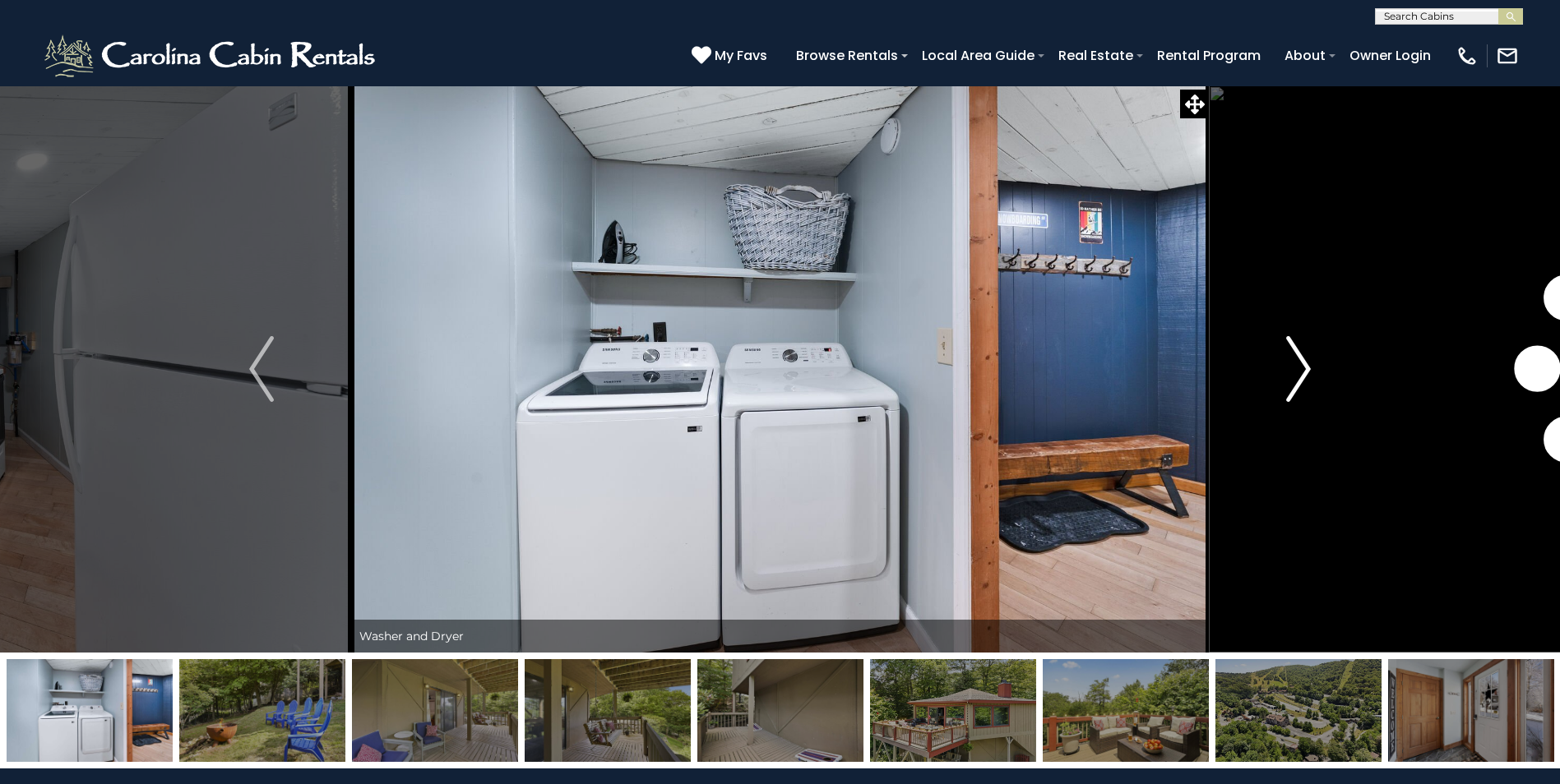
click at [1295, 373] on img "Next" at bounding box center [1299, 369] width 25 height 66
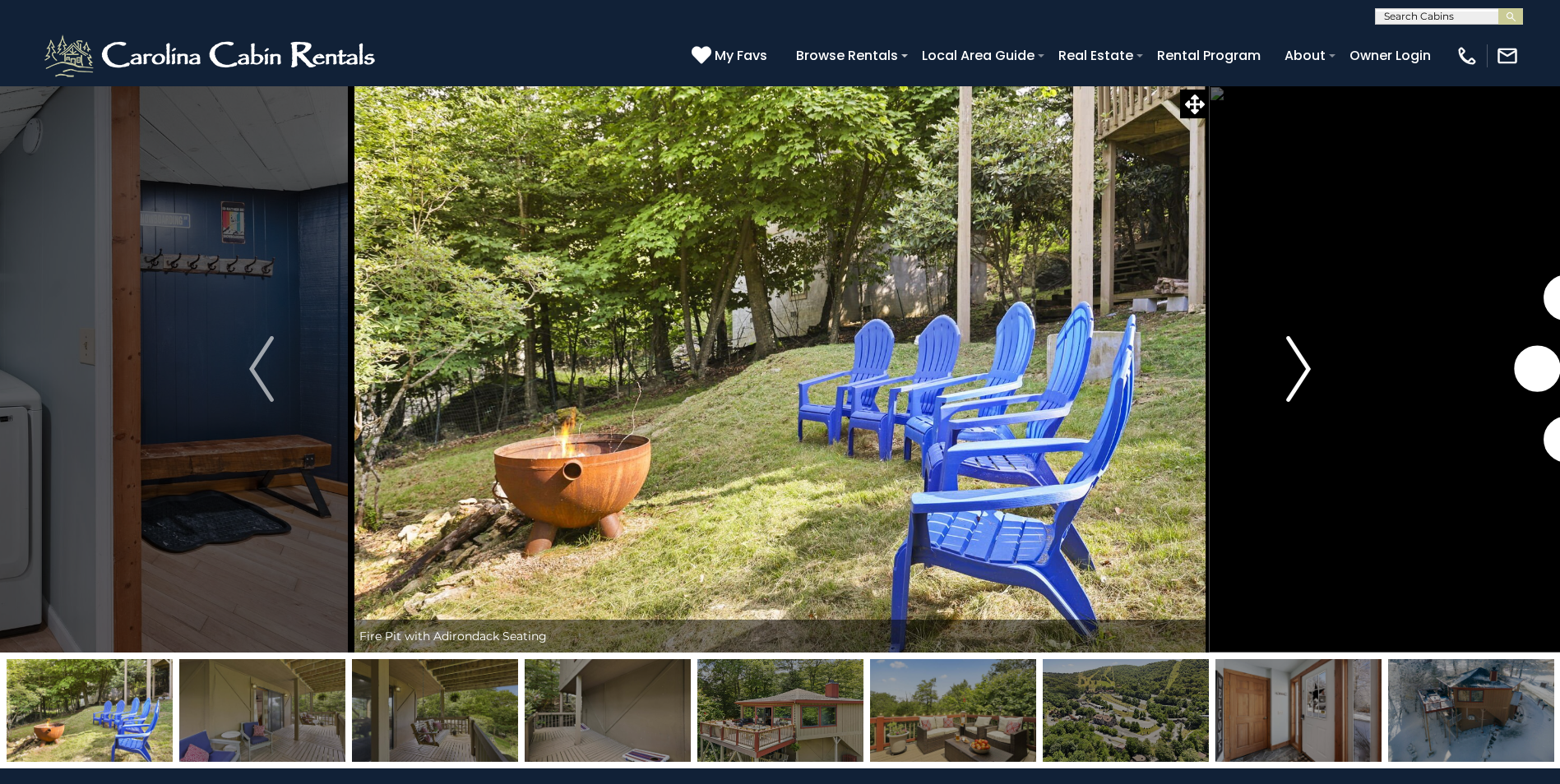
click at [1295, 373] on img "Next" at bounding box center [1299, 369] width 25 height 66
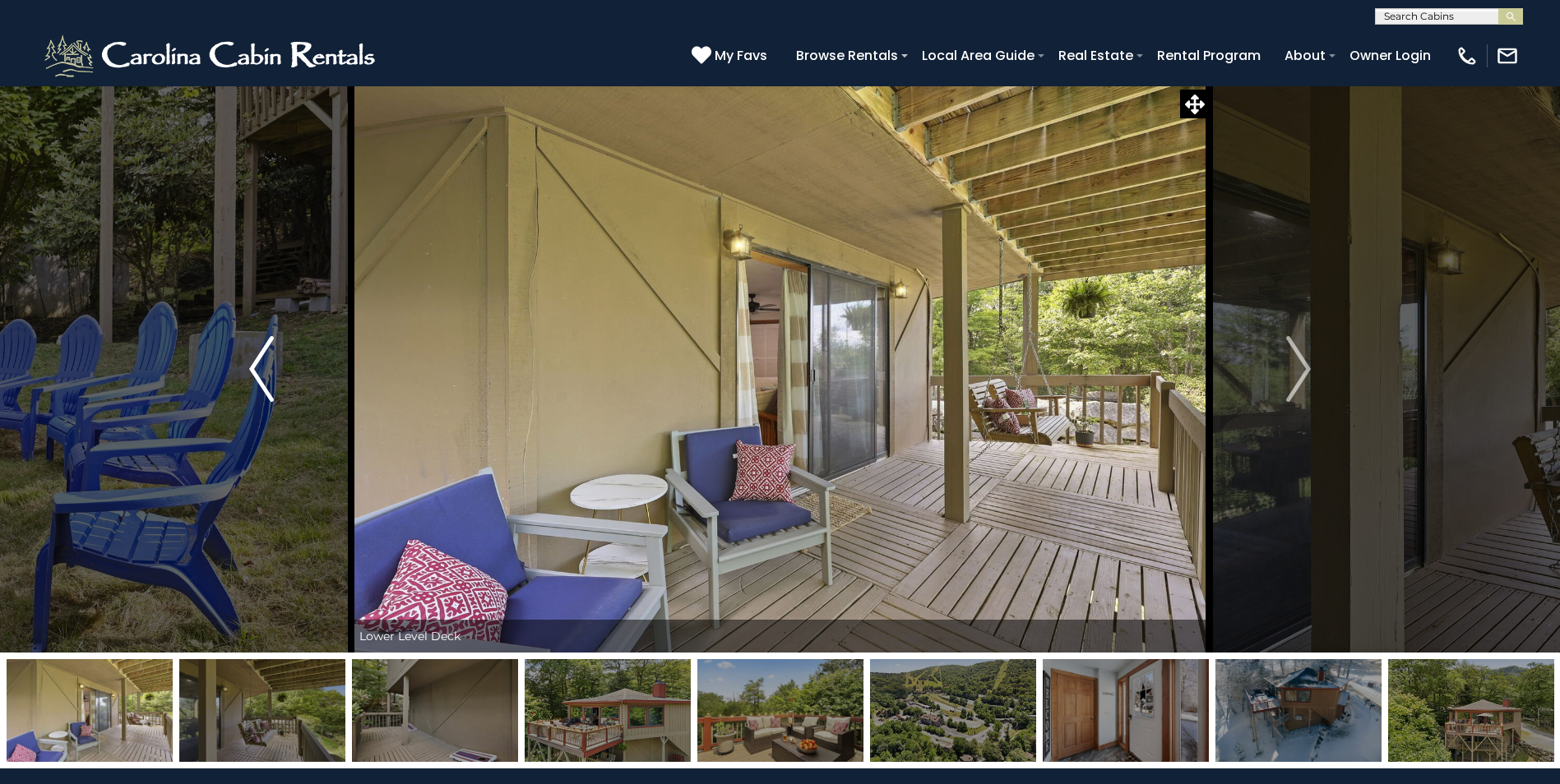
click at [259, 364] on img "Previous" at bounding box center [261, 369] width 25 height 66
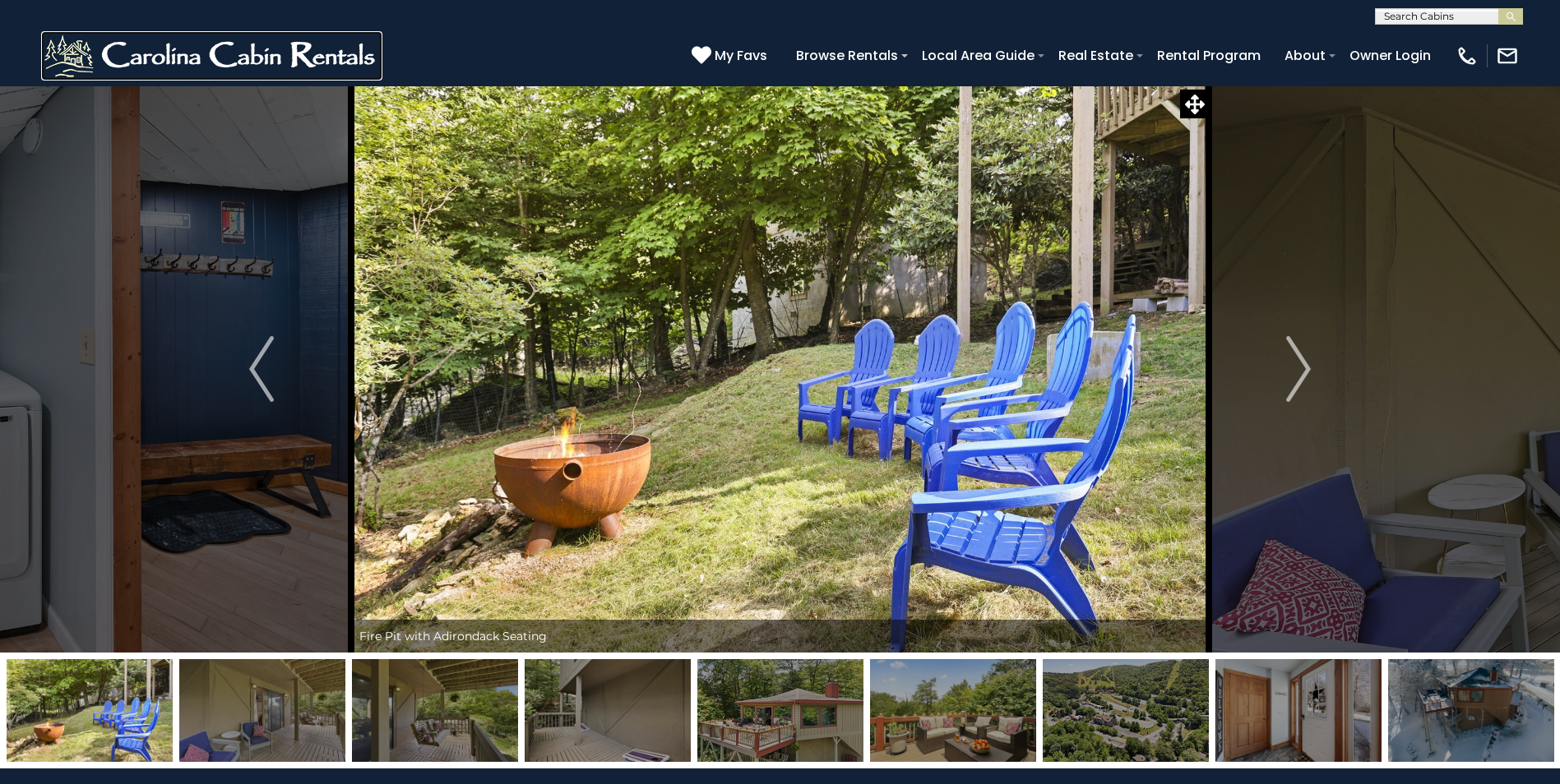
click at [78, 58] on img at bounding box center [211, 55] width 342 height 49
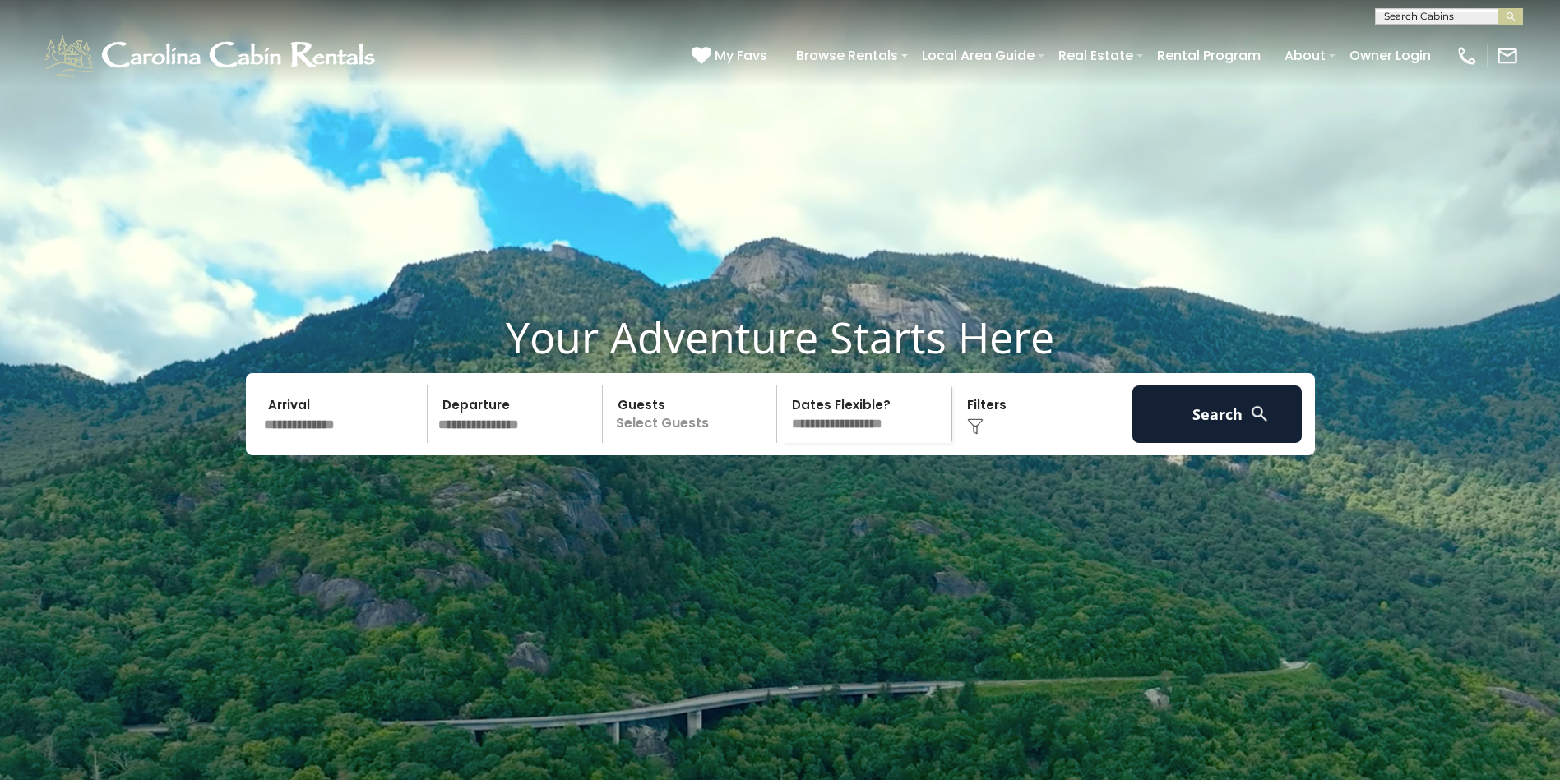
click at [342, 443] on input "text" at bounding box center [343, 414] width 170 height 58
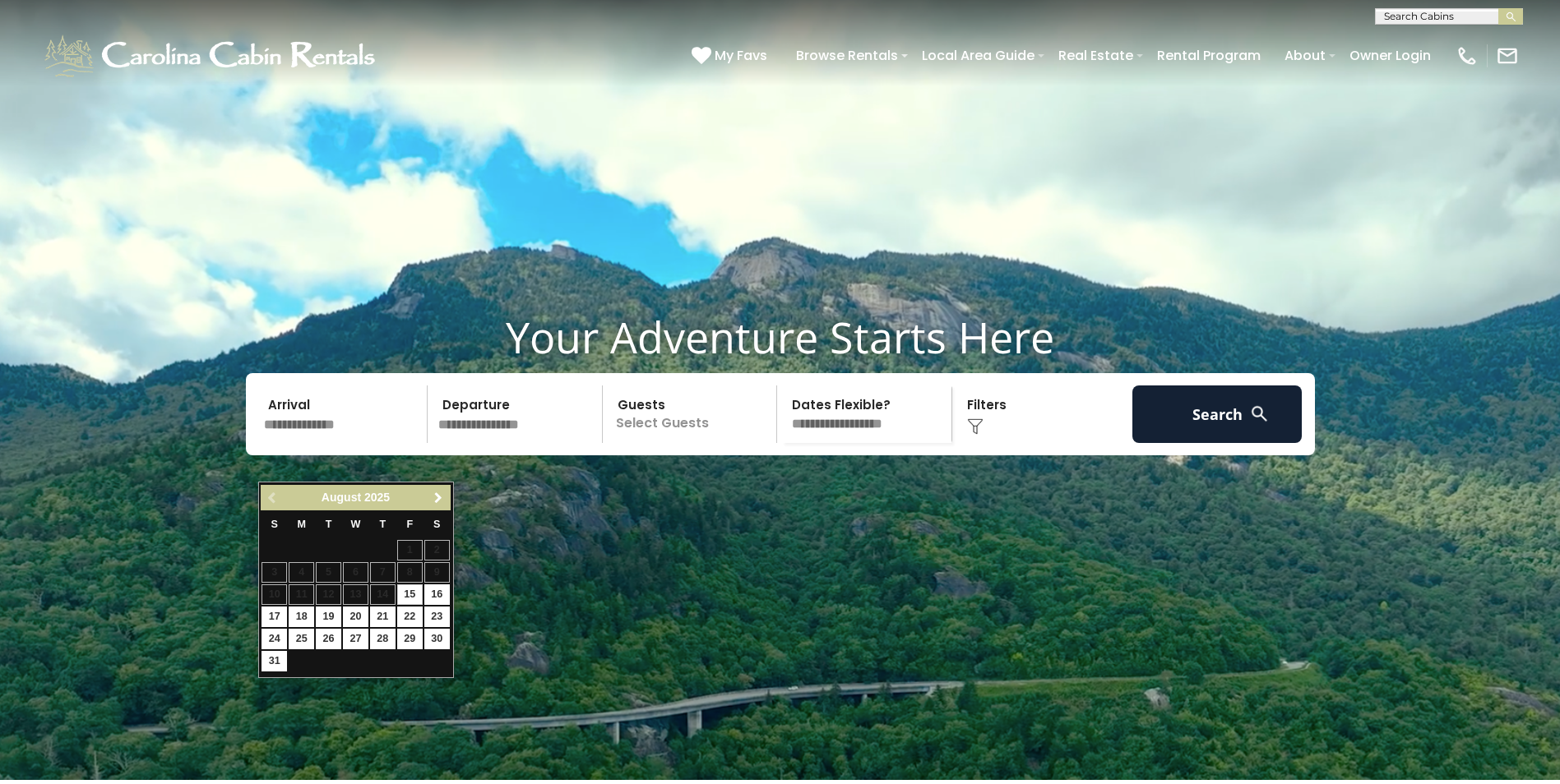
click at [439, 498] on span "Next" at bounding box center [438, 498] width 13 height 13
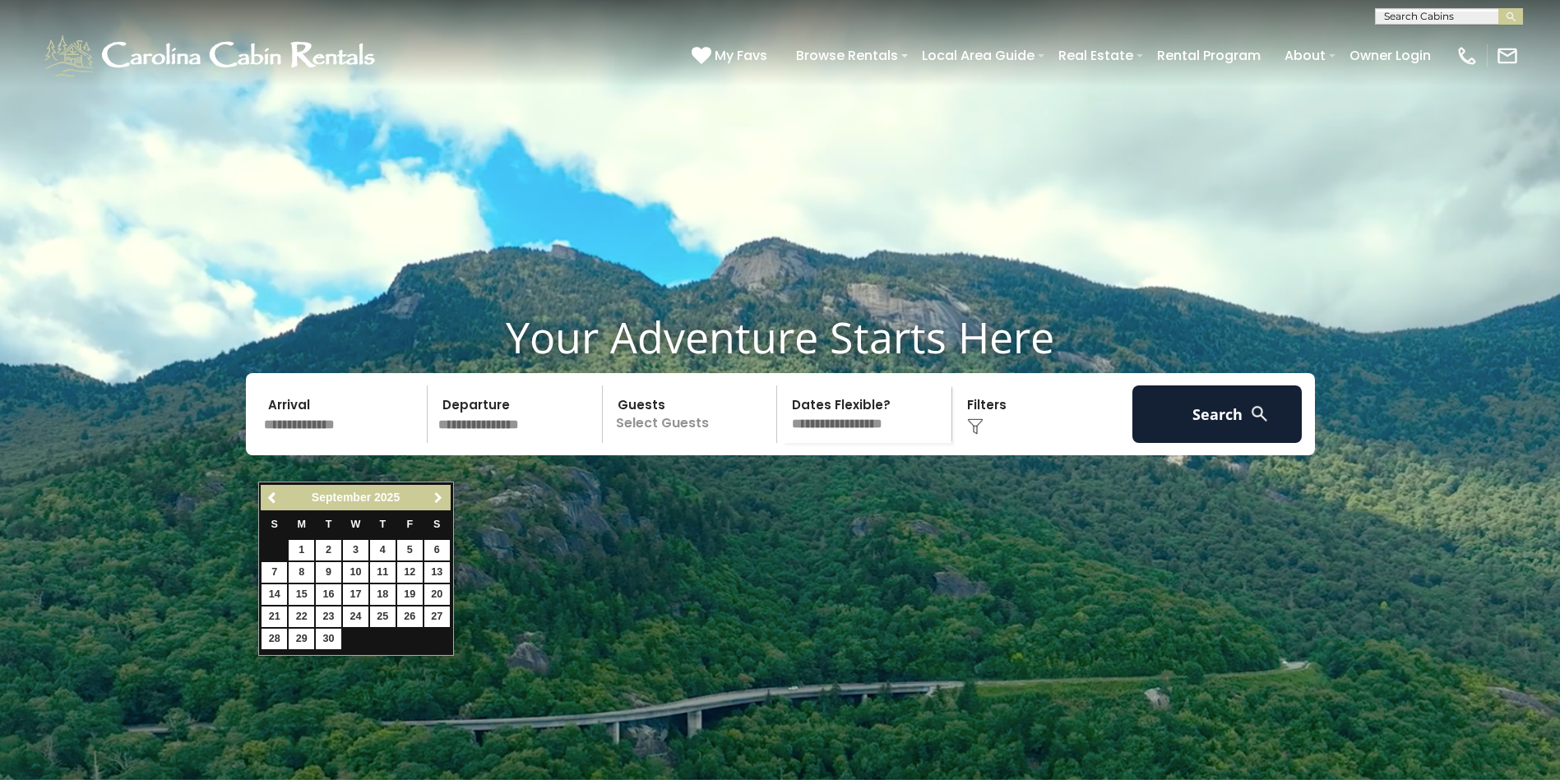
click at [439, 498] on span "Next" at bounding box center [438, 498] width 13 height 13
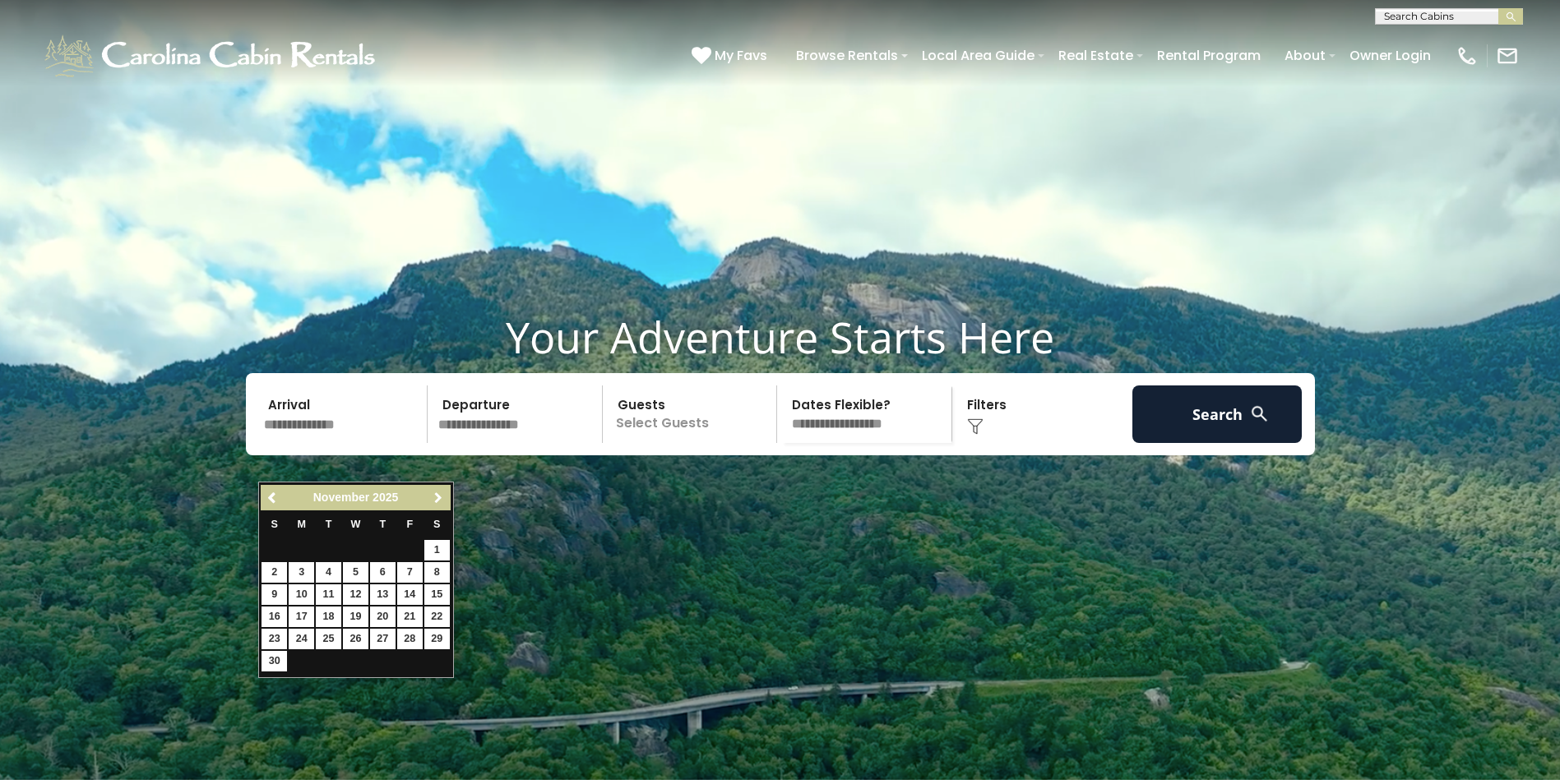
click at [439, 498] on span "Next" at bounding box center [438, 498] width 13 height 13
click at [270, 496] on span "Previous" at bounding box center [273, 498] width 13 height 13
click at [431, 578] on link "11" at bounding box center [437, 573] width 26 height 21
type input "********"
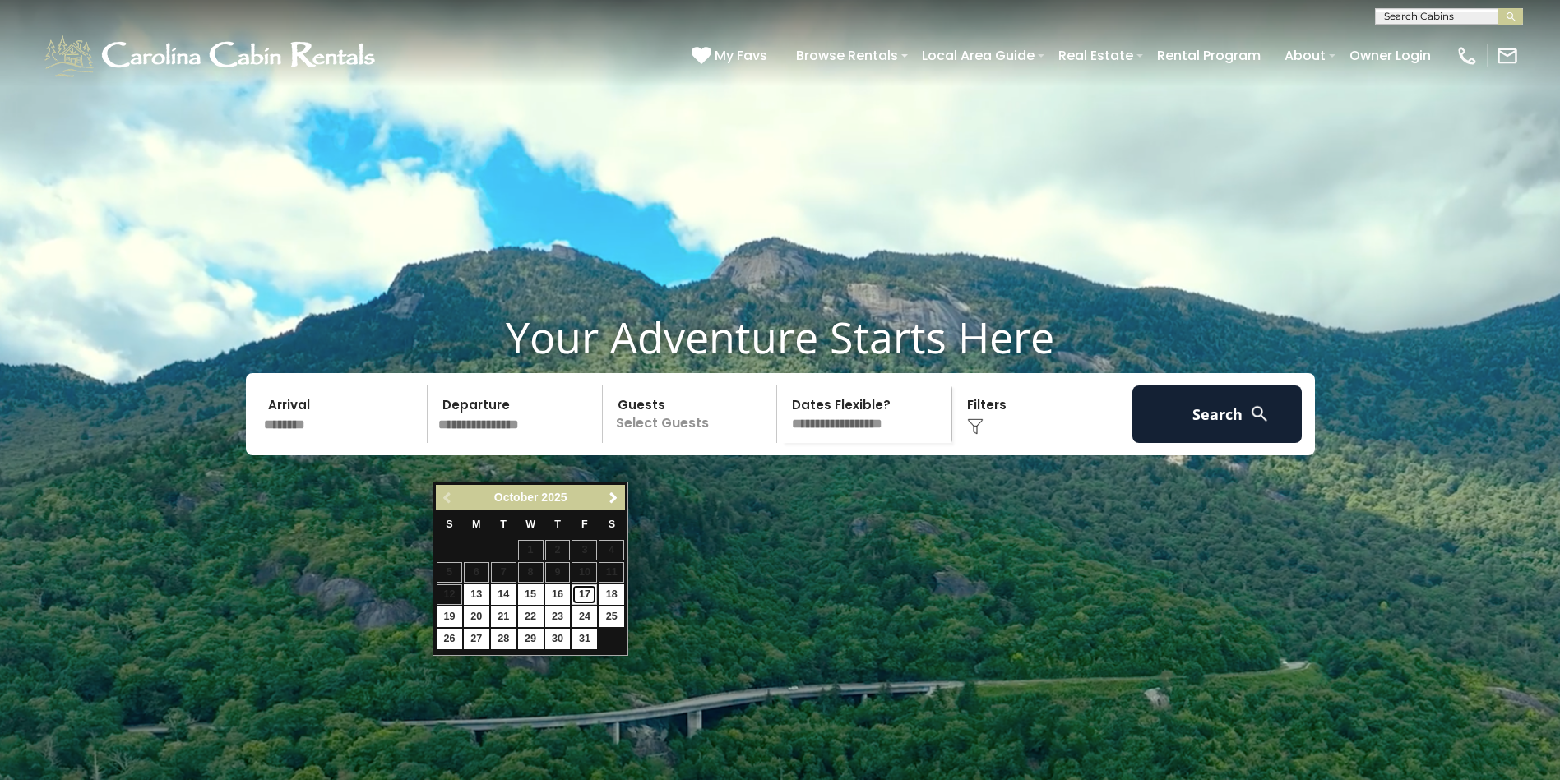
click at [582, 597] on link "17" at bounding box center [584, 594] width 26 height 21
type input "********"
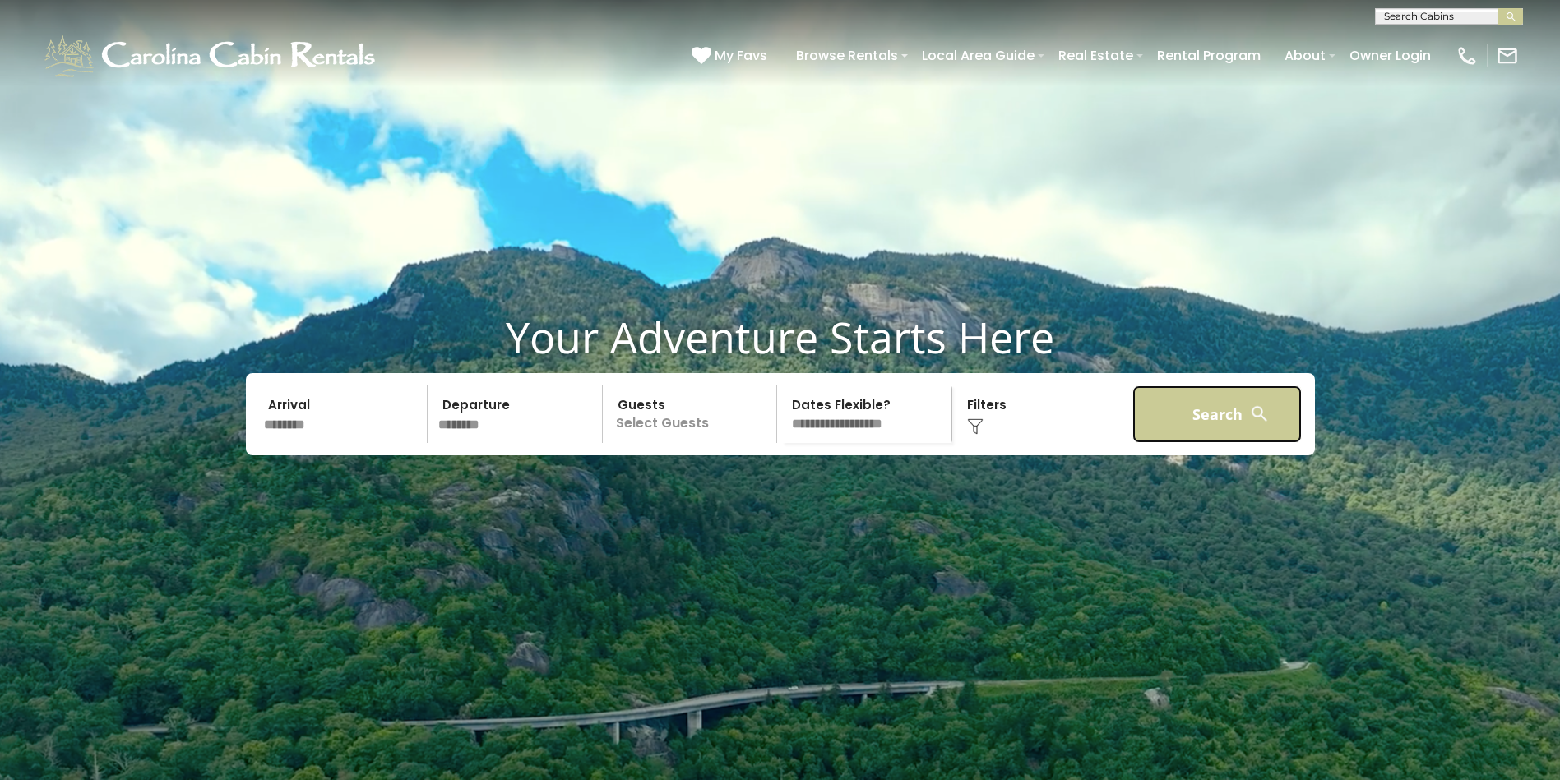
drag, startPoint x: 1231, startPoint y: 458, endPoint x: 1223, endPoint y: 468, distance: 12.8
click at [1231, 443] on button "Search" at bounding box center [1218, 414] width 170 height 58
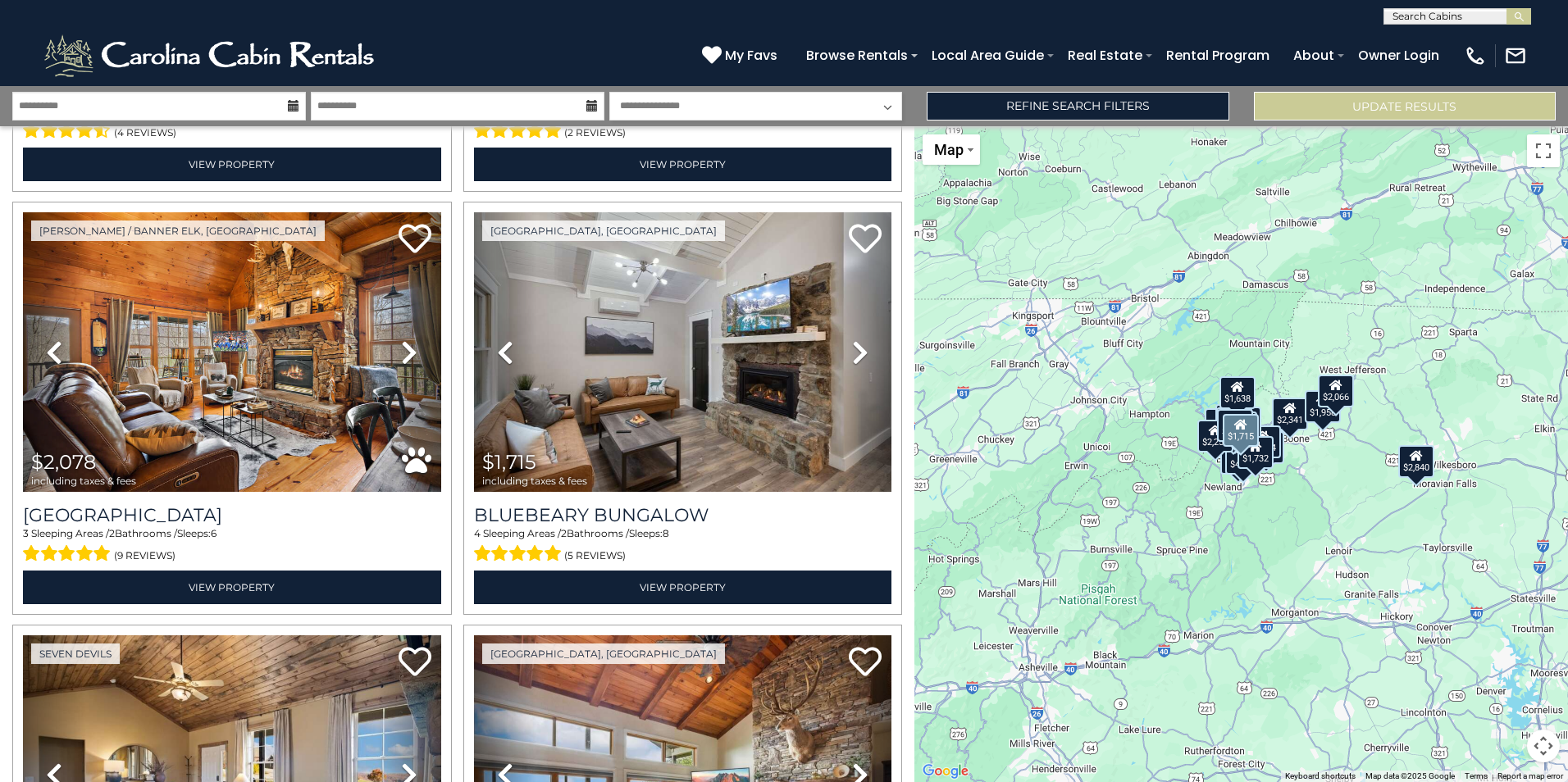
scroll to position [3690, 0]
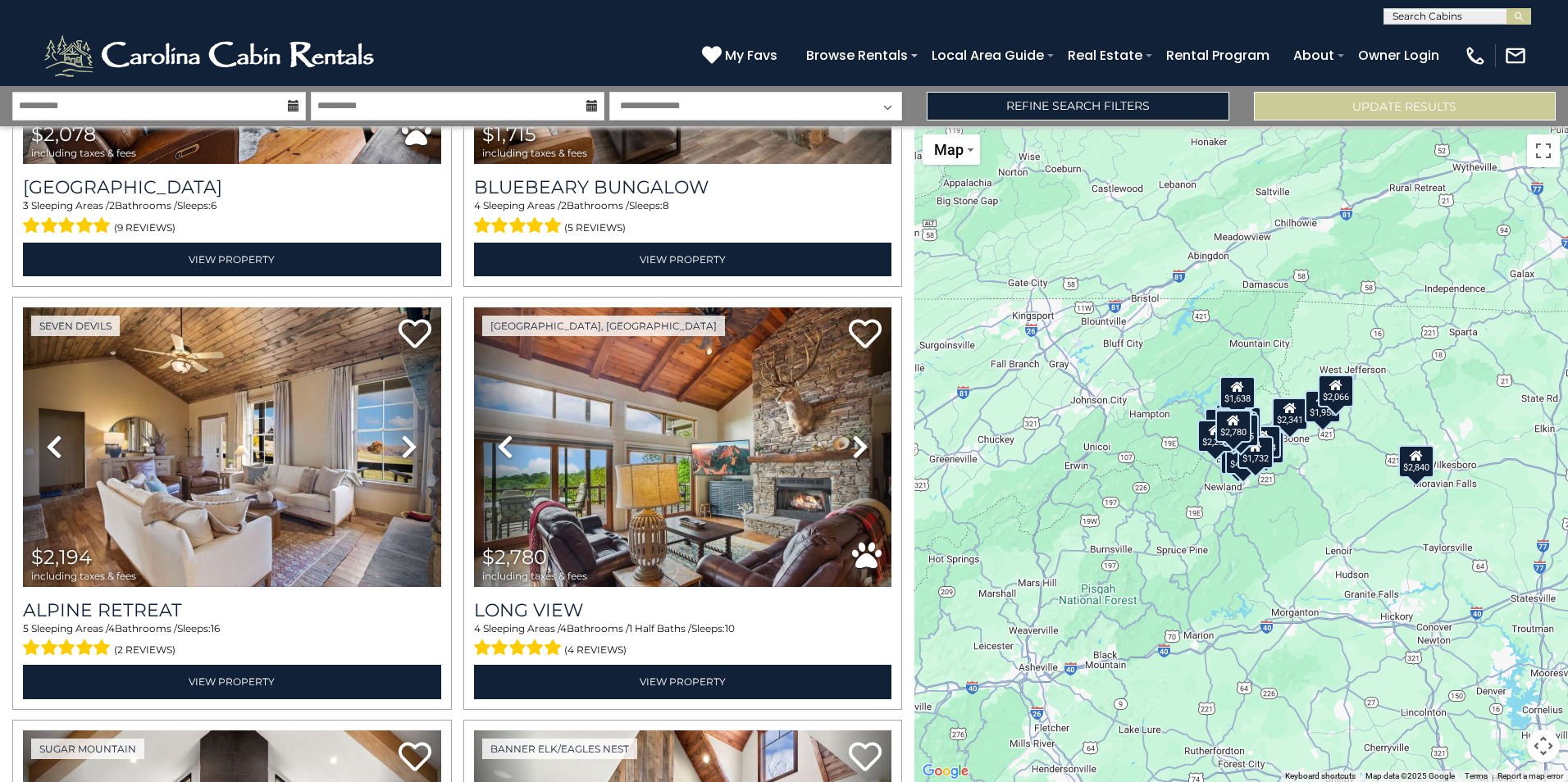
click at [1305, 475] on div "$3,368 $1,284 $1,779 $5,008 $10,485 $2,770 $2,440 $3,611 $2,341 $1,632 $1,569 $…" at bounding box center [1241, 455] width 654 height 656
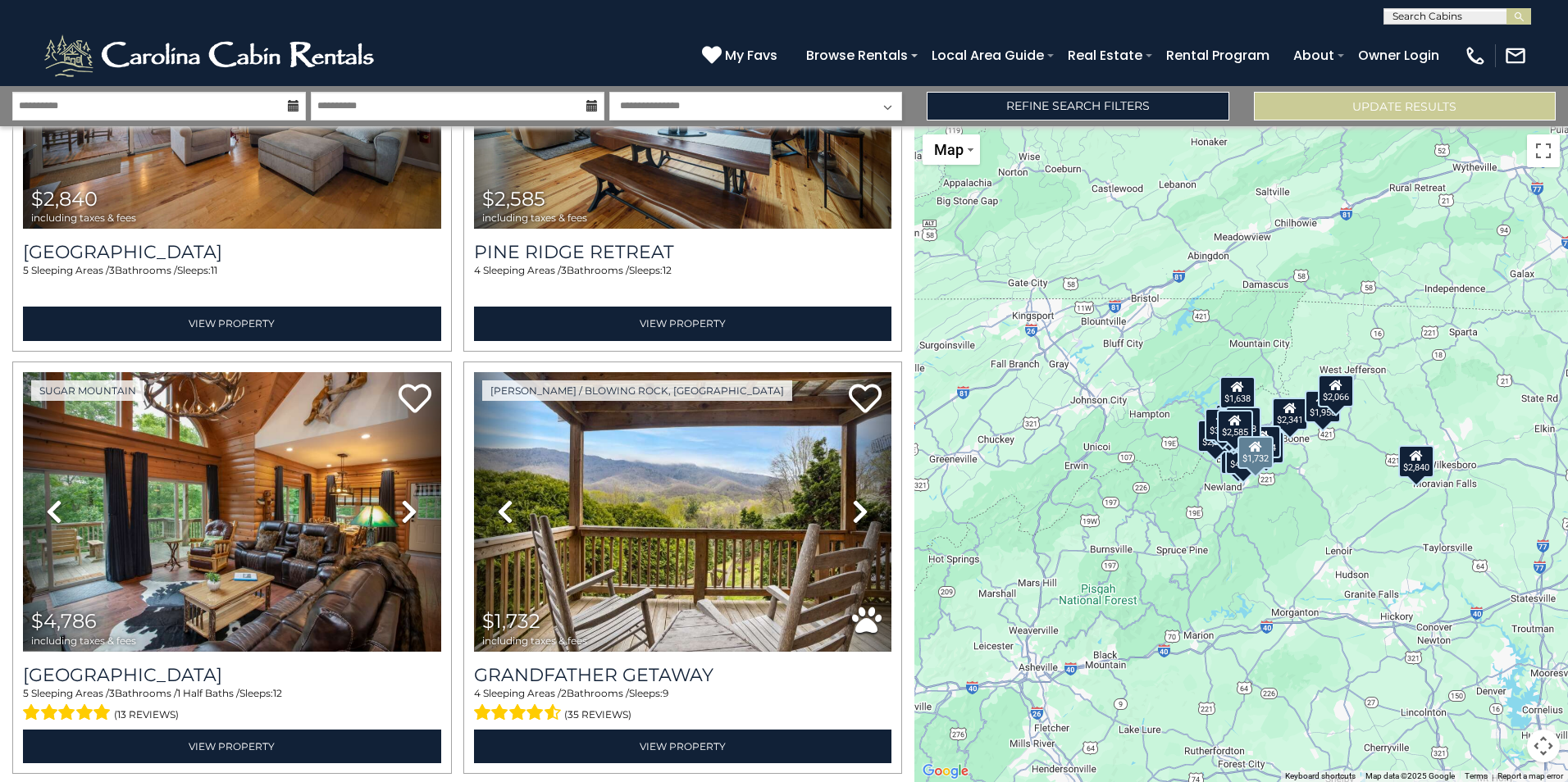
scroll to position [5791, 0]
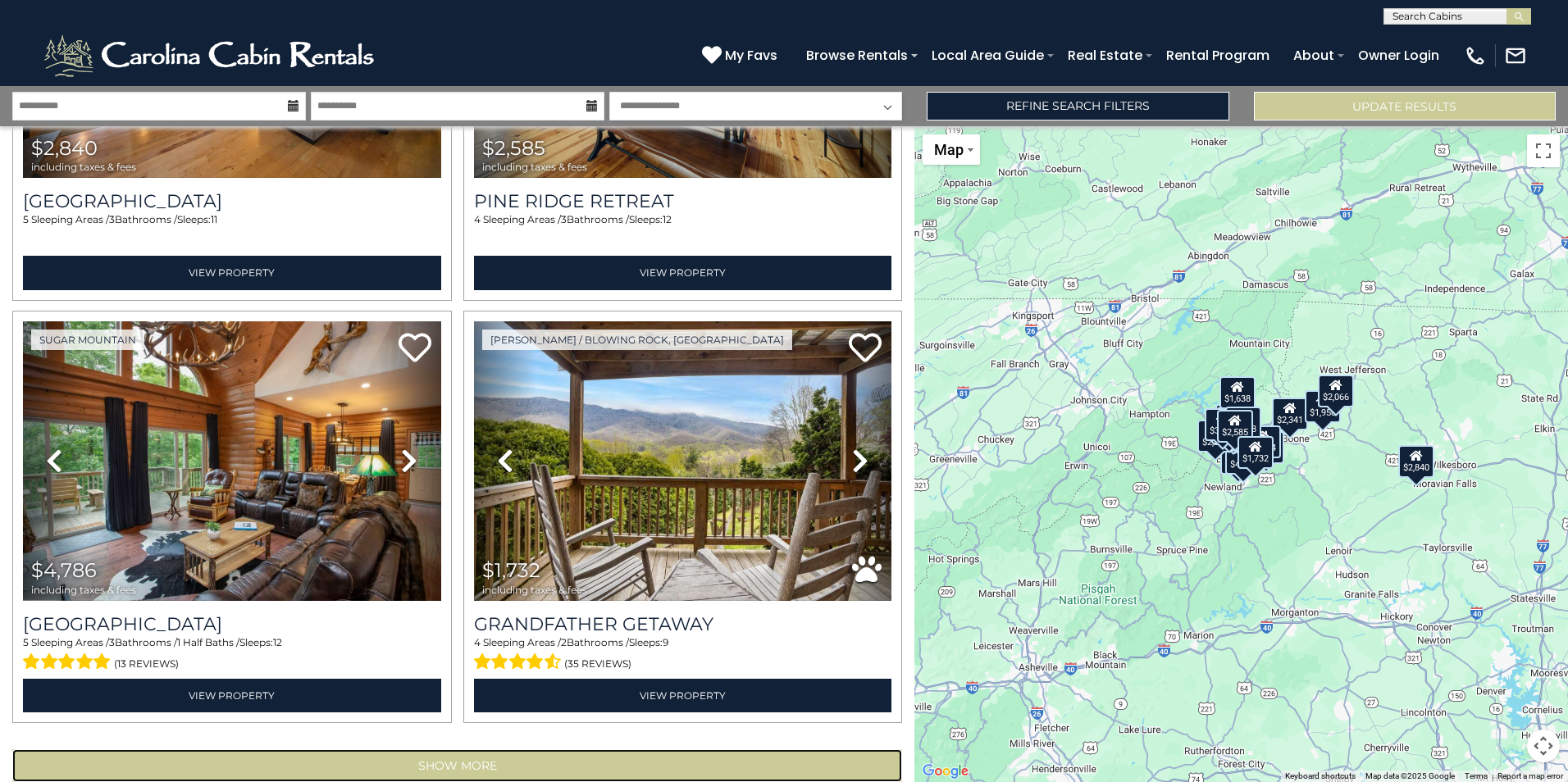
click at [558, 750] on button "Show More" at bounding box center [457, 765] width 889 height 32
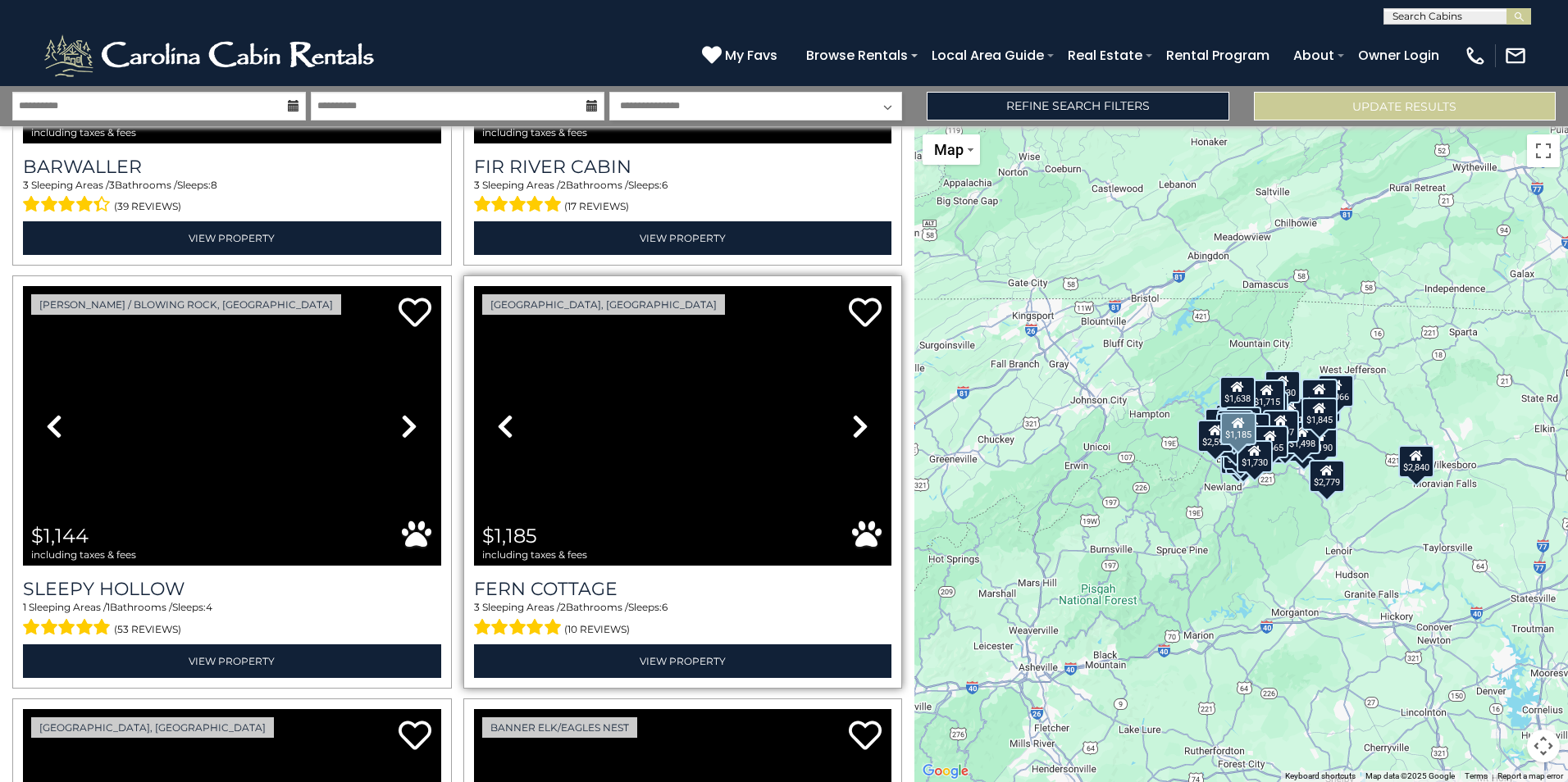
scroll to position [10138, 0]
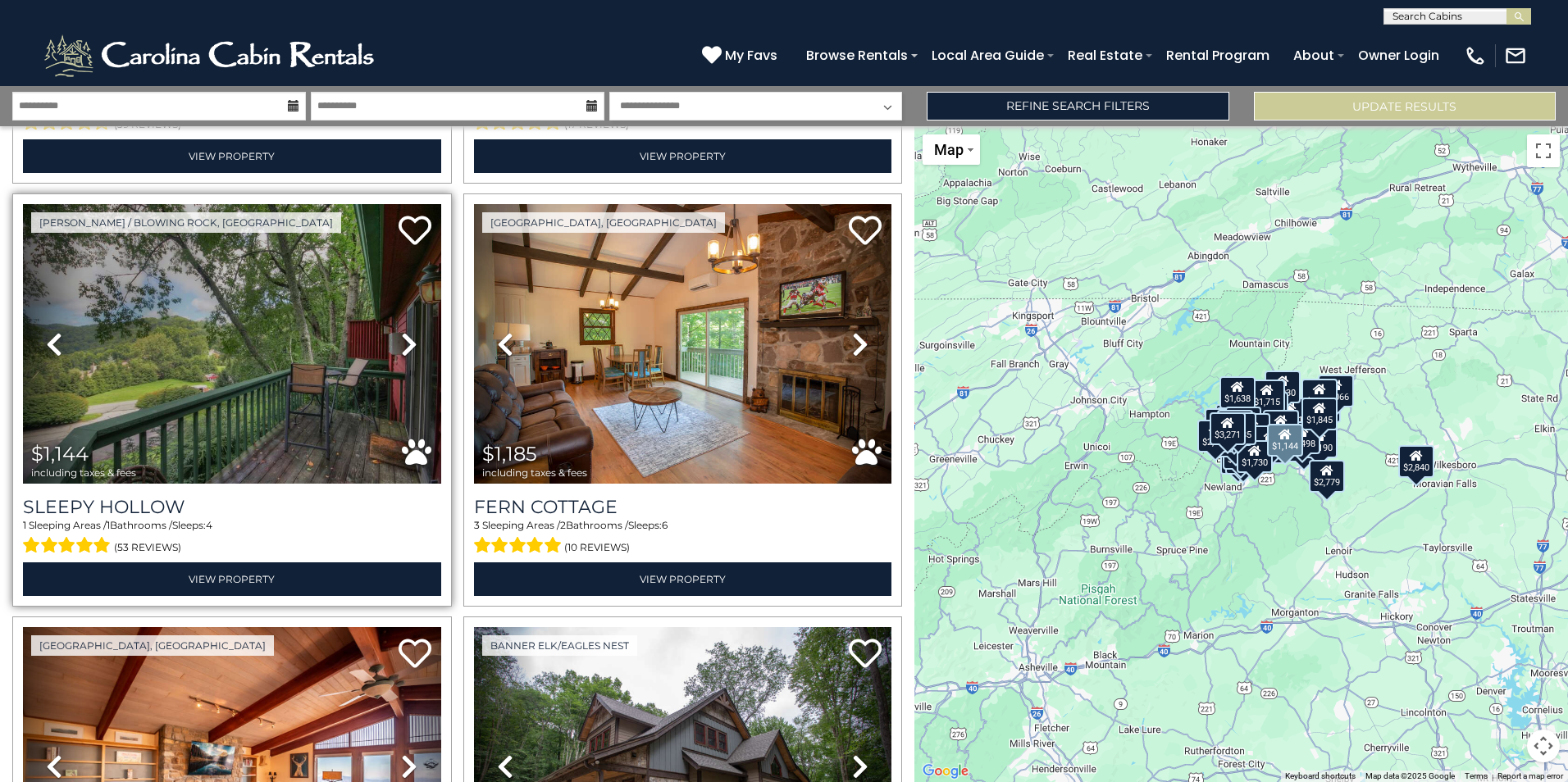
click at [402, 331] on icon at bounding box center [410, 345] width 17 height 27
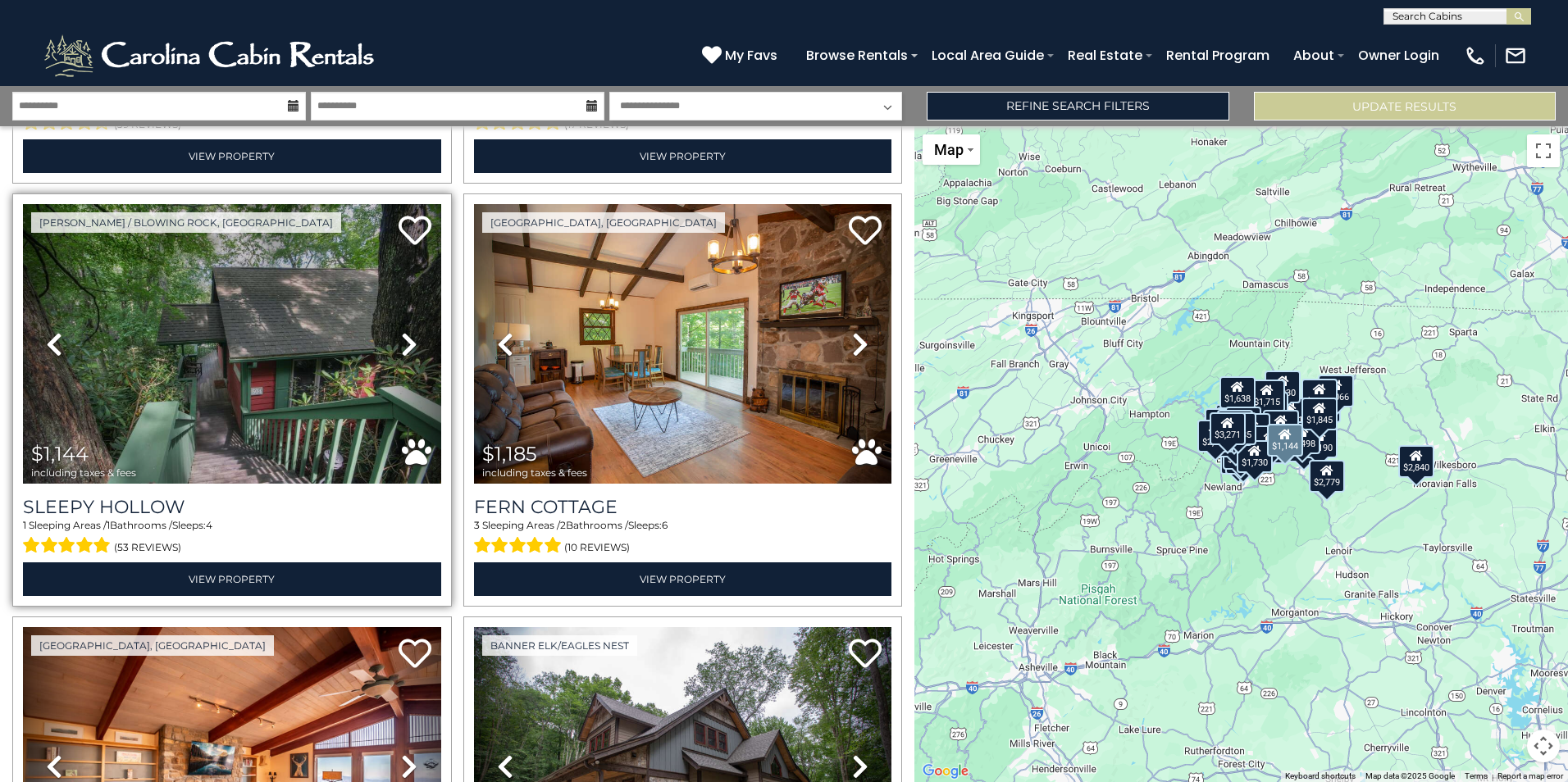
click at [402, 331] on icon at bounding box center [410, 345] width 17 height 27
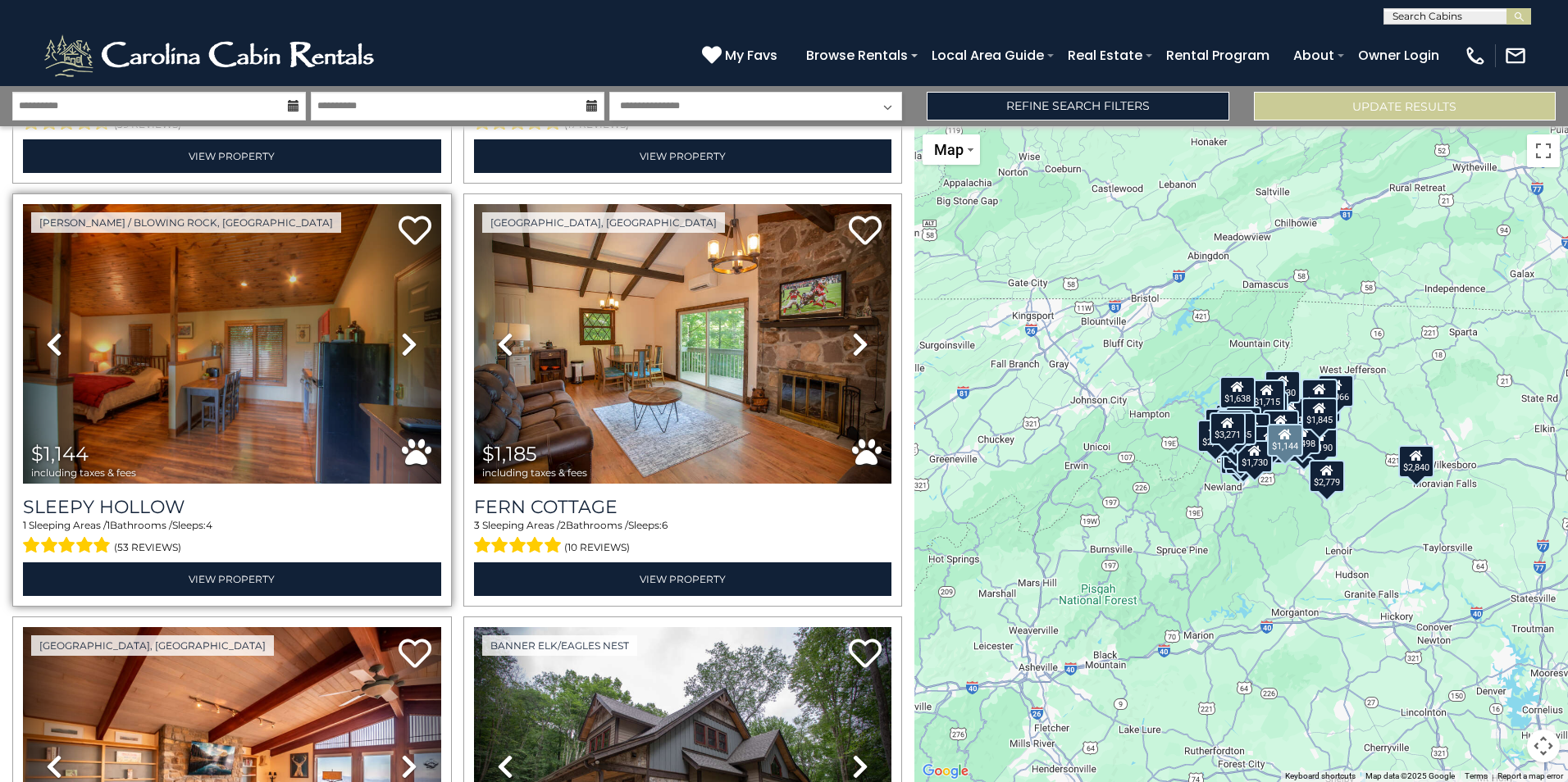
click at [402, 331] on icon at bounding box center [410, 345] width 17 height 27
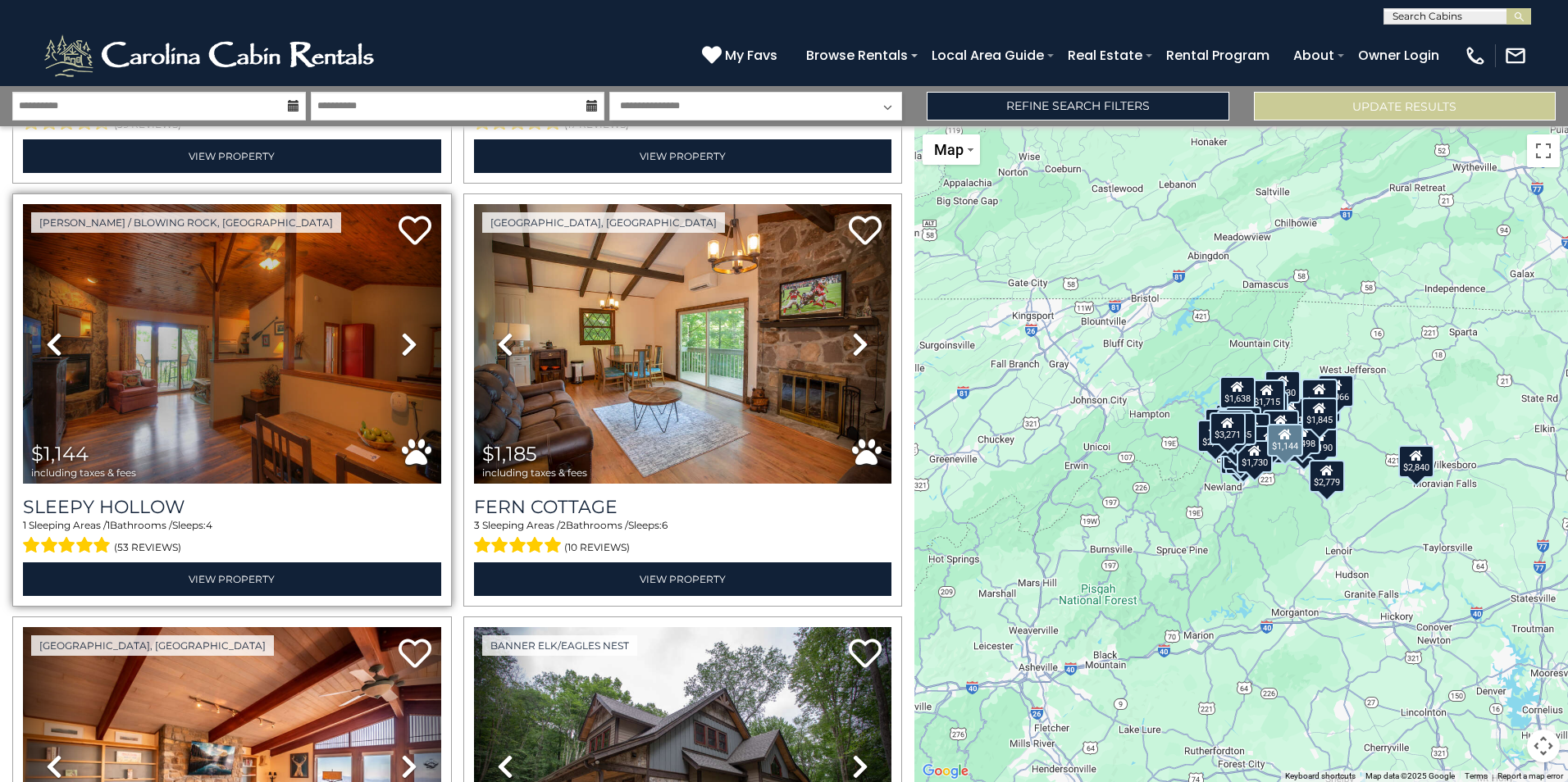
click at [402, 331] on icon at bounding box center [410, 345] width 17 height 27
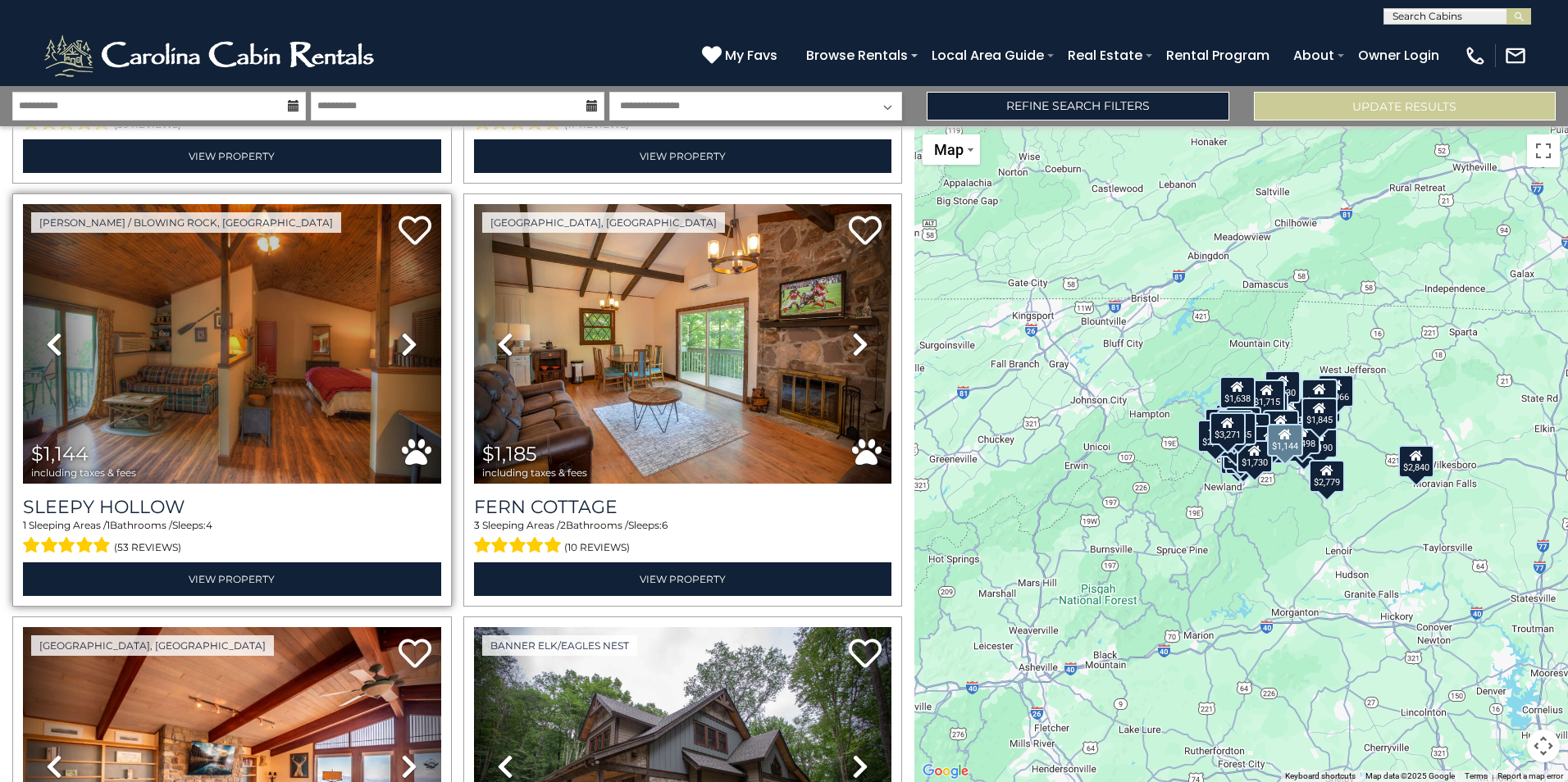
click at [402, 331] on icon at bounding box center [410, 345] width 17 height 27
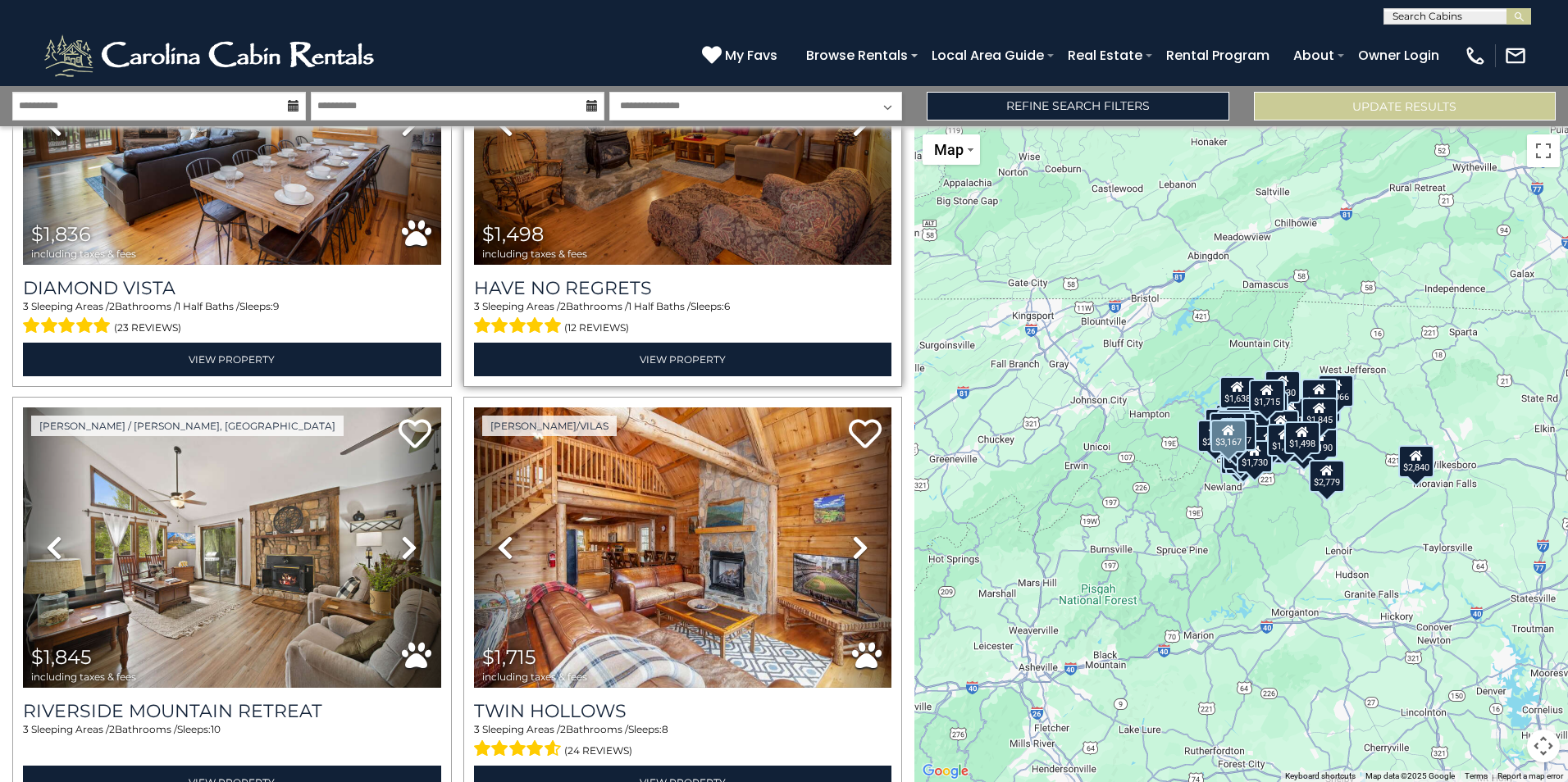
scroll to position [11192, 0]
